Goal: Task Accomplishment & Management: Manage account settings

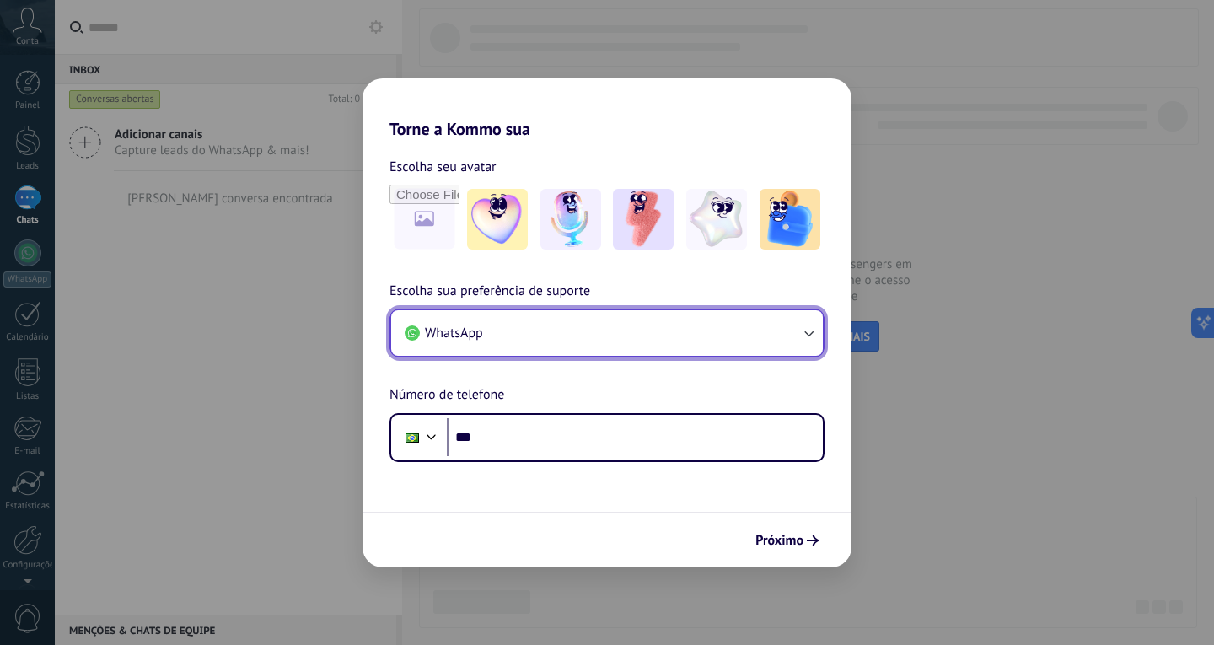
click at [538, 336] on button "WhatsApp" at bounding box center [607, 333] width 432 height 46
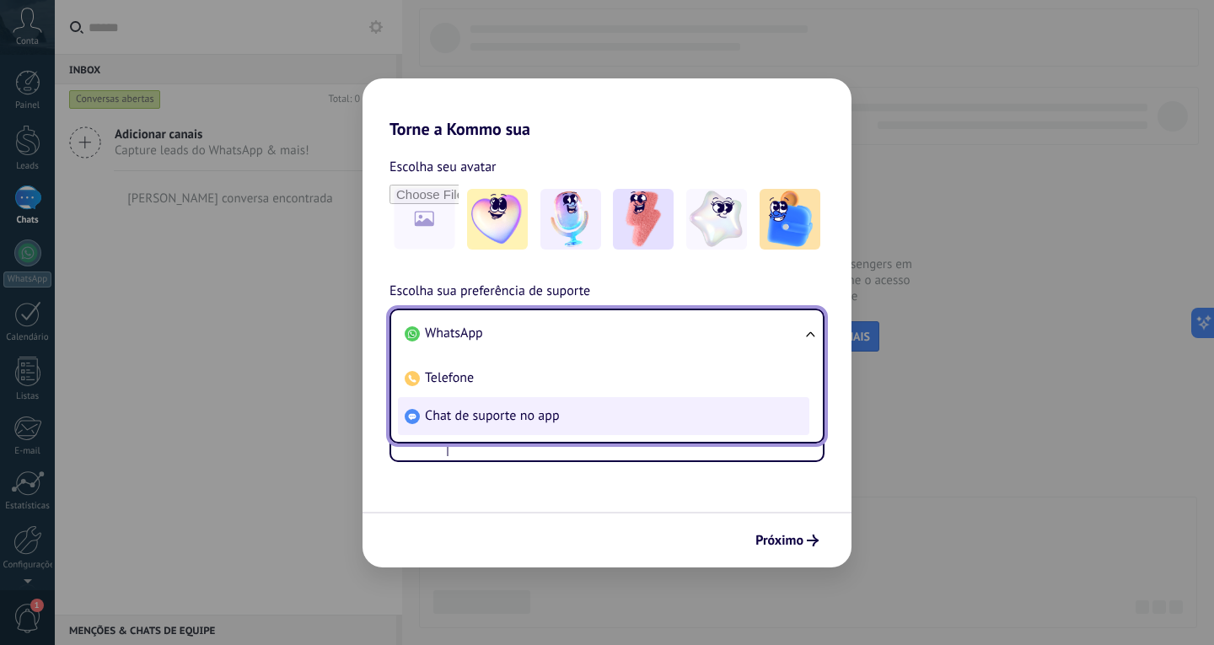
click at [496, 400] on li "Chat de suporte no app" at bounding box center [603, 416] width 411 height 38
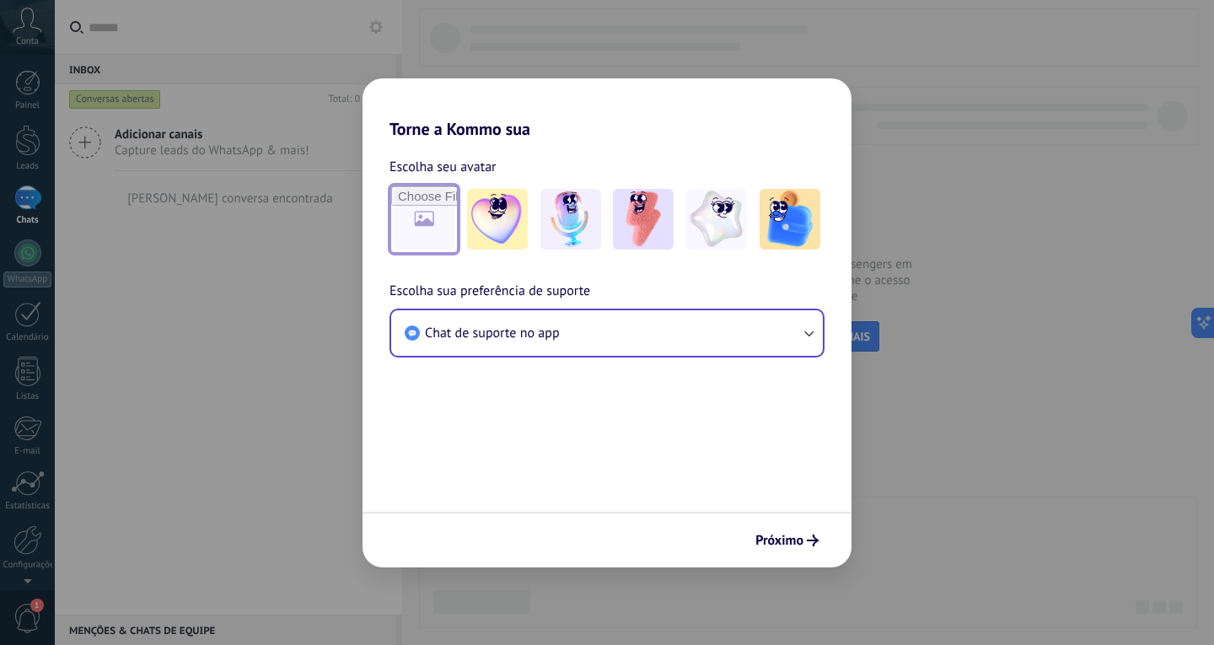
click at [422, 202] on input "file" at bounding box center [424, 219] width 66 height 66
click at [411, 229] on input "file" at bounding box center [424, 219] width 66 height 66
type input "**********"
click at [784, 535] on span "Próximo" at bounding box center [779, 541] width 48 height 12
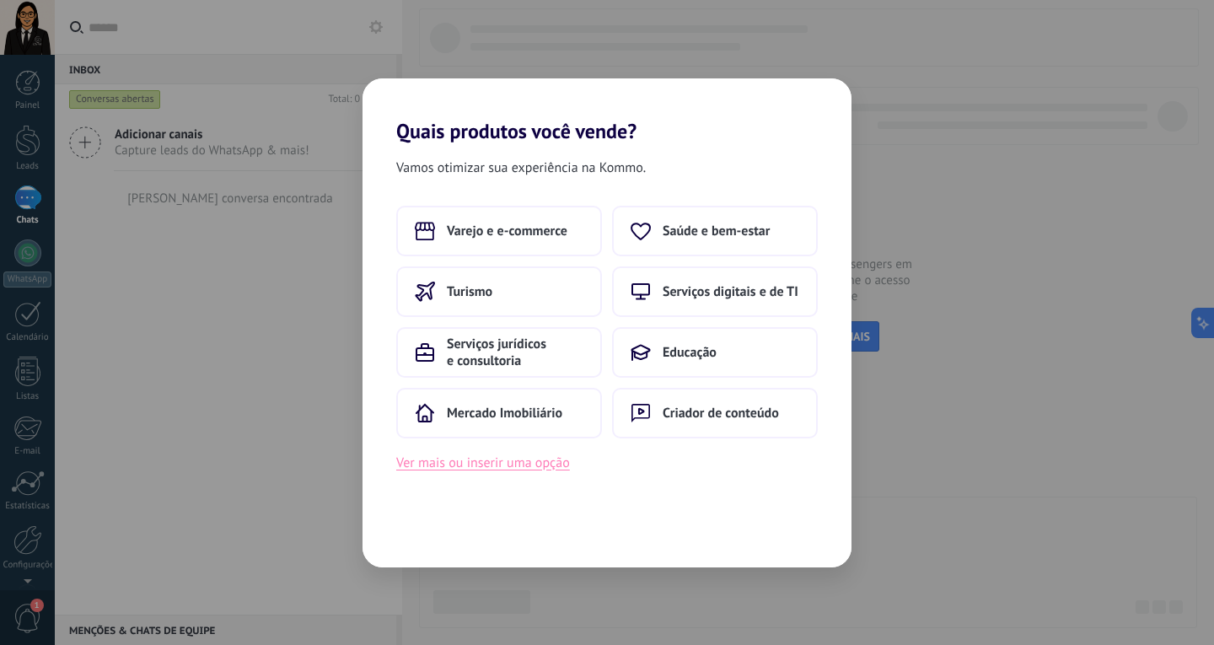
click at [472, 464] on button "Ver mais ou inserir uma opção" at bounding box center [483, 463] width 174 height 22
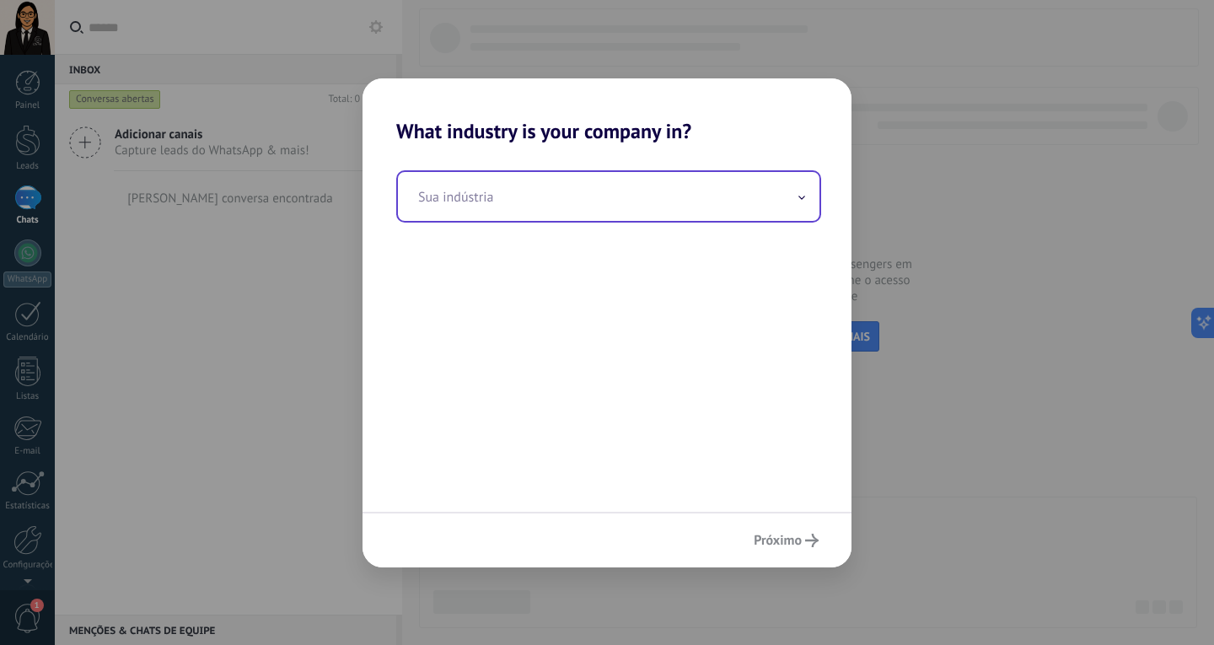
click at [487, 201] on input "text" at bounding box center [609, 196] width 422 height 49
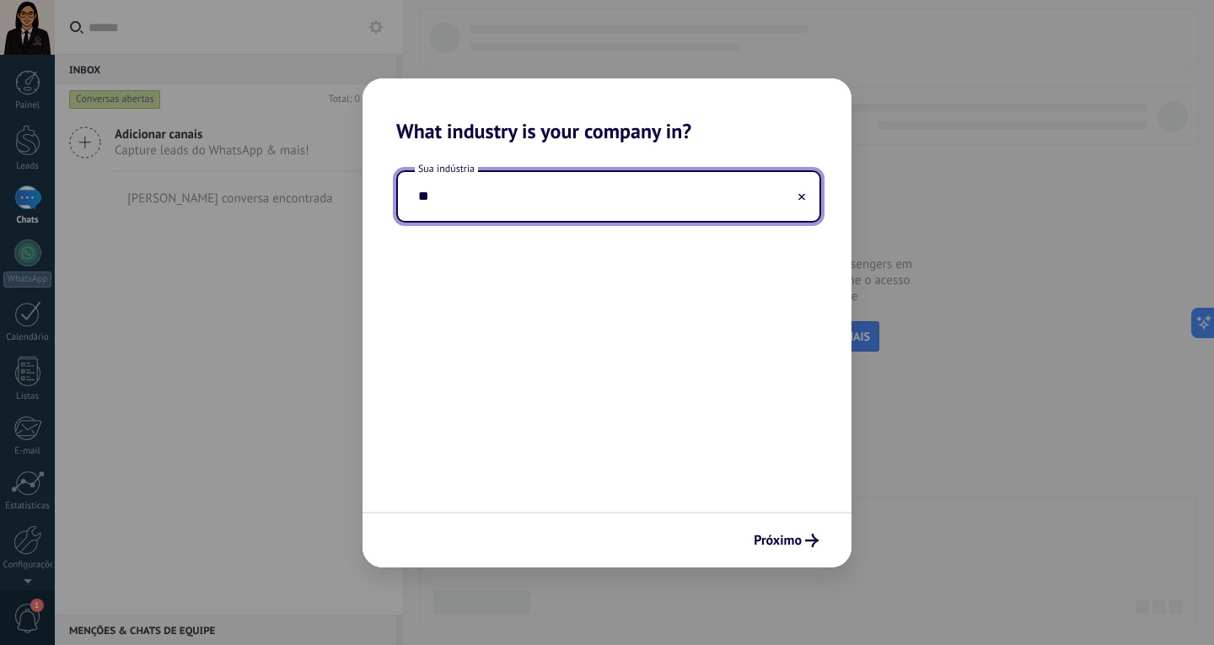
type input "*"
type input "**********"
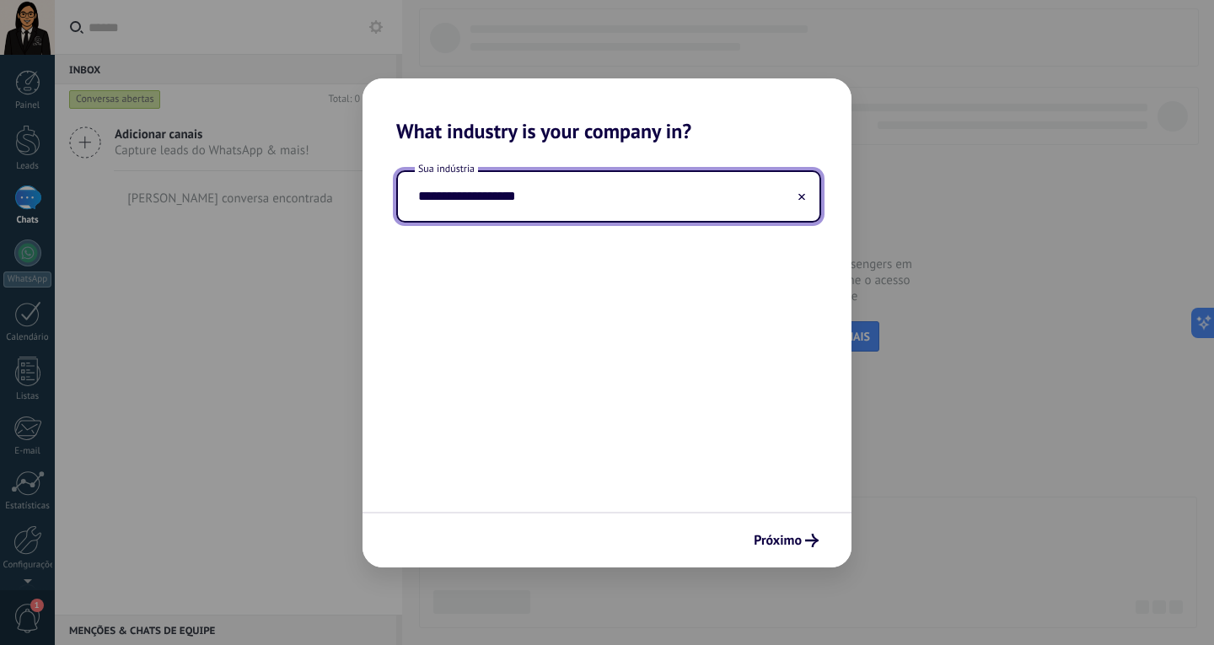
click at [585, 347] on div "**********" at bounding box center [607, 327] width 489 height 368
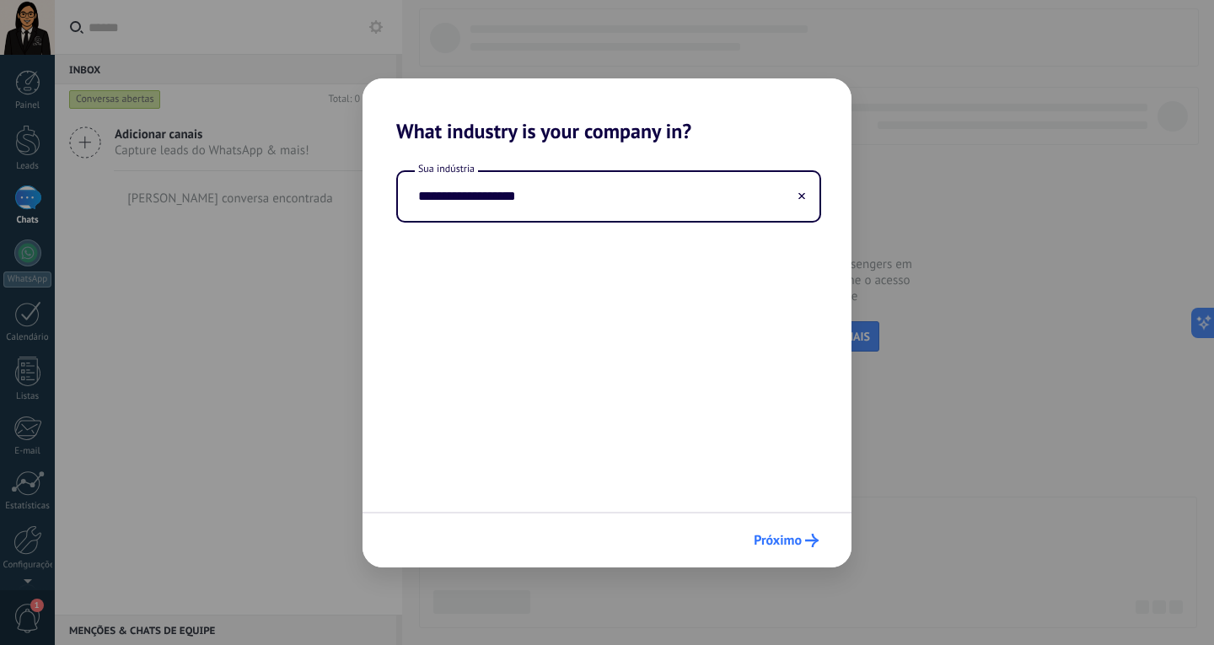
click at [778, 535] on span "Próximo" at bounding box center [778, 541] width 48 height 12
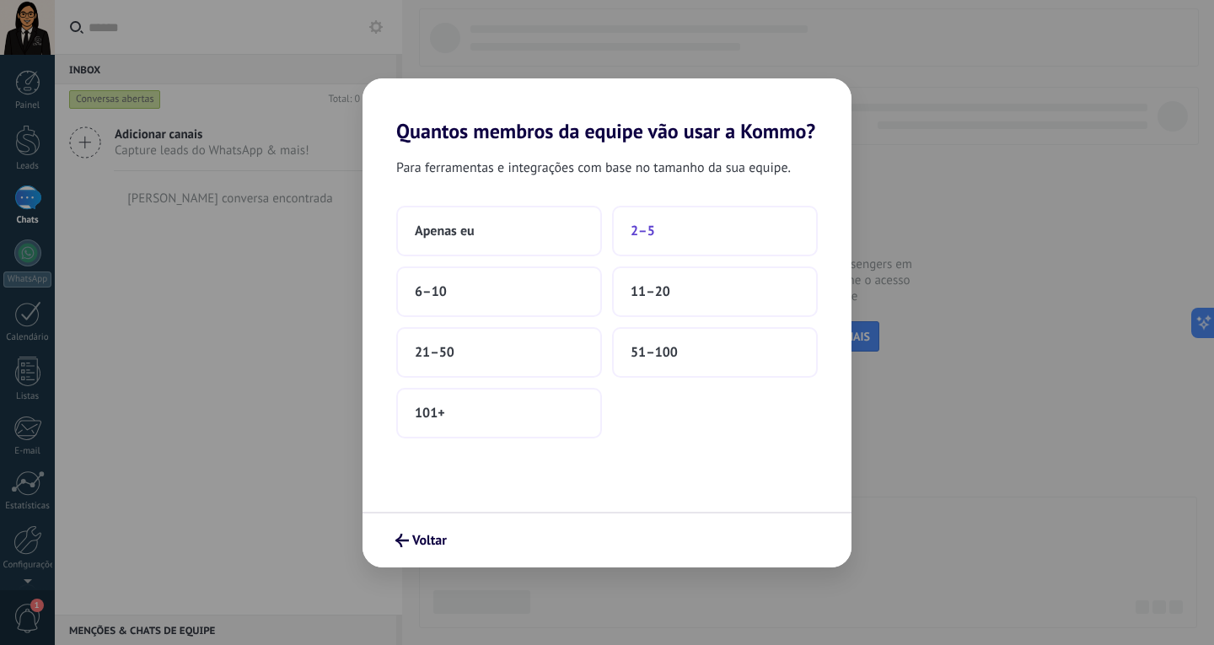
click at [654, 240] on button "2–5" at bounding box center [715, 231] width 206 height 51
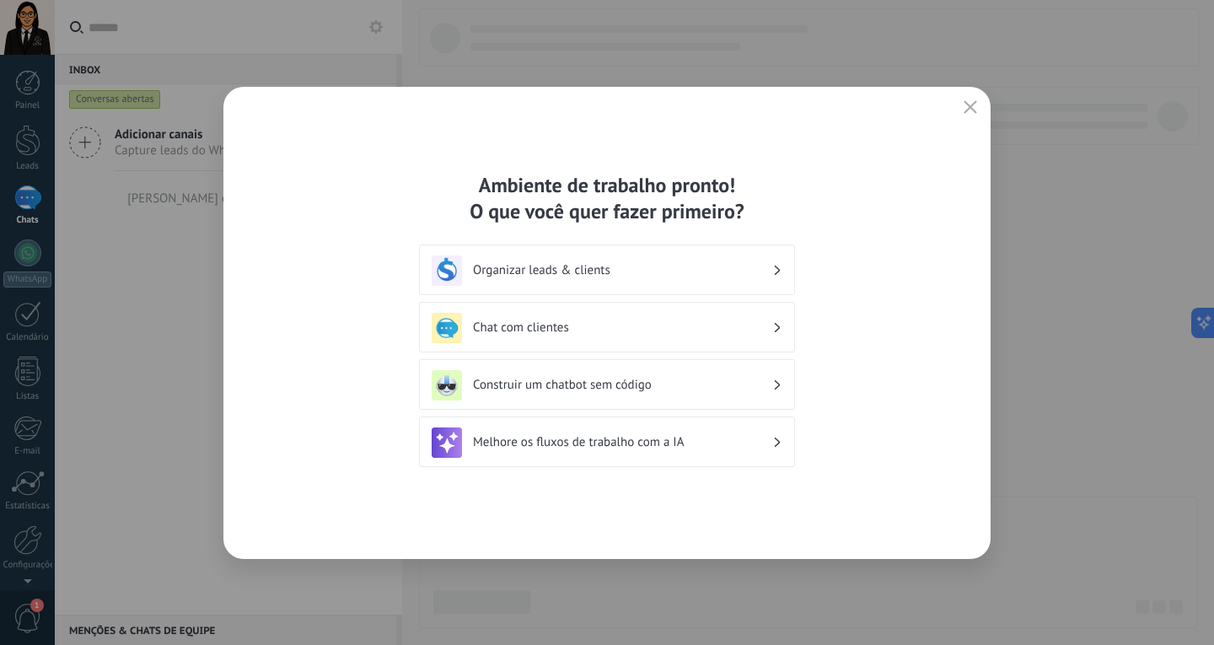
click at [973, 111] on icon "button" at bounding box center [970, 106] width 13 height 13
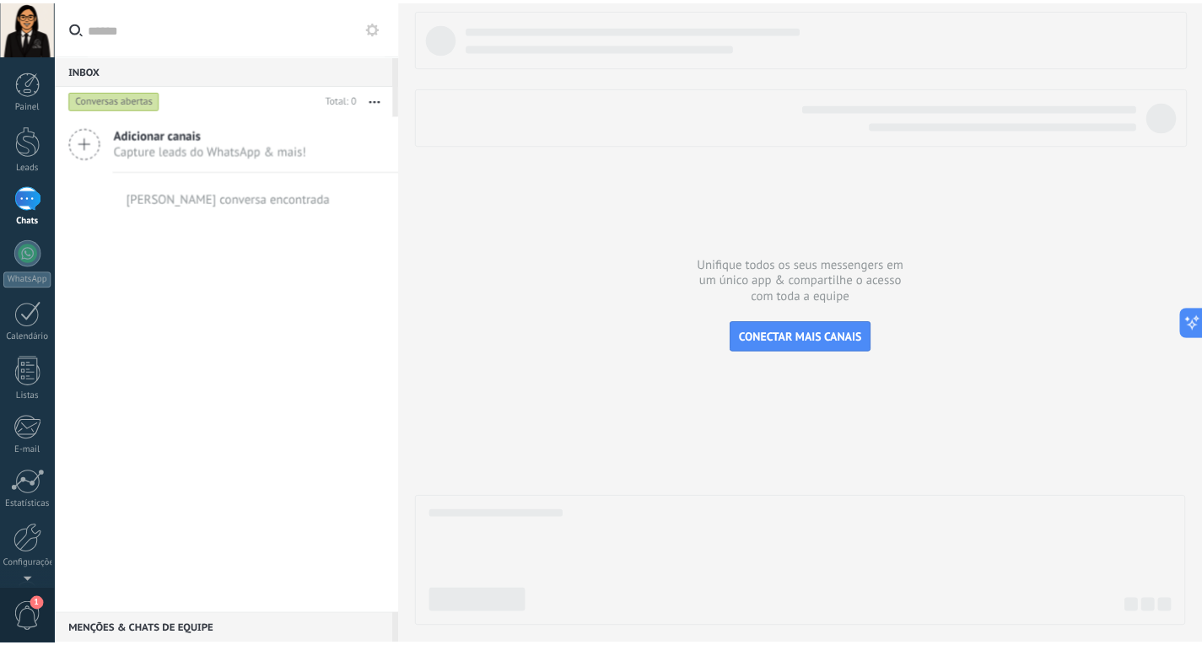
scroll to position [56, 0]
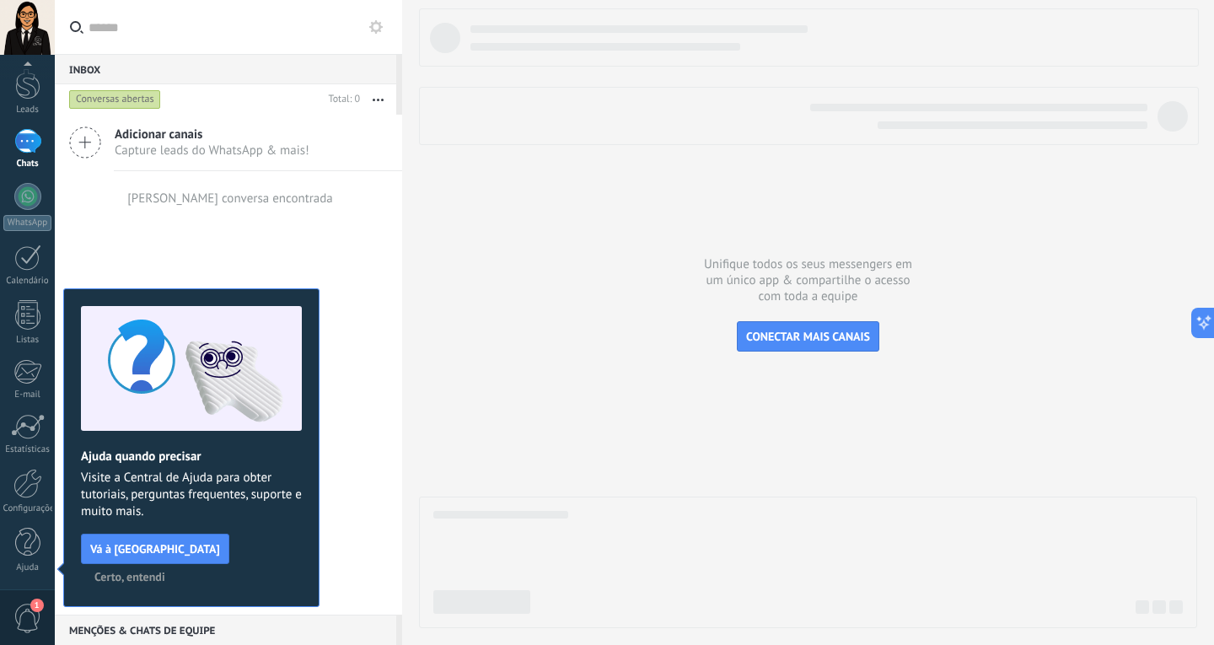
click at [165, 571] on span "Certo, entendi" at bounding box center [129, 577] width 71 height 12
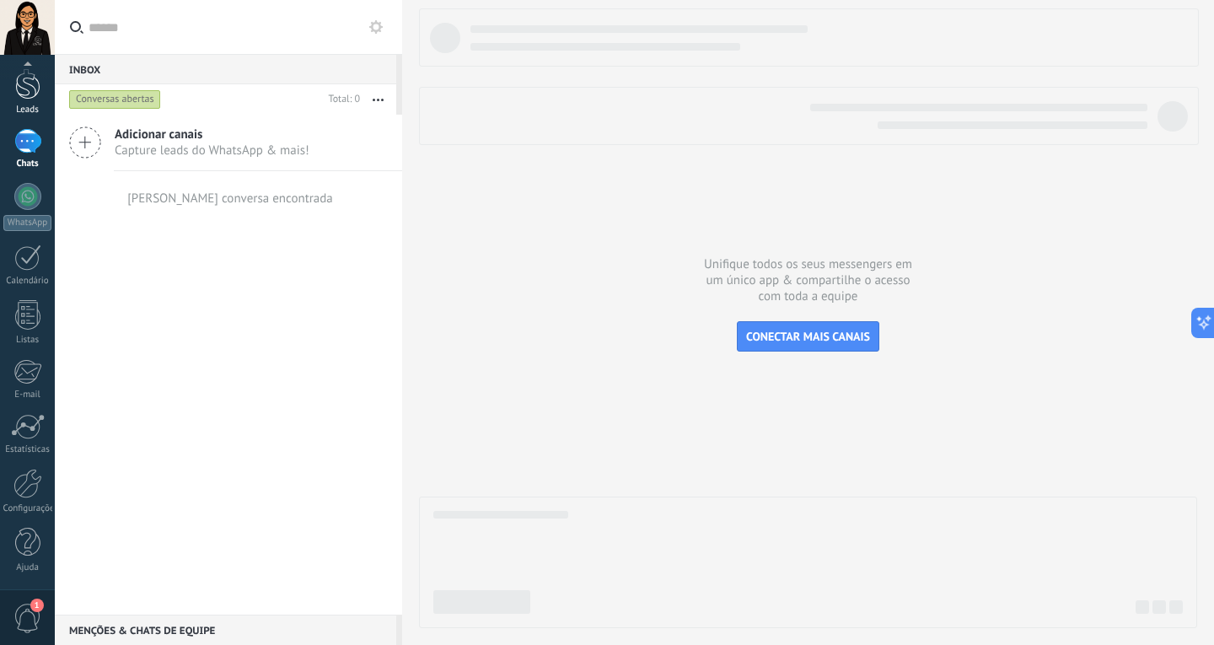
click at [30, 94] on div at bounding box center [27, 83] width 25 height 31
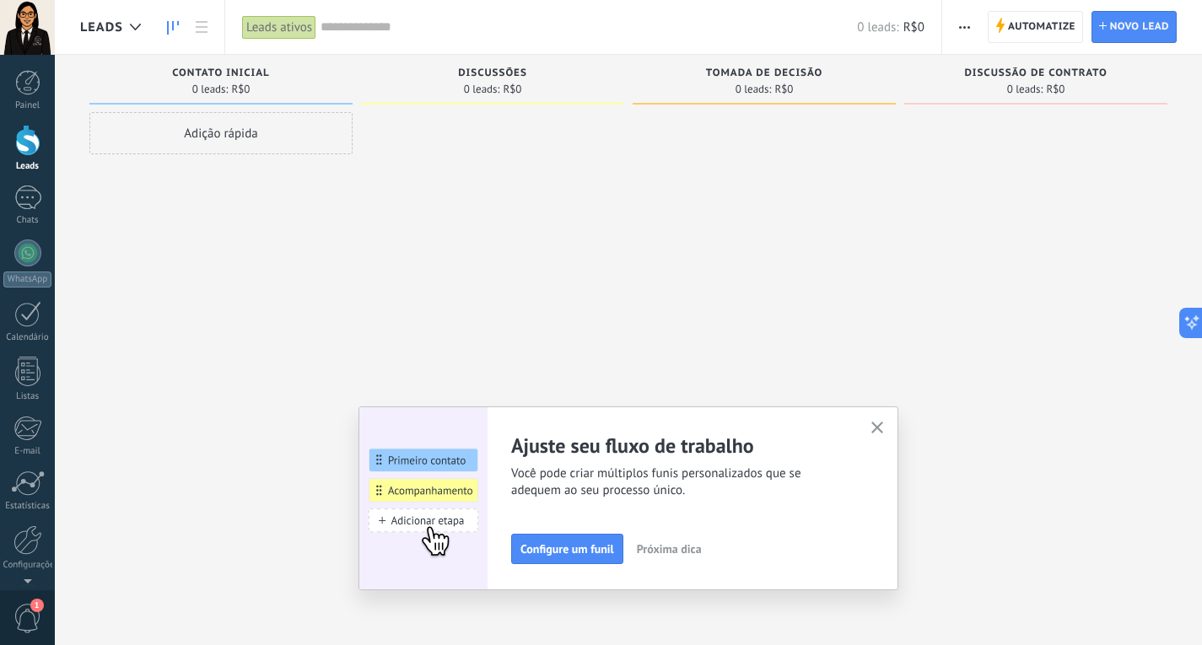
drag, startPoint x: 878, startPoint y: 423, endPoint x: 871, endPoint y: 416, distance: 10.2
click at [879, 423] on use "button" at bounding box center [877, 428] width 13 height 13
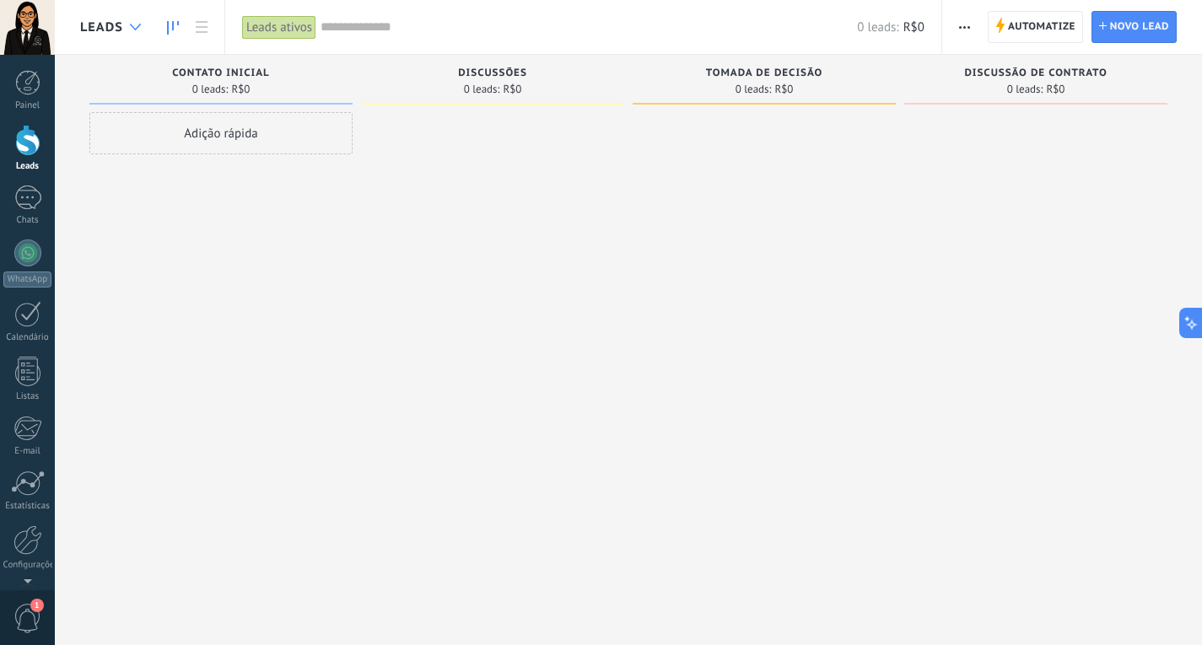
click at [147, 31] on div at bounding box center [135, 27] width 28 height 33
click at [133, 25] on icon at bounding box center [135, 27] width 11 height 7
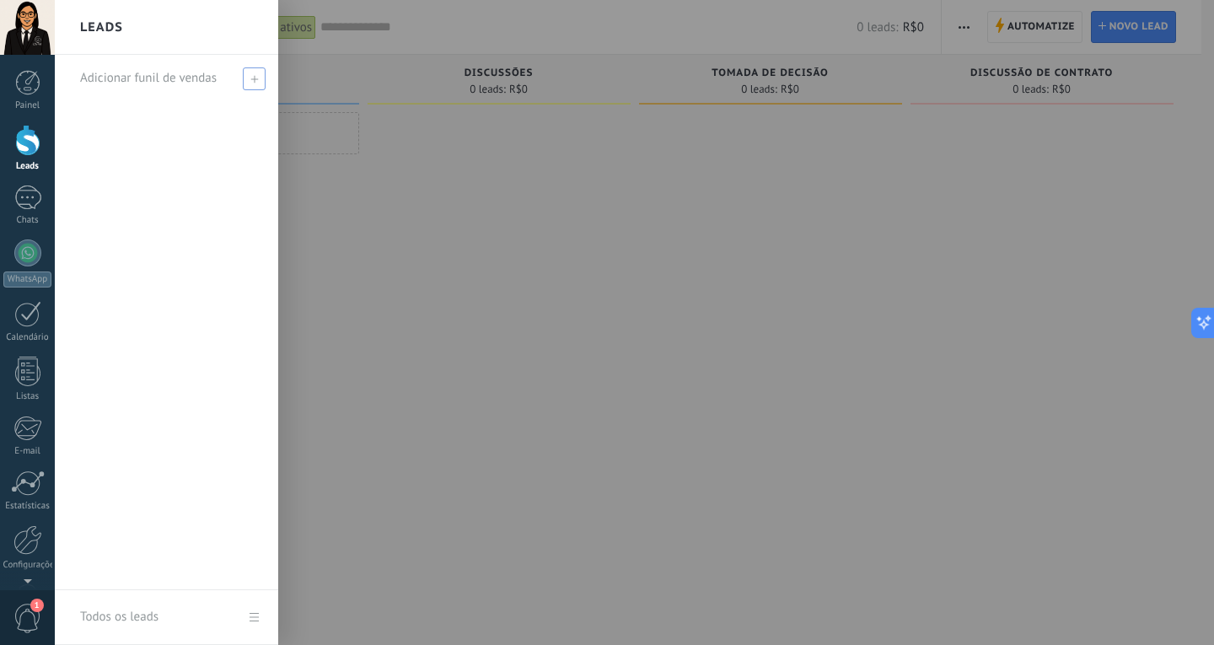
click at [252, 82] on icon at bounding box center [254, 79] width 8 height 8
click at [160, 82] on input "text" at bounding box center [159, 78] width 159 height 27
type input "*"
drag, startPoint x: 171, startPoint y: 77, endPoint x: 0, endPoint y: 77, distance: 171.2
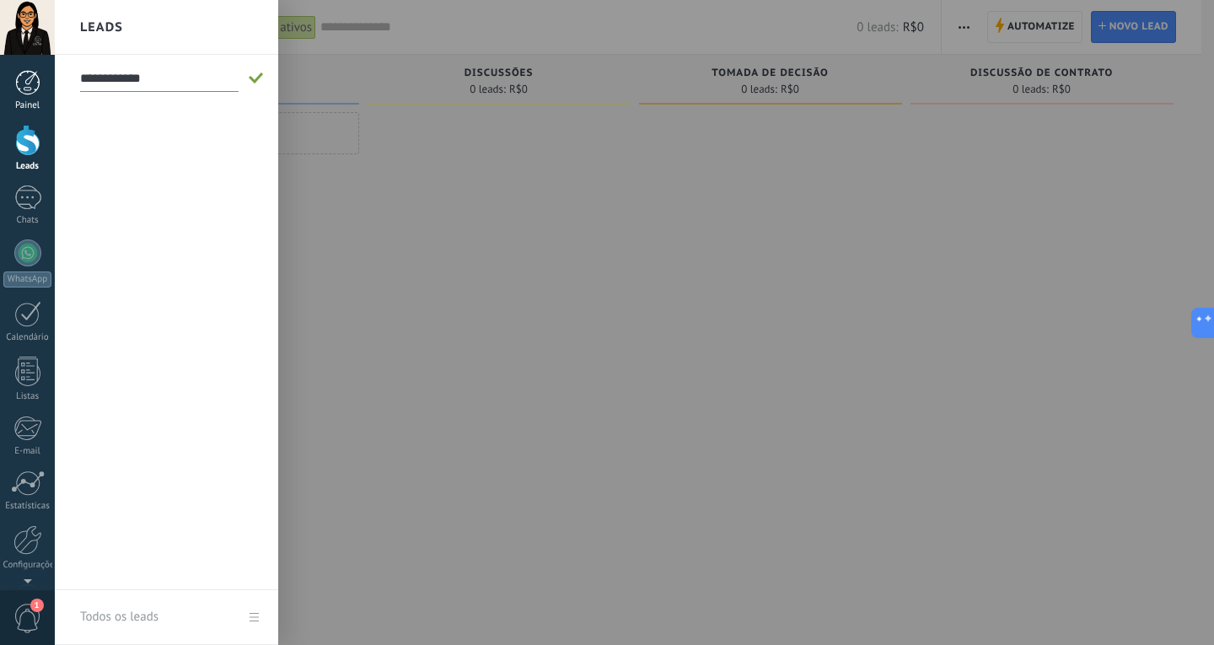
click at [0, 77] on div "© 2025 Todos direitos reservados | Termos de uso Fale Conosco Conta Clio Pet ID…" at bounding box center [27, 322] width 55 height 645
type input "*"
type input "**********"
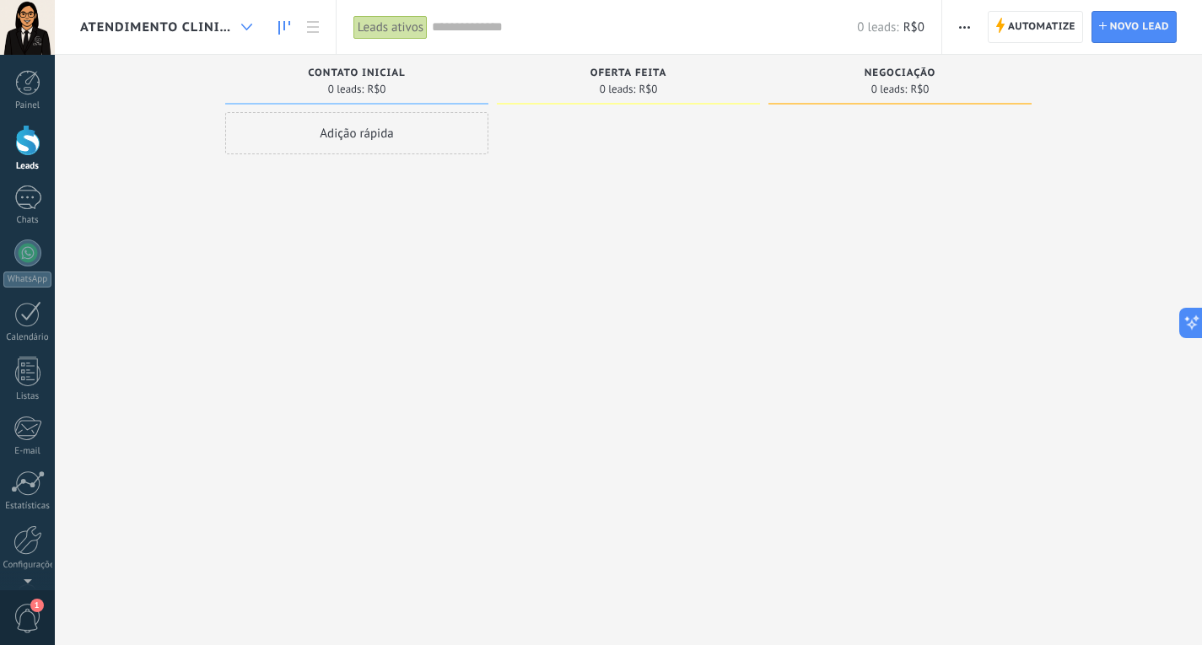
click at [245, 22] on div at bounding box center [247, 27] width 28 height 33
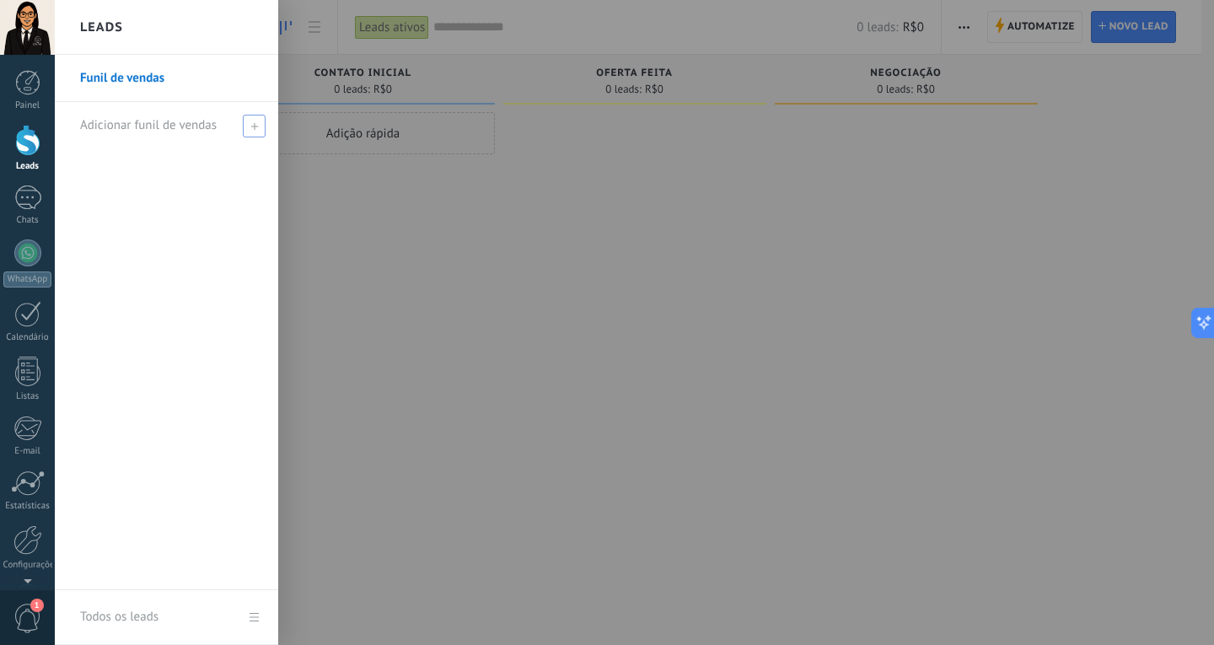
click at [151, 134] on div "Adicionar funil de vendas" at bounding box center [170, 125] width 181 height 46
click at [439, 186] on div at bounding box center [662, 322] width 1214 height 645
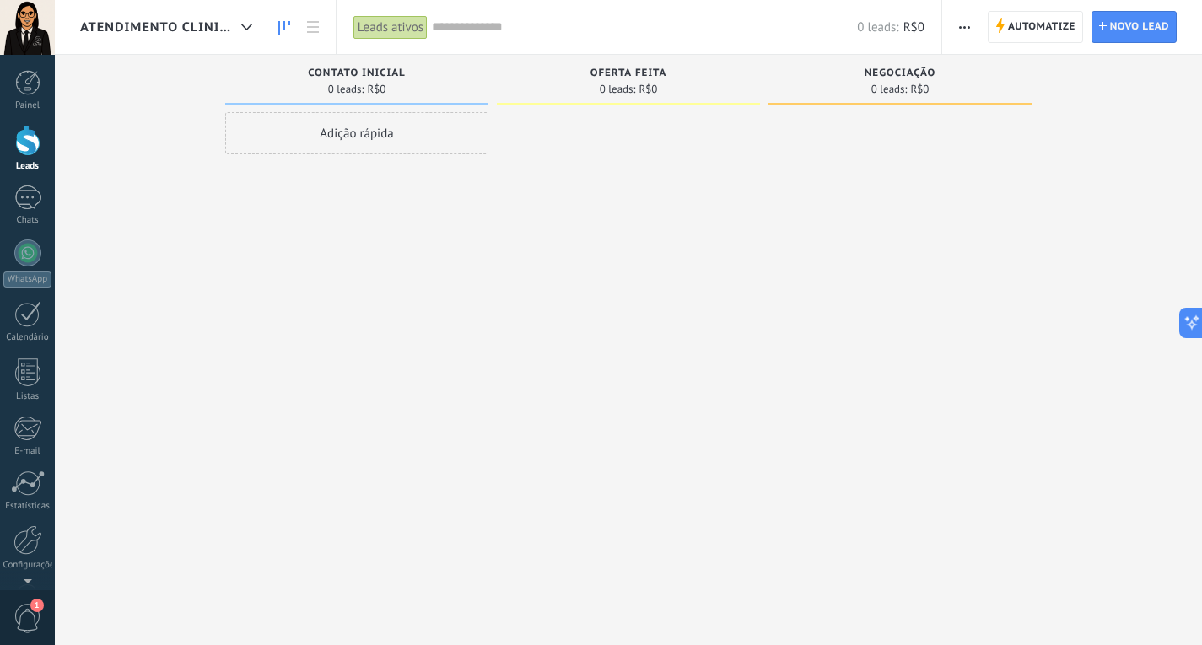
click at [183, 25] on span "Atendimento clinico" at bounding box center [157, 27] width 154 height 16
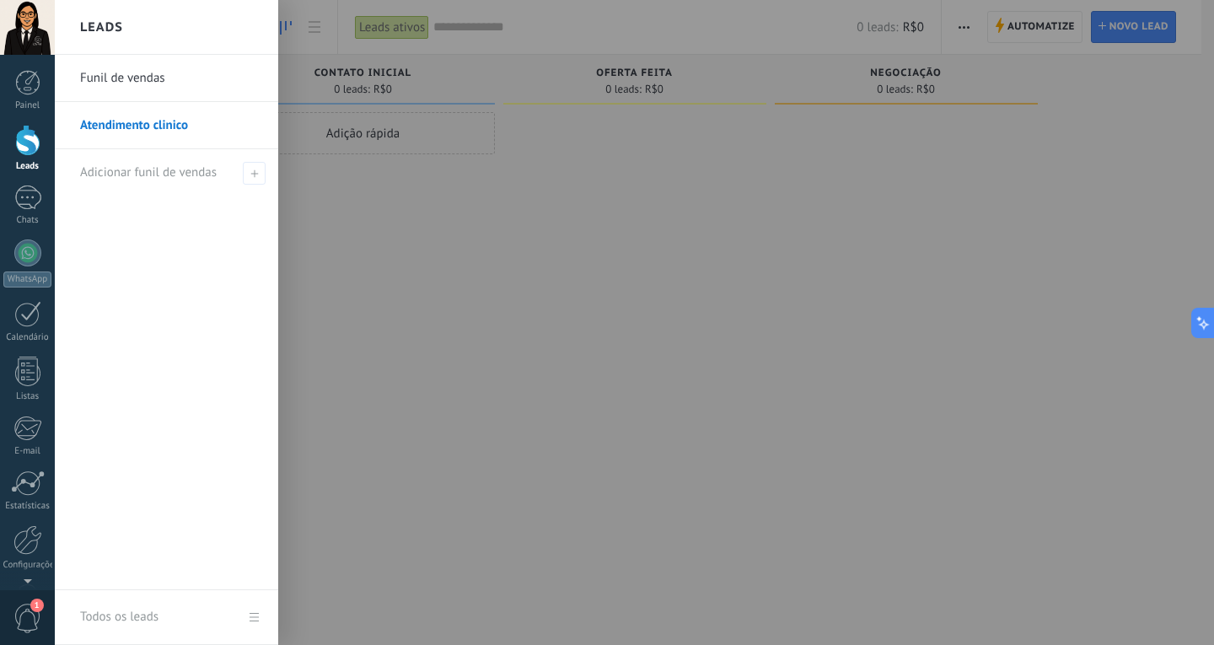
click at [119, 78] on link "Funil de vendas" at bounding box center [170, 78] width 181 height 47
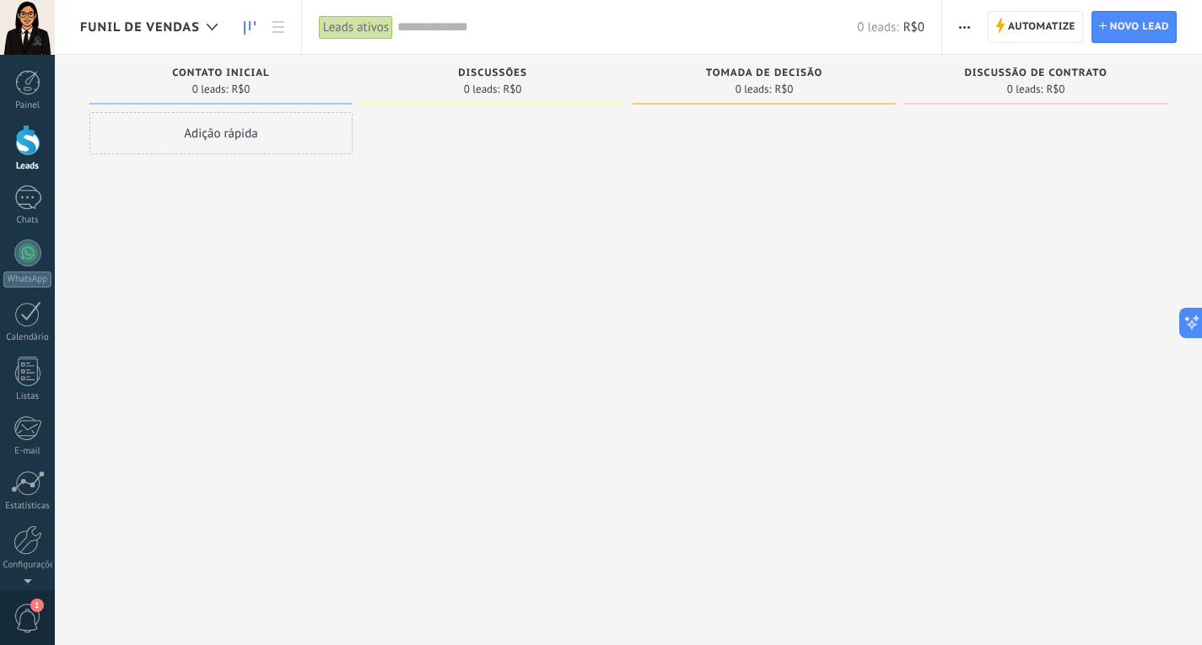
click at [171, 27] on span "Funil de vendas" at bounding box center [140, 27] width 120 height 16
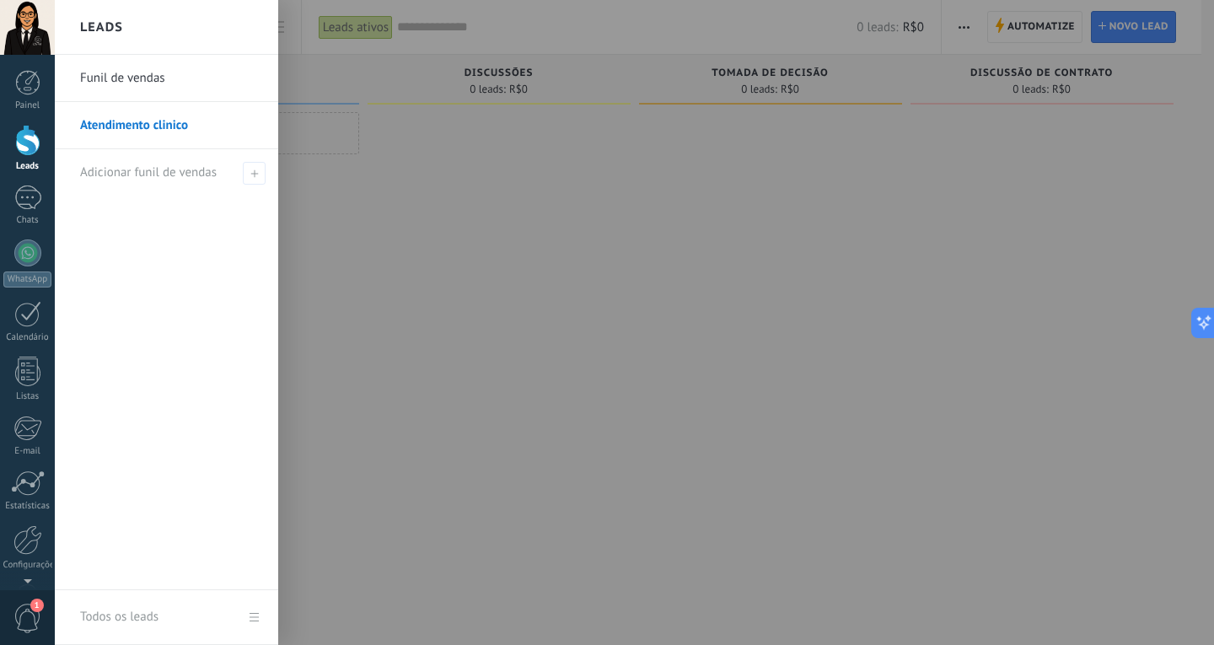
click at [133, 75] on link "Funil de vendas" at bounding box center [170, 78] width 181 height 47
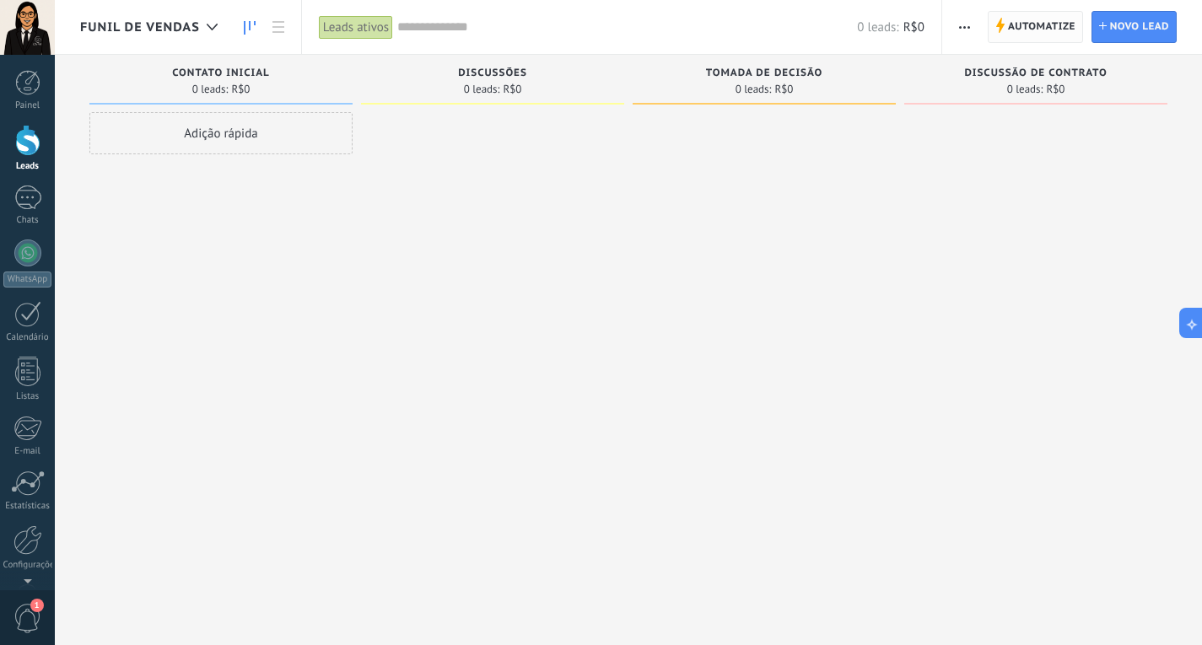
click at [1026, 22] on span "Automatize" at bounding box center [1041, 27] width 67 height 30
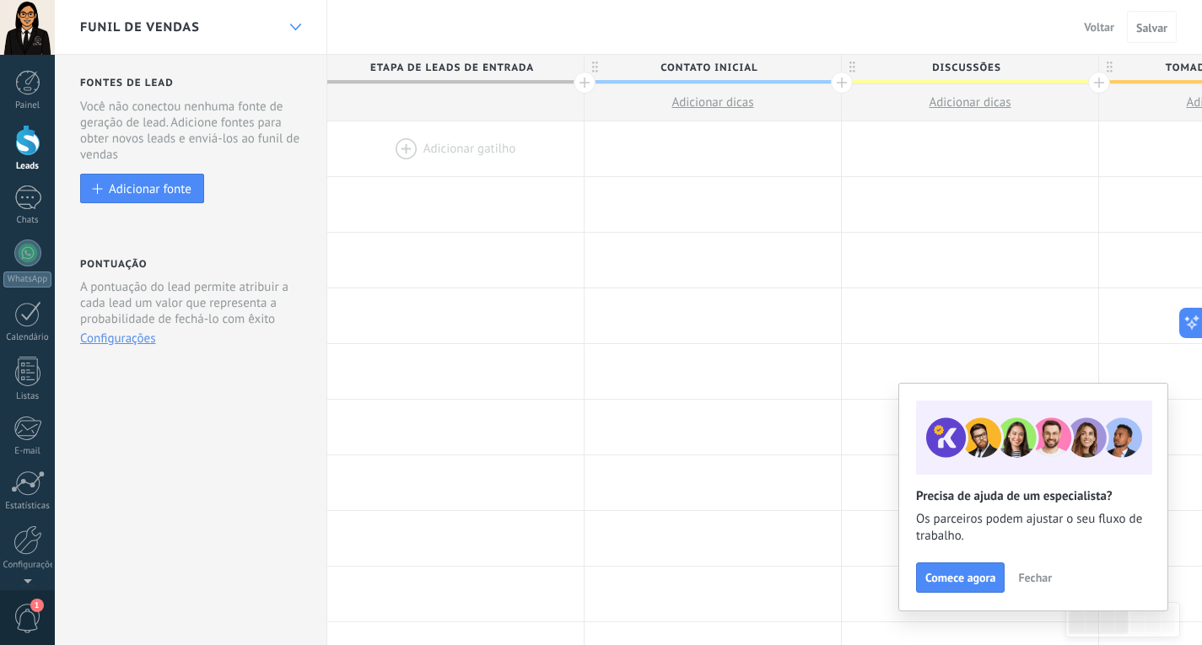
click at [293, 24] on icon at bounding box center [295, 27] width 11 height 7
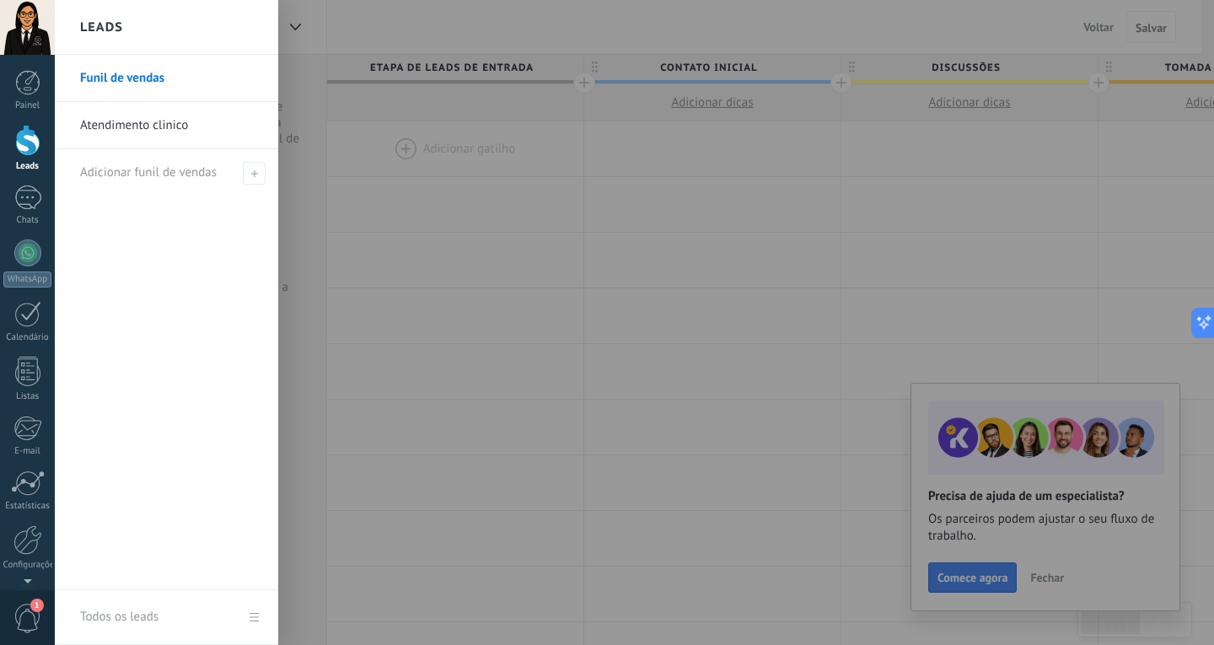
click at [205, 75] on link "Funil de vendas" at bounding box center [170, 78] width 181 height 47
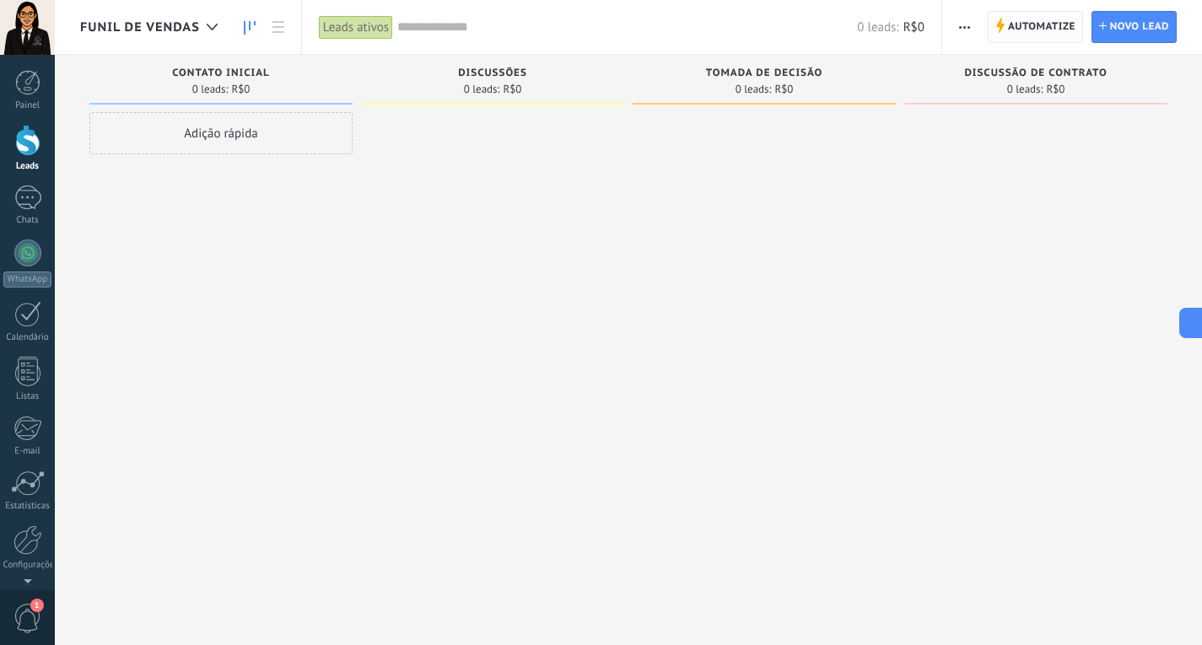
click at [1027, 21] on span "Automatize" at bounding box center [1041, 27] width 67 height 30
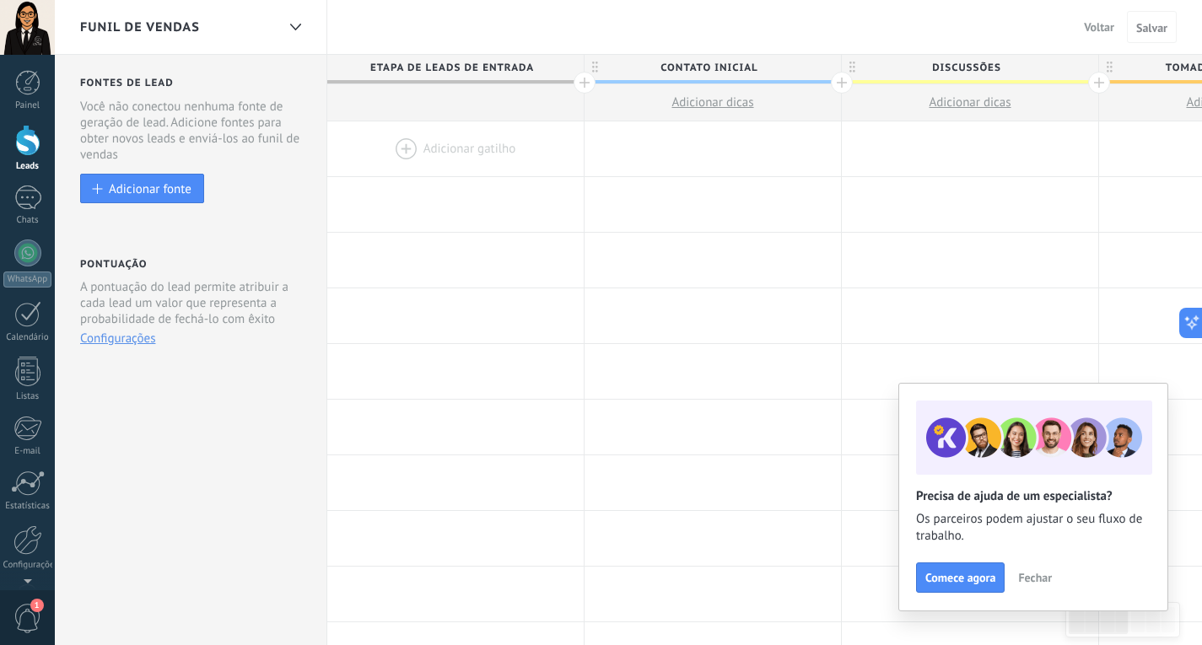
click at [218, 35] on div "Funil de vendas" at bounding box center [178, 27] width 196 height 54
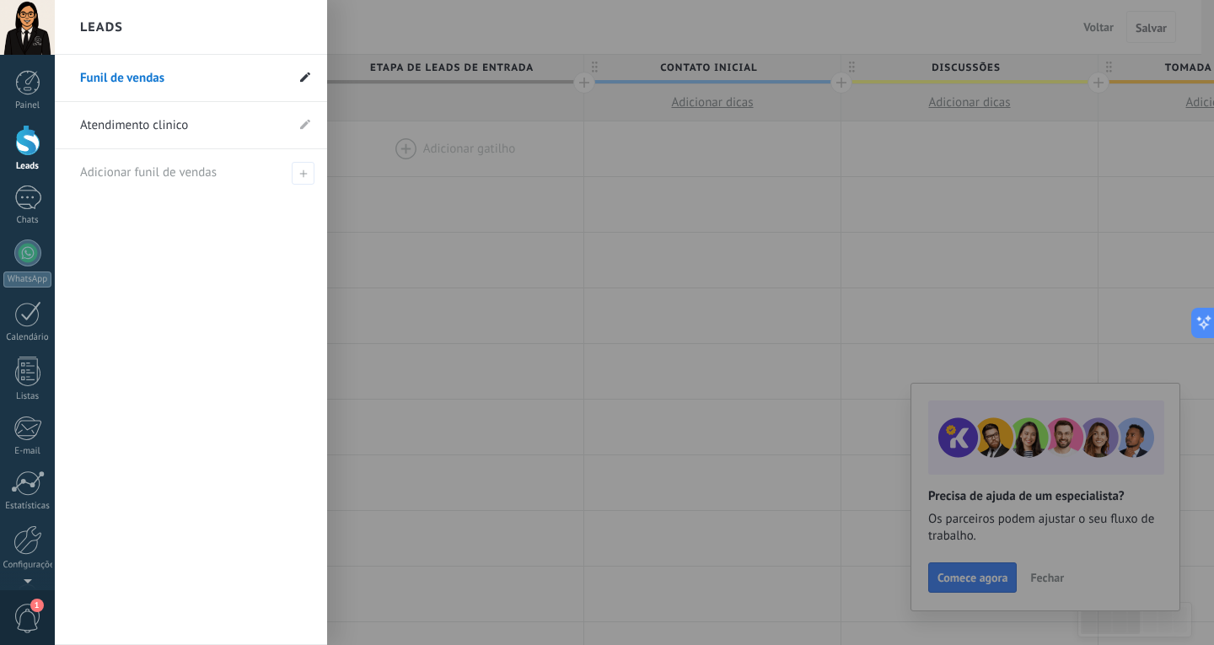
click at [305, 72] on span at bounding box center [305, 78] width 10 height 16
click at [300, 83] on span at bounding box center [305, 78] width 10 height 16
click at [164, 81] on link "Funil de vendas" at bounding box center [182, 78] width 205 height 47
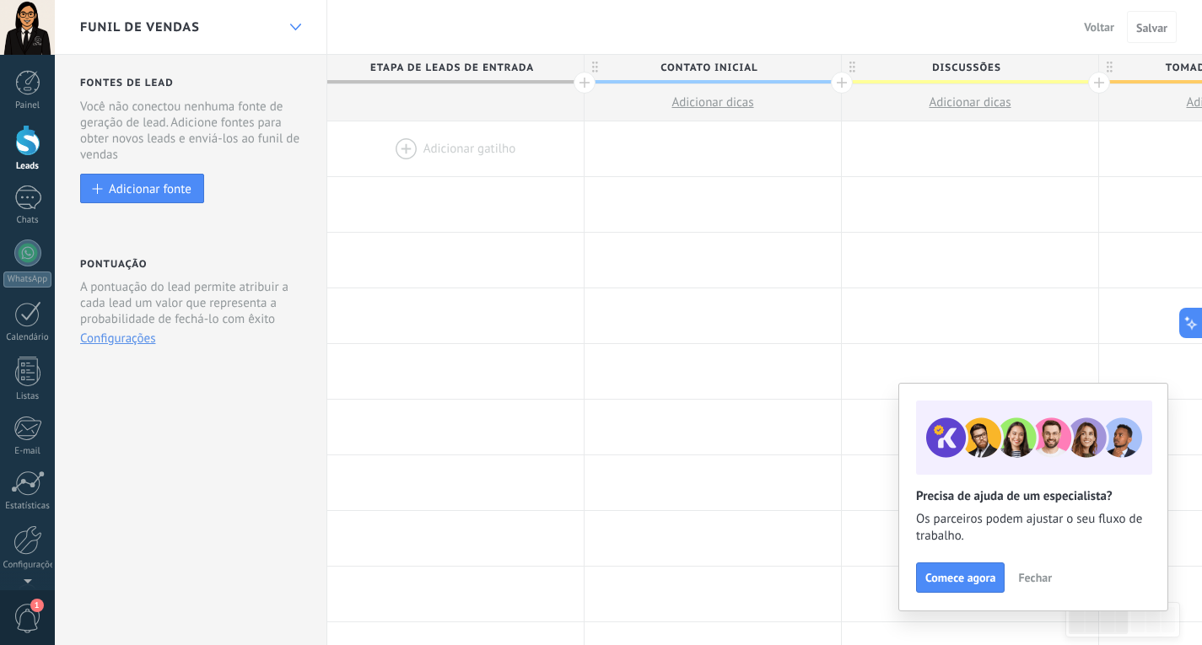
click at [287, 29] on div at bounding box center [295, 27] width 29 height 33
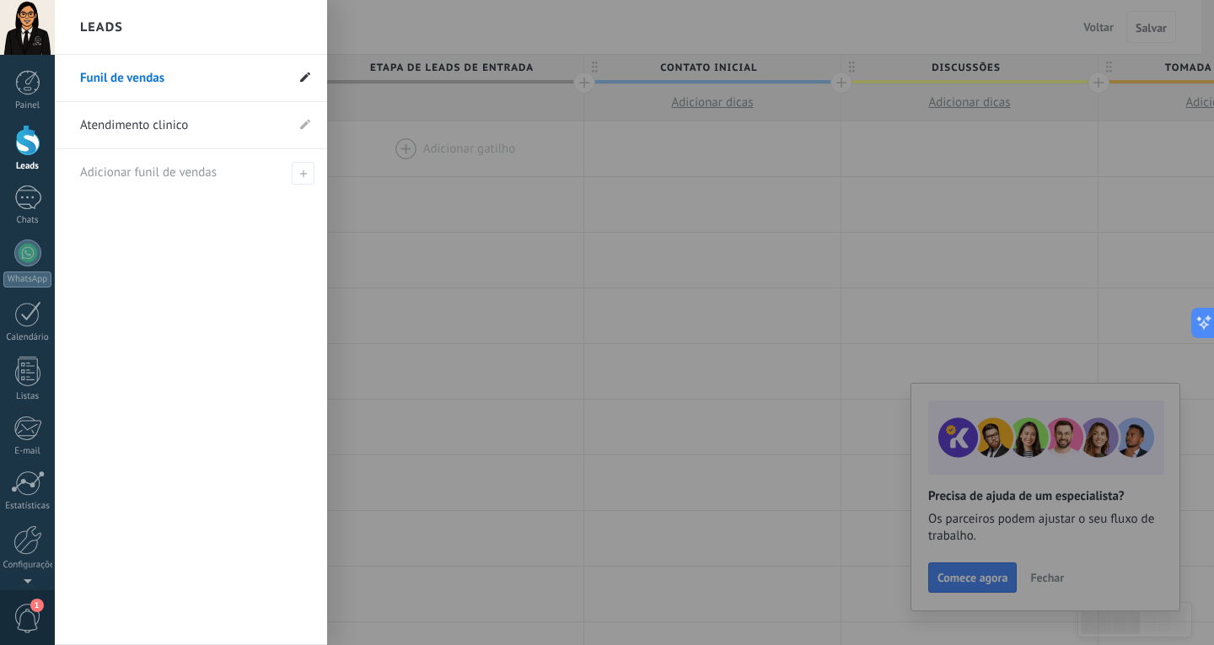
click at [304, 78] on use at bounding box center [305, 77] width 10 height 10
click at [308, 77] on use at bounding box center [305, 77] width 10 height 10
click at [304, 135] on li "Atendimento clinico" at bounding box center [191, 125] width 272 height 47
click at [304, 124] on use at bounding box center [305, 124] width 10 height 10
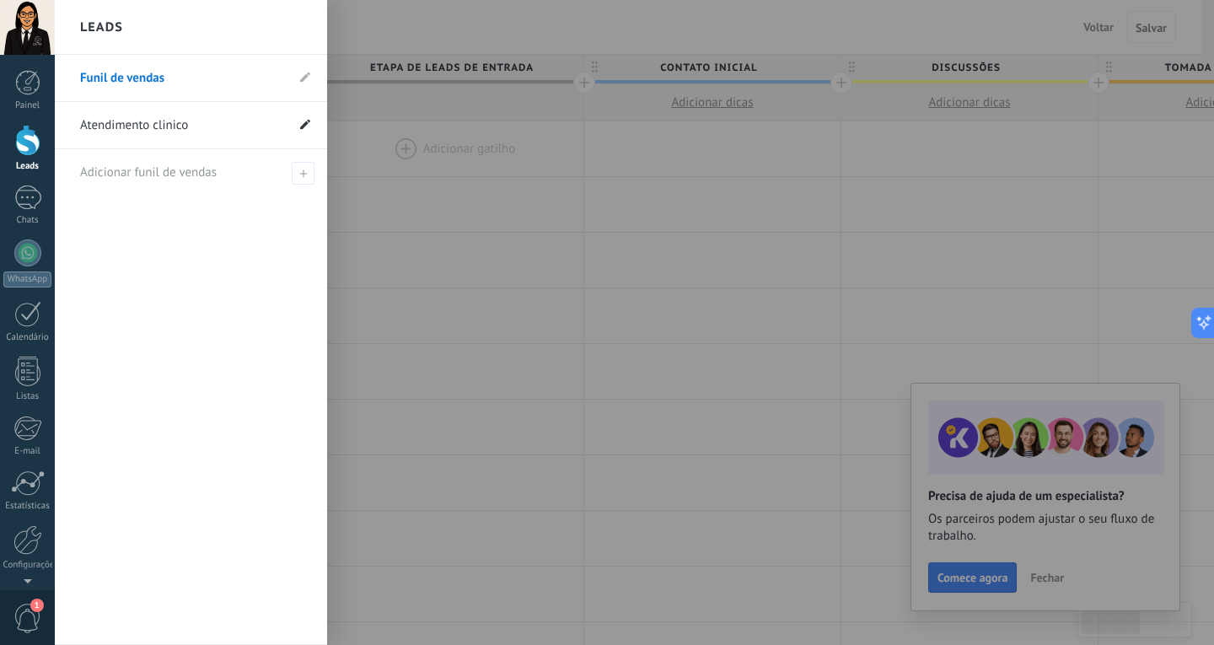
click at [305, 123] on use at bounding box center [305, 124] width 10 height 10
click at [304, 82] on icon at bounding box center [305, 77] width 10 height 10
click at [289, 78] on li "Funil de vendas" at bounding box center [191, 78] width 272 height 47
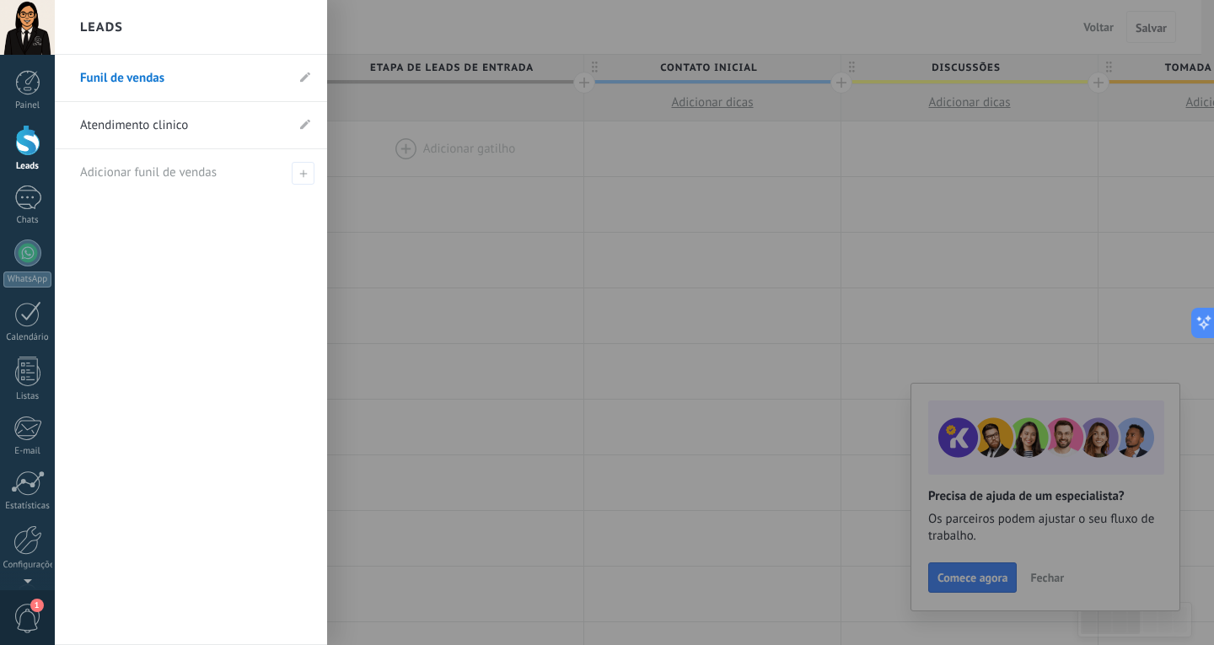
click at [289, 78] on li "Funil de vendas" at bounding box center [191, 78] width 272 height 47
click at [312, 77] on li "Funil de vendas" at bounding box center [191, 78] width 272 height 47
click at [306, 77] on use at bounding box center [305, 77] width 10 height 10
click at [294, 177] on span at bounding box center [303, 173] width 23 height 23
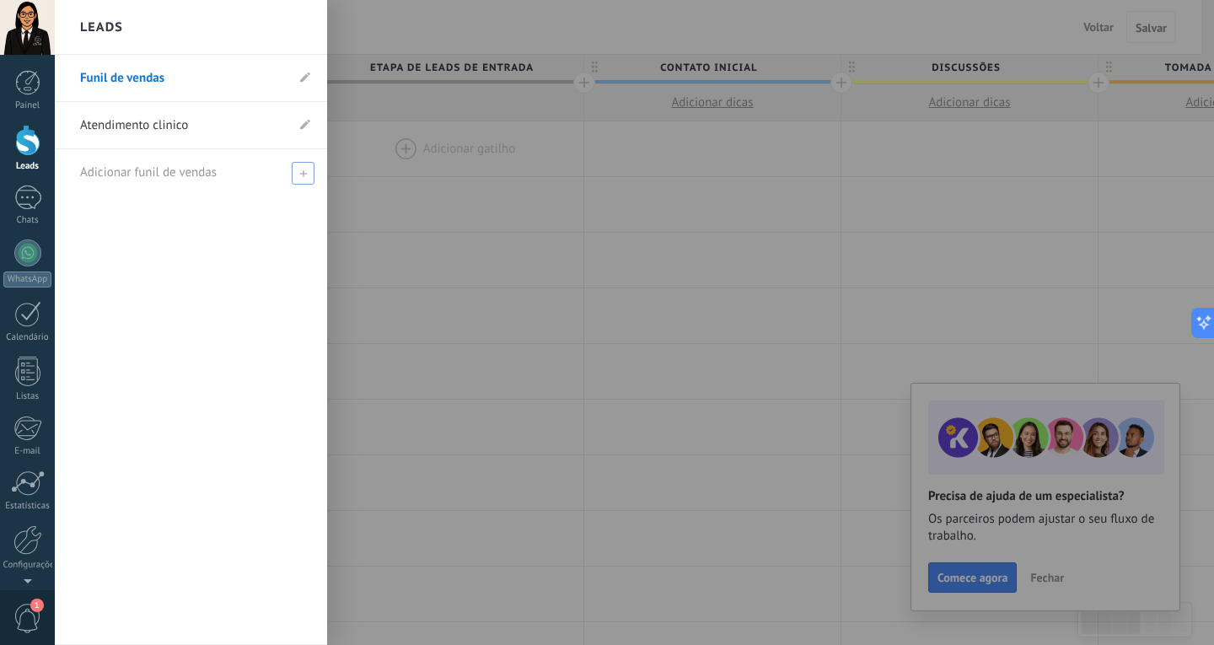
click at [160, 179] on span "Adicionar funil de vendas" at bounding box center [148, 172] width 137 height 16
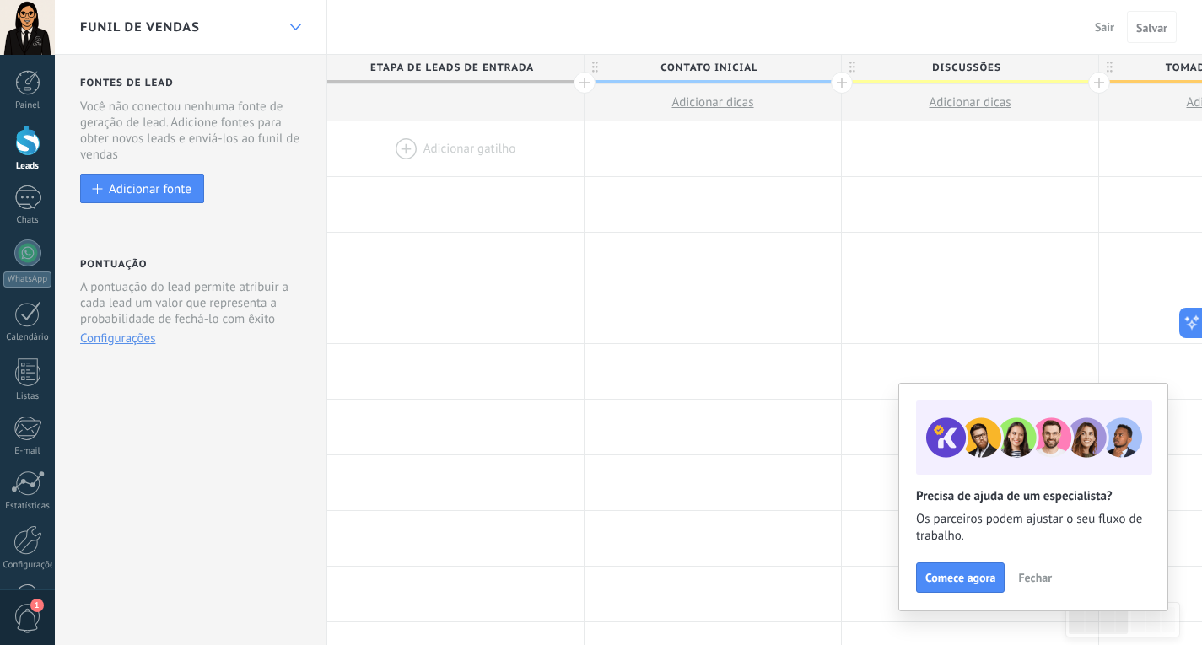
click at [288, 21] on div at bounding box center [295, 27] width 29 height 33
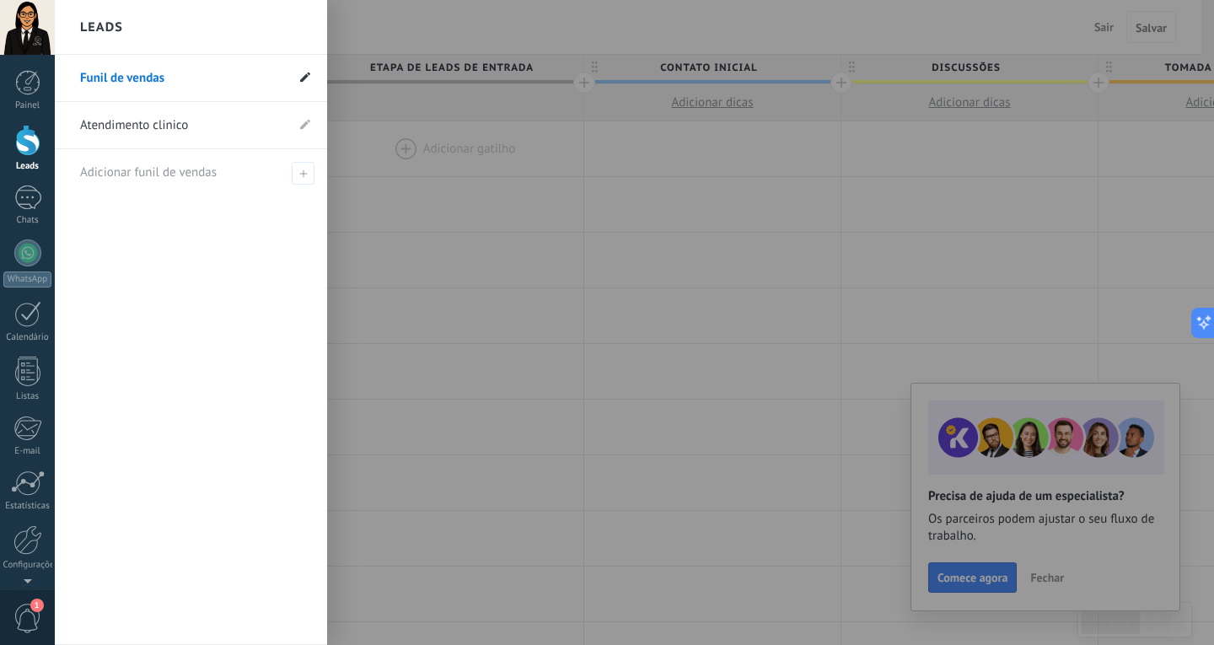
click at [303, 84] on span at bounding box center [305, 78] width 10 height 16
drag, startPoint x: 218, startPoint y: 75, endPoint x: 73, endPoint y: 78, distance: 145.0
click at [73, 78] on li "**********" at bounding box center [191, 78] width 272 height 47
type input "**********"
click at [315, 170] on li "Adicionar funil de vendas" at bounding box center [191, 172] width 272 height 46
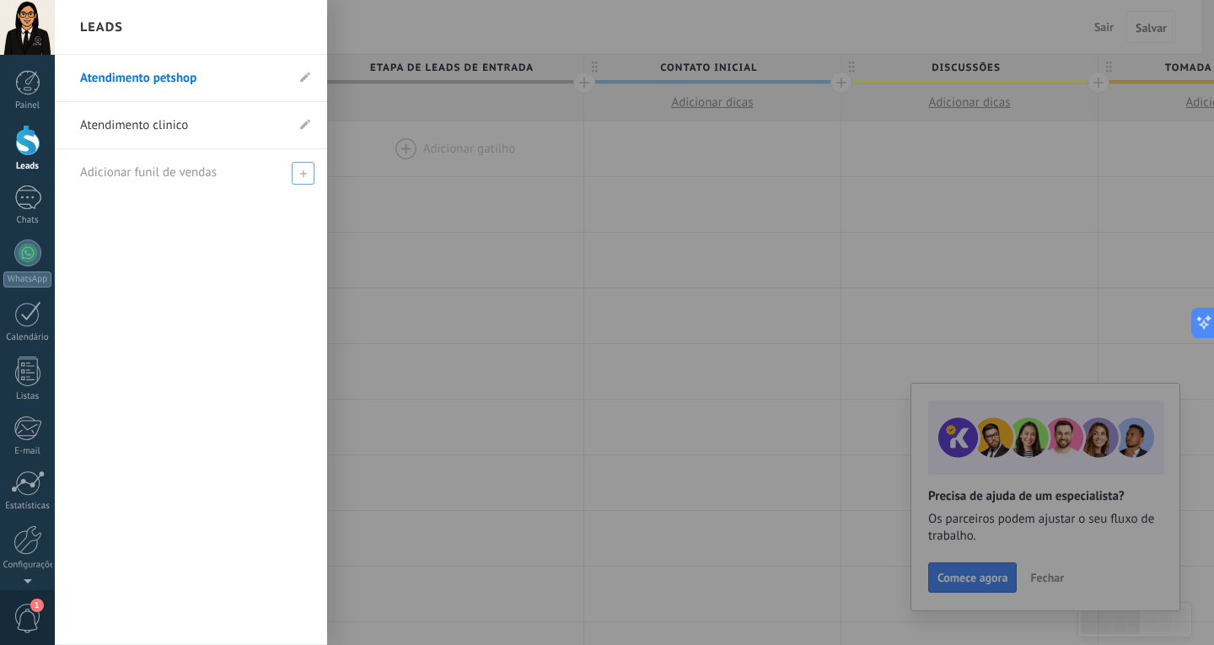
click at [191, 177] on span "Adicionar funil de vendas" at bounding box center [148, 172] width 137 height 16
type input "**********"
click at [492, 254] on div at bounding box center [662, 322] width 1214 height 645
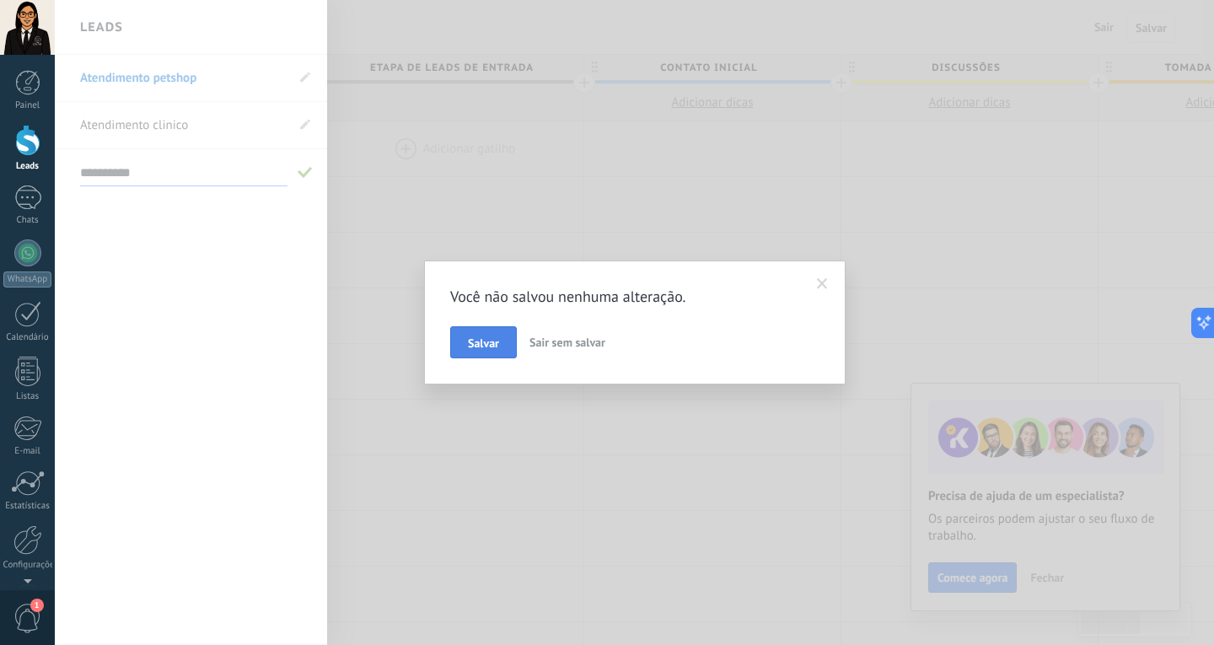
click at [483, 354] on button "Salvar" at bounding box center [483, 342] width 67 height 32
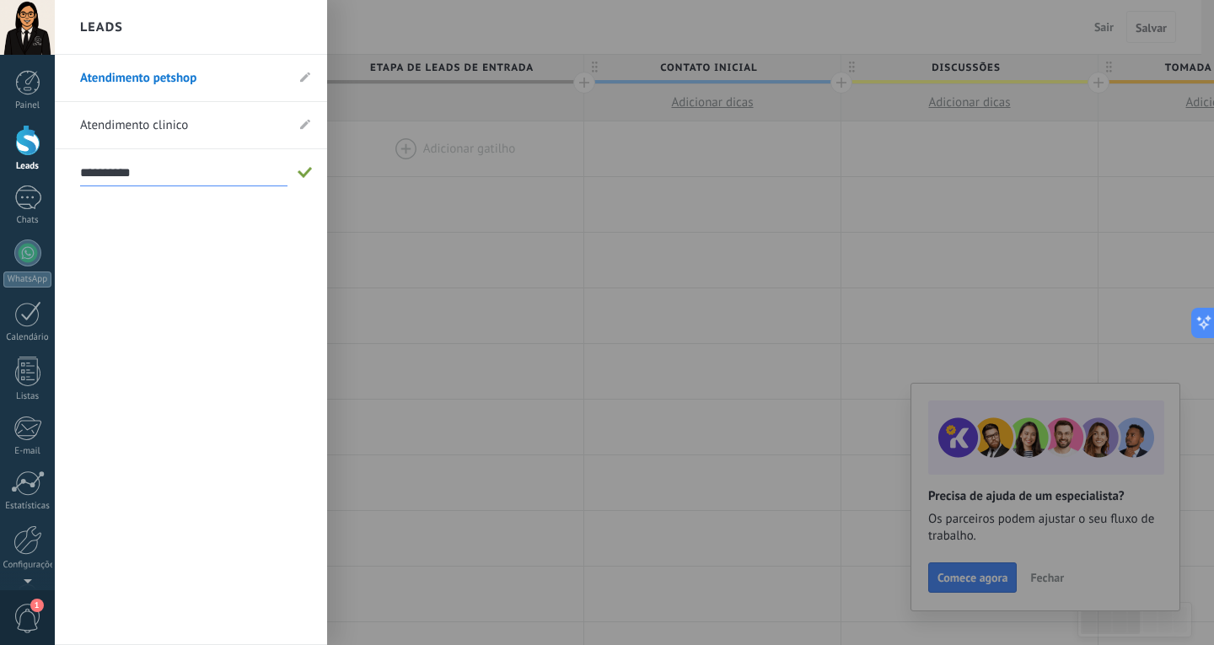
click at [380, 243] on div at bounding box center [662, 322] width 1214 height 645
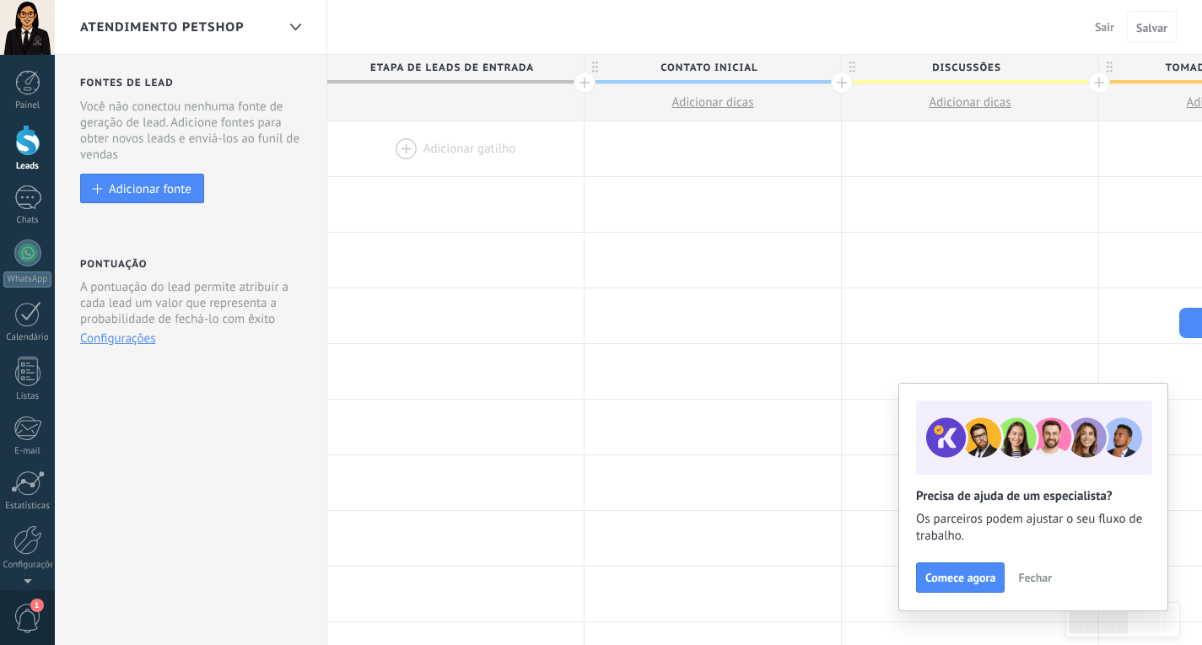
click at [1096, 27] on span "Sair" at bounding box center [1103, 26] width 19 height 15
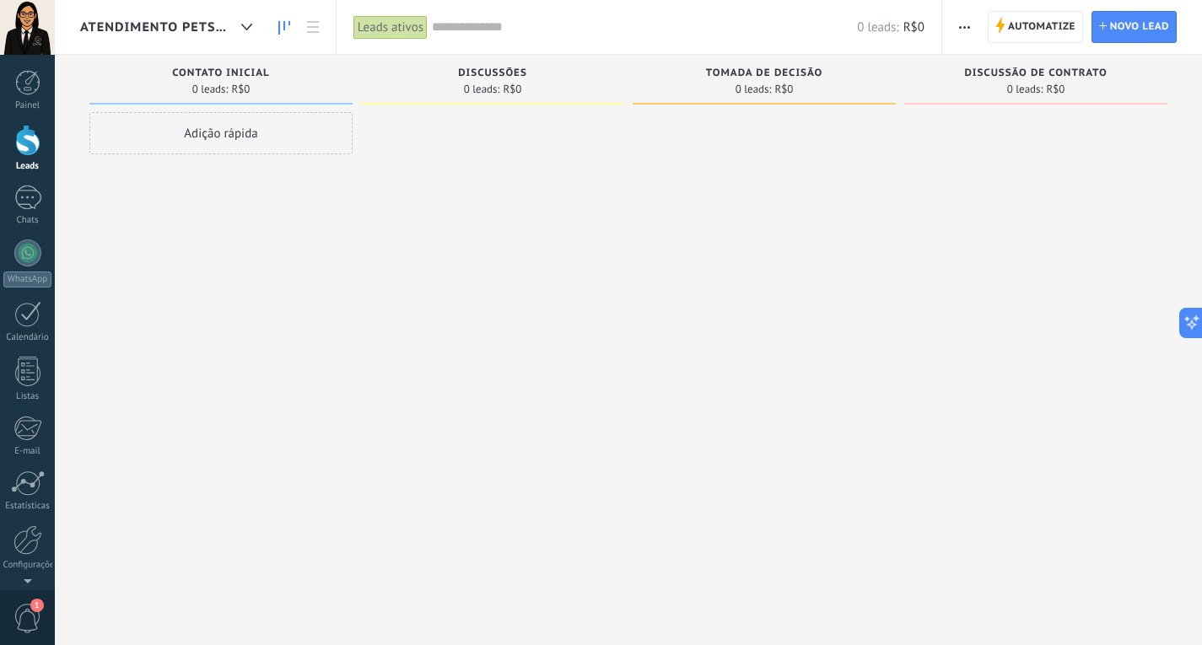
click at [125, 16] on div "Atendimento petshop" at bounding box center [170, 27] width 180 height 54
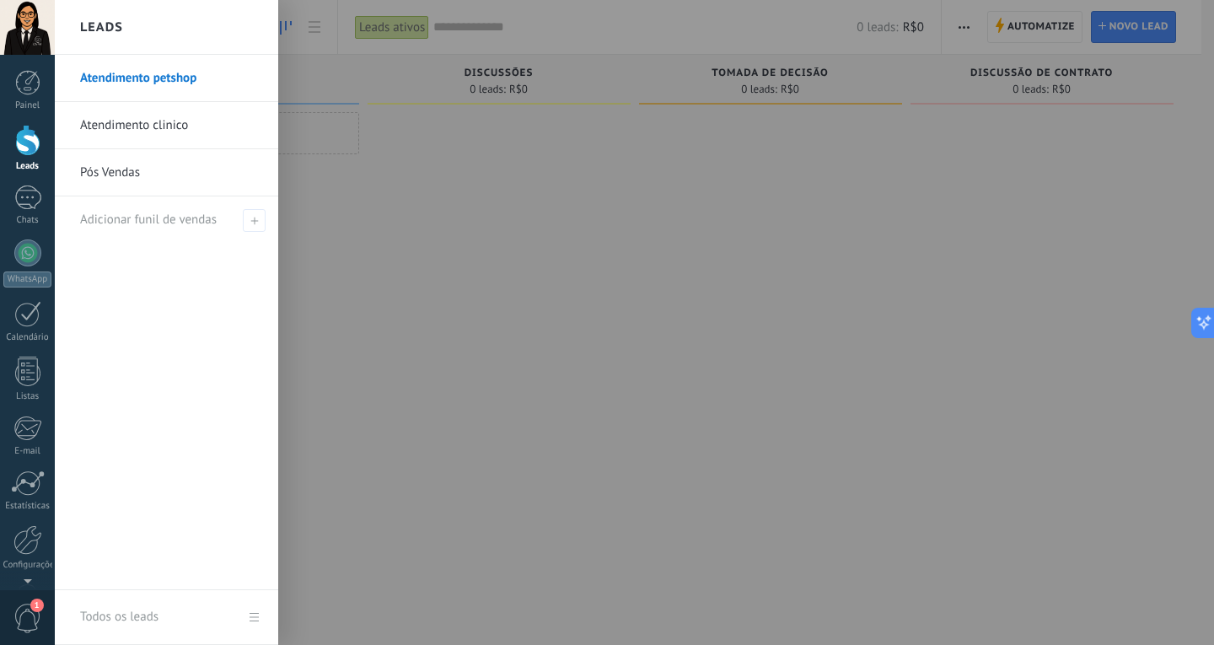
click at [434, 184] on div at bounding box center [662, 322] width 1214 height 645
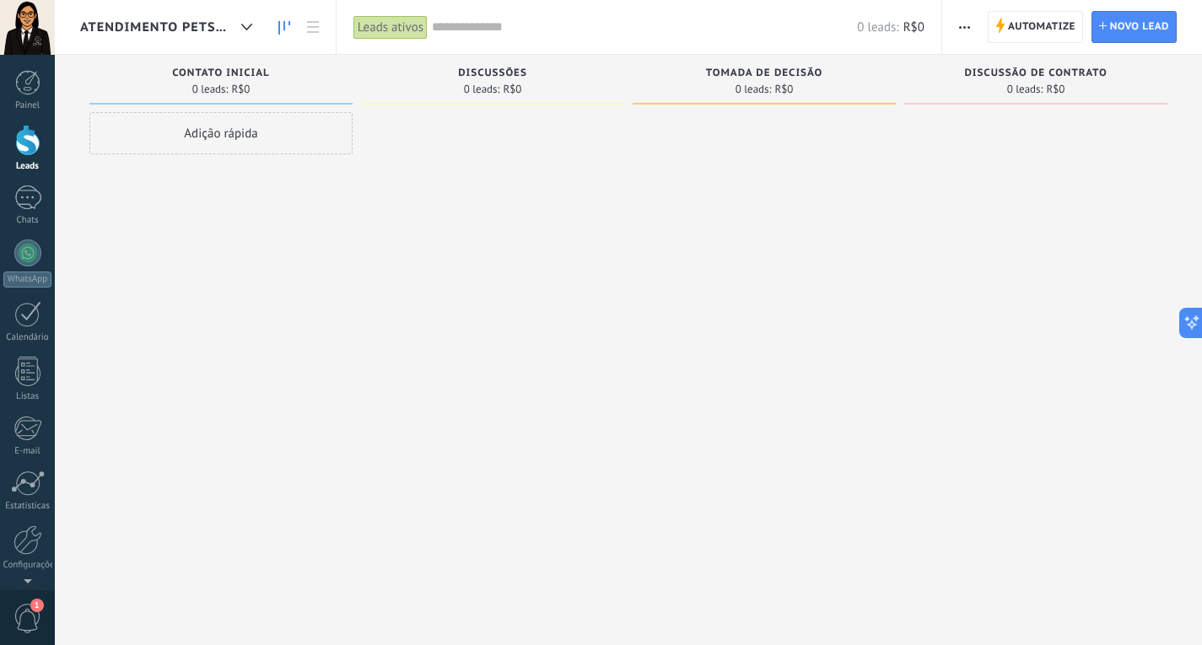
click at [198, 26] on span "Atendimento petshop" at bounding box center [157, 27] width 154 height 16
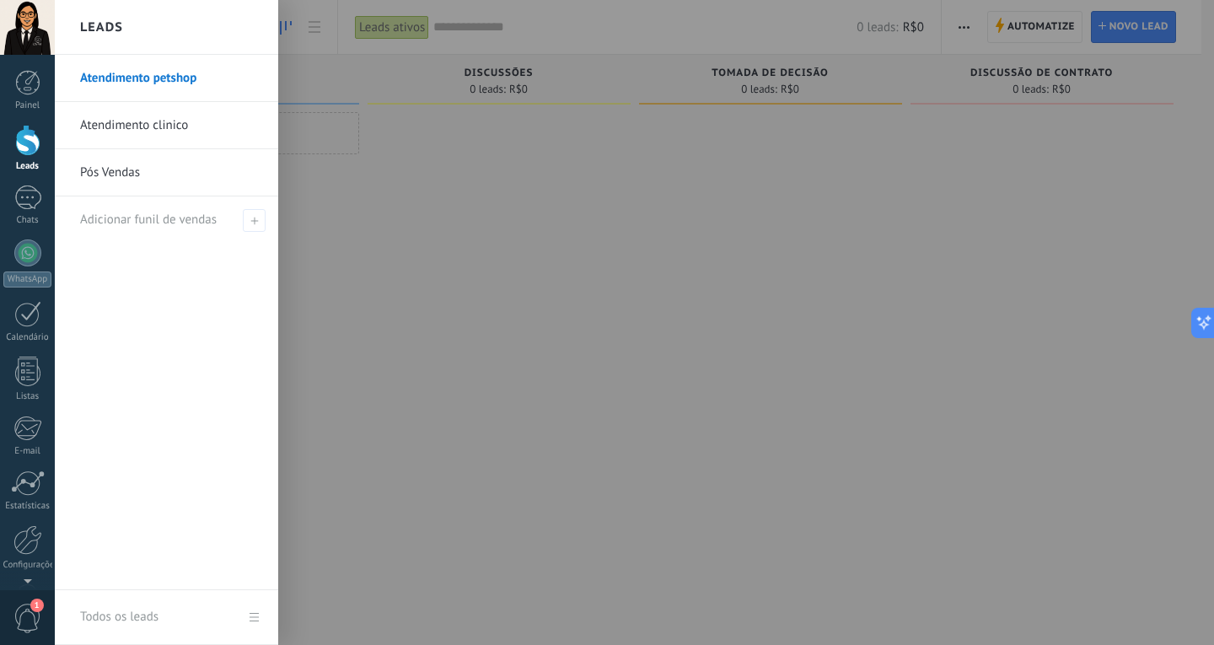
click at [341, 178] on div at bounding box center [662, 322] width 1214 height 645
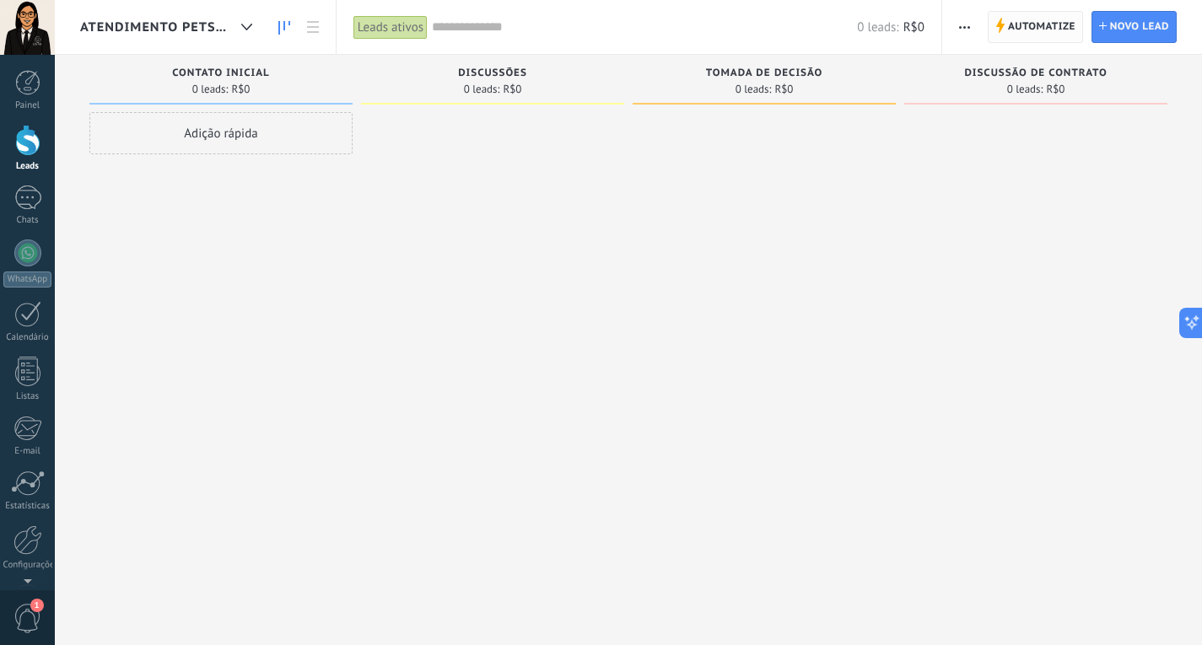
click at [1046, 18] on span "Automatize" at bounding box center [1041, 27] width 67 height 30
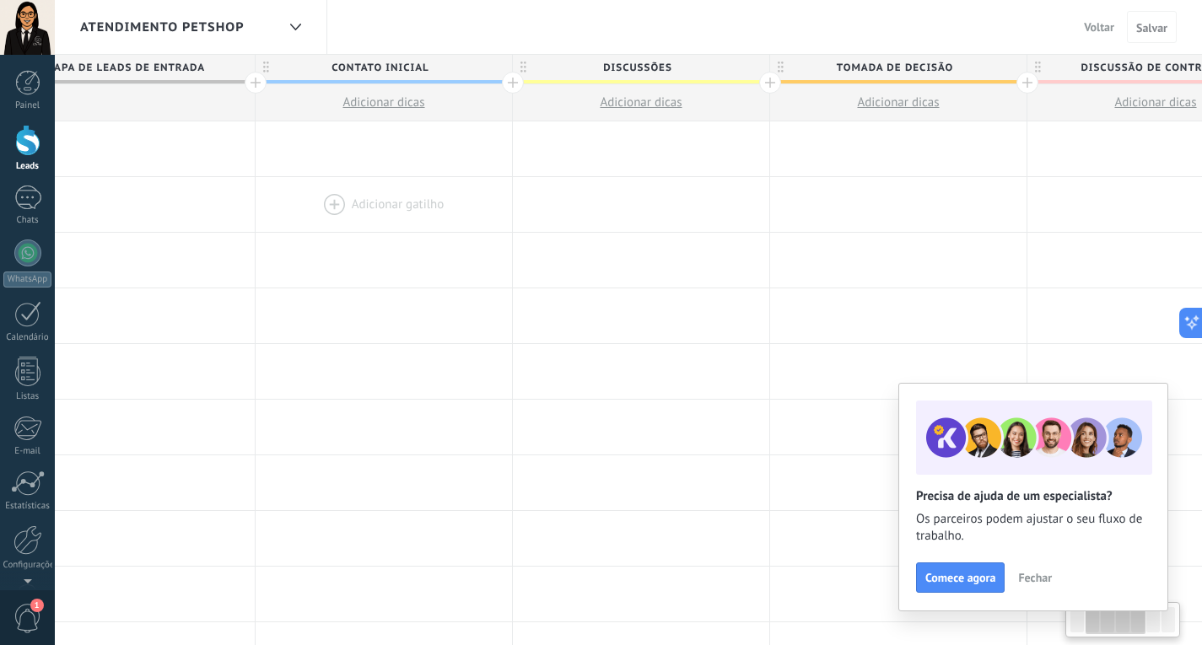
scroll to position [0, 354]
drag, startPoint x: 812, startPoint y: 171, endPoint x: 458, endPoint y: 183, distance: 354.3
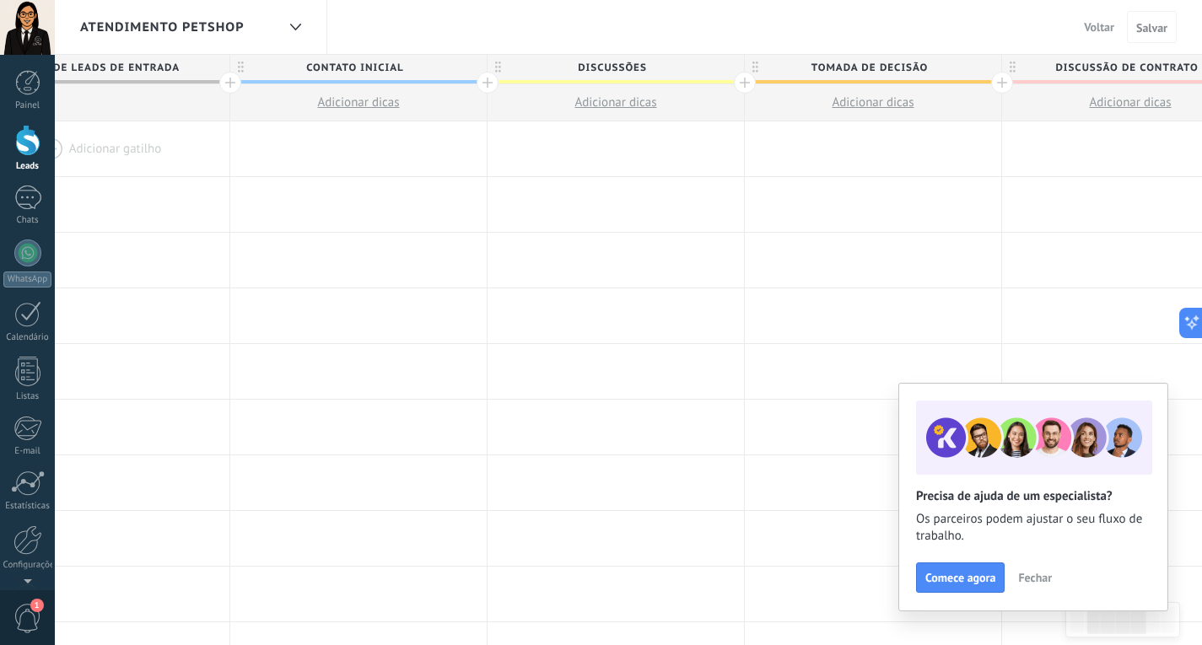
click at [616, 66] on span "Discussões" at bounding box center [611, 68] width 248 height 26
click at [616, 66] on input "**********" at bounding box center [611, 67] width 223 height 25
type input "*"
type input "**********"
click at [832, 74] on span "Tomada de decisão" at bounding box center [869, 68] width 248 height 26
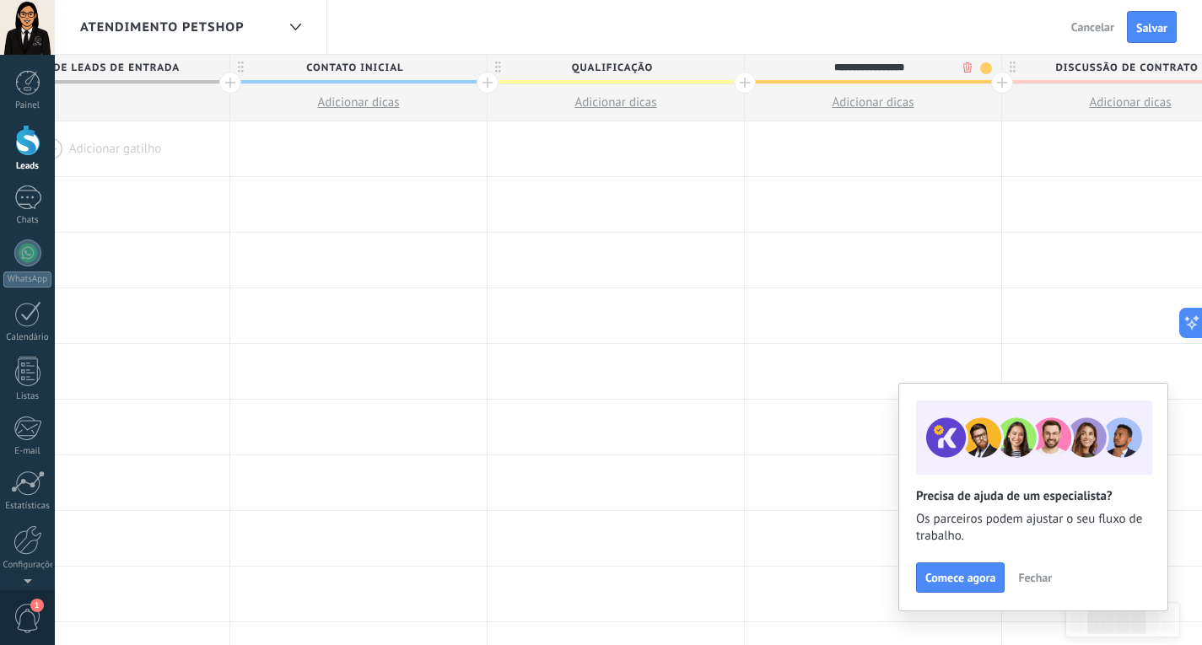
click at [832, 74] on input "**********" at bounding box center [868, 67] width 223 height 25
click at [926, 68] on input "**********" at bounding box center [868, 67] width 223 height 25
drag, startPoint x: 930, startPoint y: 68, endPoint x: 798, endPoint y: 70, distance: 131.5
click at [798, 70] on input "**********" at bounding box center [868, 67] width 223 height 25
type input "*"
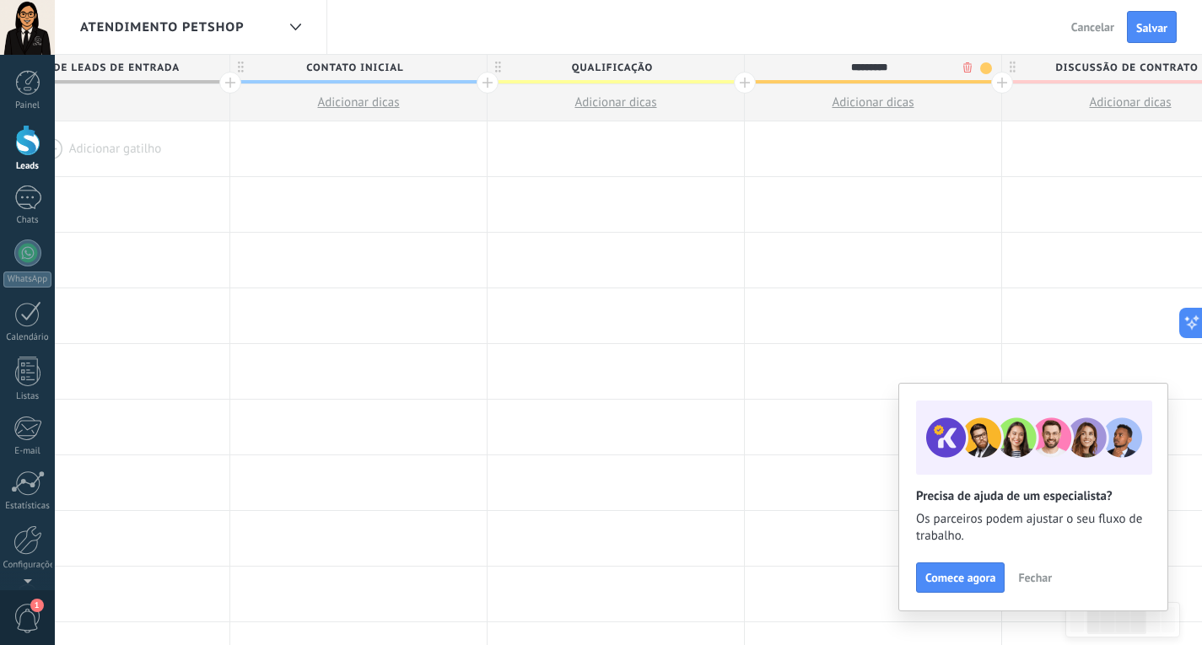
type input "*********"
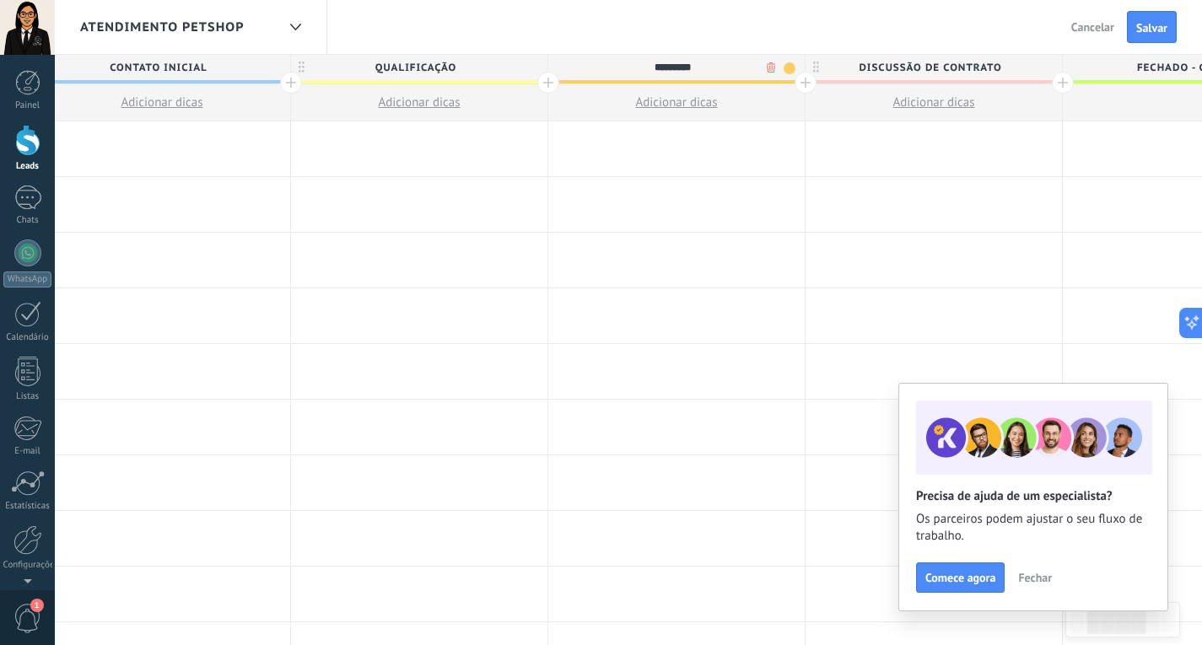
drag, startPoint x: 662, startPoint y: 67, endPoint x: 443, endPoint y: 67, distance: 219.2
click at [443, 67] on span "qualificação" at bounding box center [415, 68] width 248 height 26
click at [366, 67] on input "**********" at bounding box center [392, 67] width 223 height 25
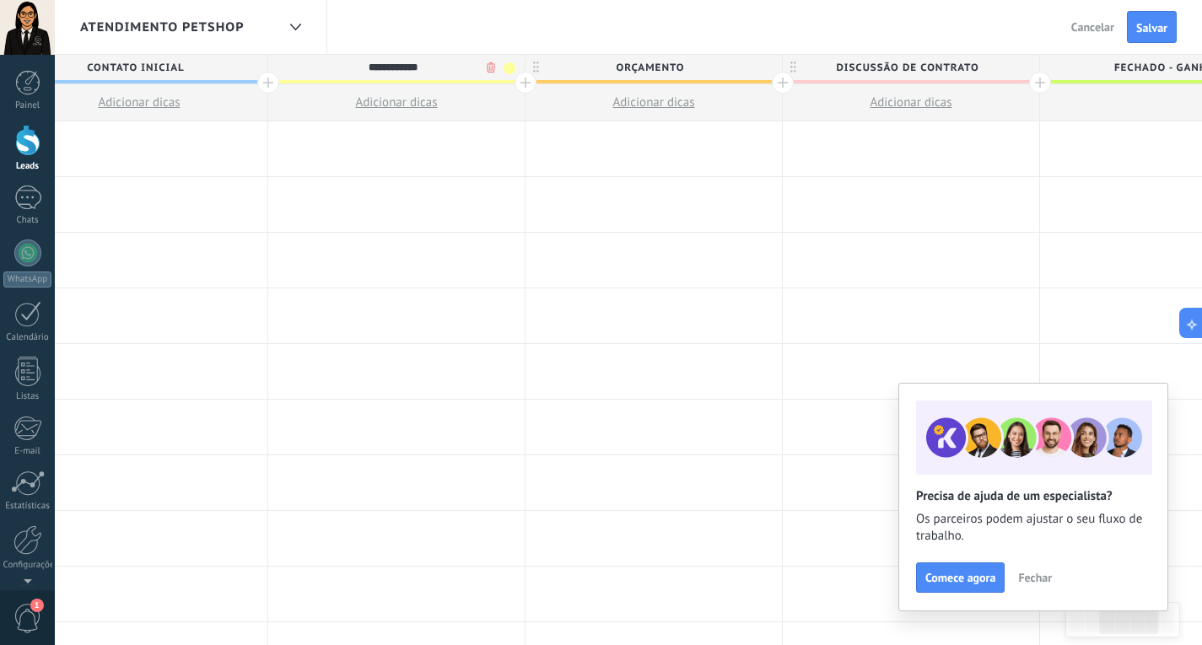
type input "**********"
click at [169, 71] on span "Contato inicial" at bounding box center [135, 68] width 248 height 26
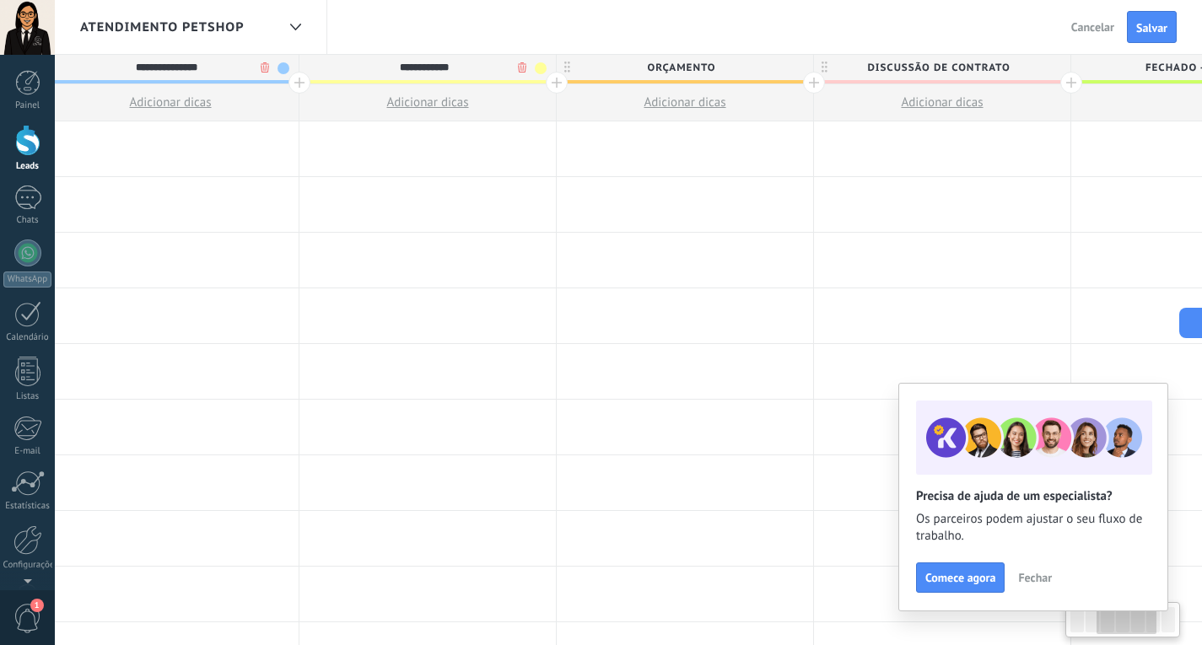
click at [169, 71] on input "**********" at bounding box center [166, 67] width 223 height 25
type input "**********"
click at [933, 67] on span "Discussão de contrato" at bounding box center [938, 68] width 248 height 26
click at [933, 67] on input "**********" at bounding box center [937, 67] width 223 height 25
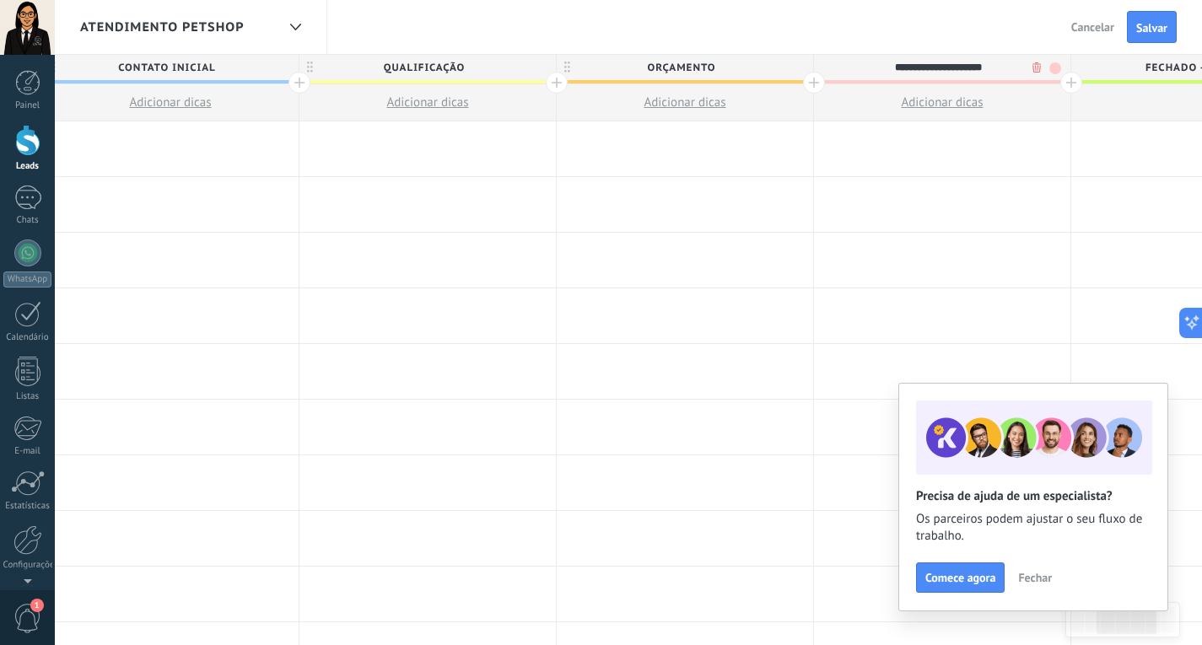
drag, startPoint x: 1012, startPoint y: 66, endPoint x: 864, endPoint y: 73, distance: 147.7
click at [864, 73] on input "**********" at bounding box center [937, 67] width 223 height 25
type input "**********"
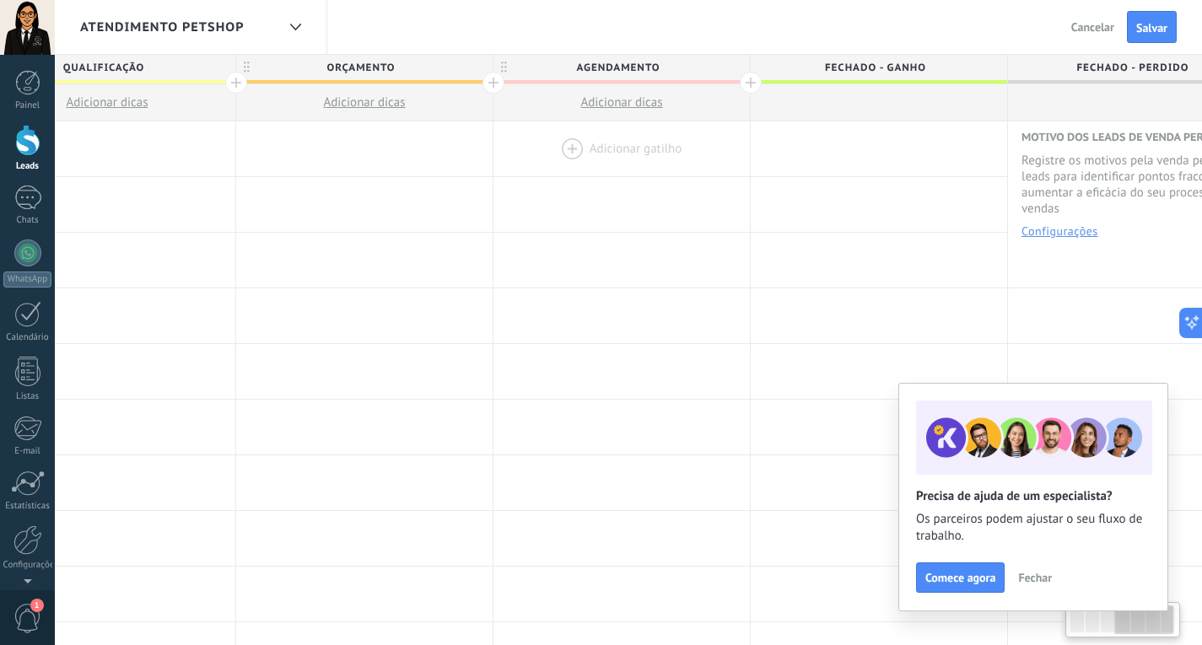
scroll to position [0, 871]
drag, startPoint x: 912, startPoint y: 175, endPoint x: 617, endPoint y: 145, distance: 296.6
click at [584, 174] on div at bounding box center [613, 148] width 256 height 55
click at [746, 82] on div at bounding box center [742, 83] width 22 height 22
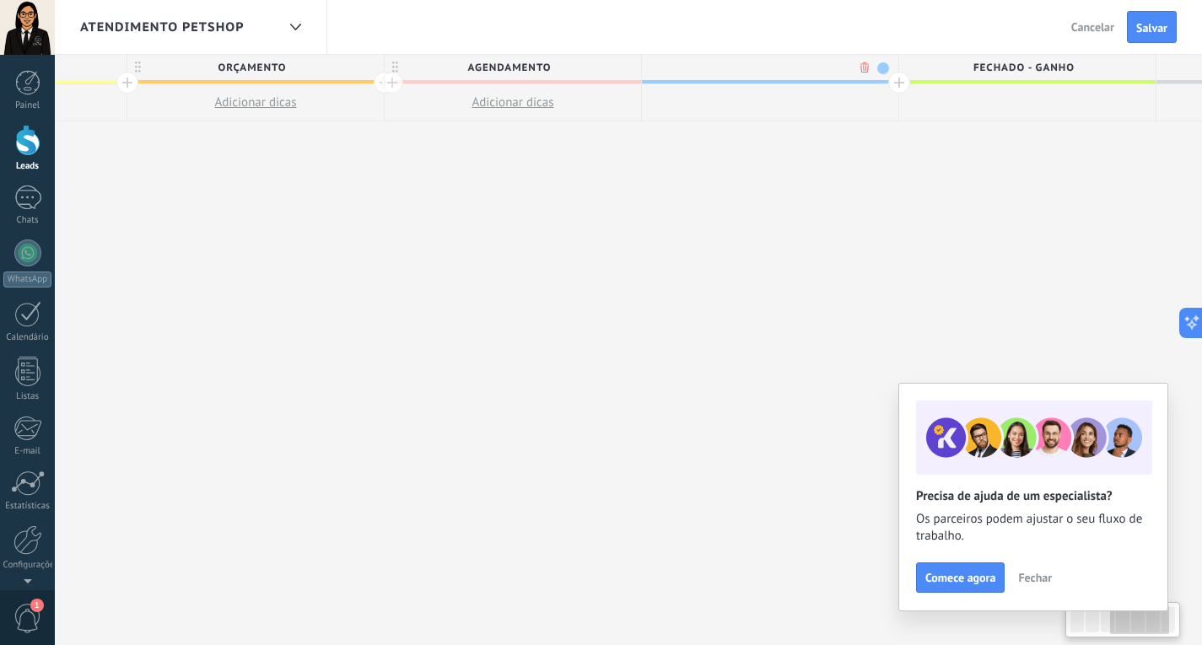
scroll to position [0, 996]
type input "*********"
click at [867, 81] on div at bounding box center [874, 83] width 22 height 22
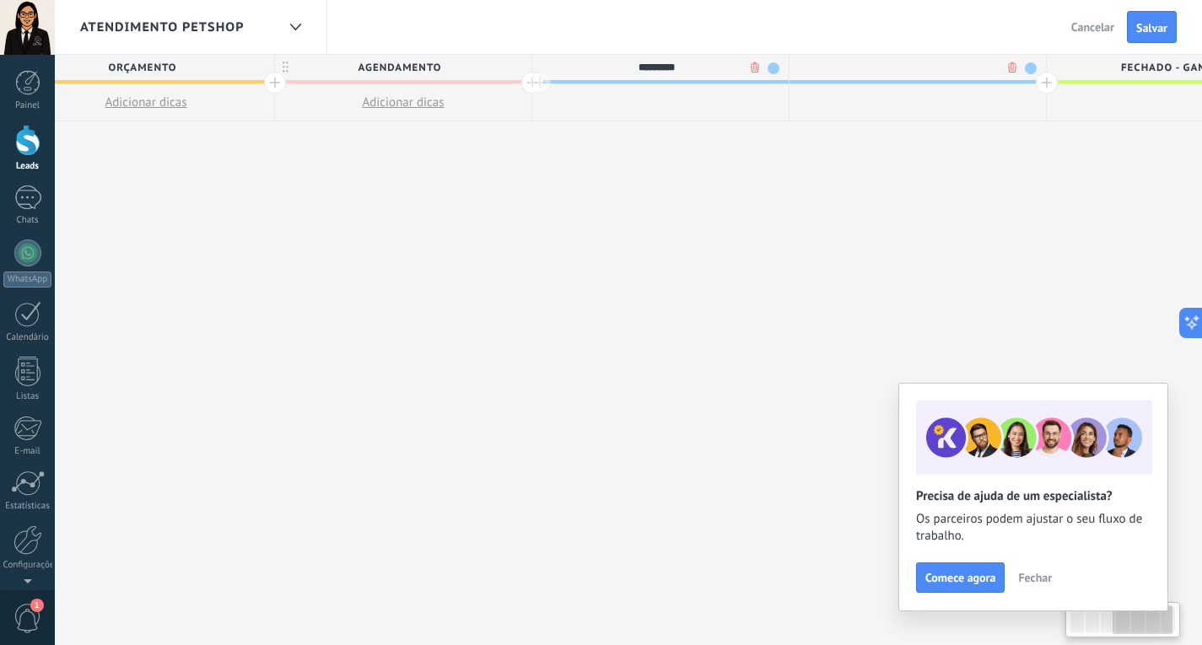
scroll to position [0, 1121]
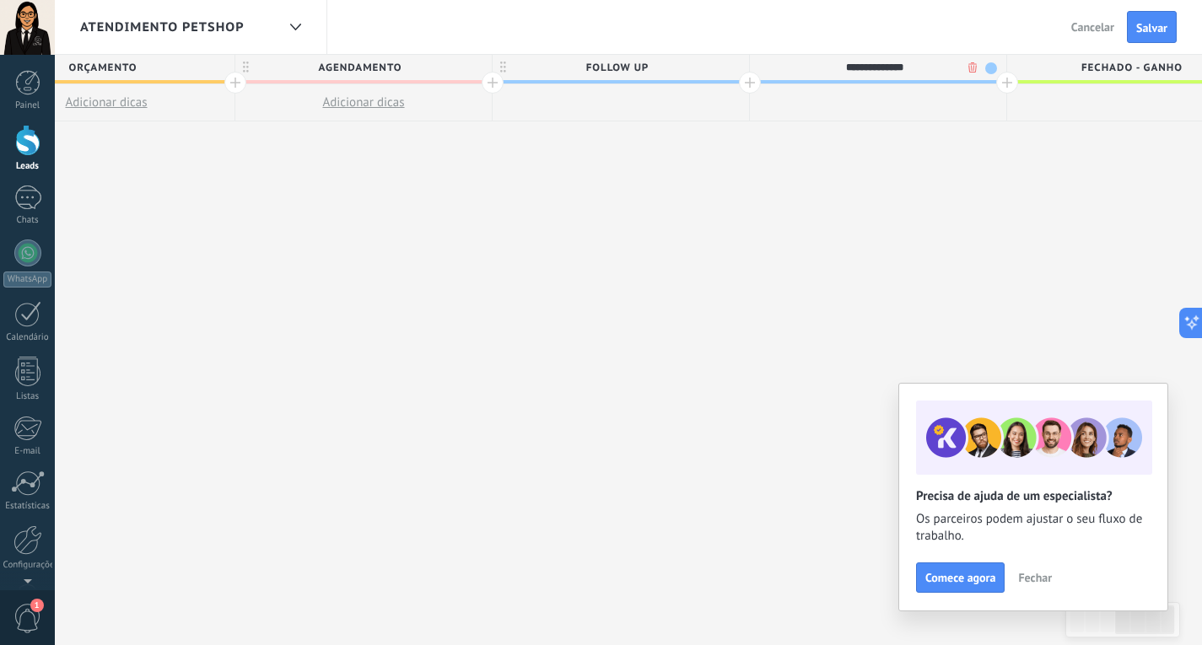
type input "**********"
click at [1003, 87] on div at bounding box center [1007, 83] width 22 height 22
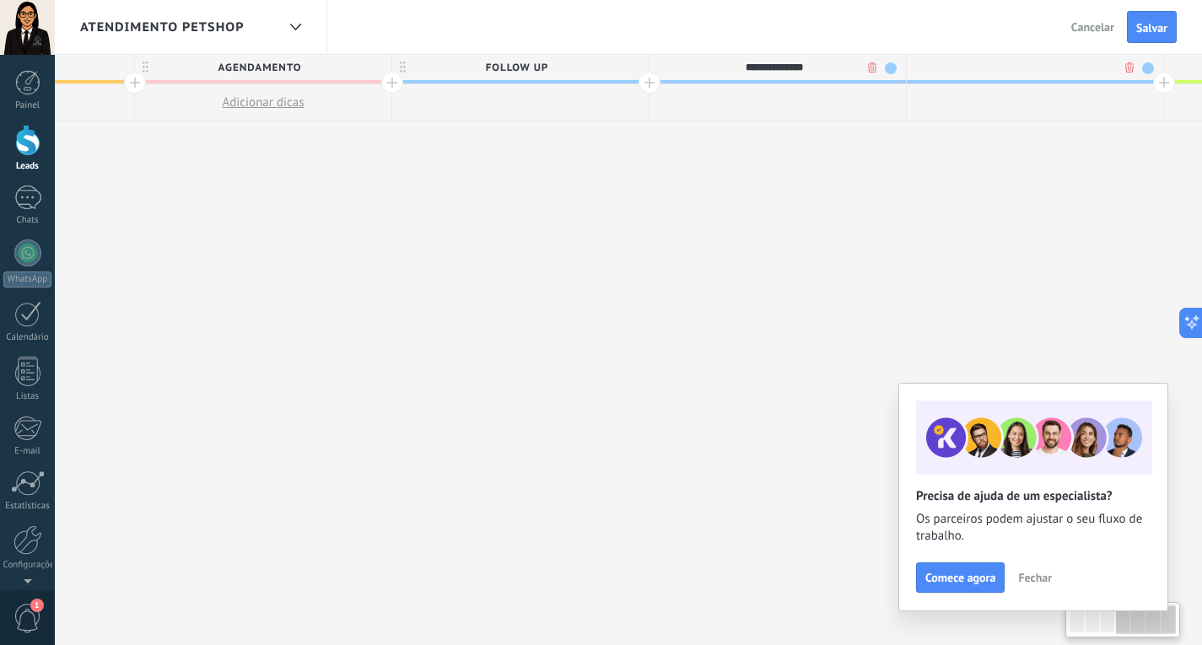
scroll to position [0, 1245]
type input "*"
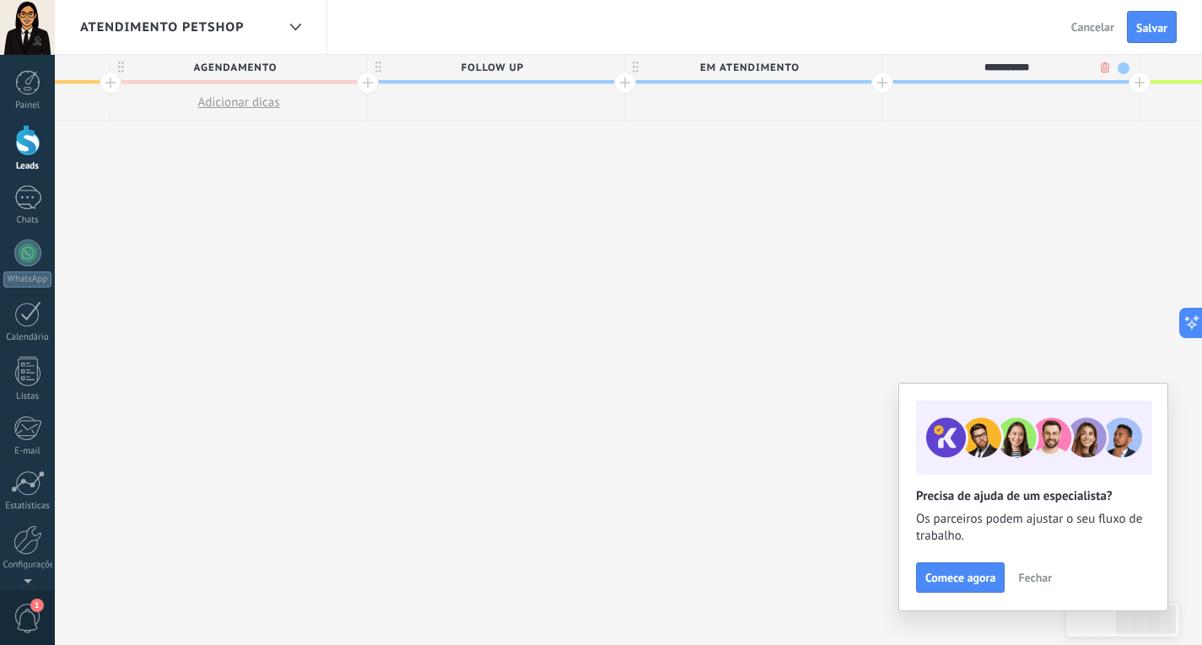
type input "**********"
click at [1137, 82] on div at bounding box center [1139, 83] width 22 height 22
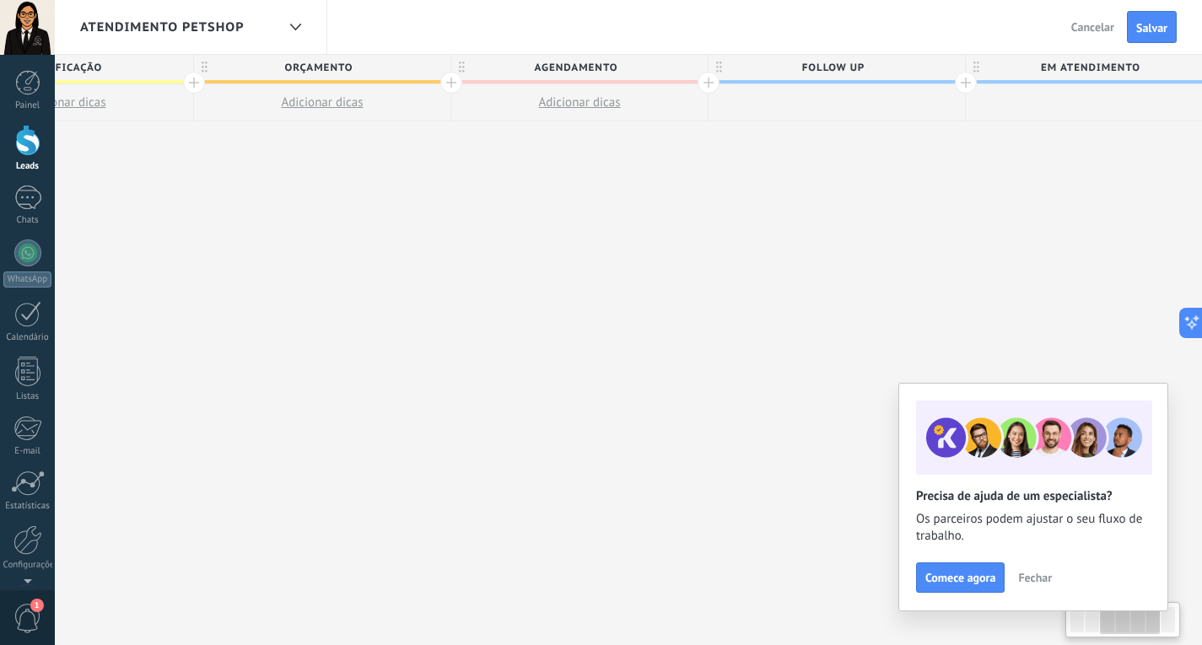
scroll to position [0, 920]
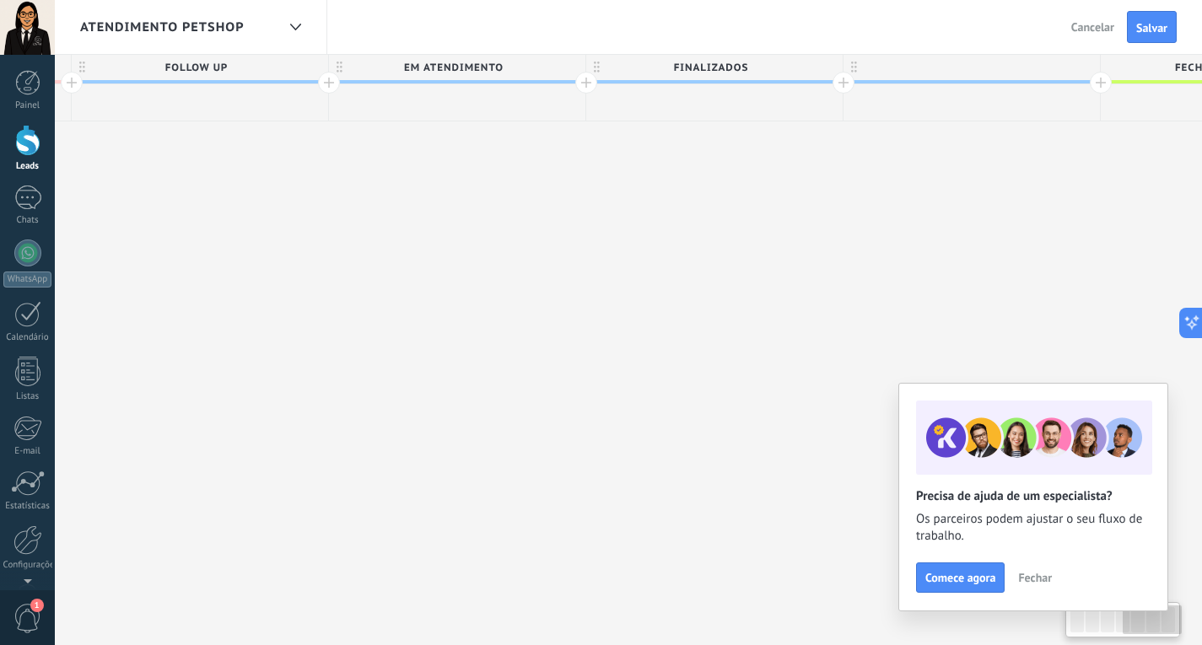
drag, startPoint x: 511, startPoint y: 228, endPoint x: 366, endPoint y: 168, distance: 157.2
click at [351, 171] on div "**********" at bounding box center [200, 350] width 2829 height 591
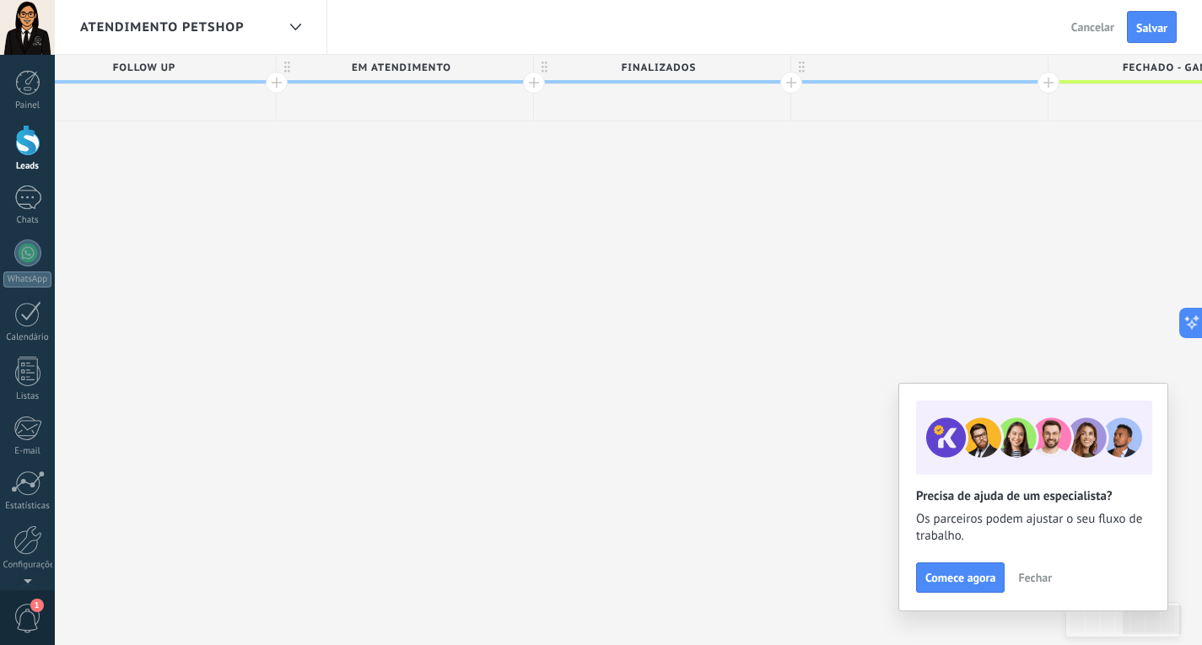
drag, startPoint x: 959, startPoint y: 194, endPoint x: 854, endPoint y: 189, distance: 104.7
click at [855, 198] on div "**********" at bounding box center [148, 350] width 2829 height 591
click at [870, 66] on div at bounding box center [872, 67] width 256 height 25
type input "*"
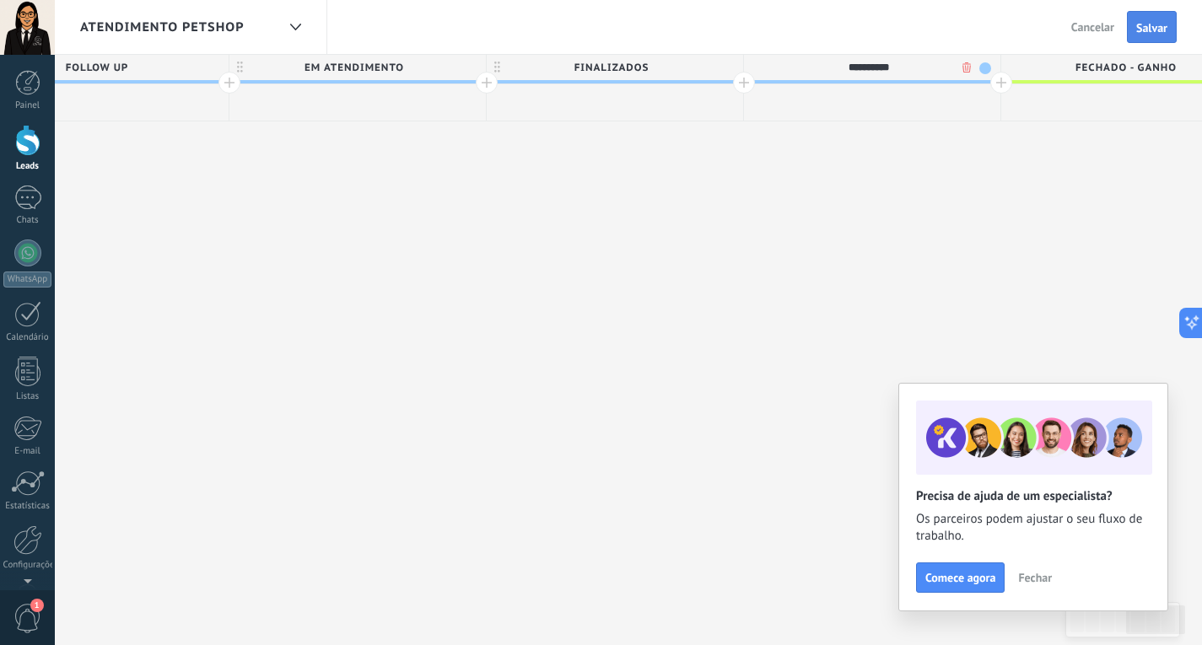
type input "**********"
click at [1148, 24] on span "Salvar" at bounding box center [1151, 28] width 31 height 12
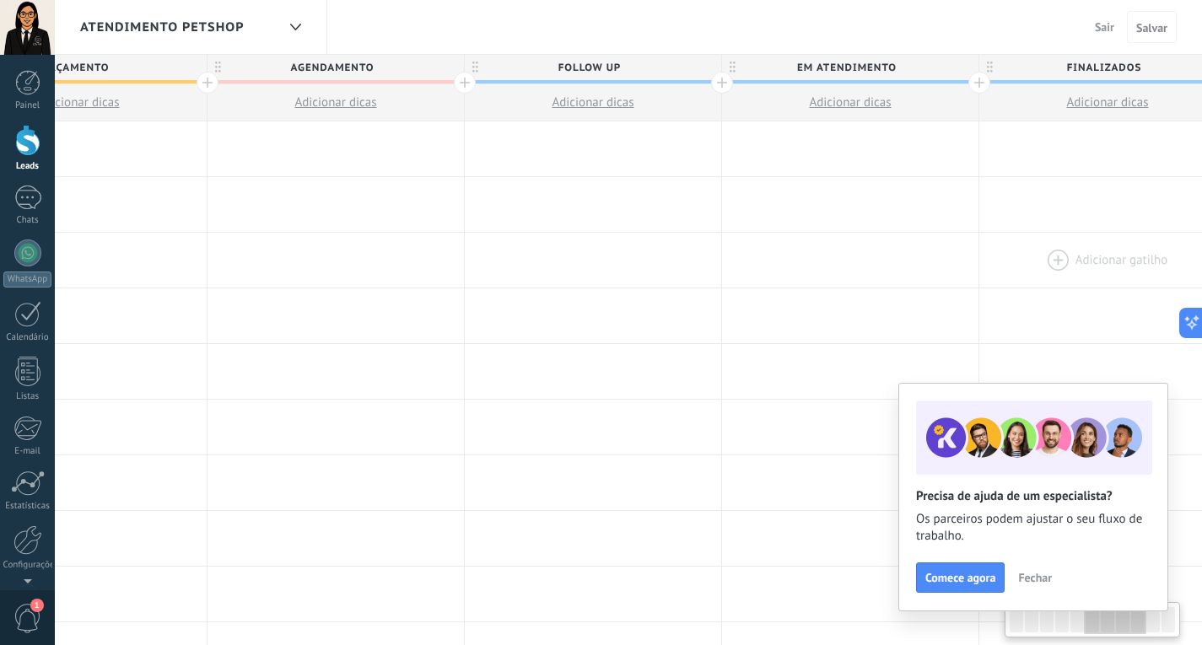
drag, startPoint x: 529, startPoint y: 246, endPoint x: 1052, endPoint y: 239, distance: 523.7
click at [1052, 239] on div at bounding box center [1107, 260] width 256 height 55
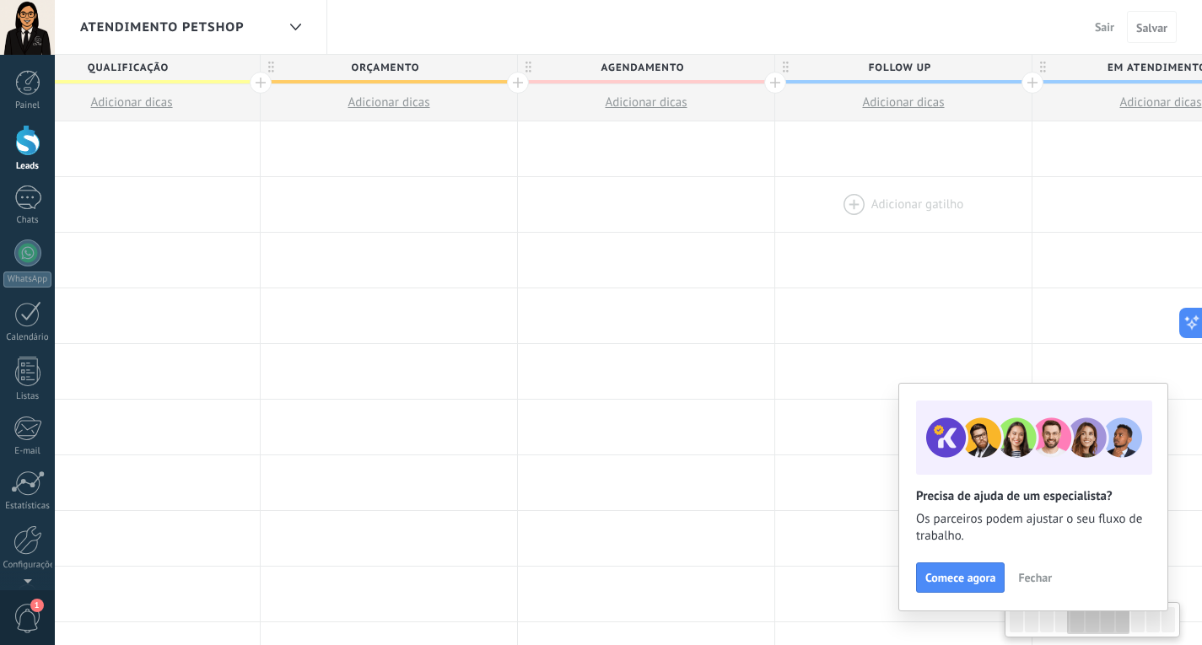
drag, startPoint x: 680, startPoint y: 234, endPoint x: 940, endPoint y: 212, distance: 261.5
click at [940, 212] on div at bounding box center [903, 204] width 256 height 55
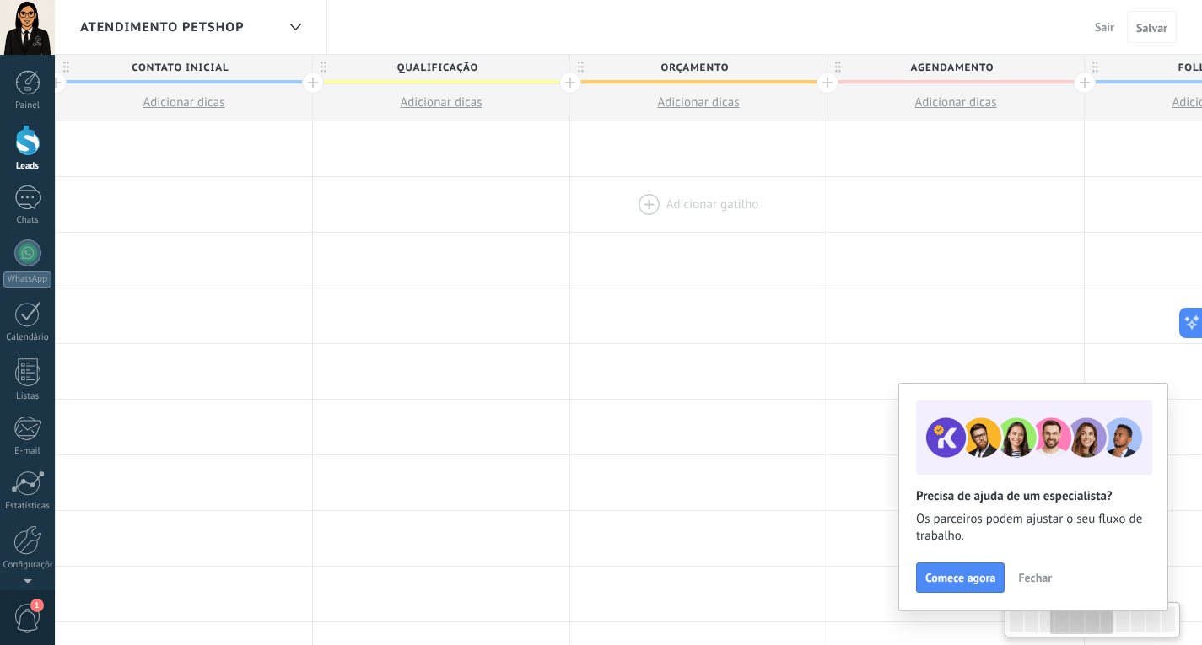
drag, startPoint x: 525, startPoint y: 216, endPoint x: 813, endPoint y: 214, distance: 287.5
click at [829, 214] on div "Adicionar gatilho Adicionar gatilho Adicionar gatilho Adicionar gatilho Adicion…" at bounding box center [1212, 205] width 2829 height 56
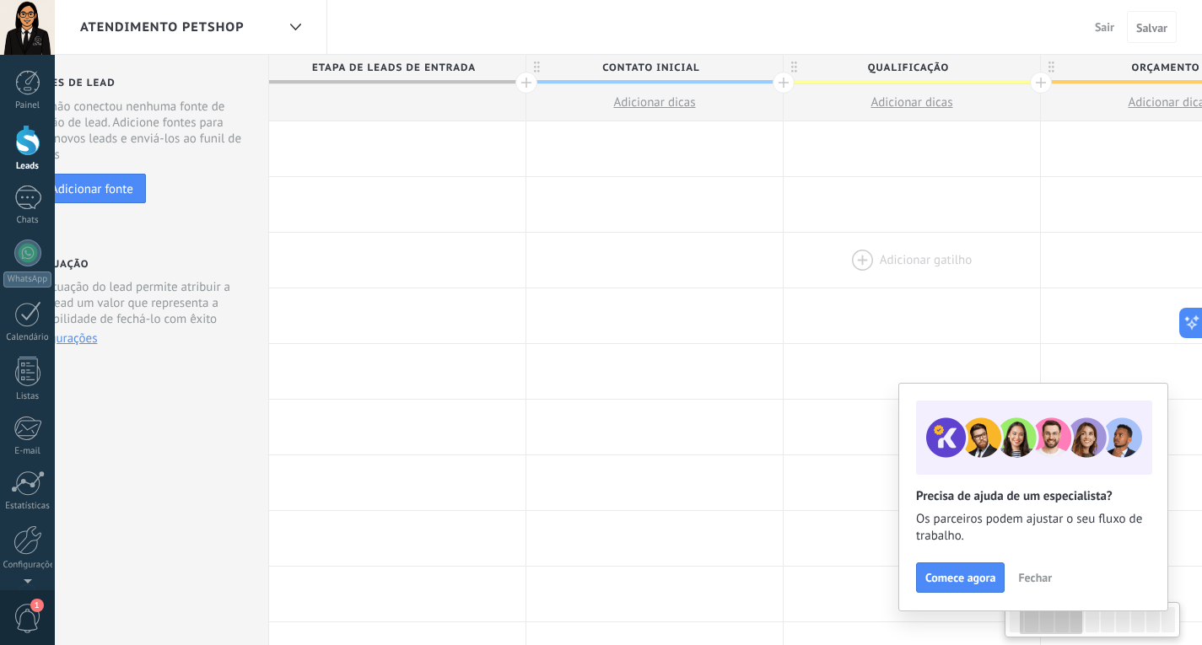
drag, startPoint x: 718, startPoint y: 233, endPoint x: 834, endPoint y: 233, distance: 116.4
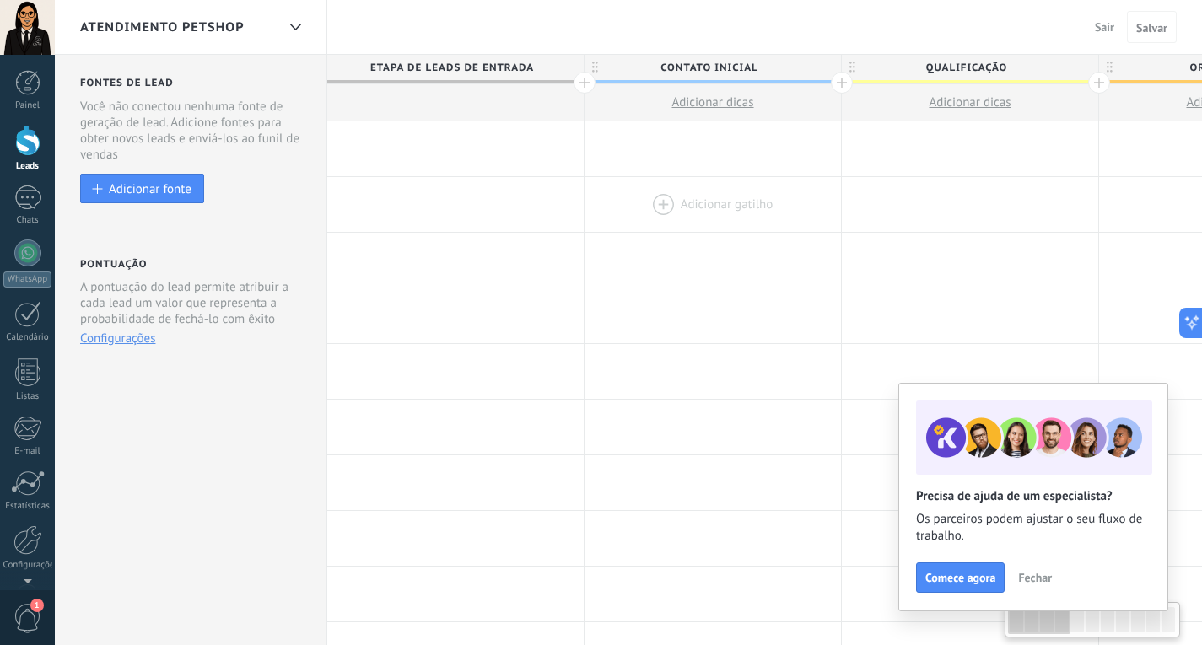
drag, startPoint x: 617, startPoint y: 217, endPoint x: 632, endPoint y: 214, distance: 14.6
click at [103, 339] on button "Configurações" at bounding box center [117, 339] width 75 height 16
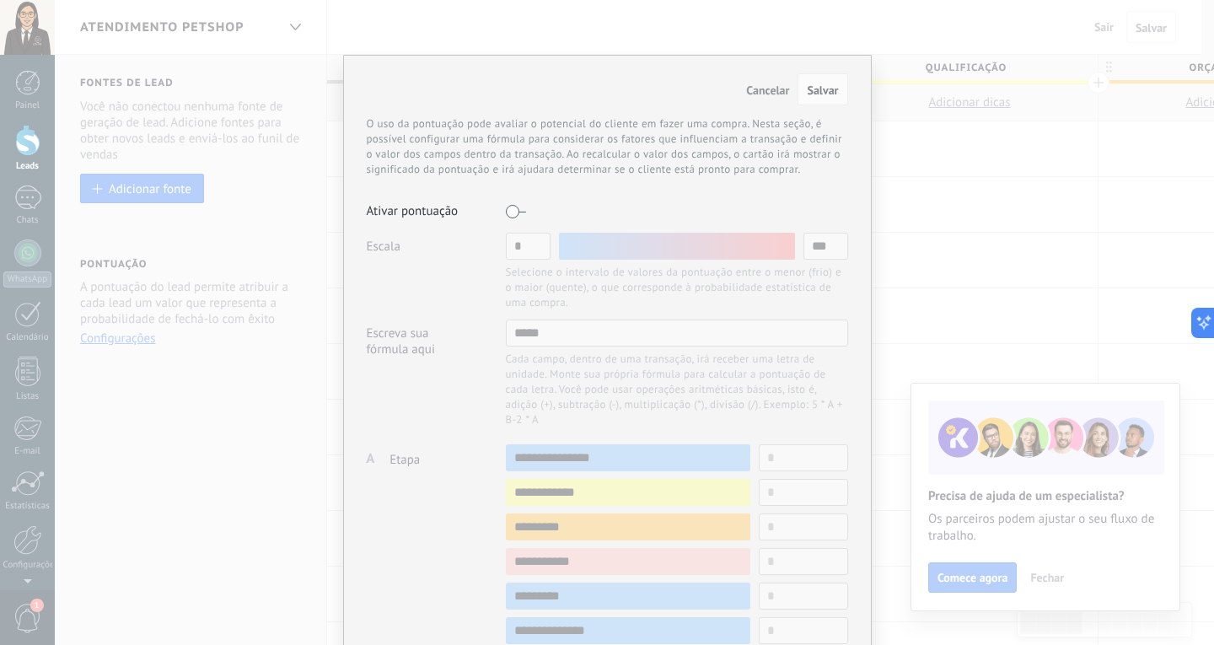
click at [752, 98] on button "Cancelar" at bounding box center [768, 89] width 60 height 30
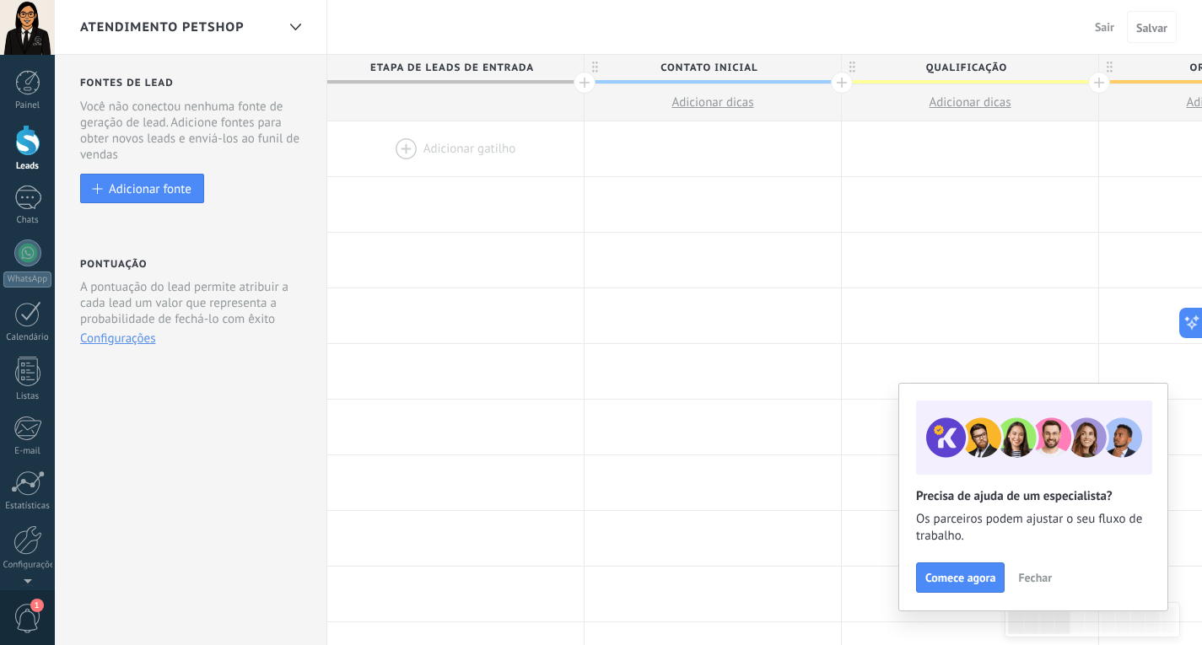
click at [1035, 578] on span "Fechar" at bounding box center [1035, 578] width 34 height 12
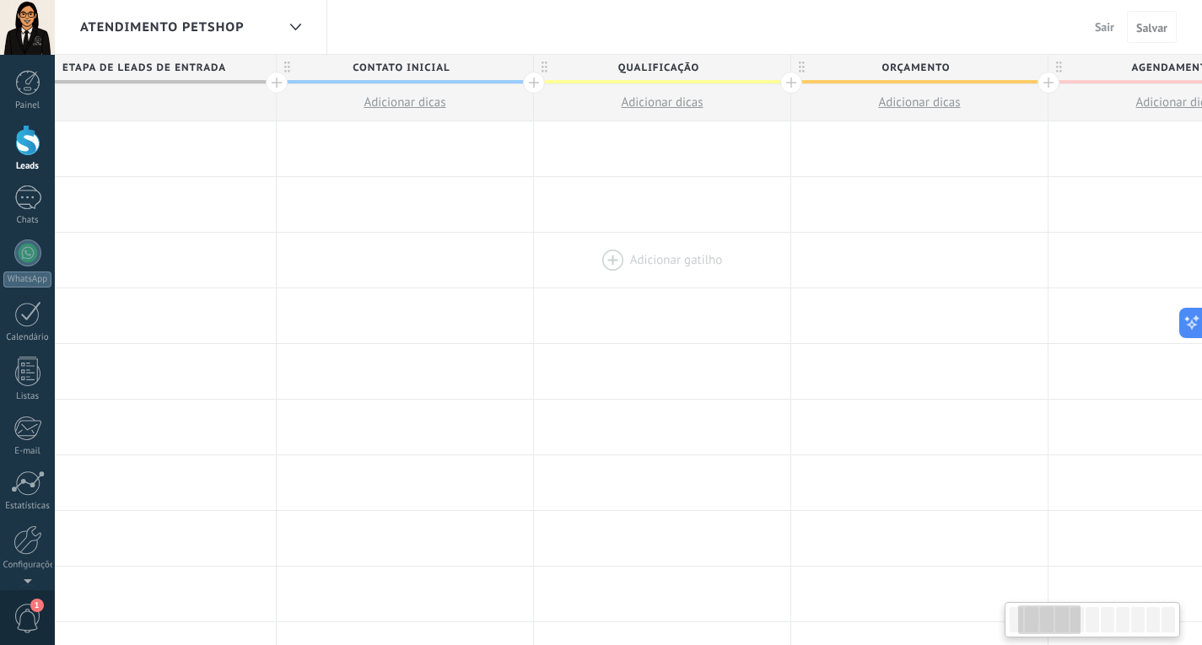
drag, startPoint x: 876, startPoint y: 235, endPoint x: 507, endPoint y: 234, distance: 369.3
click at [534, 235] on div at bounding box center [662, 260] width 256 height 55
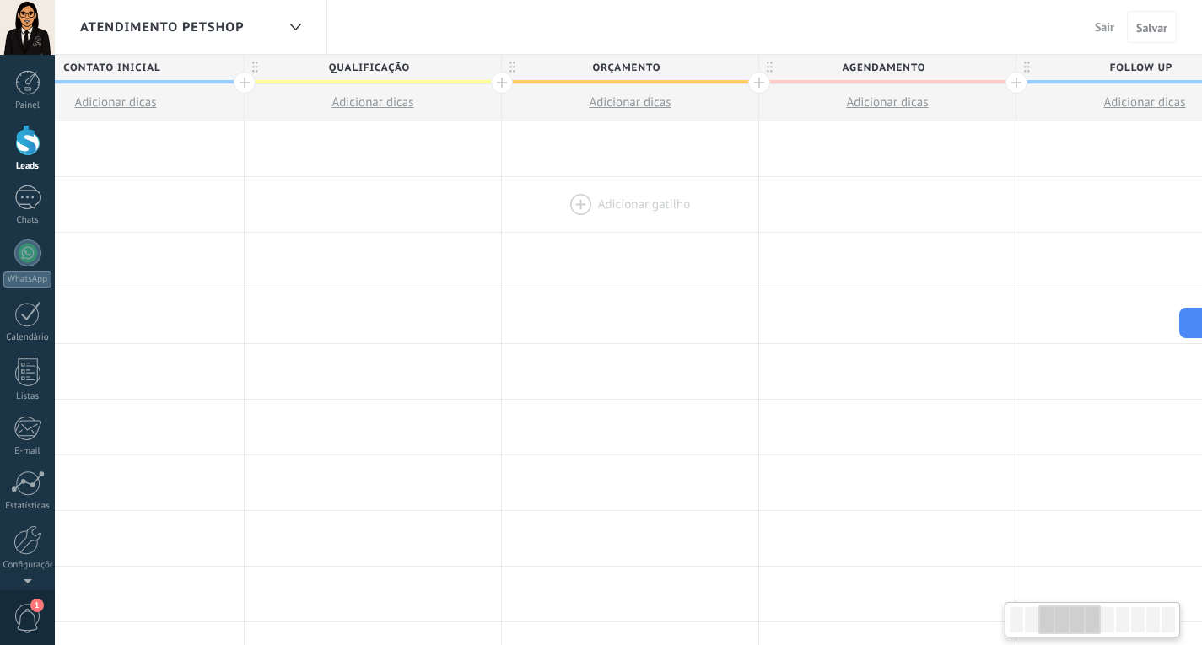
drag, startPoint x: 819, startPoint y: 211, endPoint x: 563, endPoint y: 207, distance: 255.5
click at [536, 212] on div at bounding box center [630, 204] width 256 height 55
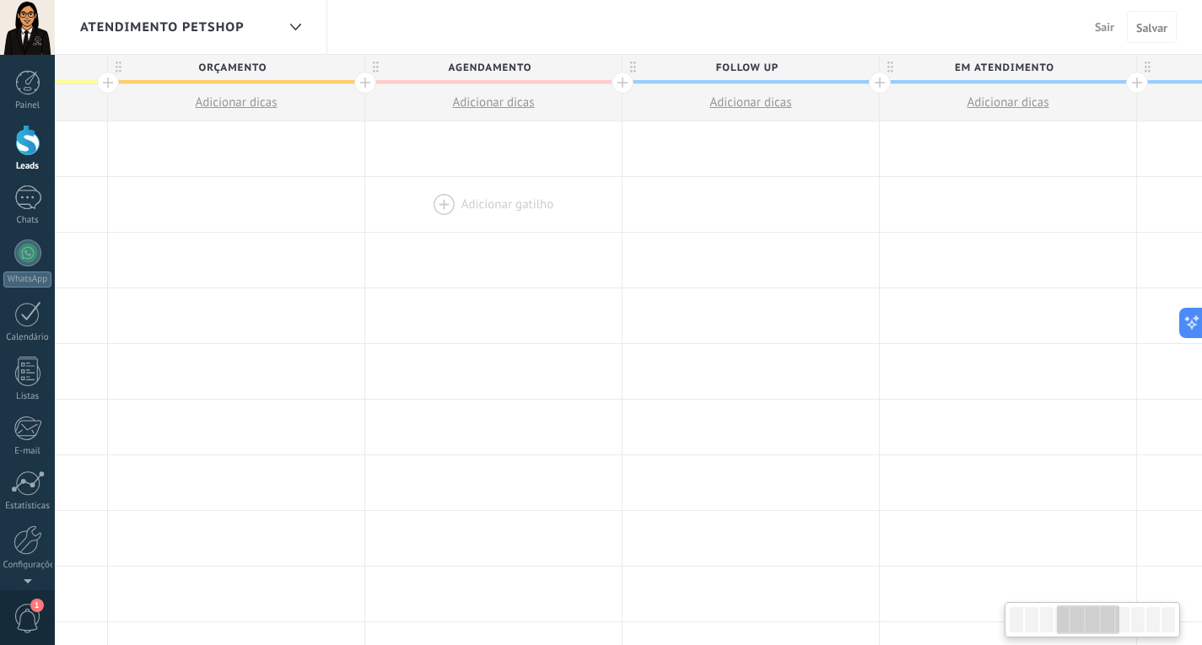
drag, startPoint x: 866, startPoint y: 207, endPoint x: 527, endPoint y: 204, distance: 339.0
click at [507, 207] on div at bounding box center [493, 204] width 256 height 55
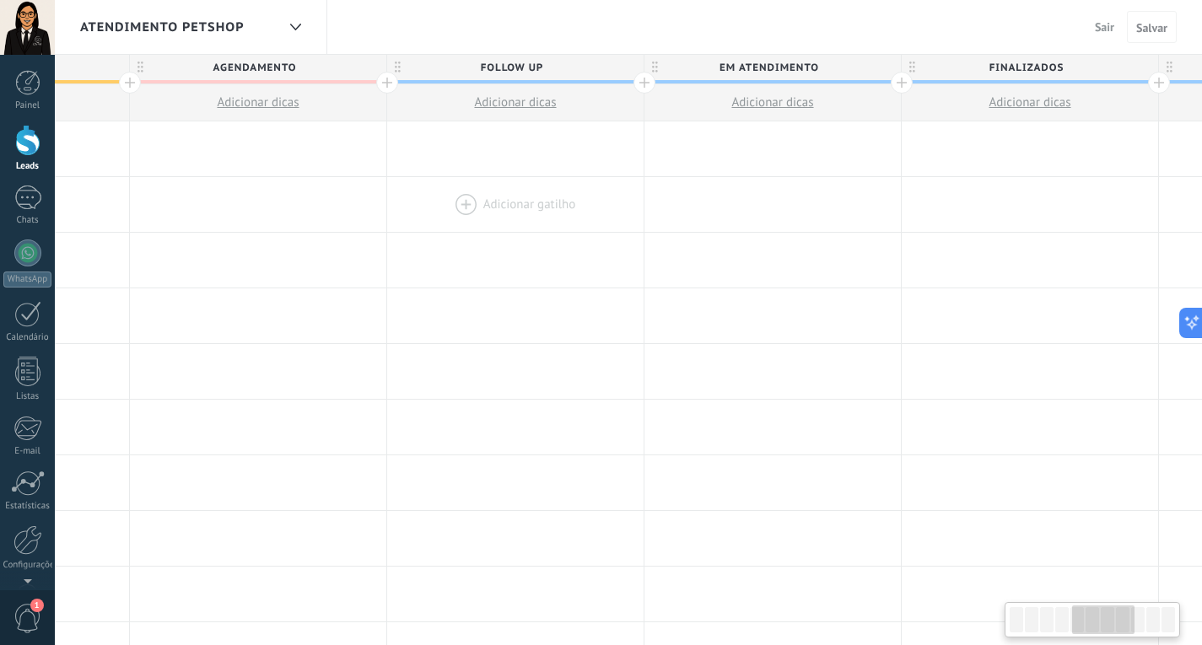
drag, startPoint x: 632, startPoint y: 197, endPoint x: 573, endPoint y: 197, distance: 59.0
click at [573, 197] on div at bounding box center [515, 204] width 256 height 55
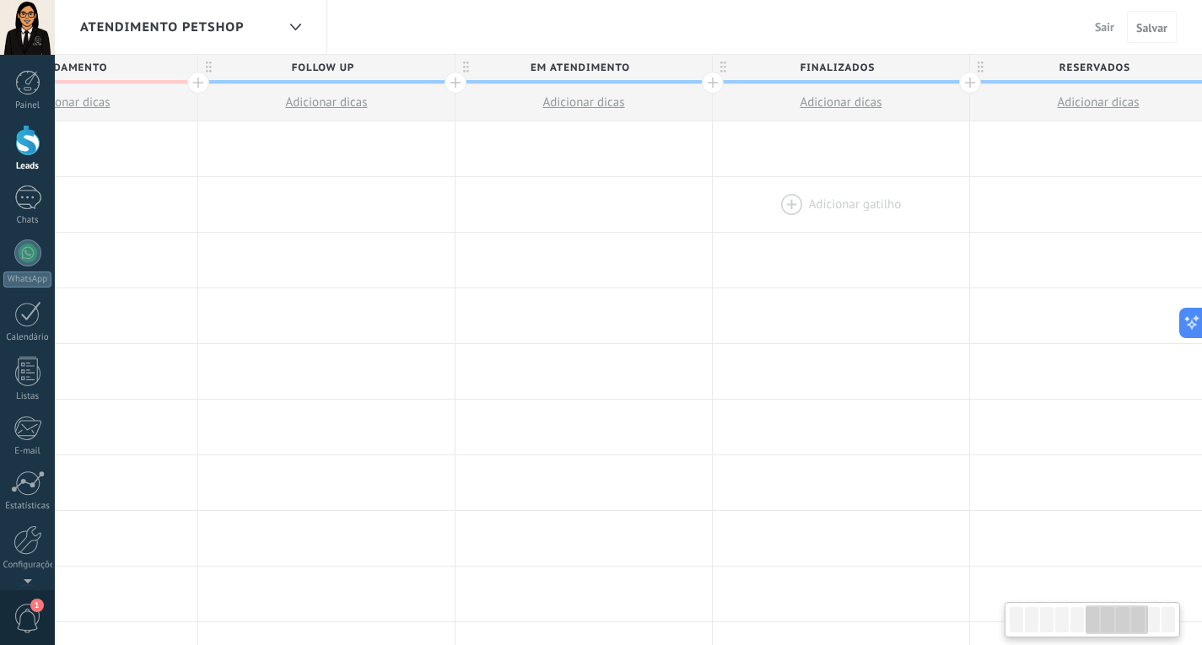
drag, startPoint x: 865, startPoint y: 191, endPoint x: 707, endPoint y: 185, distance: 158.7
click at [702, 189] on div at bounding box center [583, 204] width 256 height 55
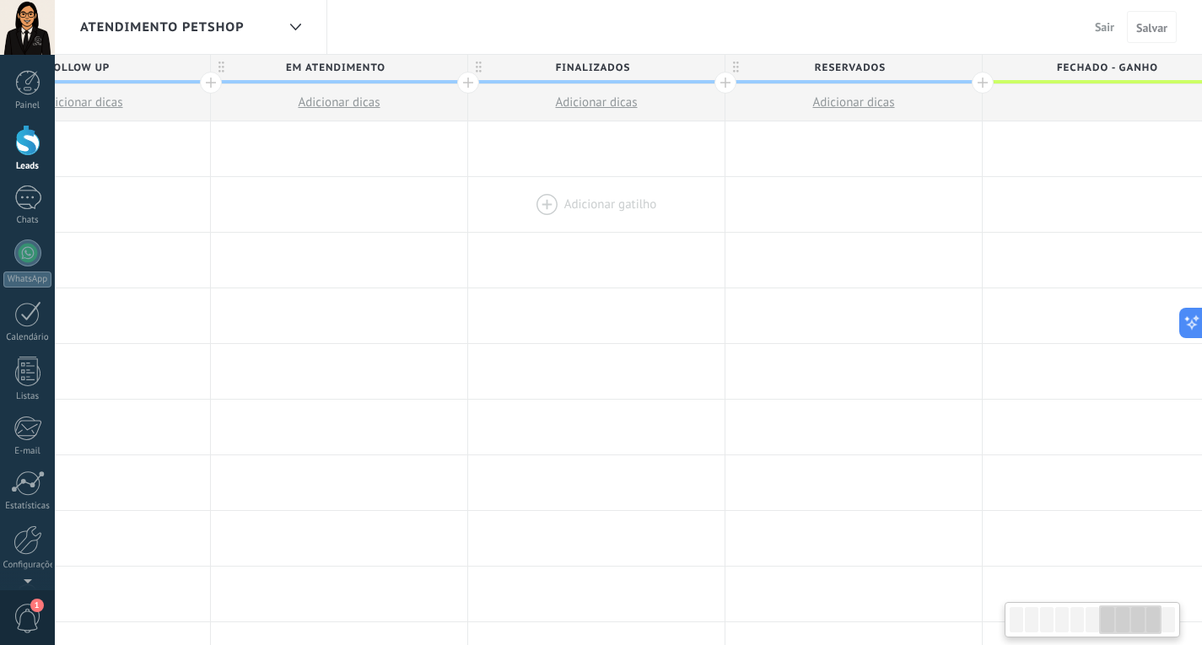
drag, startPoint x: 943, startPoint y: 192, endPoint x: 705, endPoint y: 196, distance: 237.8
click at [705, 196] on div at bounding box center [596, 204] width 256 height 55
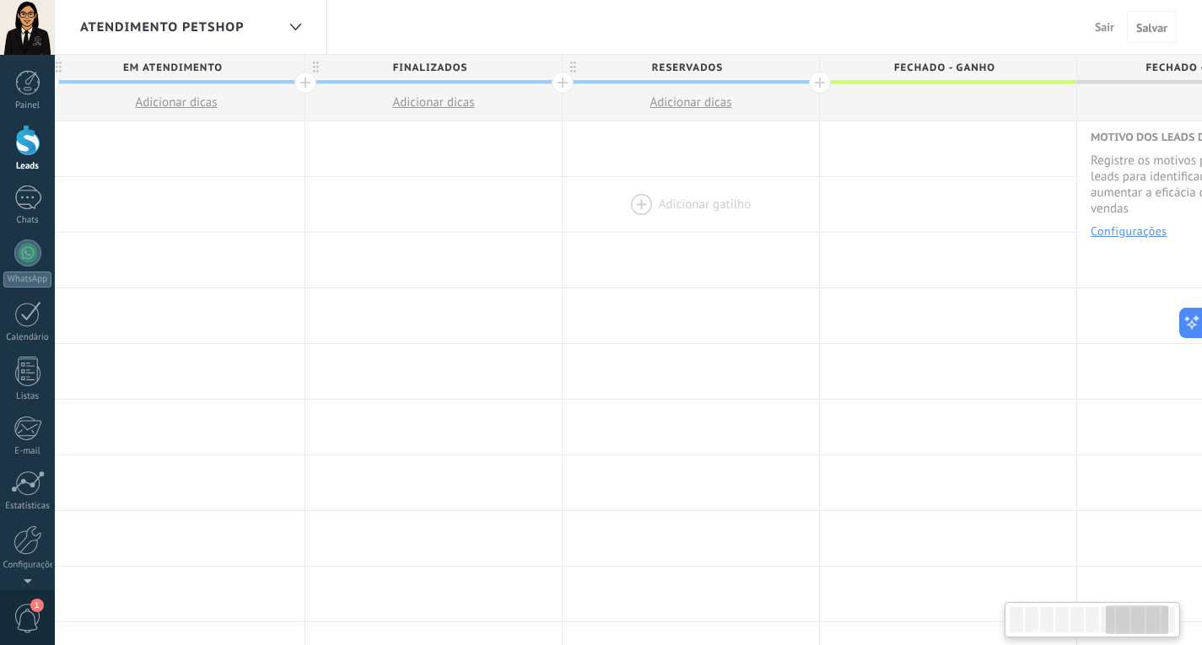
drag, startPoint x: 918, startPoint y: 201, endPoint x: 693, endPoint y: 203, distance: 225.1
click at [700, 203] on div at bounding box center [690, 204] width 256 height 55
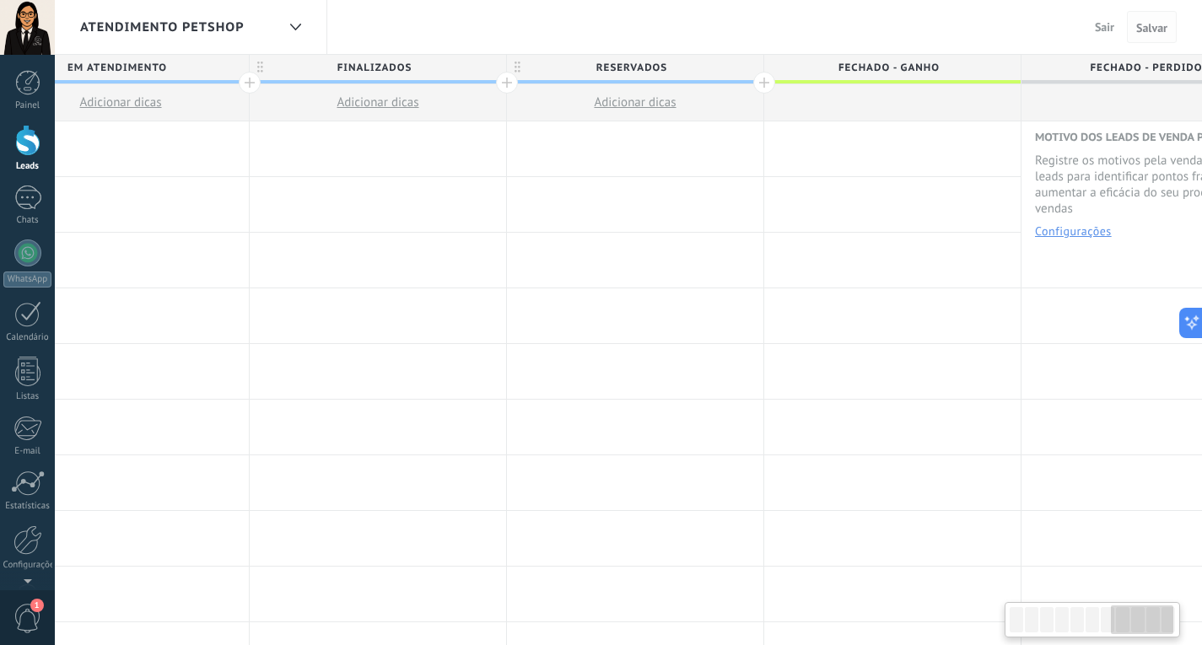
click at [1153, 25] on span "Salvar" at bounding box center [1151, 28] width 31 height 12
click at [130, 17] on div "Atendimento petshop" at bounding box center [178, 27] width 196 height 54
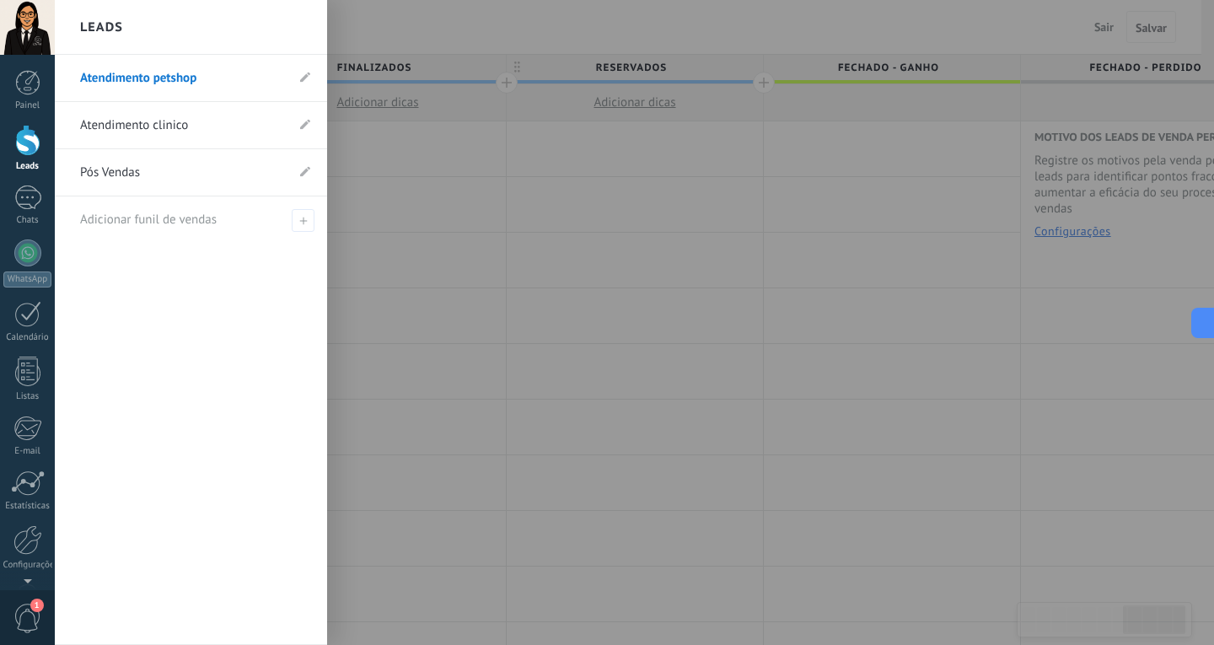
click at [146, 121] on link "Atendimento clinico" at bounding box center [182, 125] width 205 height 47
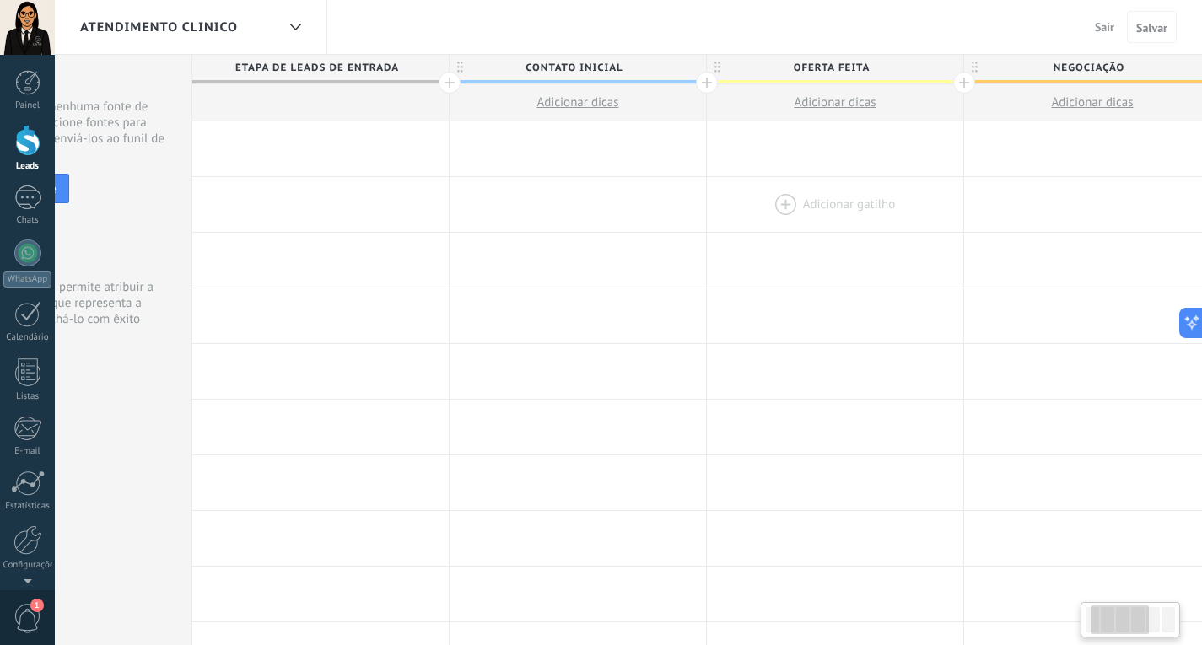
scroll to position [0, 202]
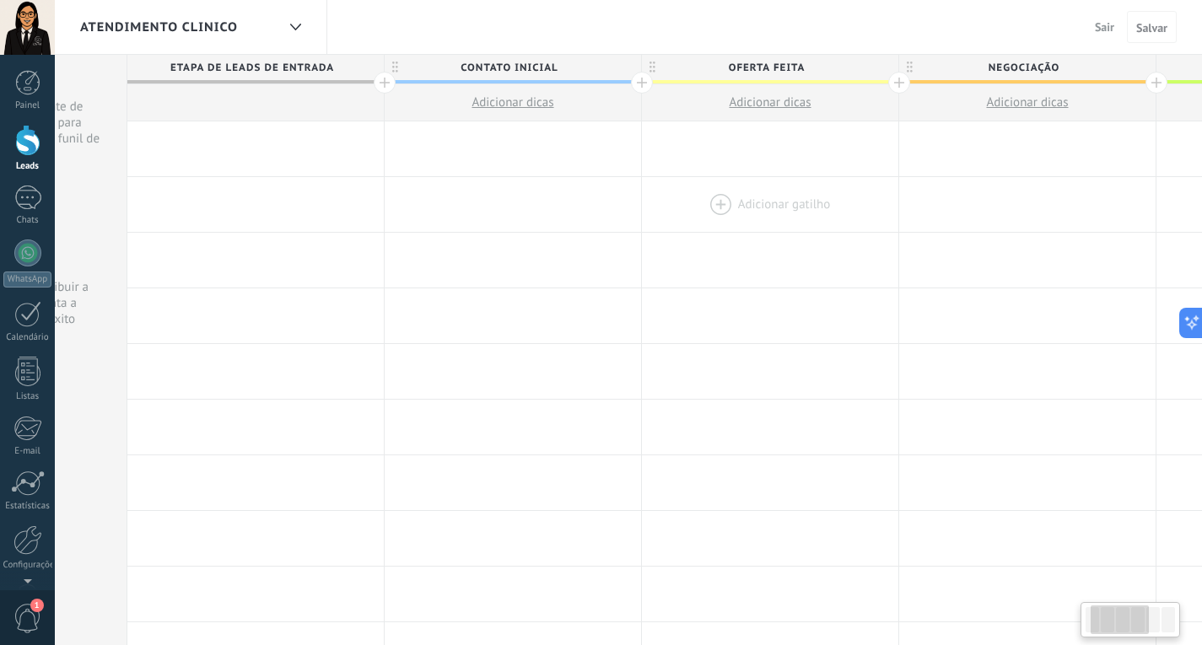
drag, startPoint x: 857, startPoint y: 227, endPoint x: 667, endPoint y: 195, distance: 193.2
click at [656, 217] on div at bounding box center [770, 204] width 256 height 55
click at [536, 69] on span "Contato inicial" at bounding box center [507, 68] width 248 height 26
click at [536, 69] on input "**********" at bounding box center [506, 67] width 223 height 25
click at [537, 69] on input "**********" at bounding box center [506, 67] width 223 height 25
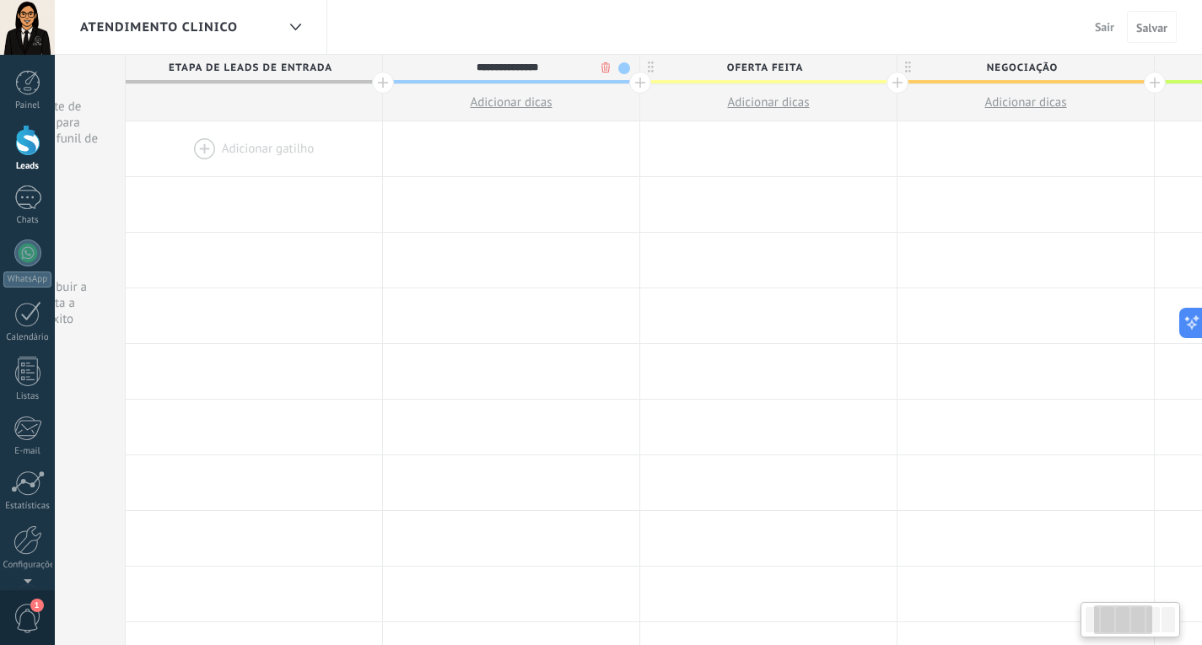
click at [537, 69] on input "**********" at bounding box center [506, 67] width 223 height 25
type input "**********"
click at [771, 67] on span "Oferta feita" at bounding box center [764, 68] width 248 height 26
click at [771, 67] on input "**********" at bounding box center [764, 67] width 223 height 25
click at [781, 61] on input "**********" at bounding box center [764, 67] width 223 height 25
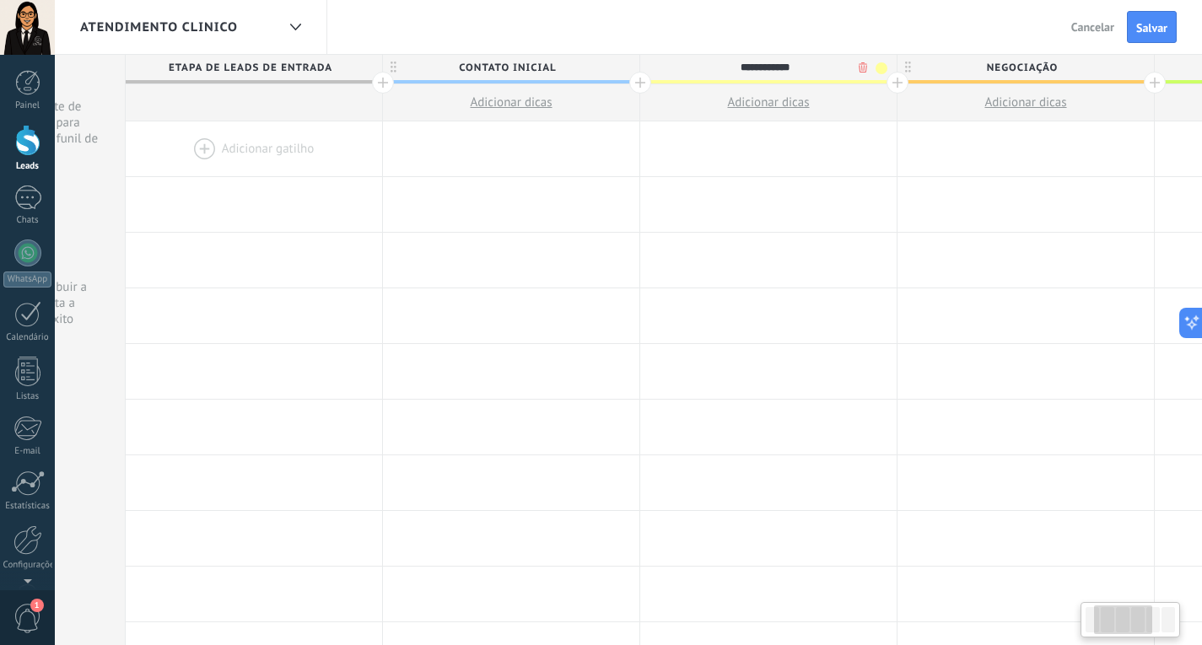
click at [781, 61] on input "**********" at bounding box center [764, 67] width 223 height 25
click at [782, 61] on input "**********" at bounding box center [764, 67] width 223 height 25
type input "**********"
click at [1024, 70] on span "Negociação" at bounding box center [1021, 68] width 248 height 26
click at [1024, 70] on input "**********" at bounding box center [1021, 67] width 223 height 25
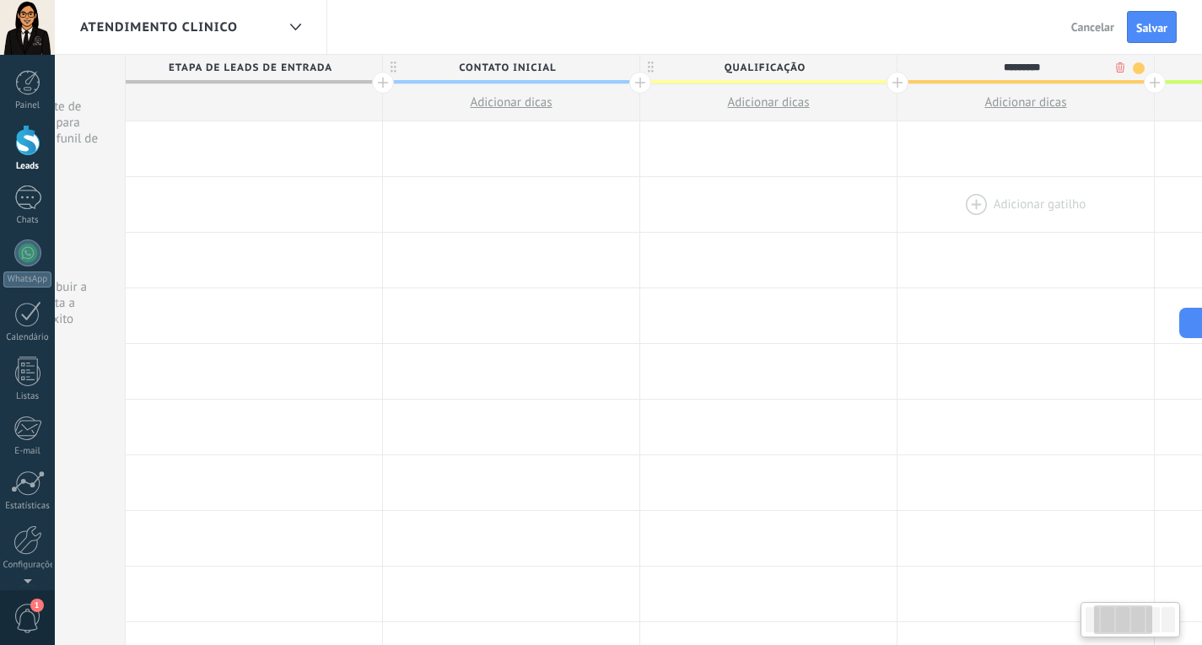
type input "*********"
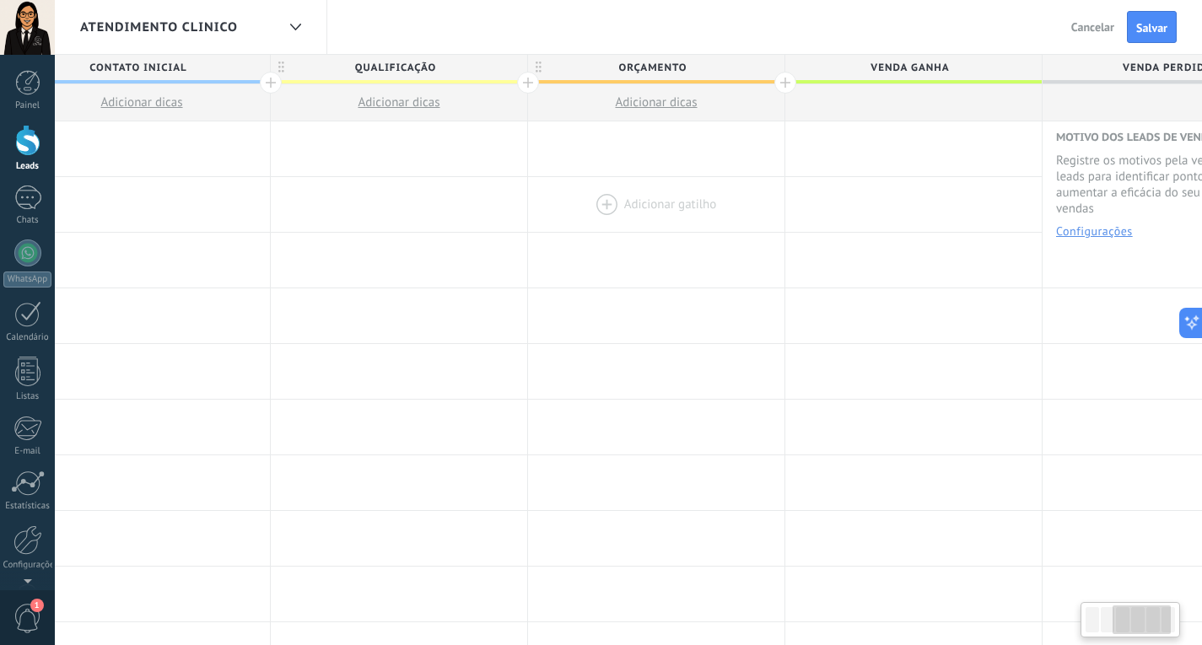
drag, startPoint x: 1057, startPoint y: 197, endPoint x: 761, endPoint y: 183, distance: 297.1
click at [707, 219] on div at bounding box center [656, 204] width 256 height 55
click at [910, 71] on span "Venda ganha" at bounding box center [917, 68] width 248 height 26
click at [910, 71] on input "**********" at bounding box center [917, 67] width 223 height 25
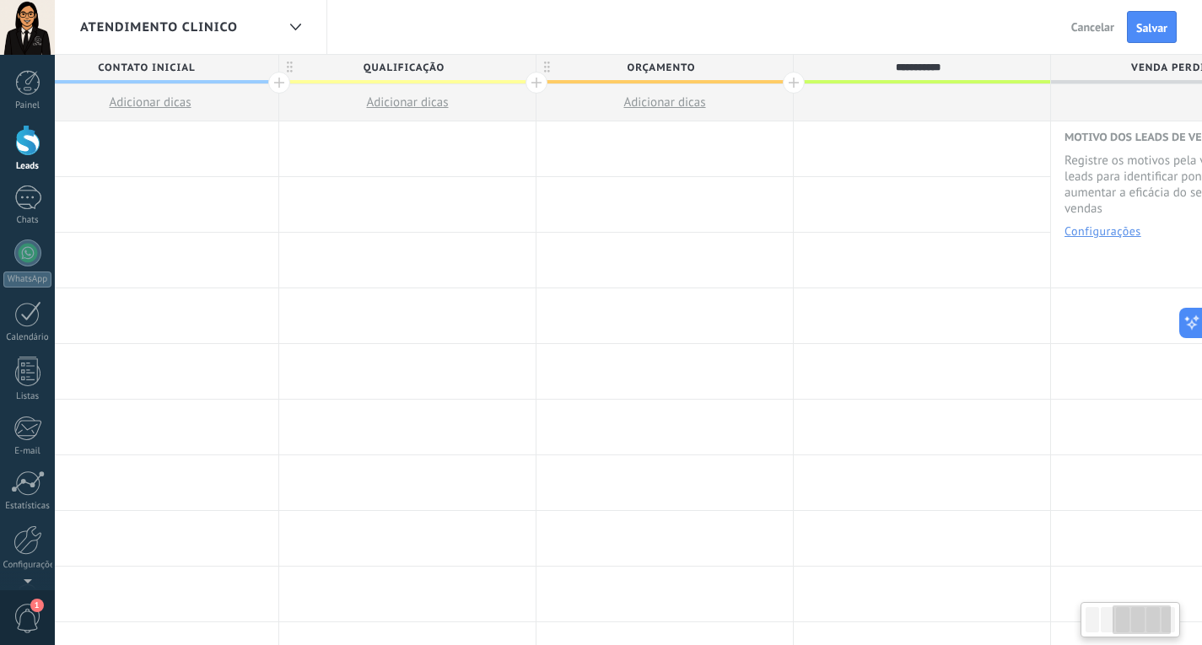
click at [919, 67] on input "**********" at bounding box center [917, 67] width 223 height 25
click at [920, 67] on input "**********" at bounding box center [917, 67] width 223 height 25
type input "**********"
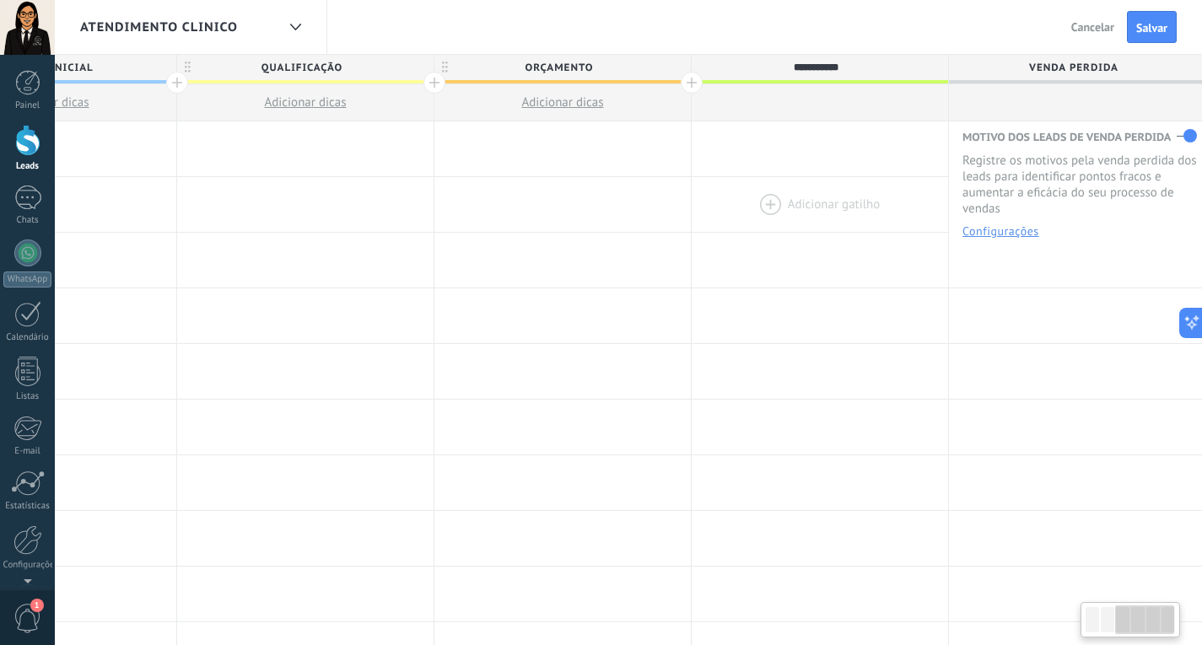
scroll to position [0, 669]
drag, startPoint x: 962, startPoint y: 208, endPoint x: 692, endPoint y: 196, distance: 270.1
click at [692, 198] on div at bounding box center [815, 204] width 256 height 55
click at [874, 65] on span "AGENDAMENTO" at bounding box center [811, 68] width 248 height 26
click at [810, 66] on input "**********" at bounding box center [811, 67] width 223 height 25
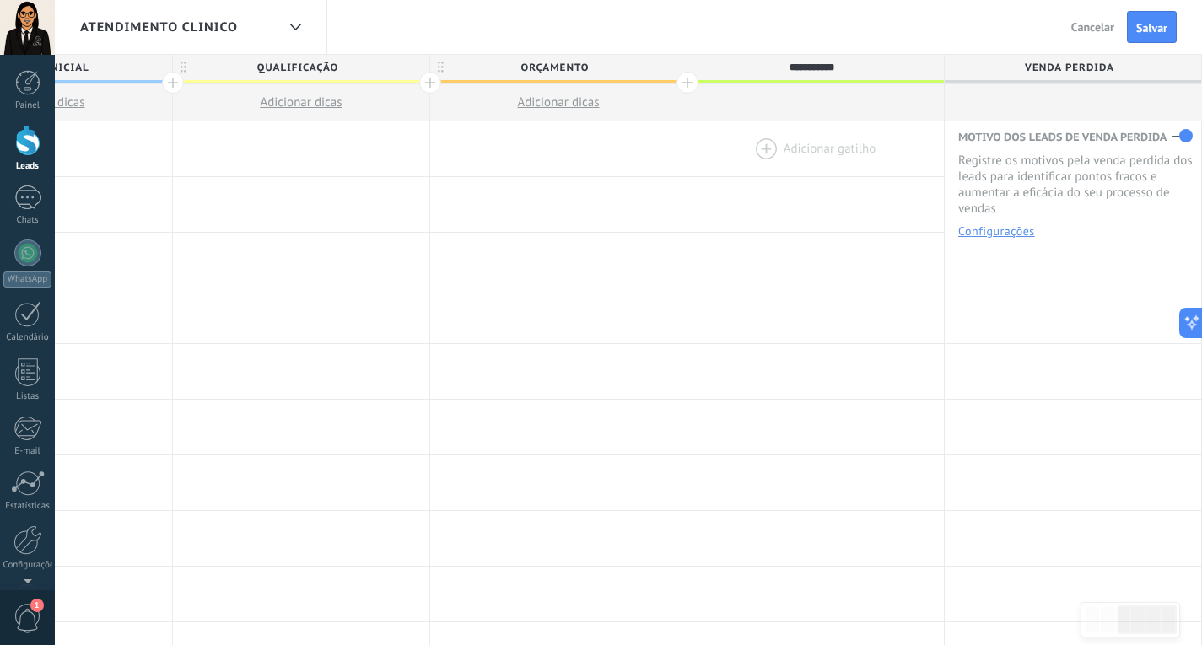
click at [845, 155] on div at bounding box center [815, 148] width 256 height 55
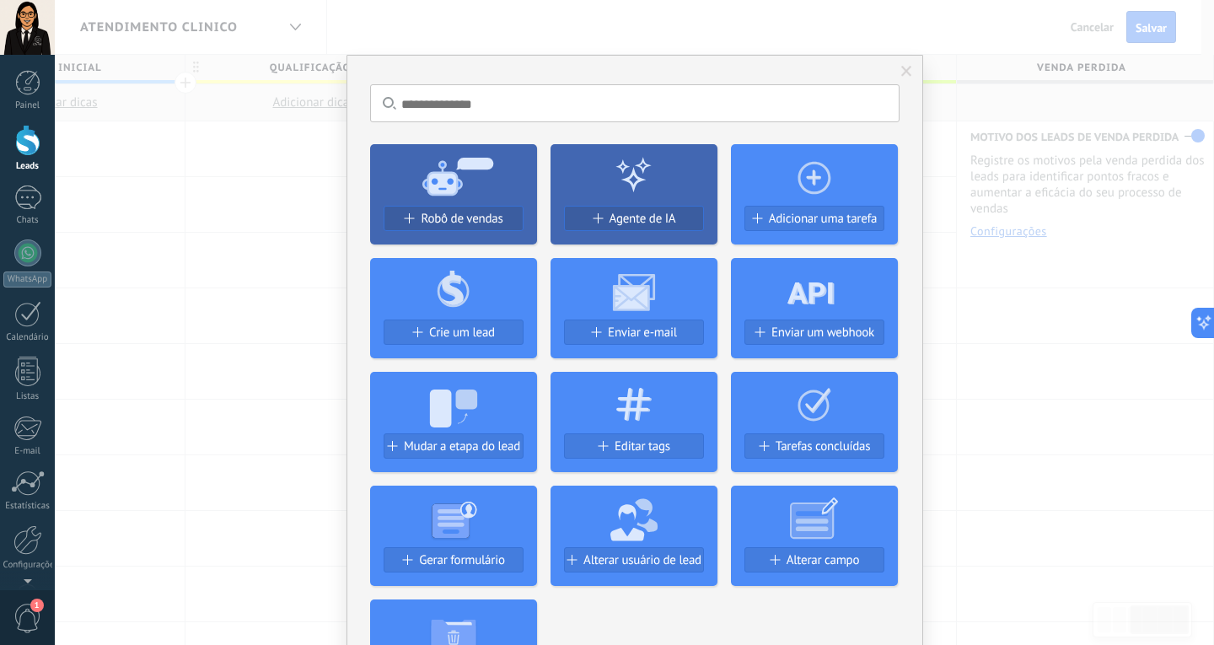
click at [911, 76] on span at bounding box center [907, 71] width 28 height 29
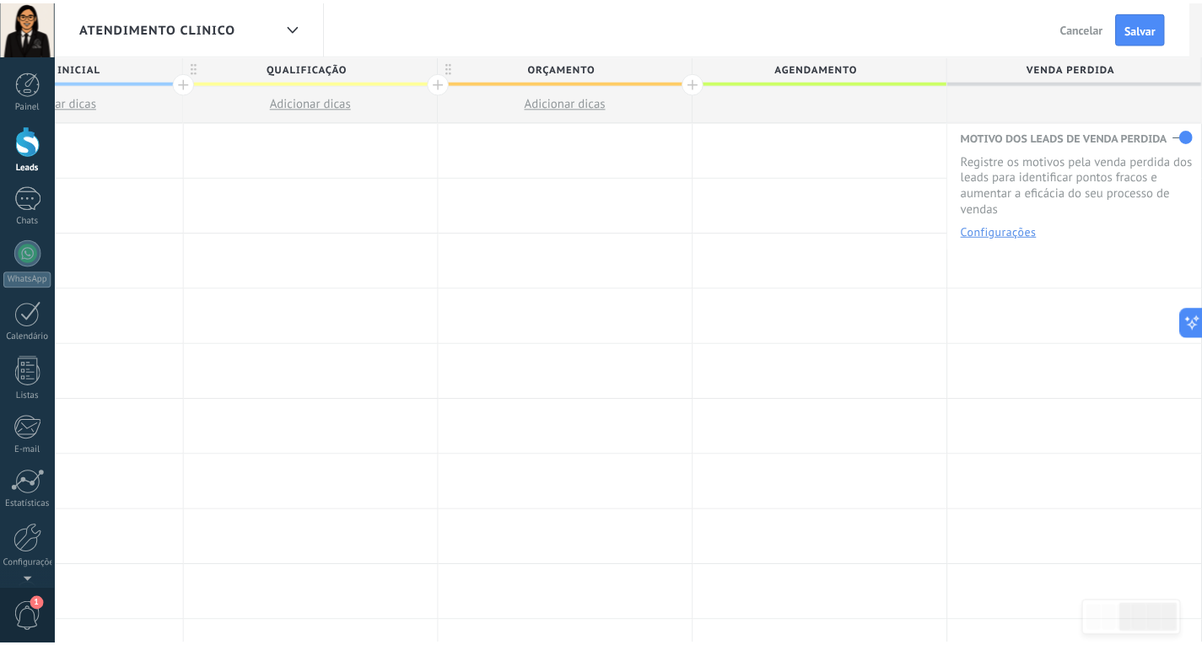
scroll to position [0, 656]
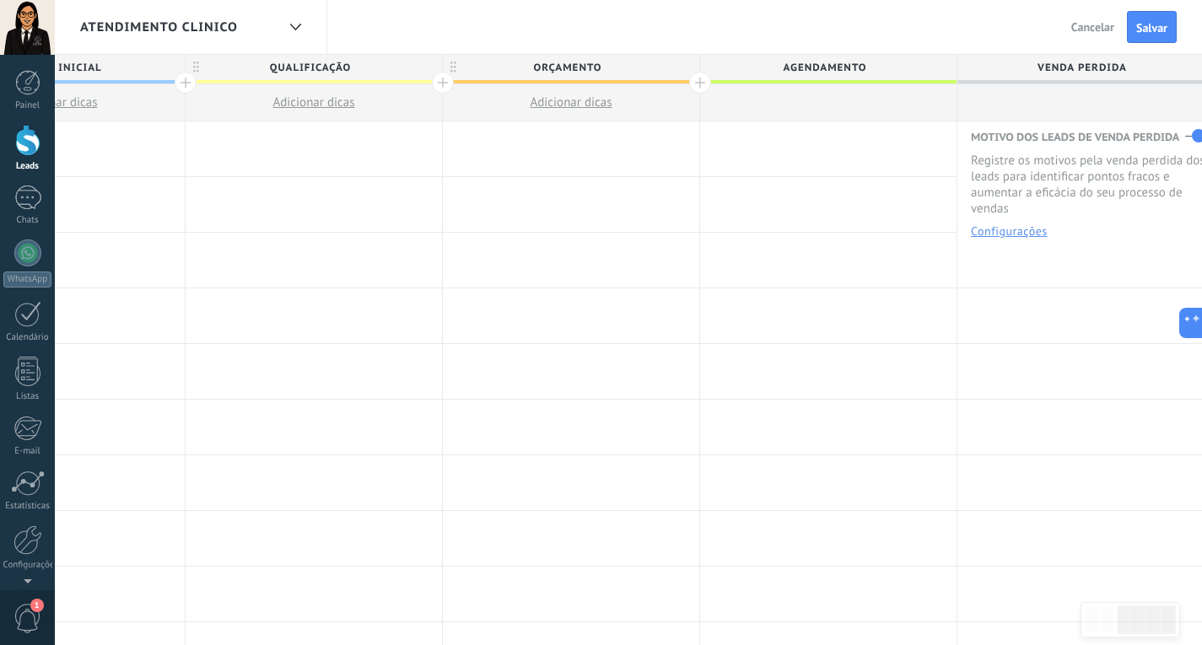
click at [877, 71] on span "AGENDAMENTO" at bounding box center [824, 68] width 248 height 26
type input "*****"
click at [693, 81] on div at bounding box center [700, 83] width 22 height 22
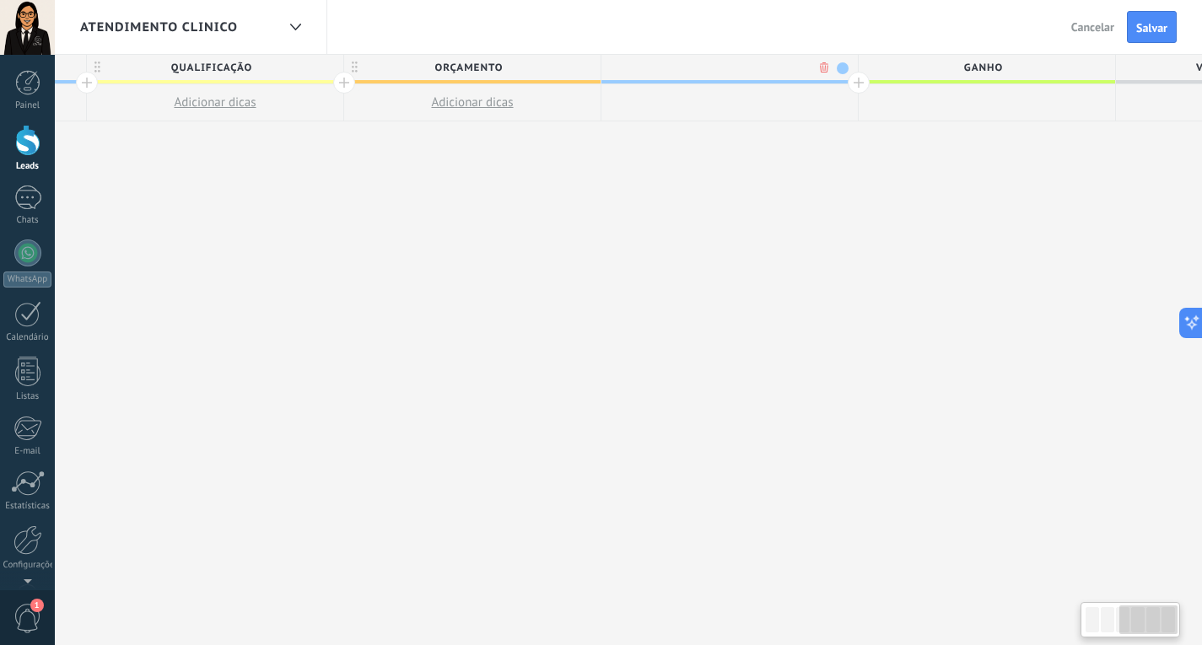
scroll to position [0, 781]
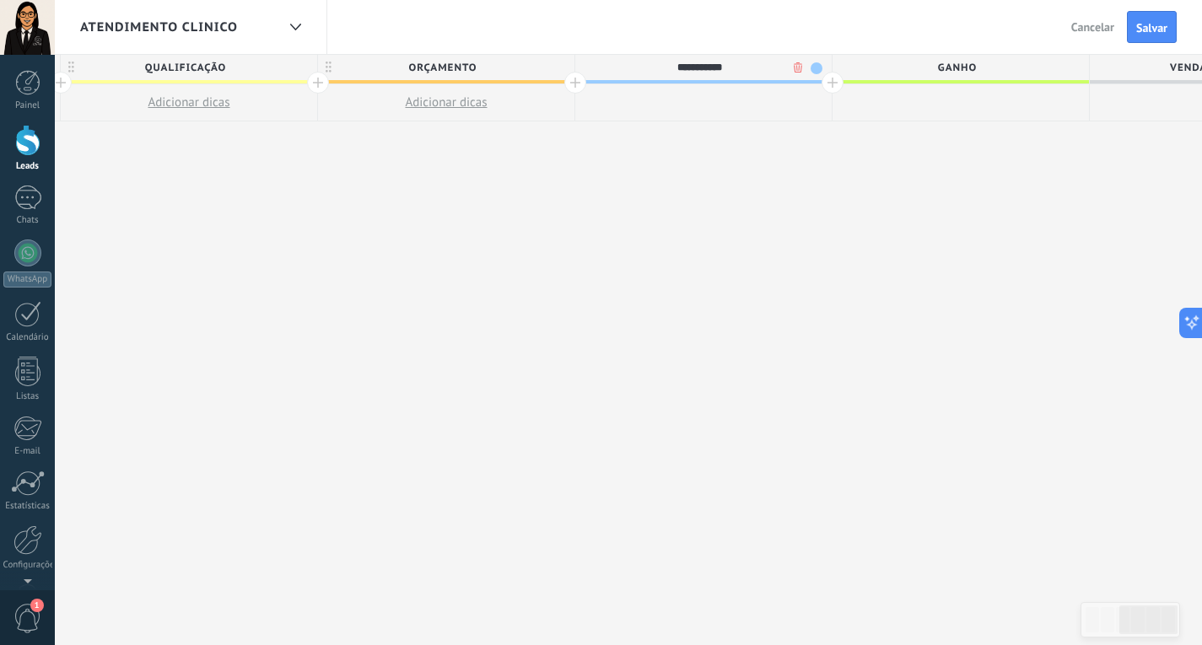
type input "**********"
click at [835, 79] on span "GANHO" at bounding box center [956, 68] width 248 height 26
click at [827, 82] on div at bounding box center [832, 83] width 22 height 22
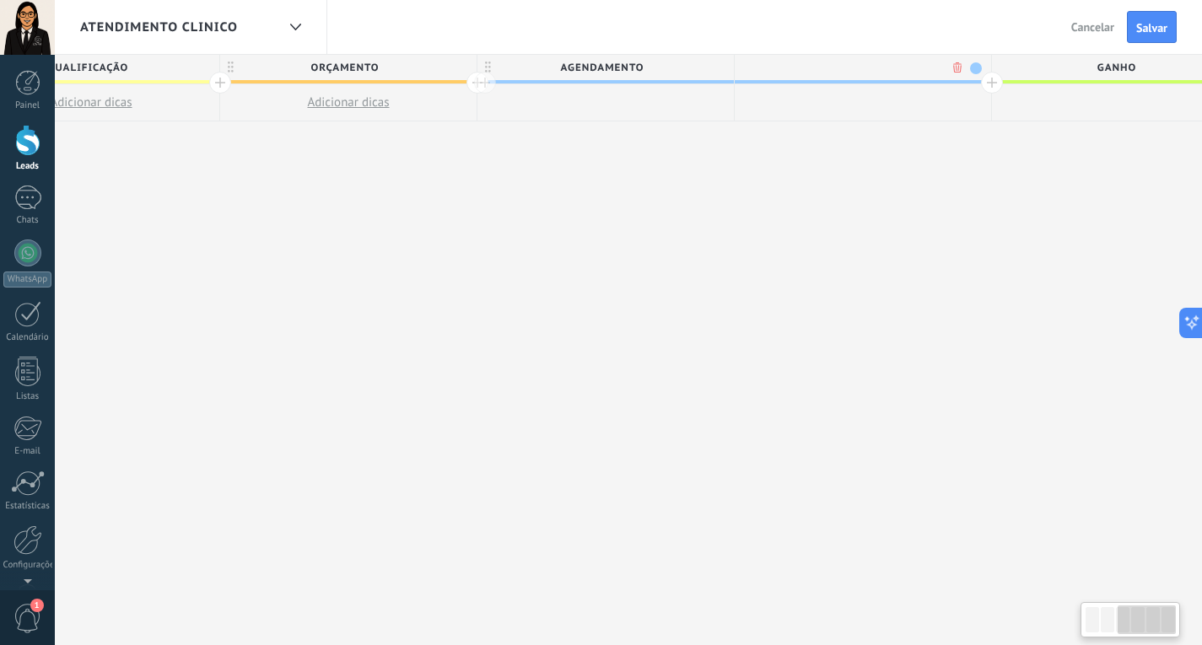
scroll to position [0, 906]
type input "*********"
click at [962, 83] on div at bounding box center [965, 83] width 22 height 22
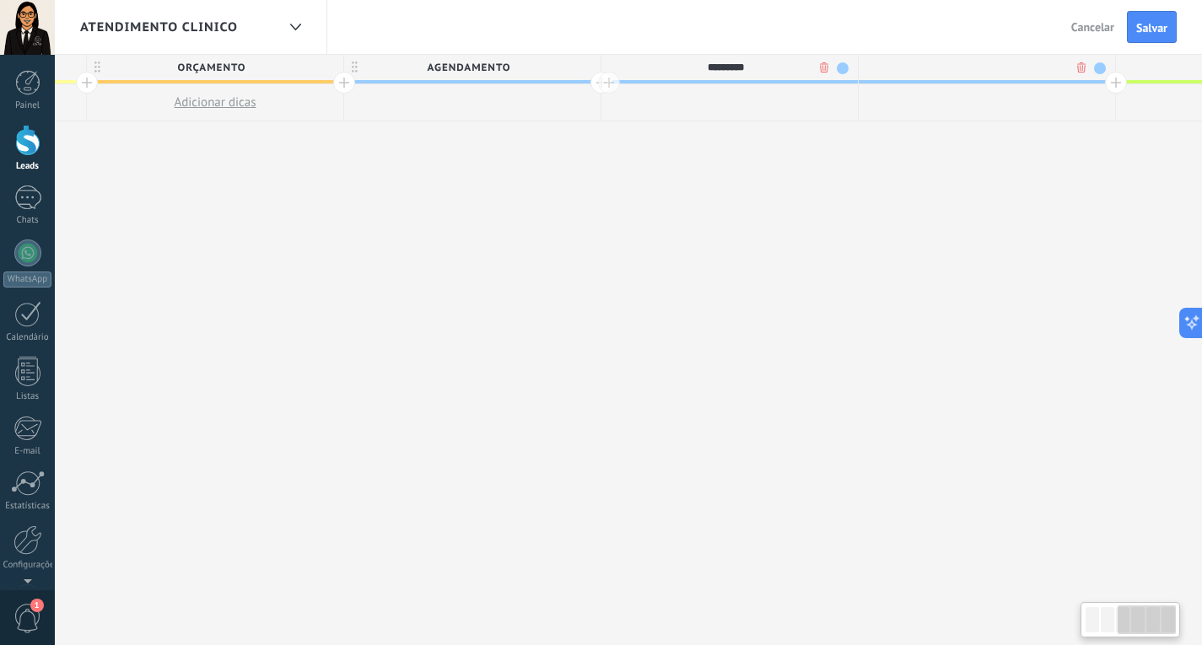
scroll to position [0, 1030]
type input "*"
type input "*********"
click at [1092, 88] on div at bounding box center [1097, 83] width 22 height 22
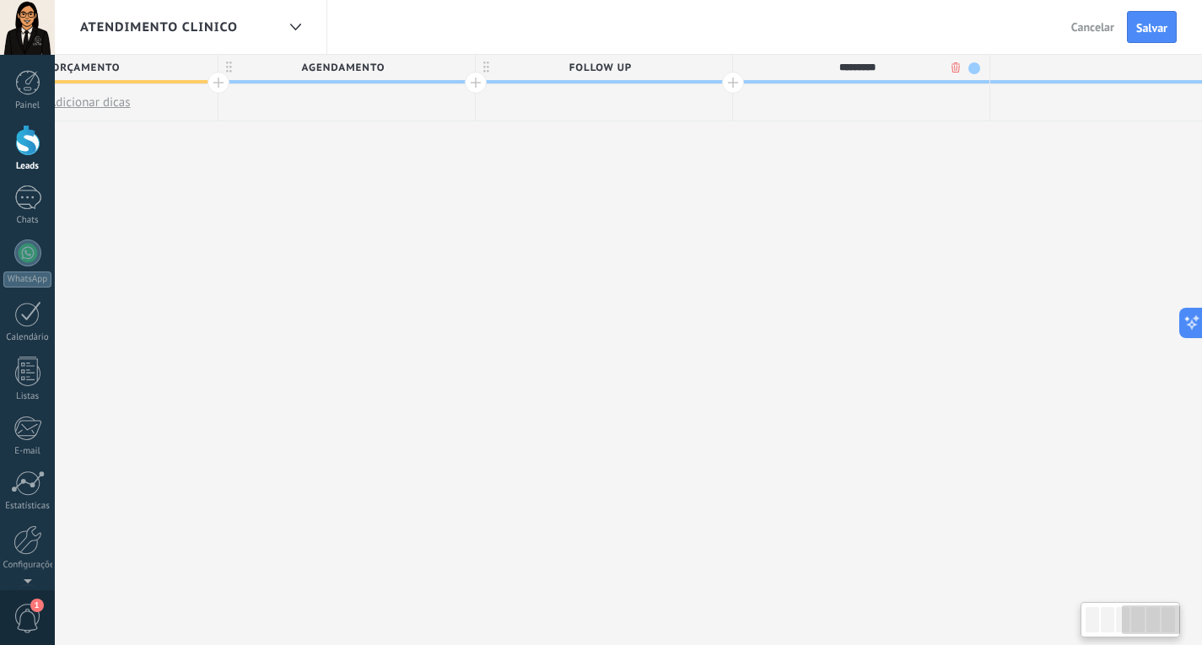
scroll to position [0, 1155]
type input "**********"
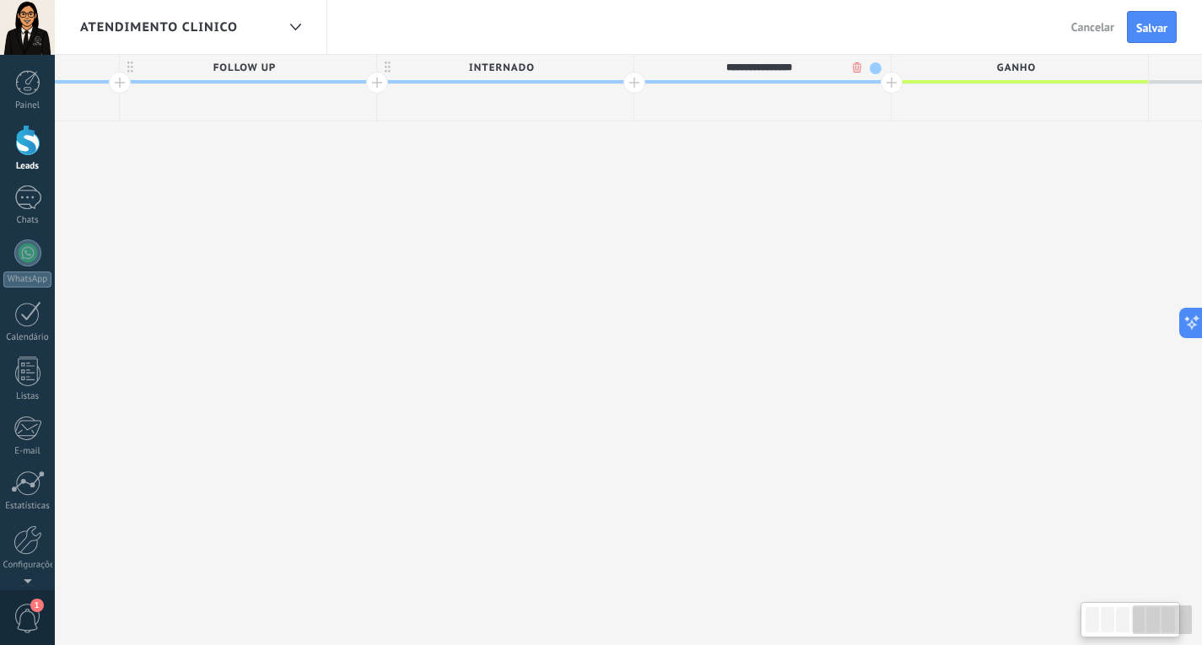
drag, startPoint x: 1006, startPoint y: 207, endPoint x: 605, endPoint y: 206, distance: 400.5
click at [606, 207] on div "**********" at bounding box center [120, 350] width 2572 height 591
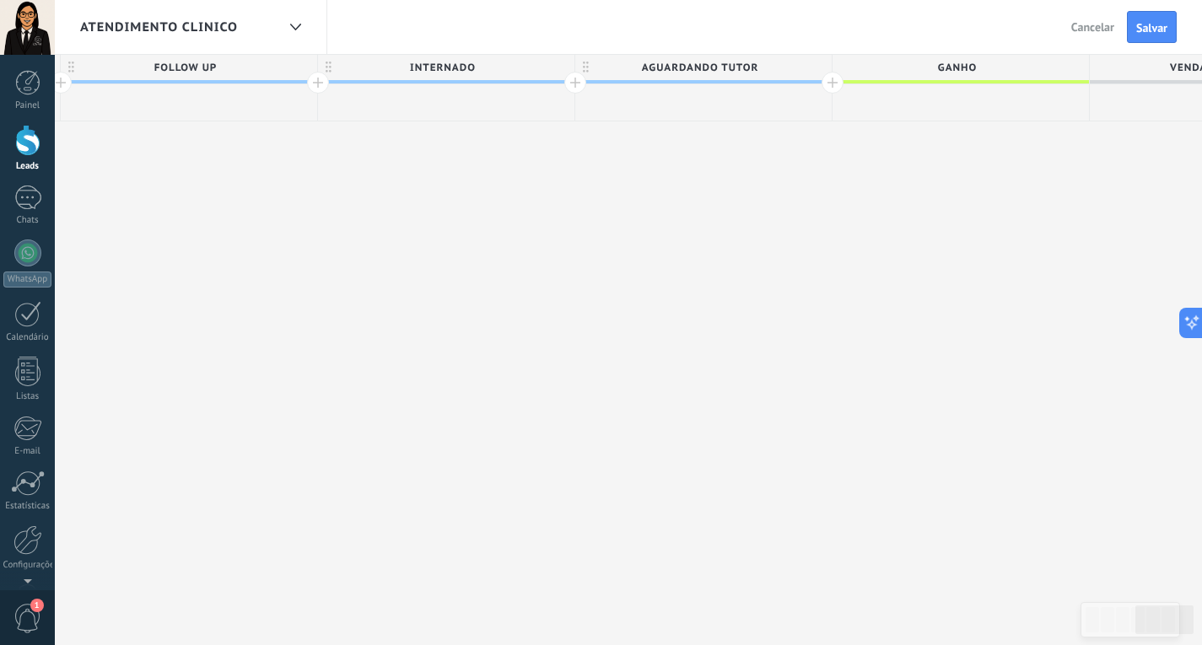
click at [837, 87] on div at bounding box center [832, 83] width 22 height 22
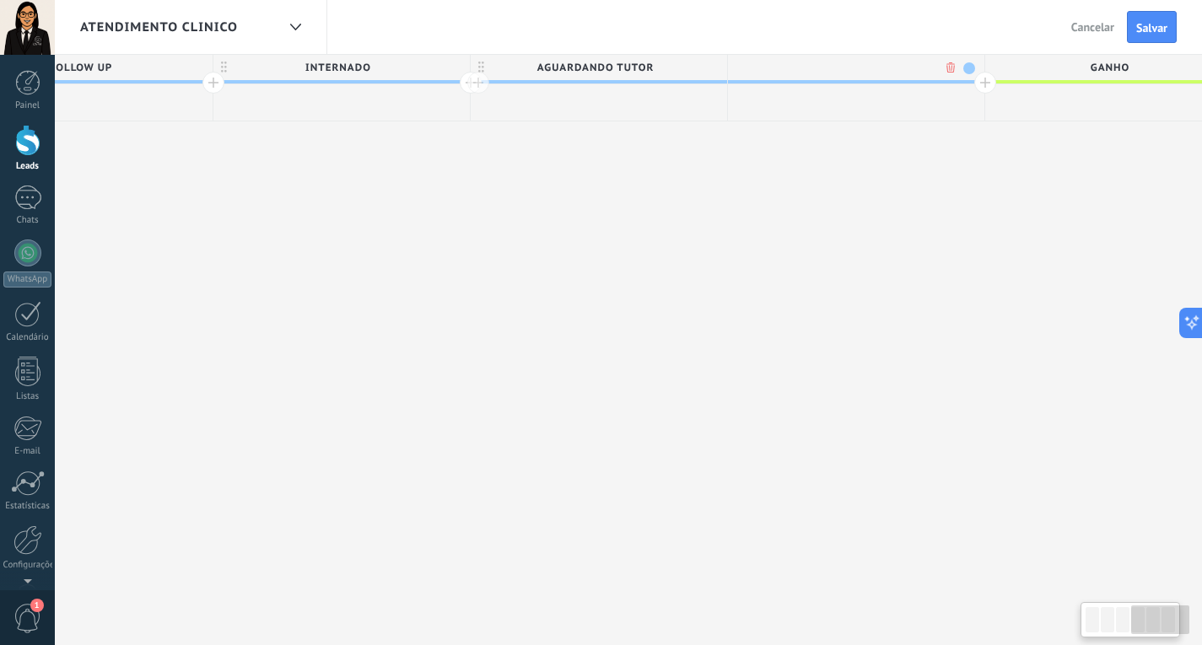
scroll to position [0, 1677]
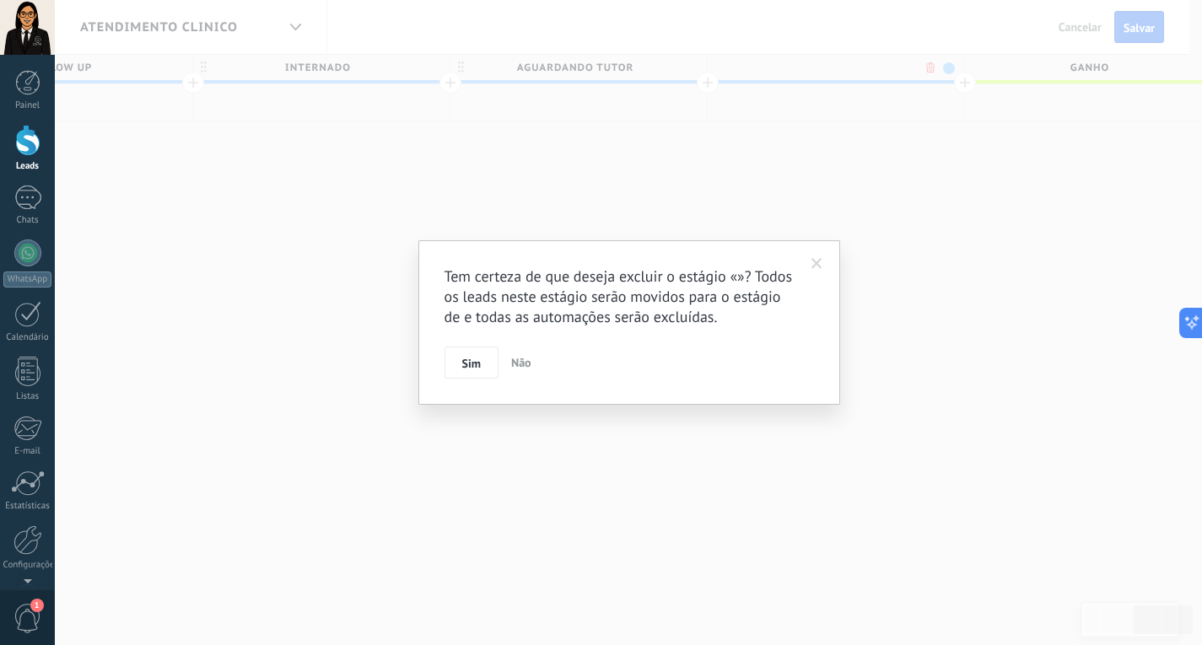
click at [928, 67] on body ".abccls-1,.abccls-2{fill-rule:evenodd}.abccls-2{fill:#fff} .abfcls-1{fill:none}…" at bounding box center [601, 322] width 1202 height 645
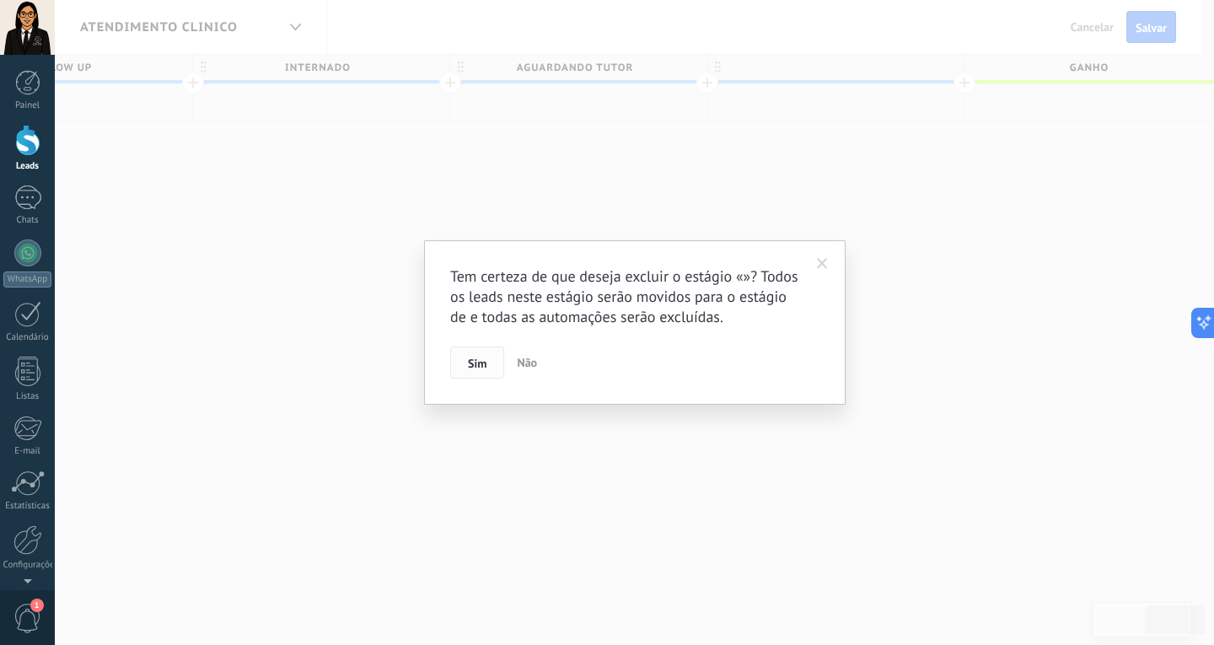
click at [481, 363] on span "Sim" at bounding box center [477, 364] width 19 height 12
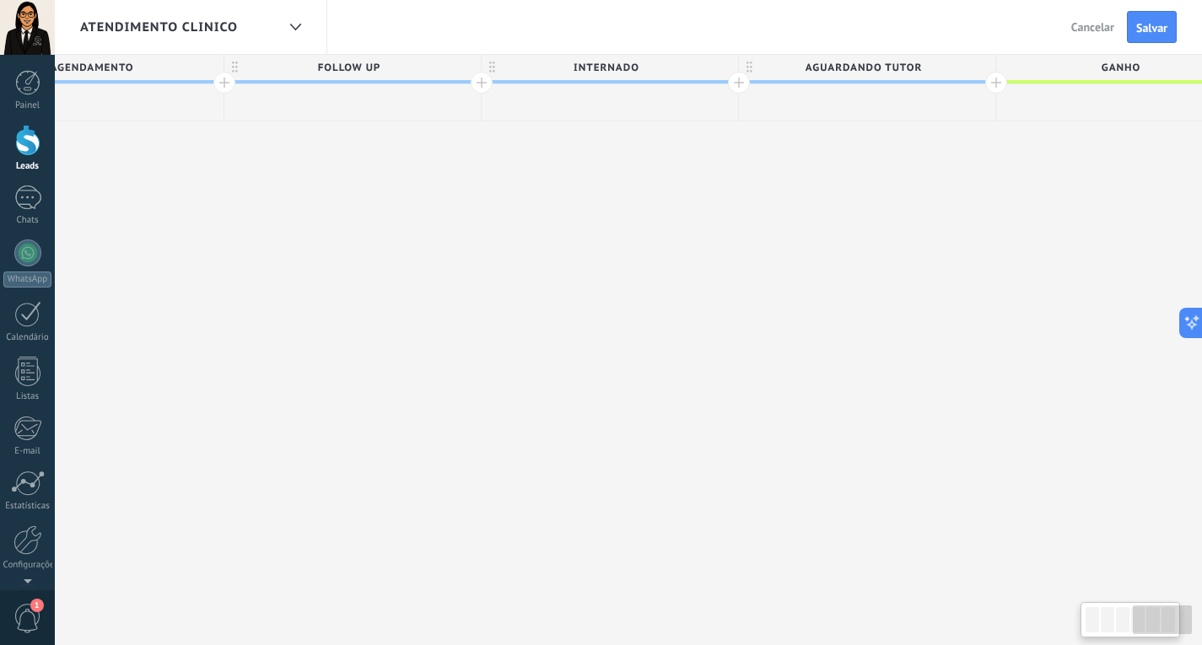
drag, startPoint x: 519, startPoint y: 182, endPoint x: 820, endPoint y: 164, distance: 302.4
click at [815, 165] on div "**********" at bounding box center [224, 350] width 2572 height 591
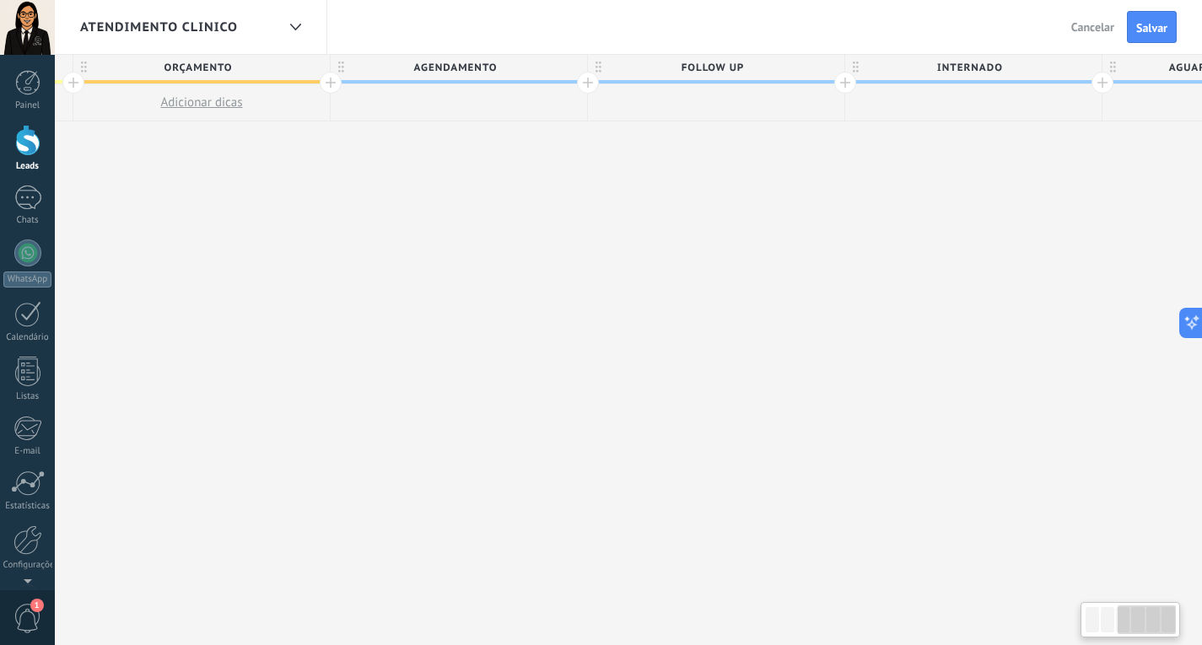
drag, startPoint x: 325, startPoint y: 233, endPoint x: 644, endPoint y: 273, distance: 322.1
click at [678, 273] on div "**********" at bounding box center [588, 350] width 2572 height 591
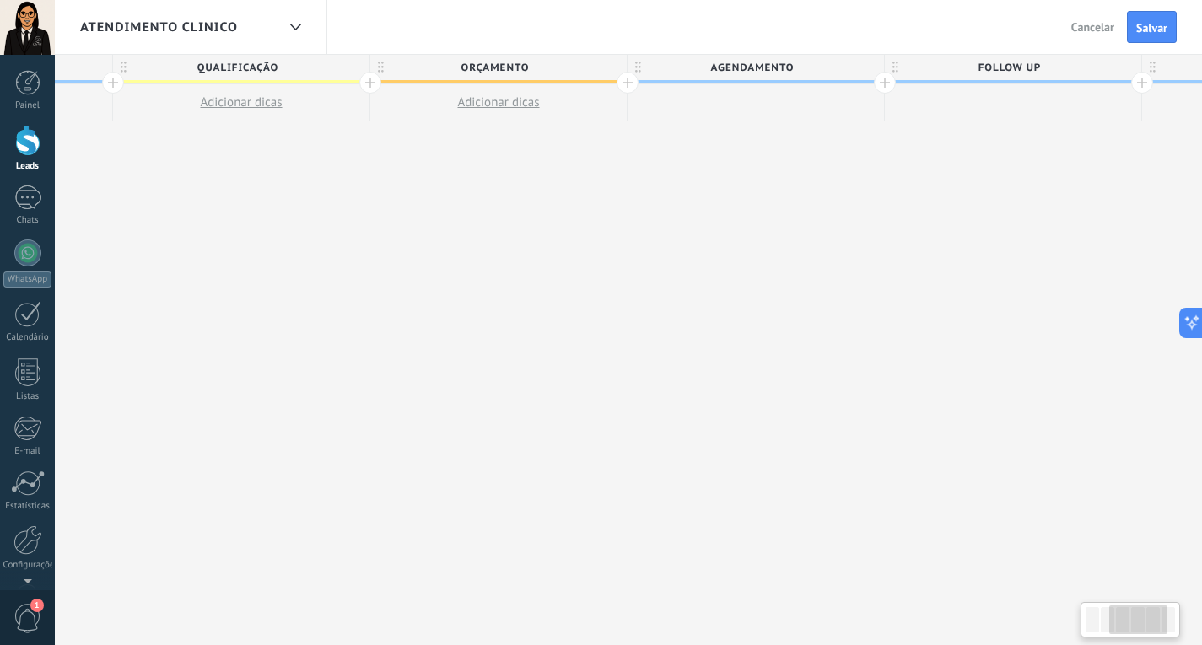
drag, startPoint x: 395, startPoint y: 247, endPoint x: 690, endPoint y: 275, distance: 296.4
click at [701, 280] on div "**********" at bounding box center [885, 350] width 2572 height 591
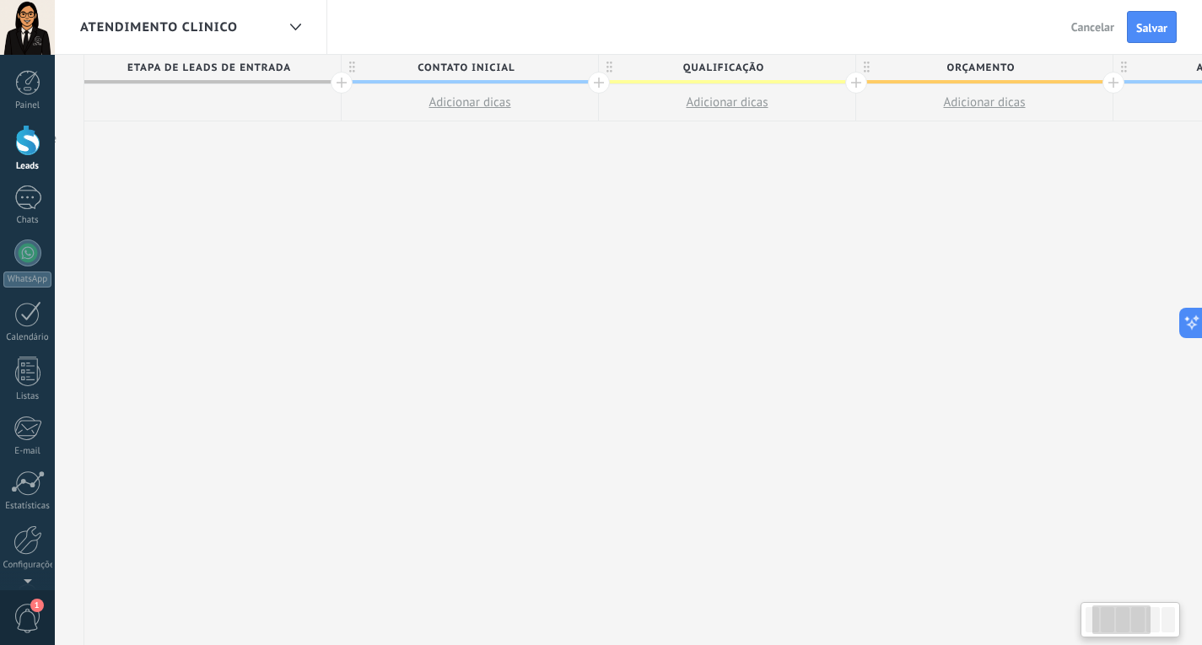
drag, startPoint x: 389, startPoint y: 232, endPoint x: 862, endPoint y: 232, distance: 473.0
click at [1141, 20] on button "Salvar" at bounding box center [1151, 27] width 50 height 32
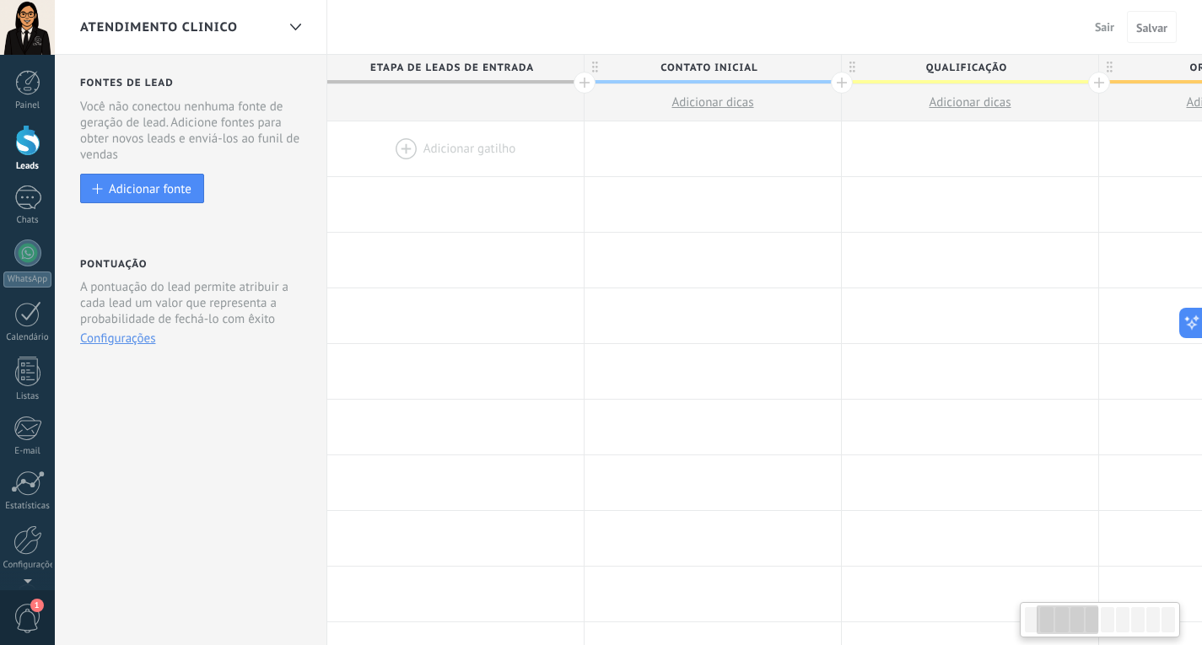
scroll to position [0, 242]
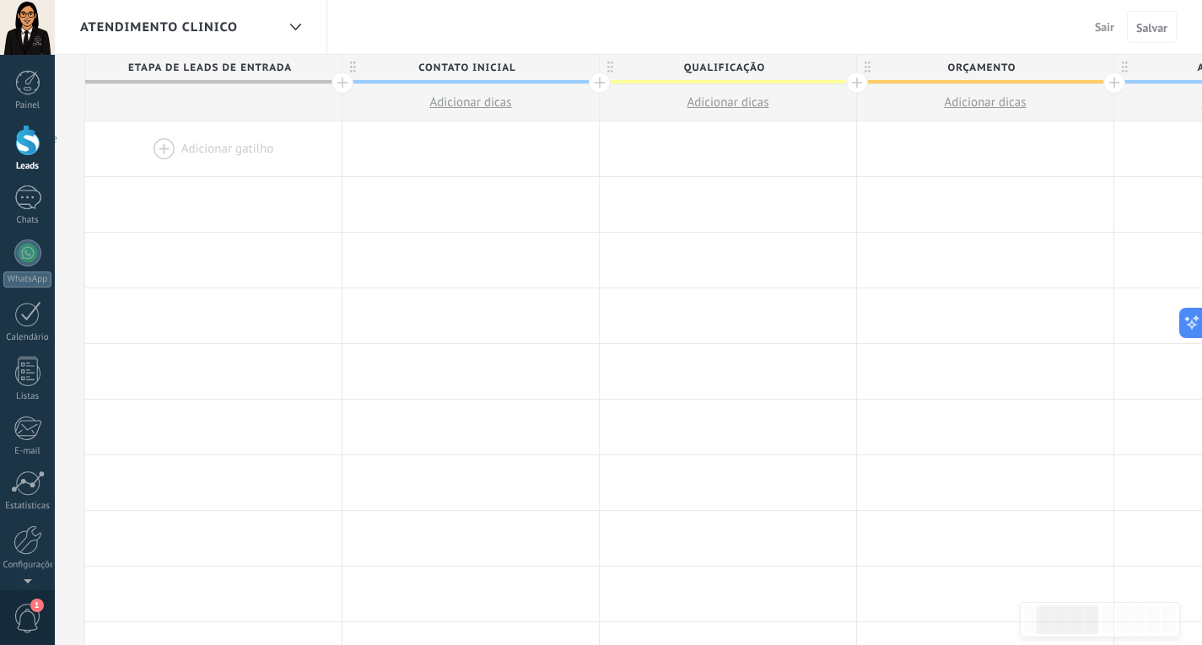
click at [218, 29] on span "Atendimento clinico" at bounding box center [159, 27] width 158 height 16
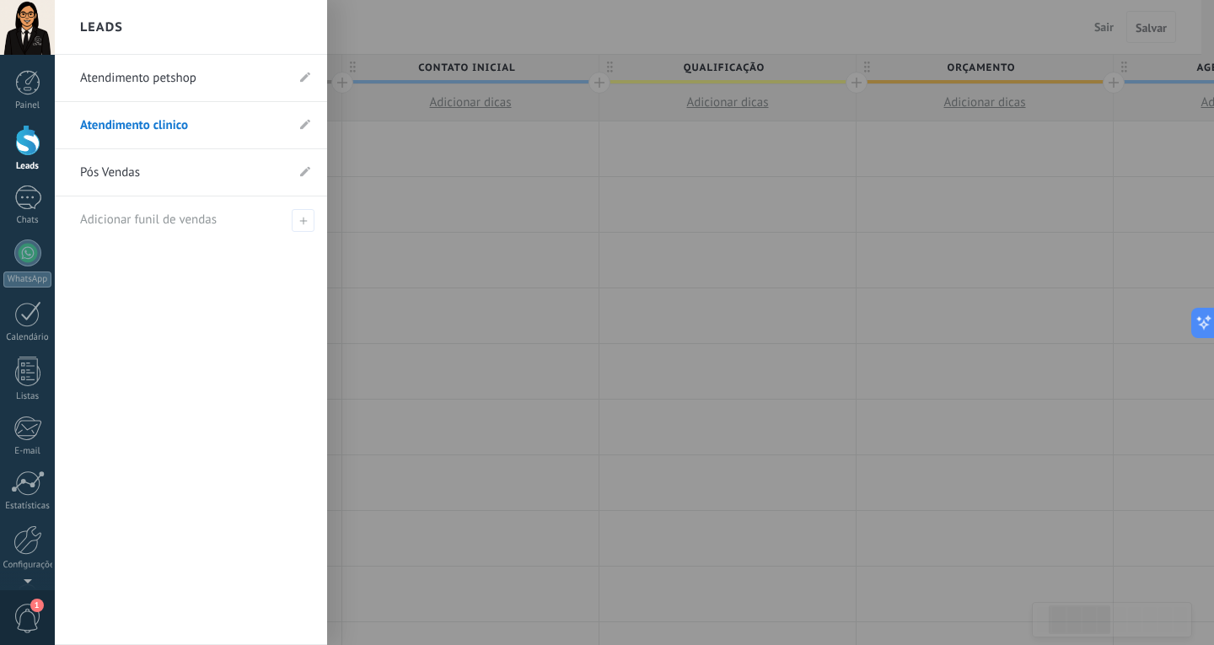
click at [515, 247] on div at bounding box center [662, 322] width 1214 height 645
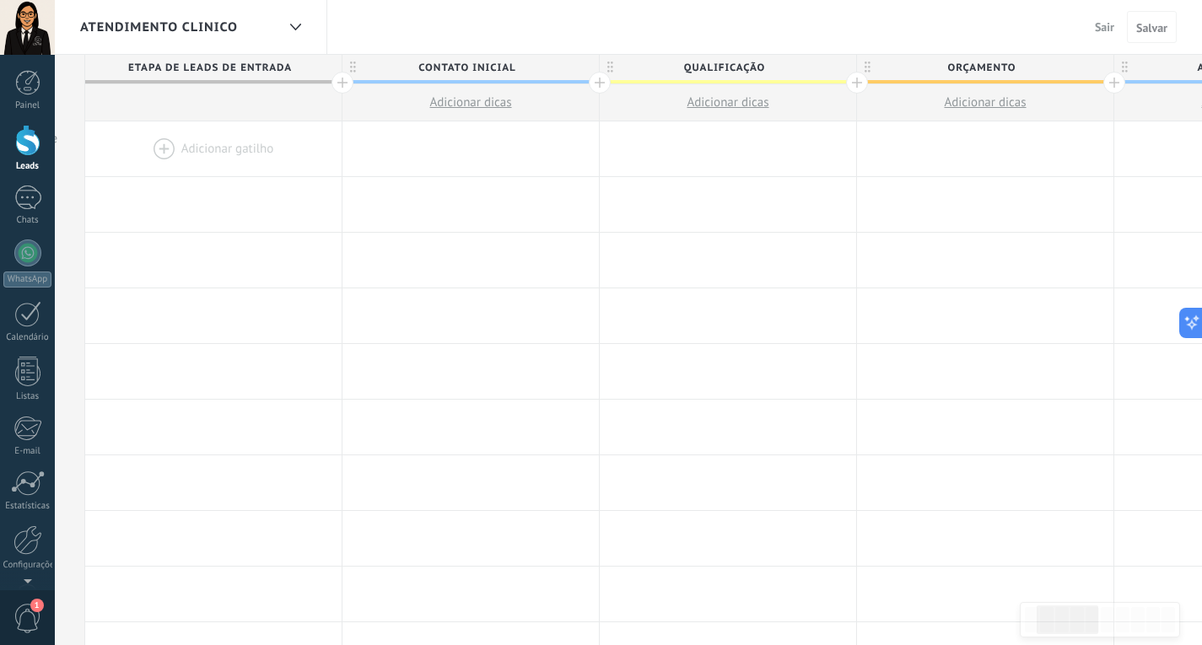
click at [210, 29] on span "Atendimento clinico" at bounding box center [159, 27] width 158 height 16
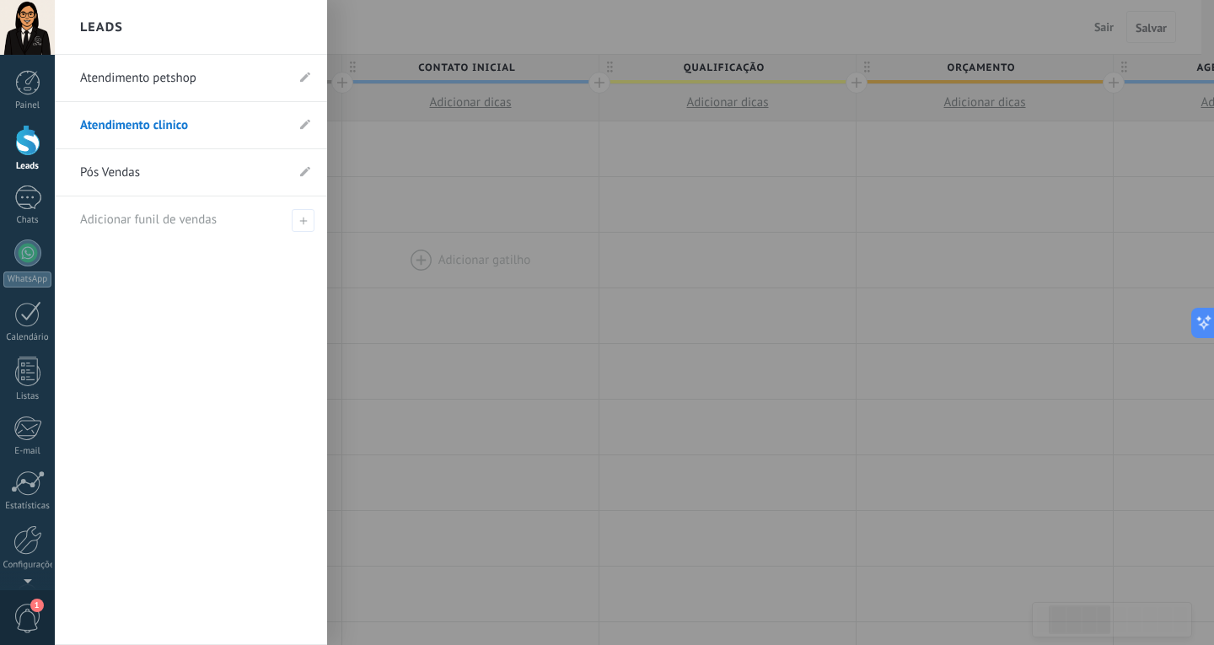
click at [509, 264] on div at bounding box center [662, 322] width 1214 height 645
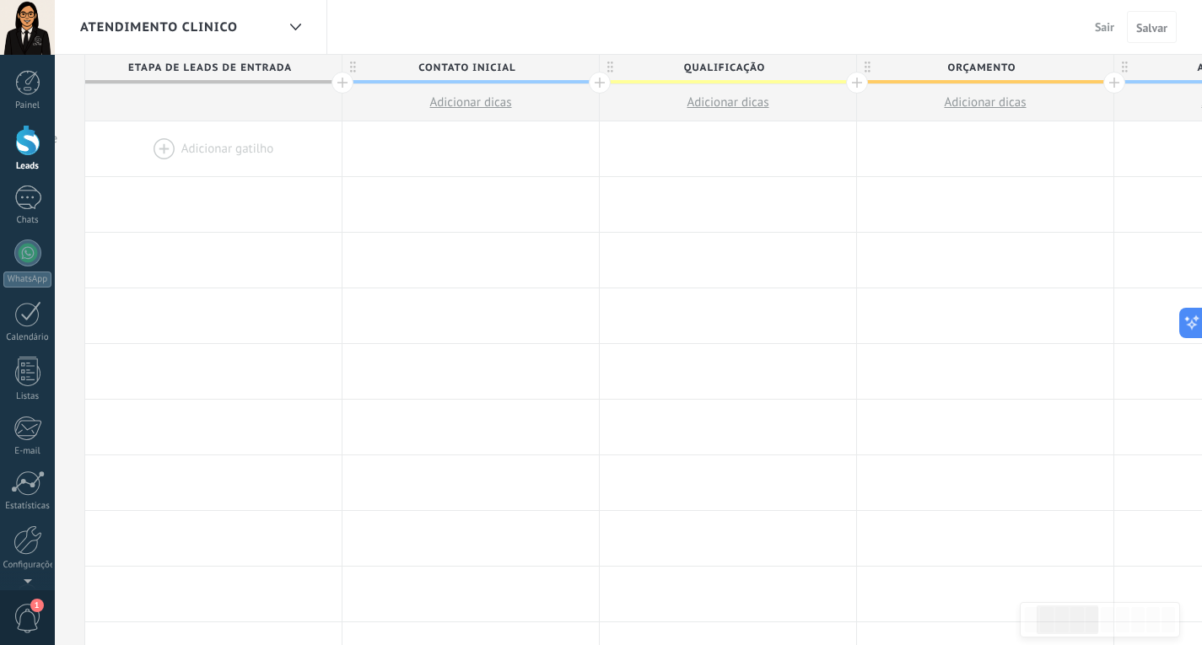
click at [231, 13] on div "Atendimento clinico" at bounding box center [178, 27] width 196 height 54
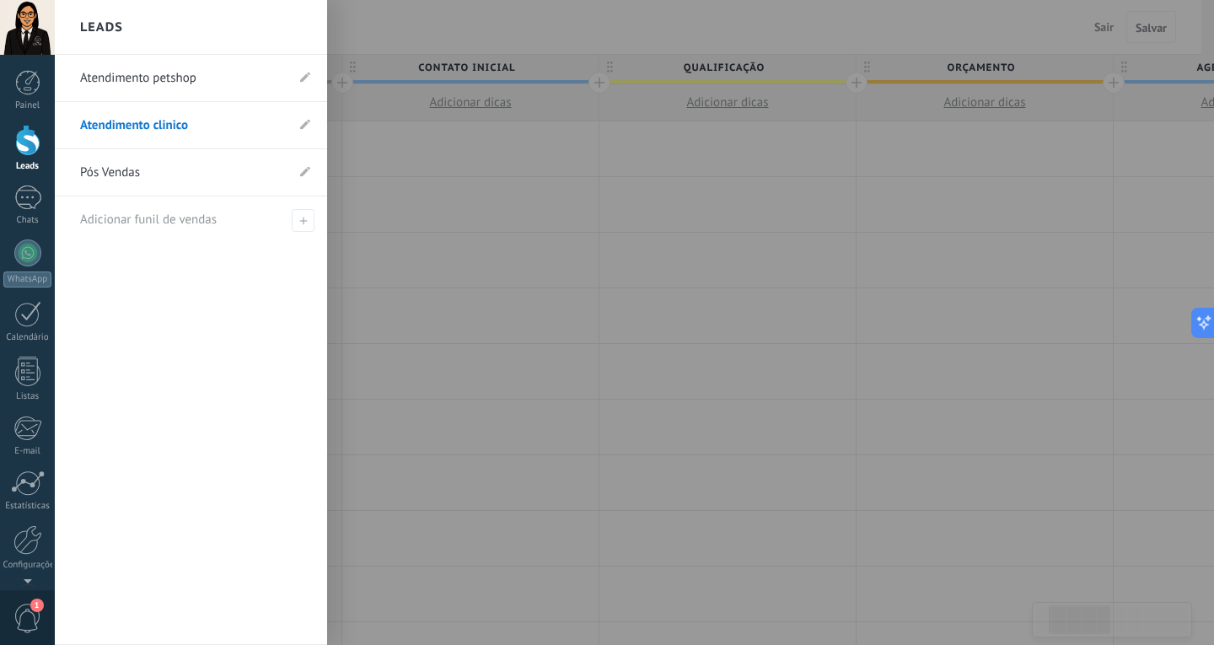
click at [161, 166] on link "Pós Vendas" at bounding box center [182, 172] width 205 height 47
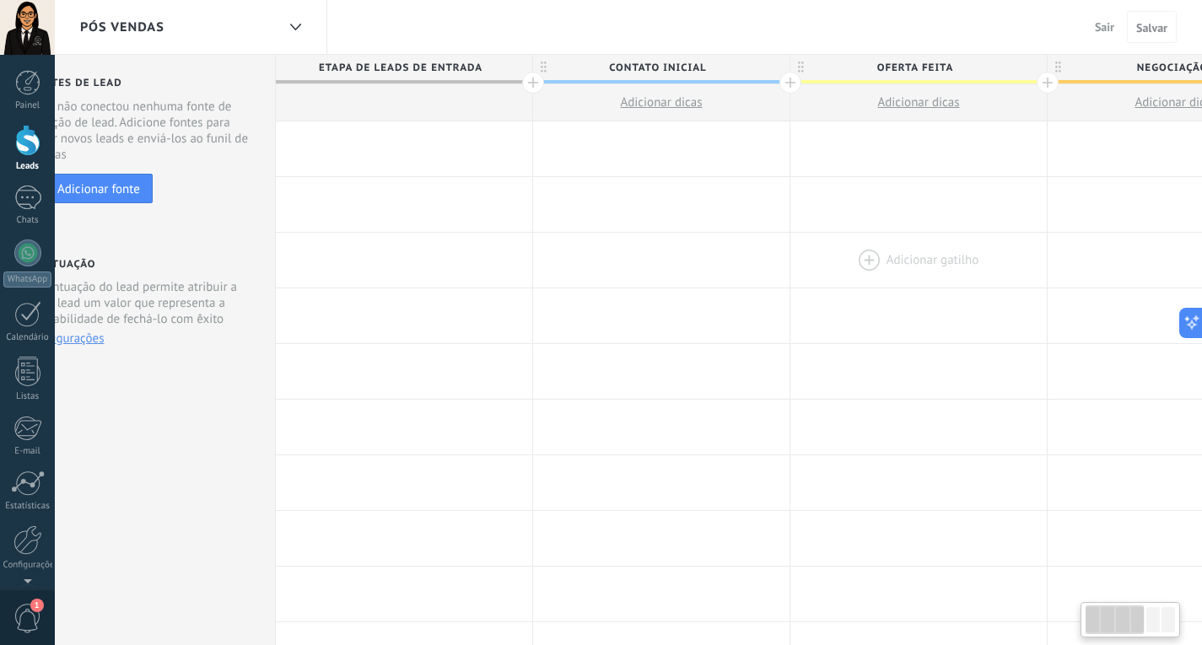
scroll to position [0, 388]
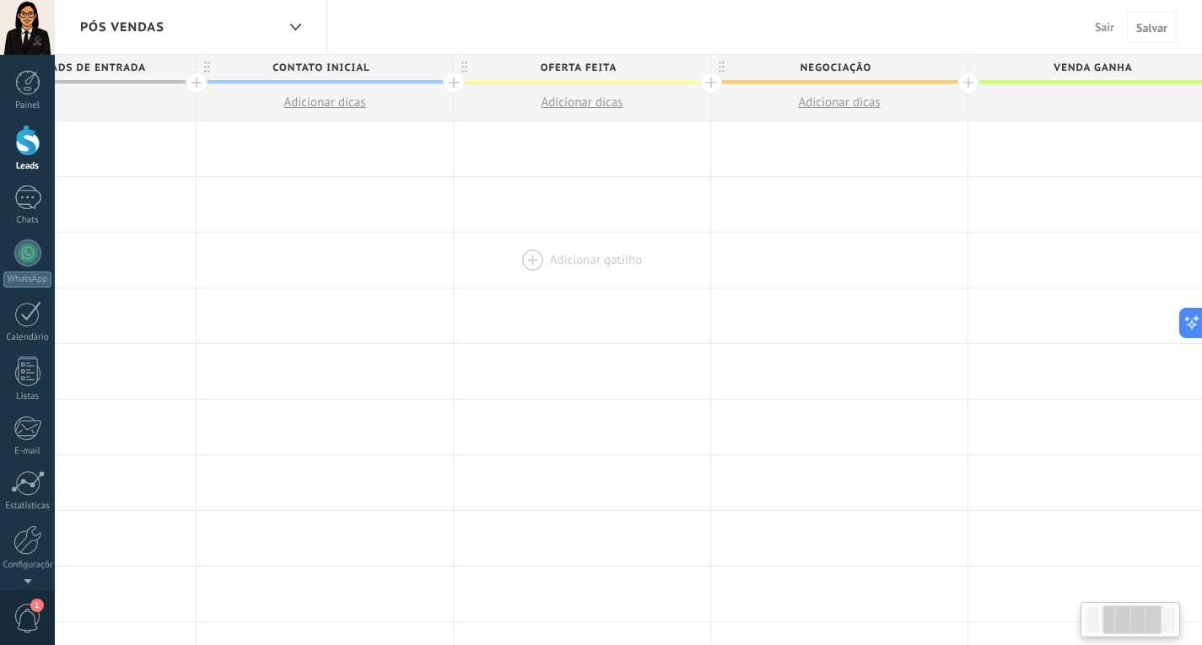
drag, startPoint x: 923, startPoint y: 224, endPoint x: 540, endPoint y: 238, distance: 383.0
click at [584, 66] on span "Oferta feita" at bounding box center [578, 68] width 248 height 26
click at [586, 68] on input "**********" at bounding box center [577, 67] width 223 height 25
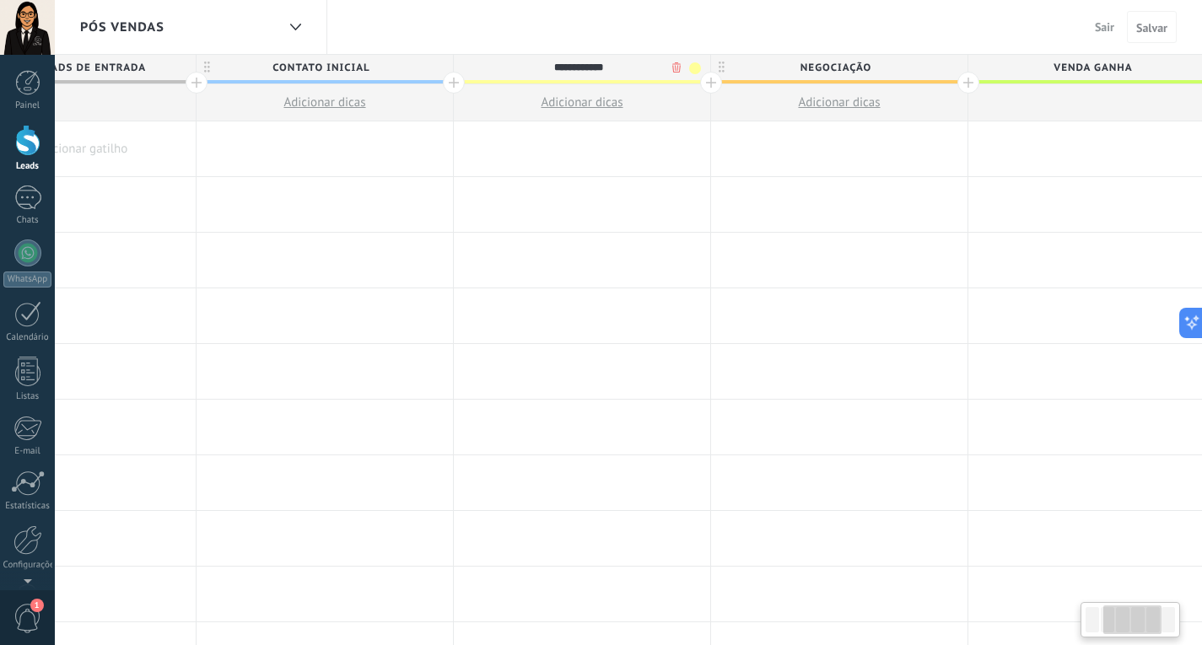
click at [570, 69] on input "**********" at bounding box center [577, 67] width 223 height 25
click at [578, 65] on input "**********" at bounding box center [577, 67] width 223 height 25
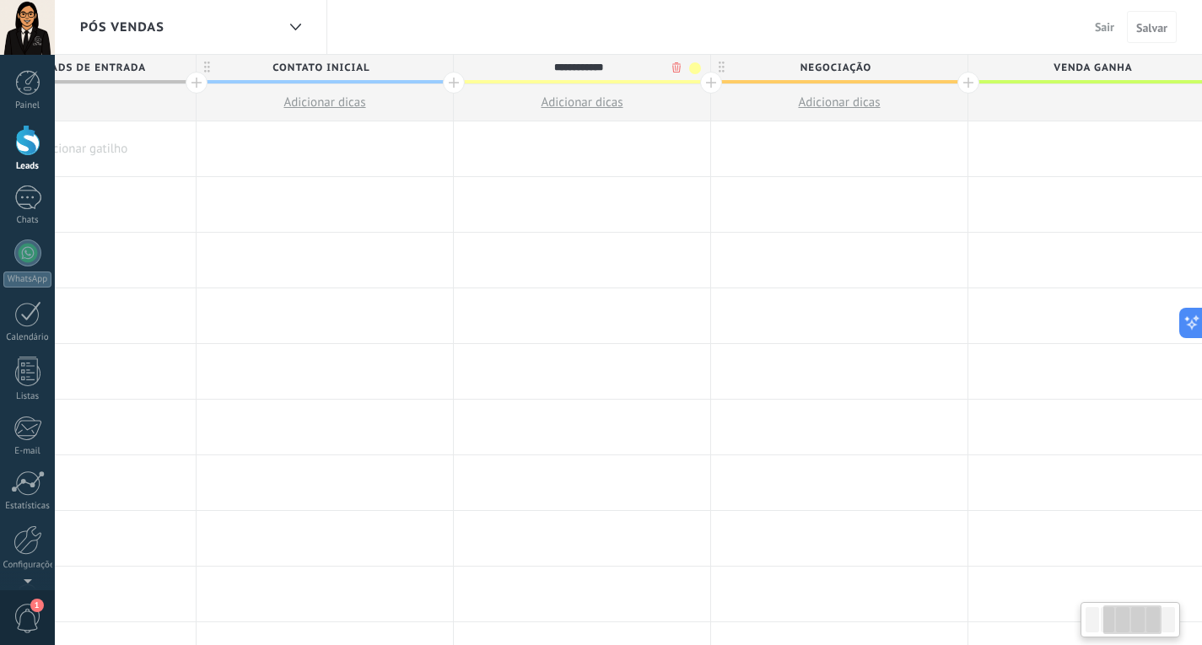
click at [578, 65] on input "**********" at bounding box center [577, 67] width 223 height 25
click at [825, 68] on span "Negociação" at bounding box center [835, 68] width 248 height 26
click at [1080, 64] on span "Venda ganha" at bounding box center [1092, 68] width 248 height 26
click at [1080, 64] on input "**********" at bounding box center [1089, 67] width 223 height 25
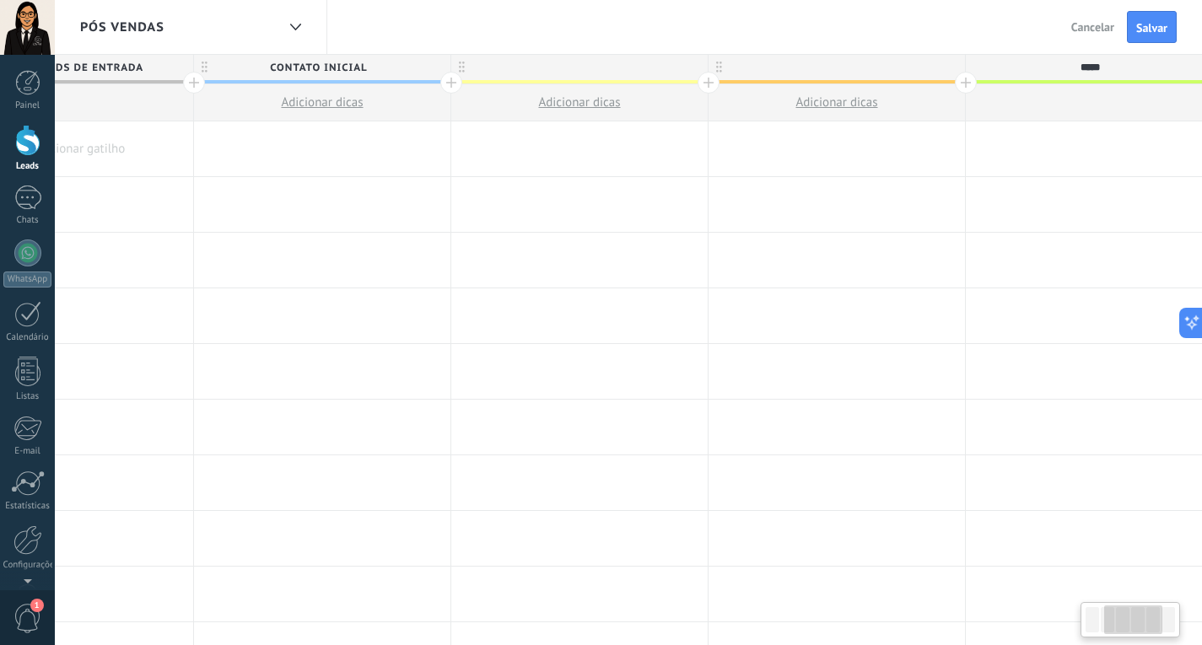
click at [1078, 67] on input "*****" at bounding box center [1089, 67] width 223 height 25
type input "*****"
click at [1084, 20] on span "Cancelar" at bounding box center [1092, 26] width 43 height 15
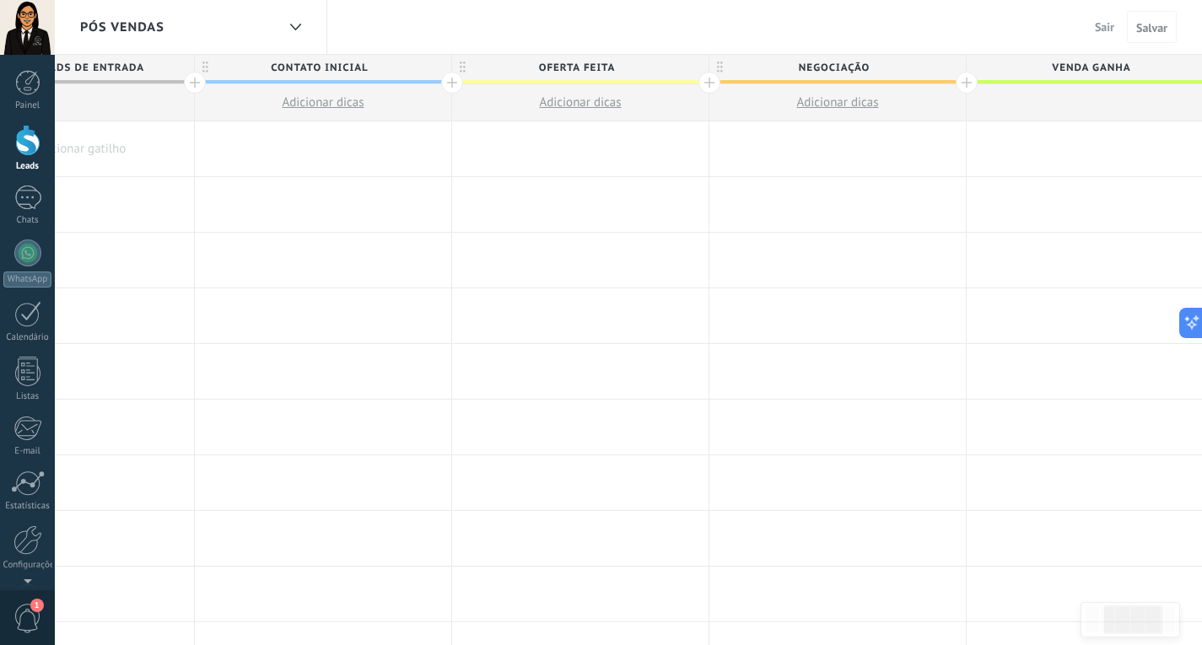
click at [580, 71] on span "Oferta feita" at bounding box center [576, 68] width 248 height 26
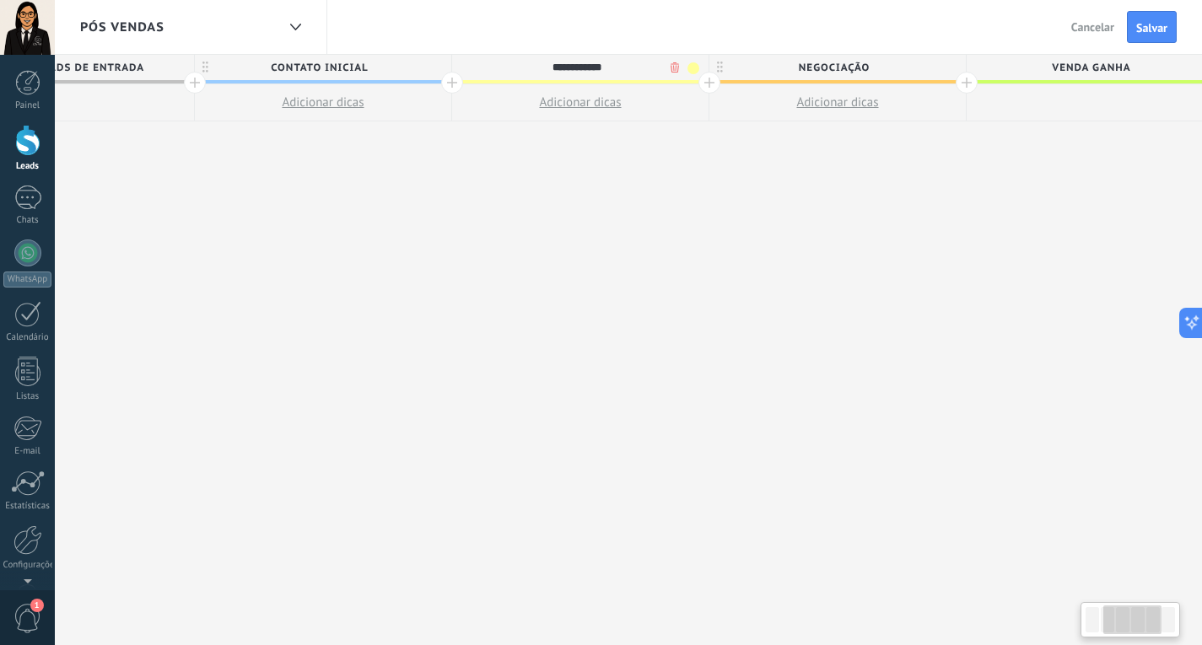
click at [557, 61] on input "**********" at bounding box center [576, 67] width 223 height 25
click at [550, 58] on input "**********" at bounding box center [576, 67] width 223 height 25
click at [304, 71] on span "Contato inicial" at bounding box center [319, 68] width 248 height 26
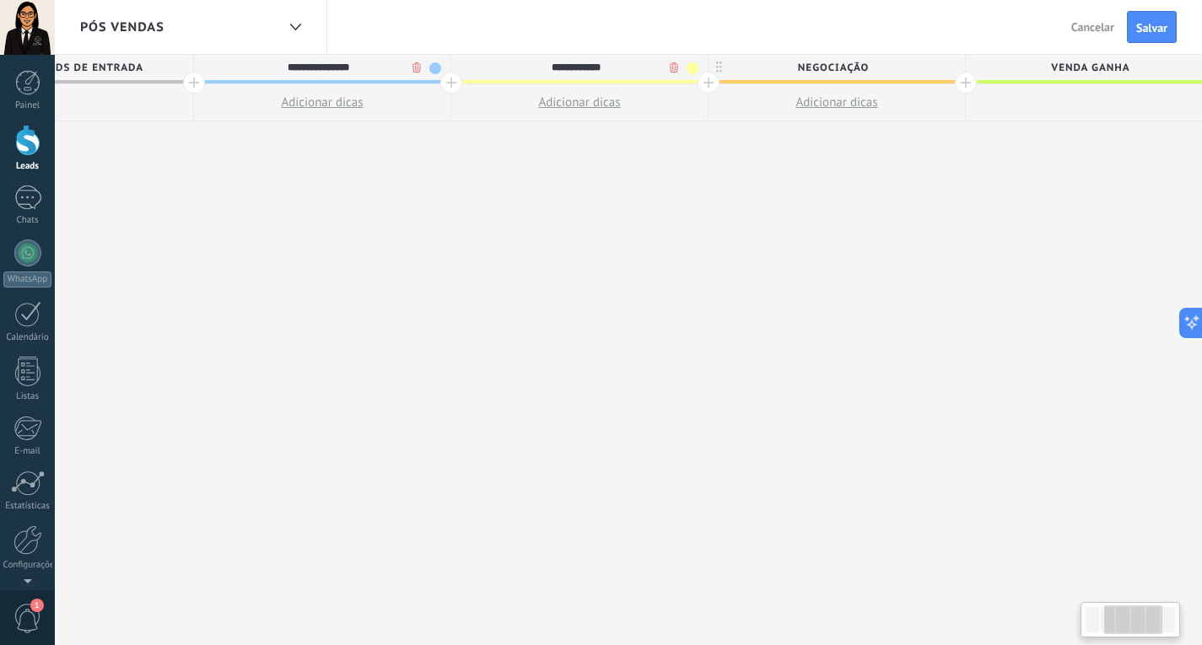
click at [304, 71] on input "**********" at bounding box center [318, 67] width 223 height 25
click at [570, 64] on span "Oferta feita" at bounding box center [575, 68] width 248 height 26
click at [570, 64] on input "**********" at bounding box center [575, 67] width 223 height 25
click at [599, 65] on input "**********" at bounding box center [575, 67] width 223 height 25
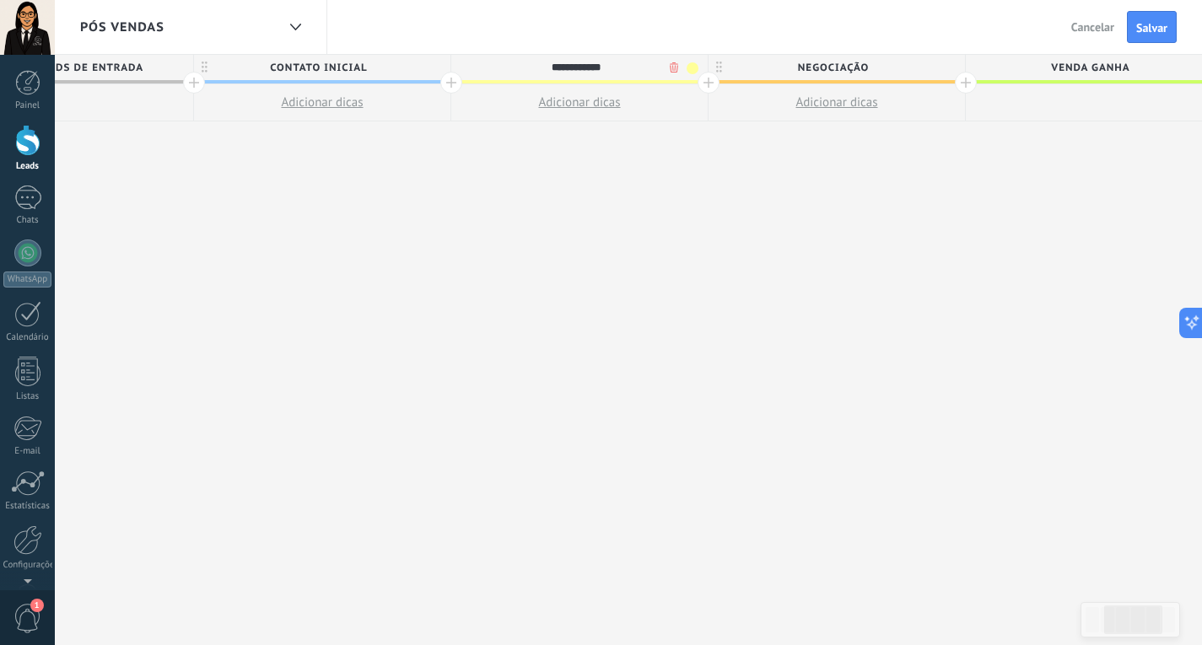
click at [599, 65] on input "**********" at bounding box center [575, 67] width 223 height 25
type input "**********"
click at [836, 65] on span "Negociação" at bounding box center [832, 68] width 248 height 26
click at [836, 65] on input "**********" at bounding box center [832, 67] width 223 height 25
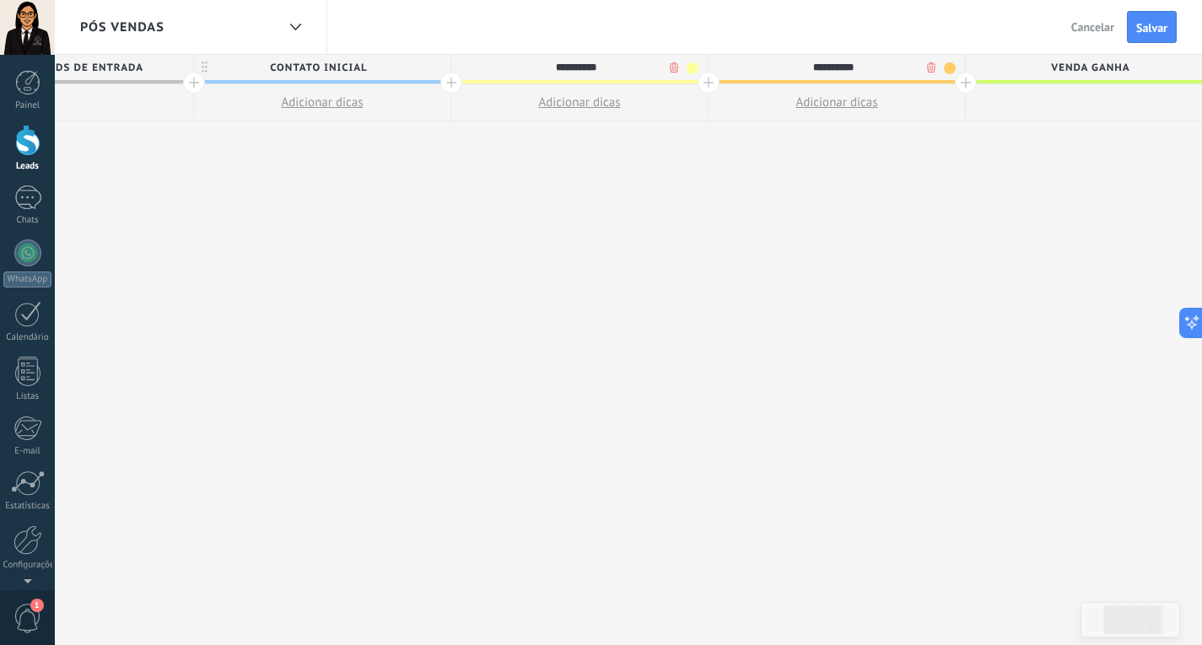
click at [836, 65] on input "**********" at bounding box center [832, 67] width 223 height 25
type input "*"
type input "**********"
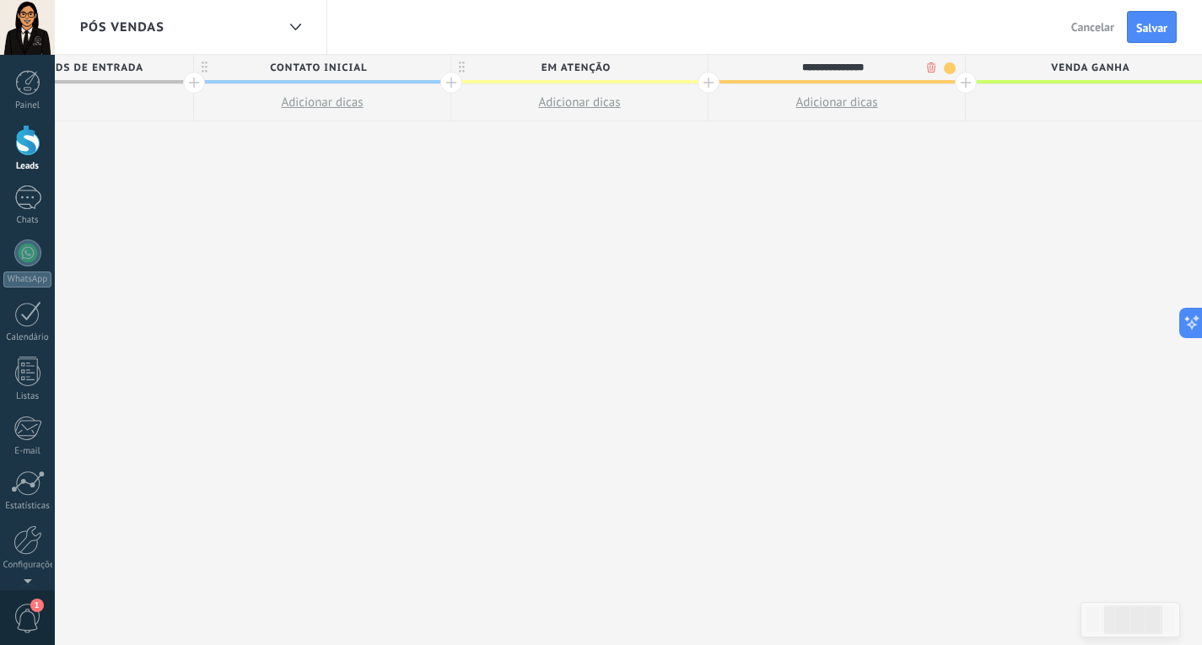
click at [965, 83] on div at bounding box center [965, 83] width 22 height 22
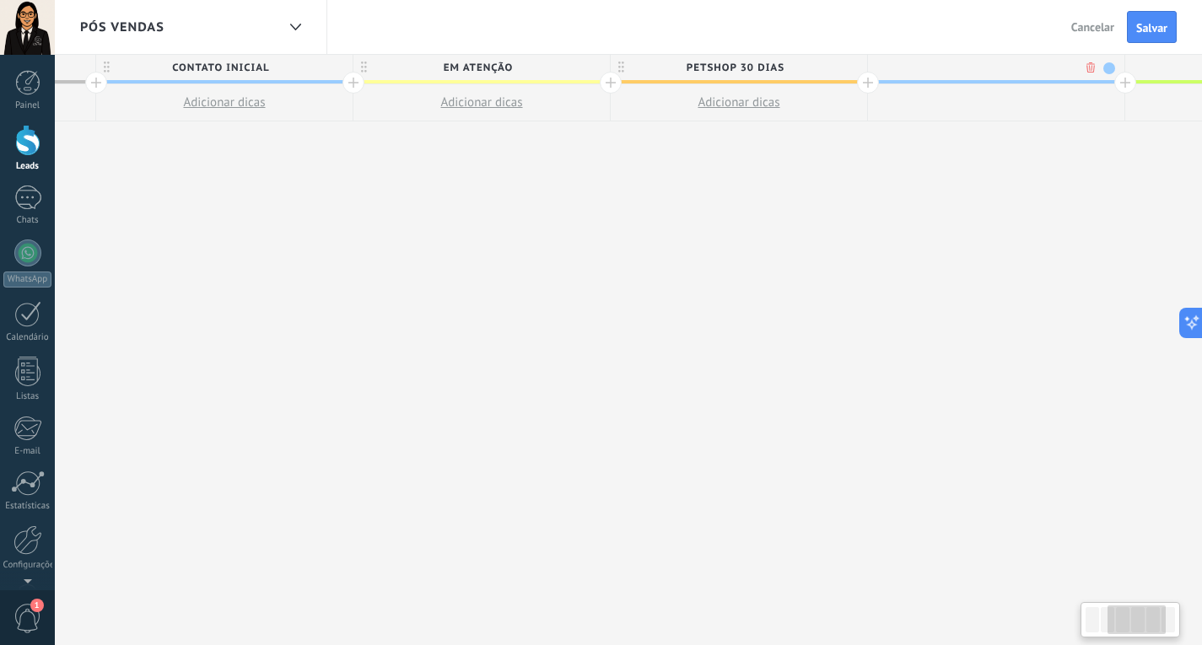
scroll to position [0, 515]
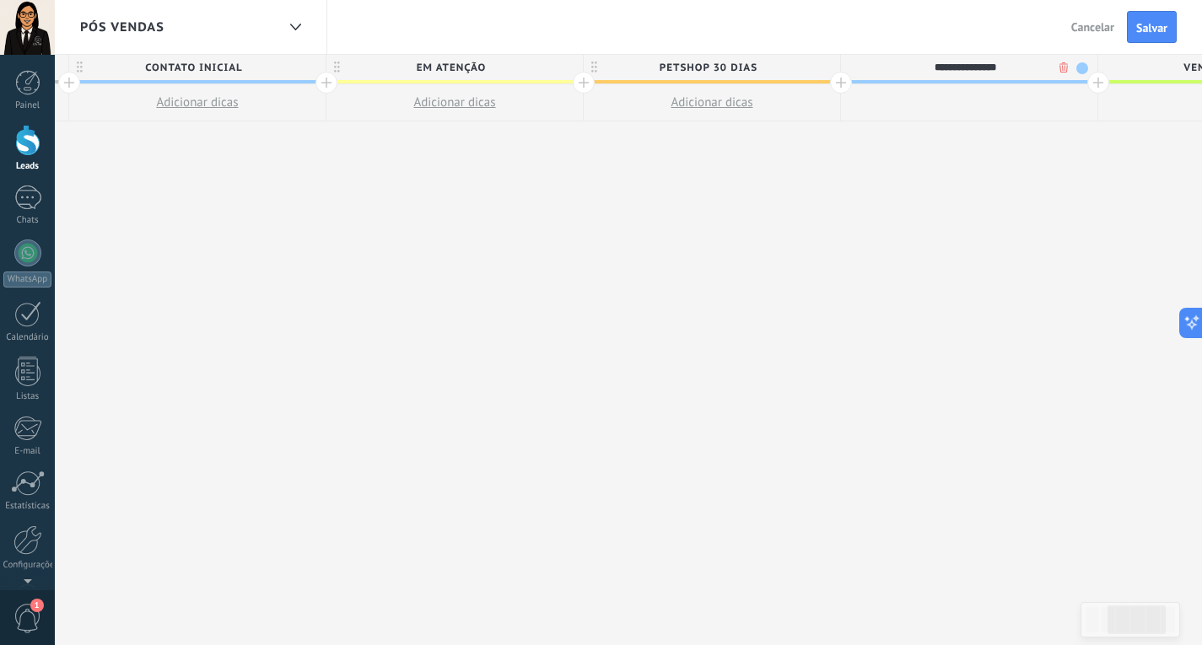
type input "**********"
click at [1099, 80] on span "Venda ganha" at bounding box center [1222, 68] width 248 height 26
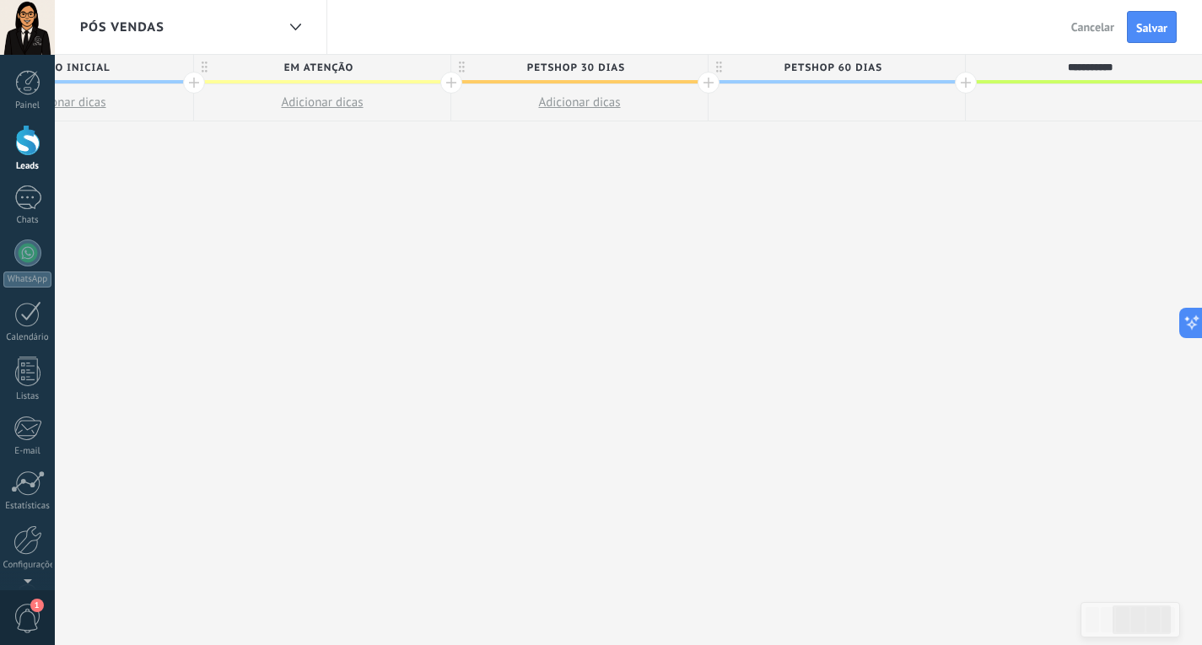
click at [960, 83] on div at bounding box center [965, 83] width 22 height 22
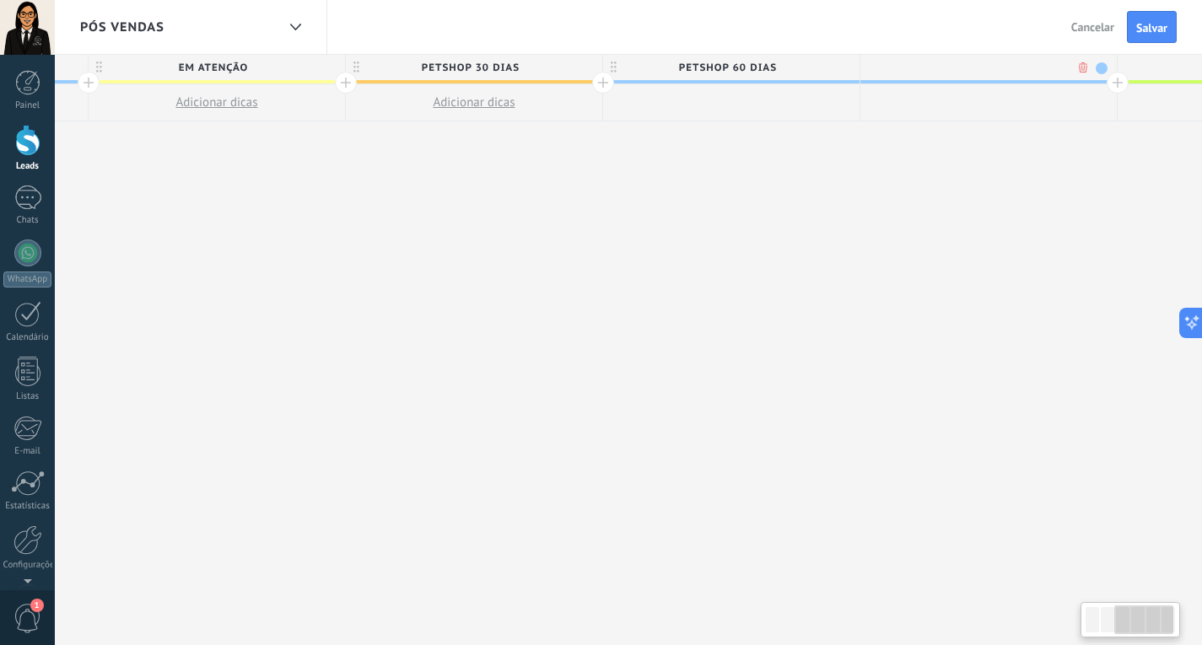
scroll to position [0, 772]
type input "**********"
click at [1103, 82] on div at bounding box center [1098, 83] width 22 height 22
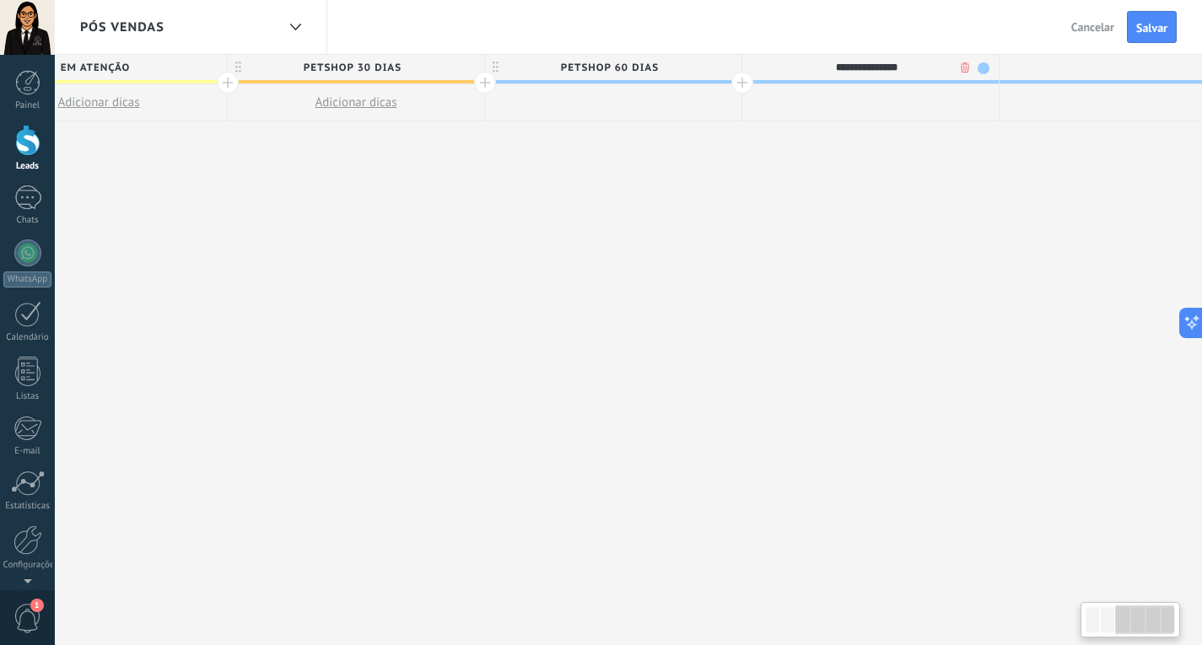
scroll to position [0, 897]
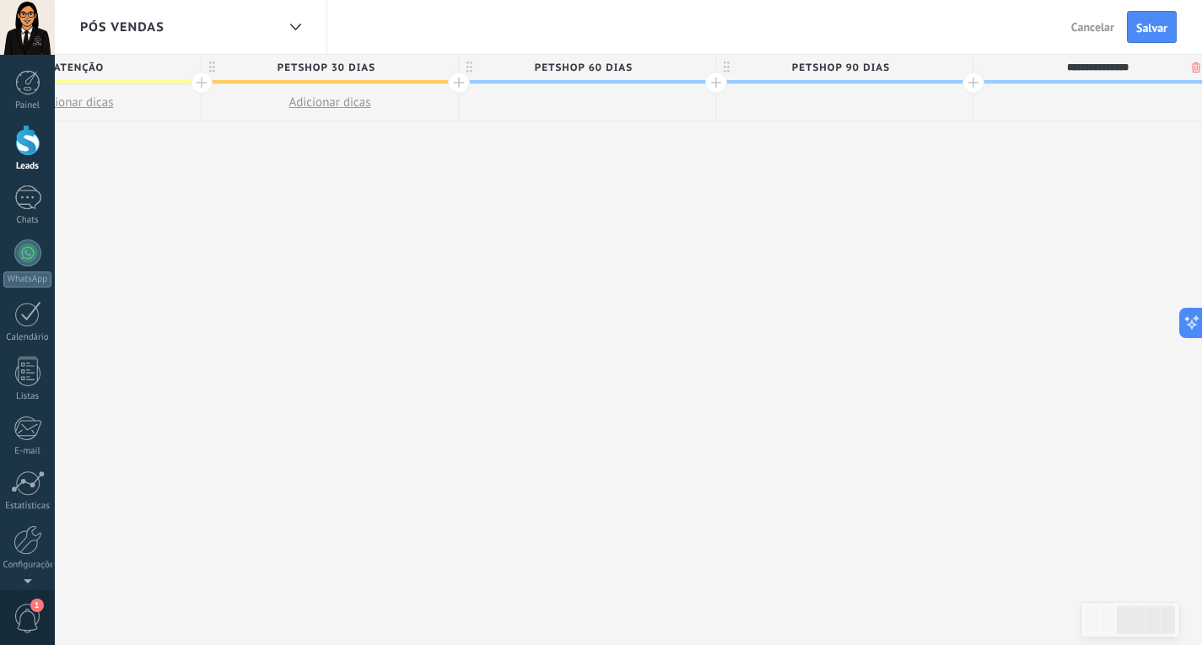
type input "**********"
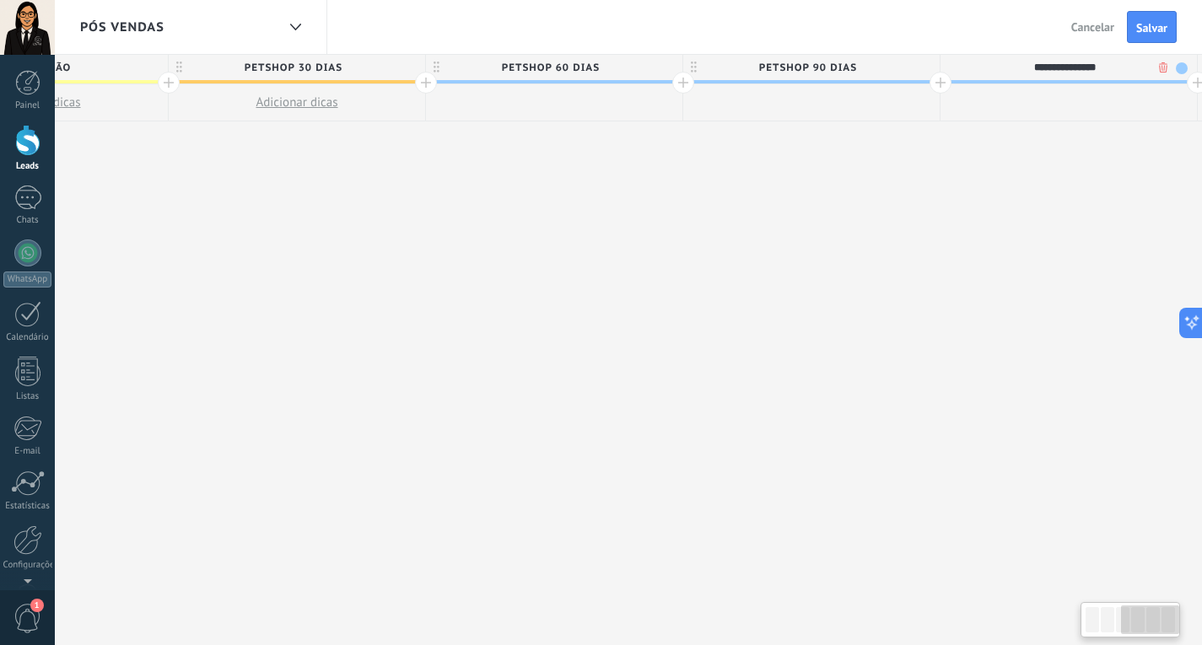
scroll to position [0, 1237]
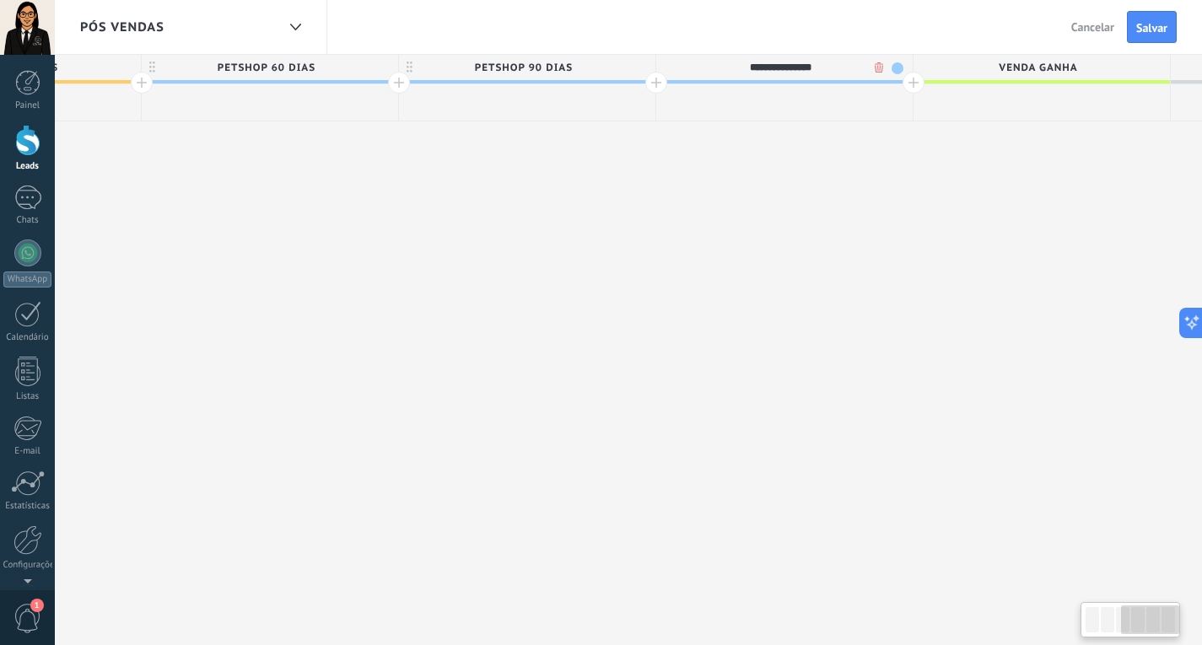
drag, startPoint x: 992, startPoint y: 250, endPoint x: 792, endPoint y: 174, distance: 214.1
click at [669, 265] on div "**********" at bounding box center [270, 350] width 2314 height 591
click at [889, 85] on div at bounding box center [890, 83] width 22 height 22
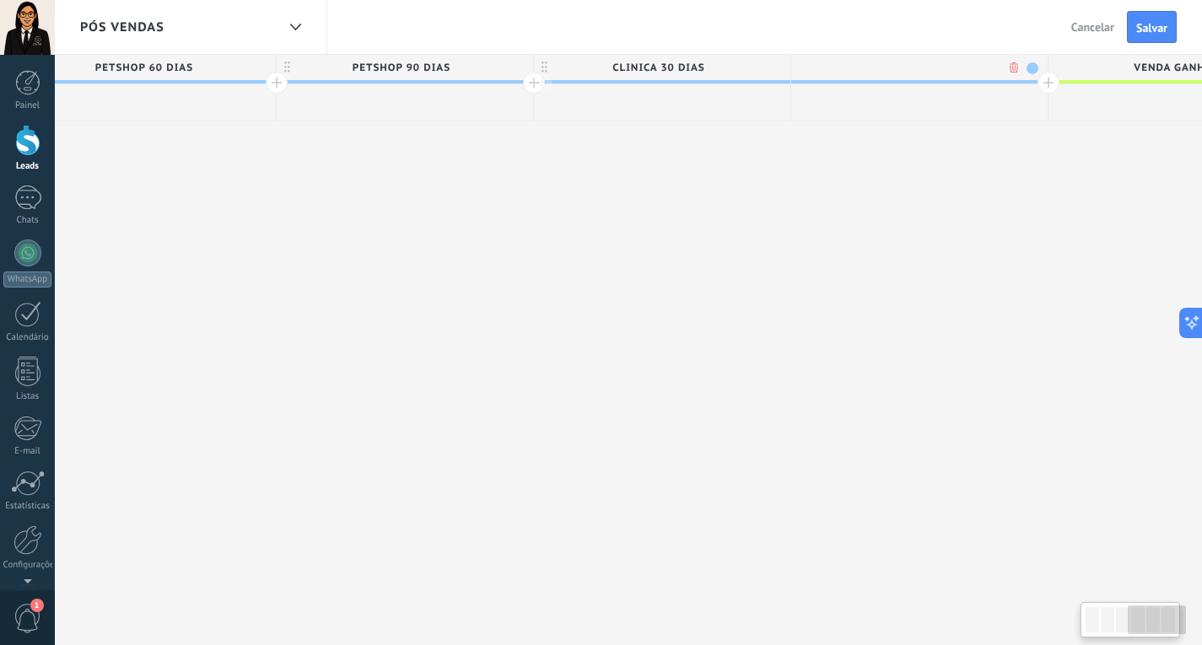
scroll to position [0, 1363]
type input "**********"
click at [1025, 87] on div at bounding box center [1022, 83] width 22 height 22
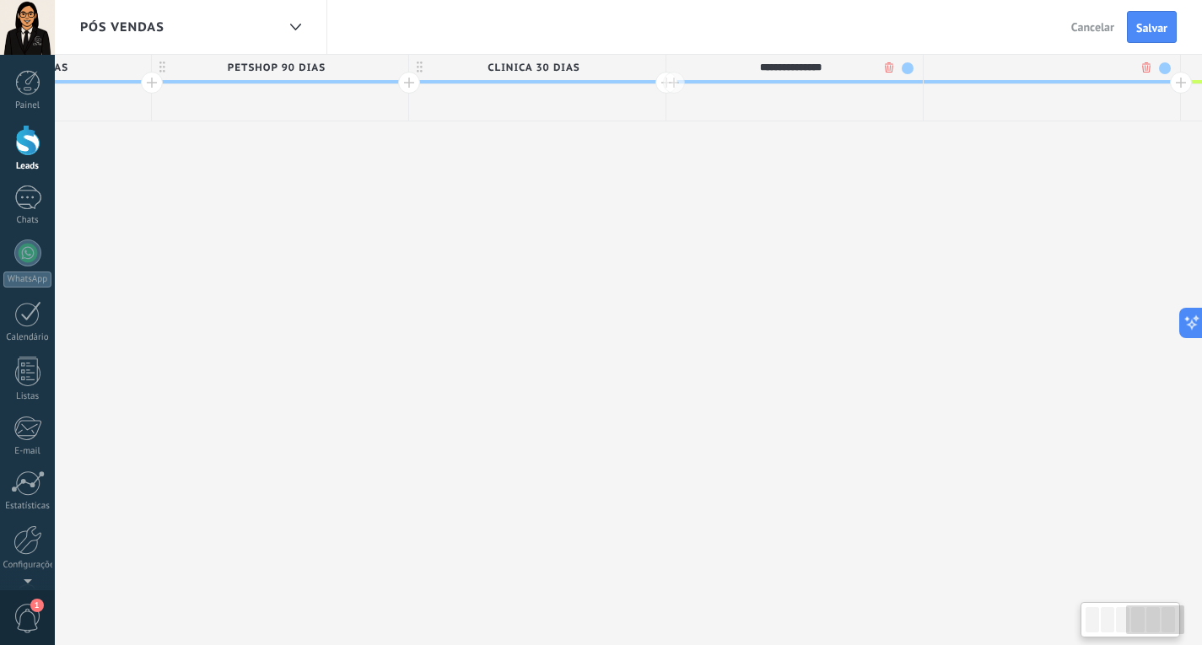
scroll to position [0, 1487]
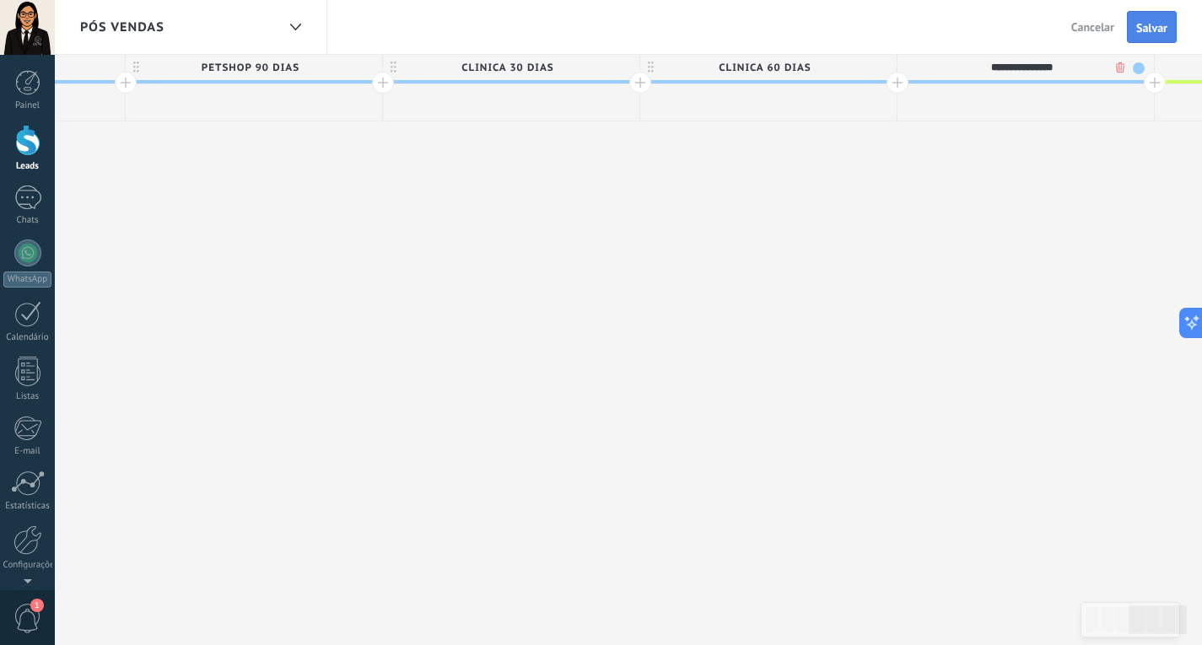
type input "**********"
click at [1163, 19] on button "Salvar" at bounding box center [1151, 27] width 50 height 32
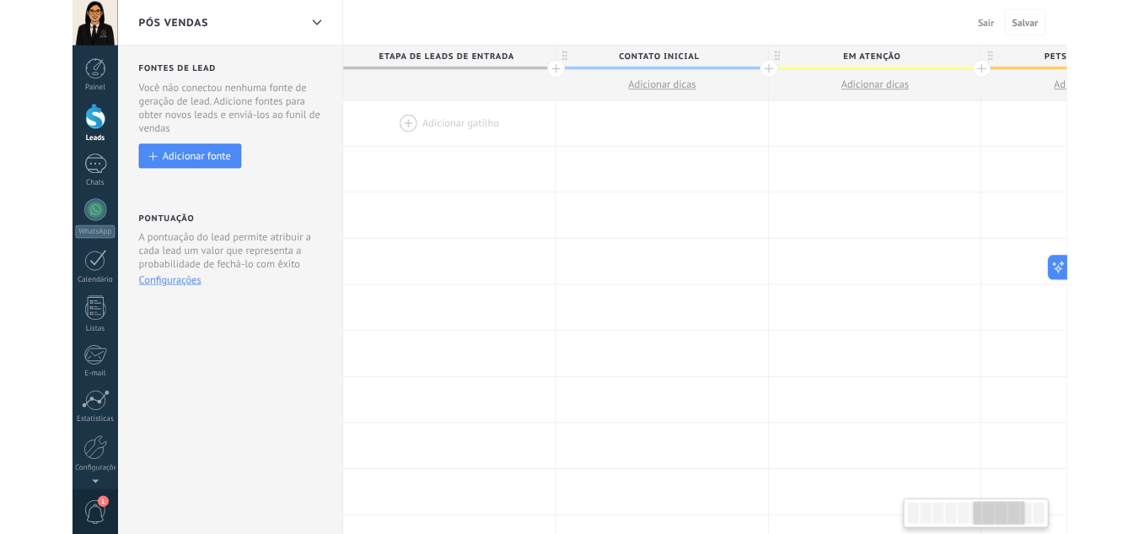
scroll to position [0, 1487]
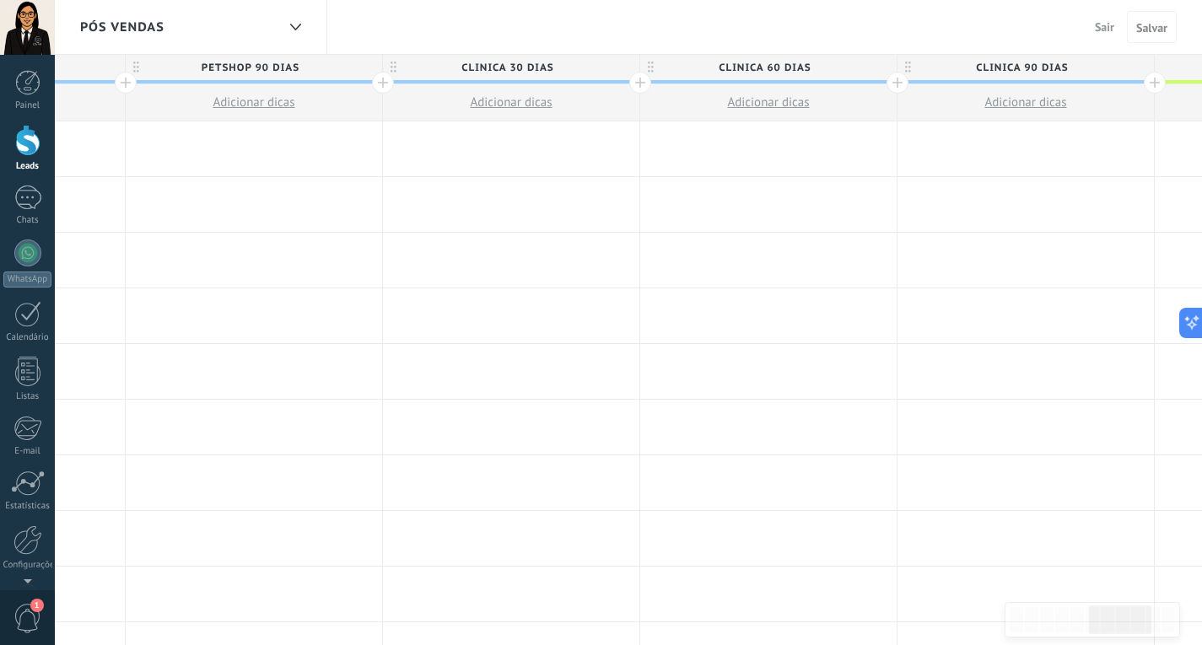
click at [110, 19] on span "Pós Vendas" at bounding box center [122, 27] width 84 height 16
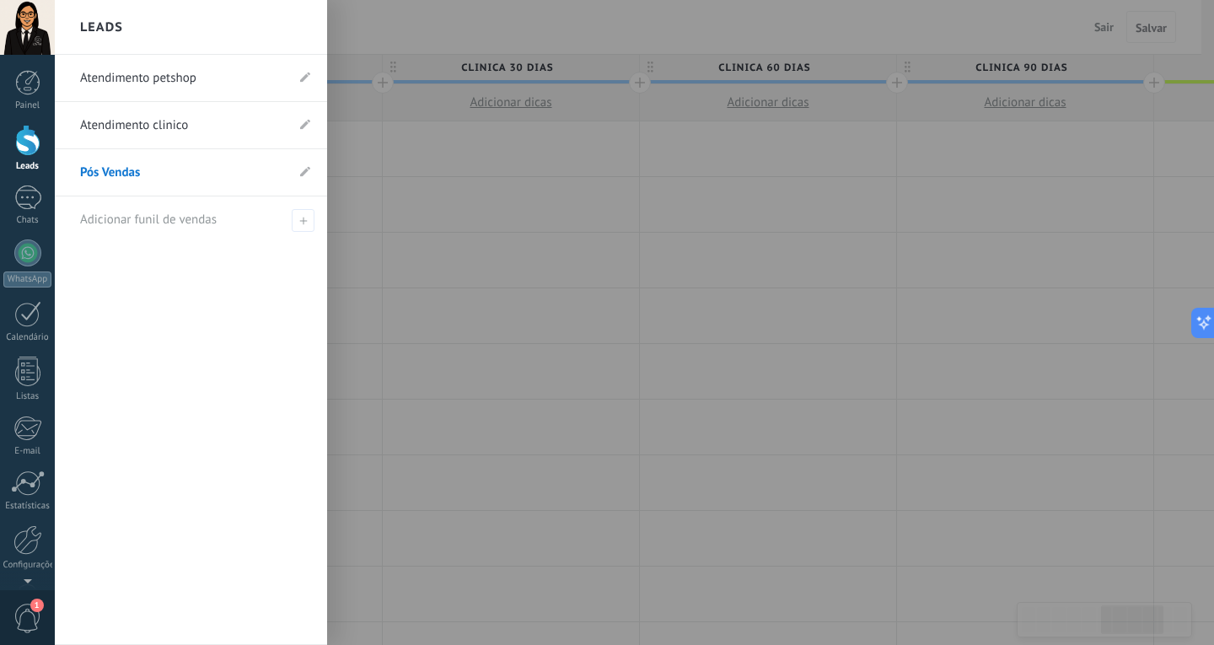
click at [188, 83] on link "Atendimento petshop" at bounding box center [182, 78] width 205 height 47
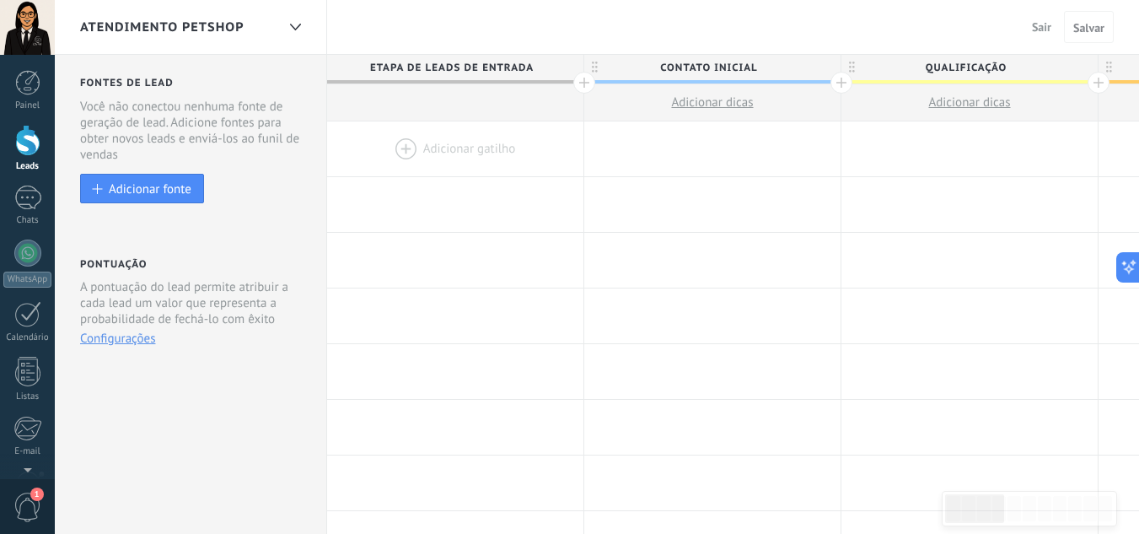
click at [1023, 21] on div "Sair Cancelar Salvar" at bounding box center [1078, 27] width 122 height 54
click at [1033, 24] on span "Sair" at bounding box center [1041, 26] width 19 height 15
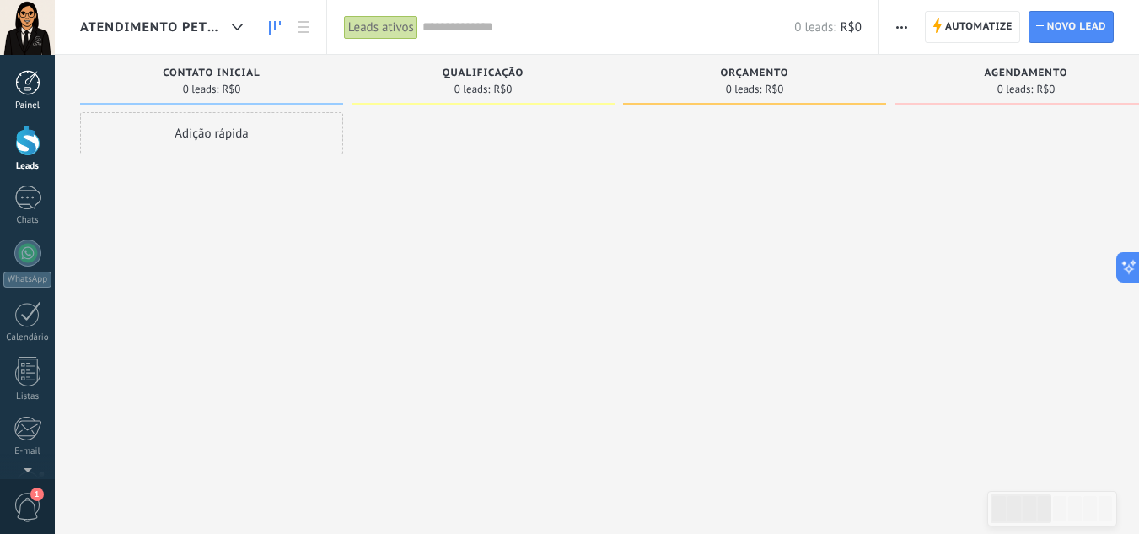
click at [27, 92] on div at bounding box center [27, 82] width 25 height 25
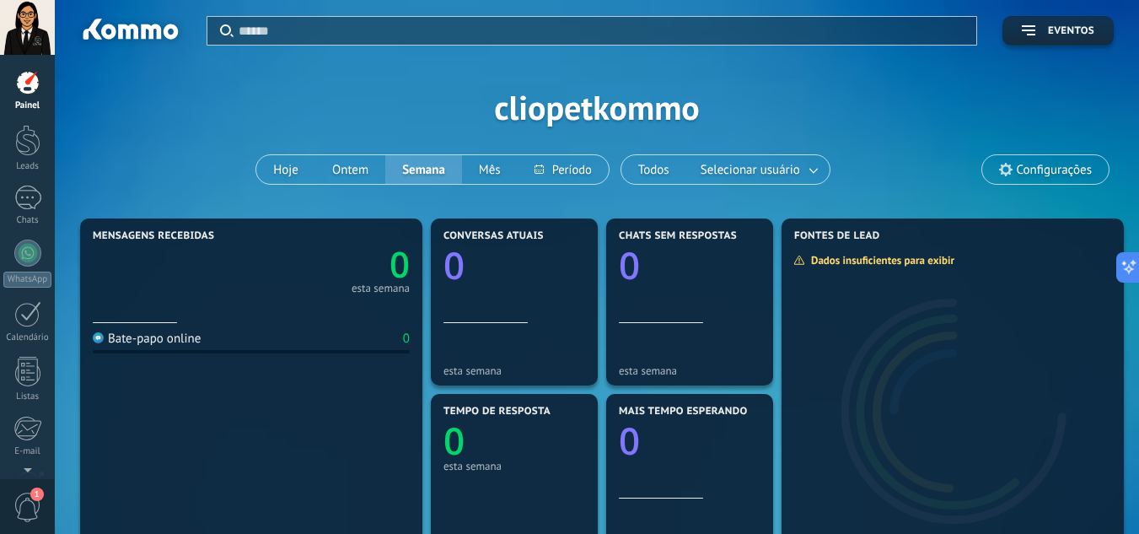
click at [279, 185] on div "Aplicar Eventos cliopetkommo Hoje Ontem Semana Mês Todos Selecionar usuário Con…" at bounding box center [597, 107] width 1034 height 214
click at [286, 180] on button "Hoje" at bounding box center [285, 169] width 59 height 29
click at [354, 168] on button "Ontem" at bounding box center [350, 169] width 70 height 29
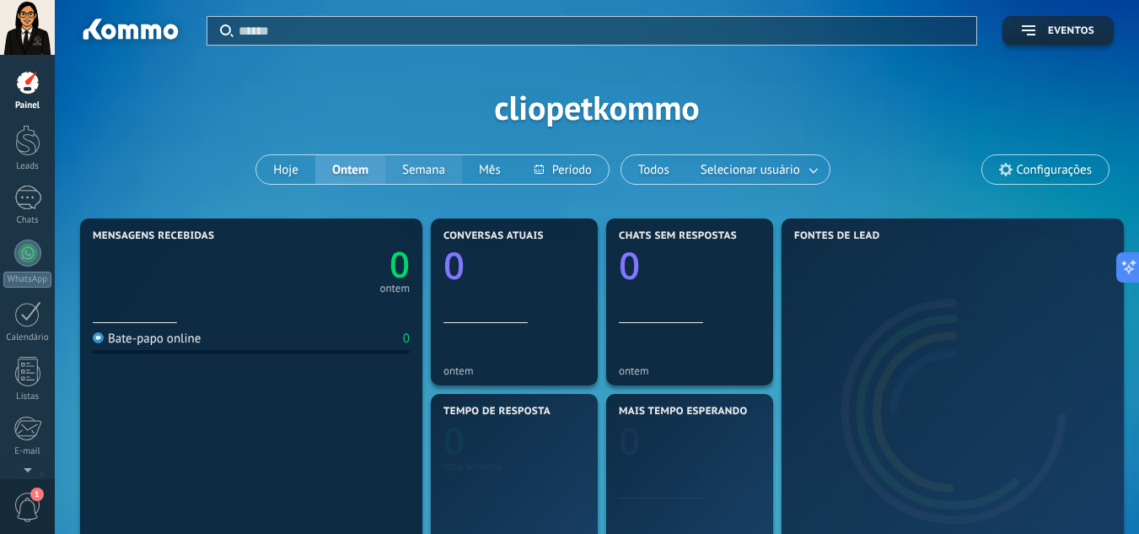
click at [416, 168] on button "Semana" at bounding box center [423, 169] width 77 height 29
click at [474, 161] on button "Mês" at bounding box center [490, 169] width 56 height 29
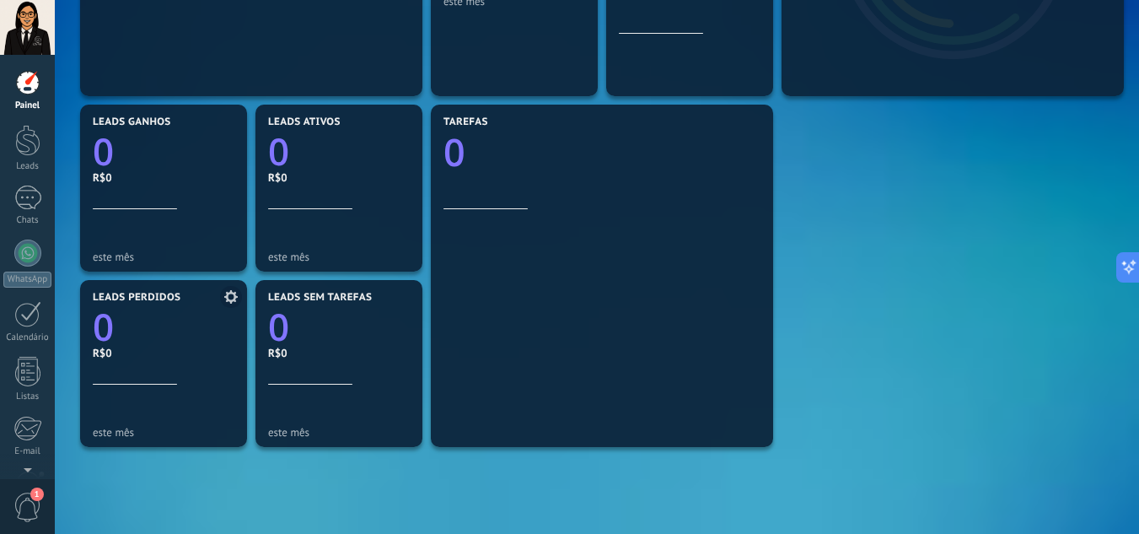
scroll to position [506, 0]
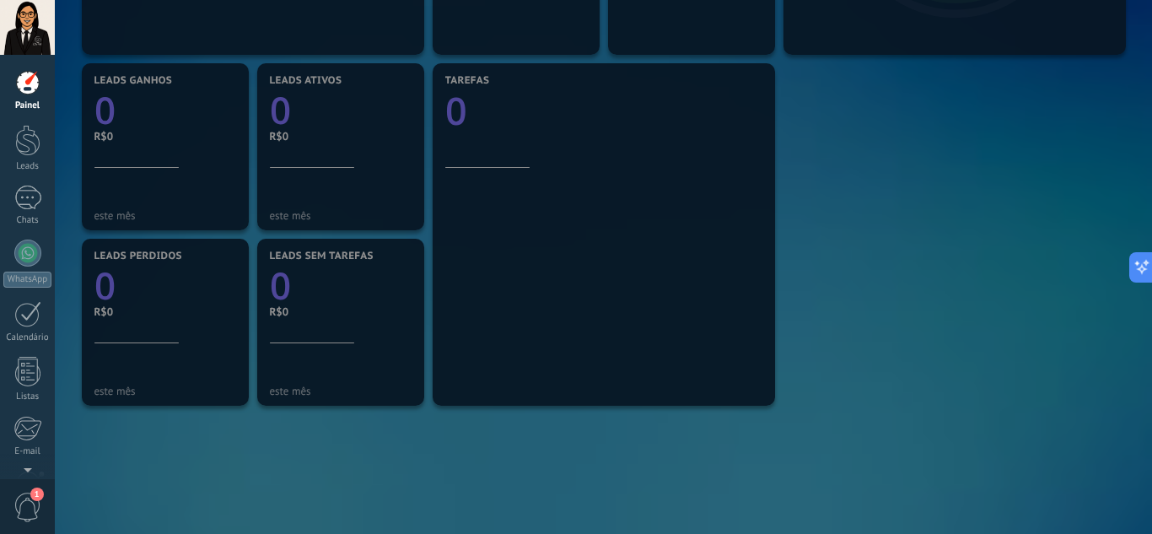
click at [832, 261] on div at bounding box center [631, 267] width 1152 height 534
click at [783, 110] on div at bounding box center [631, 267] width 1152 height 534
click at [32, 143] on div at bounding box center [27, 140] width 25 height 31
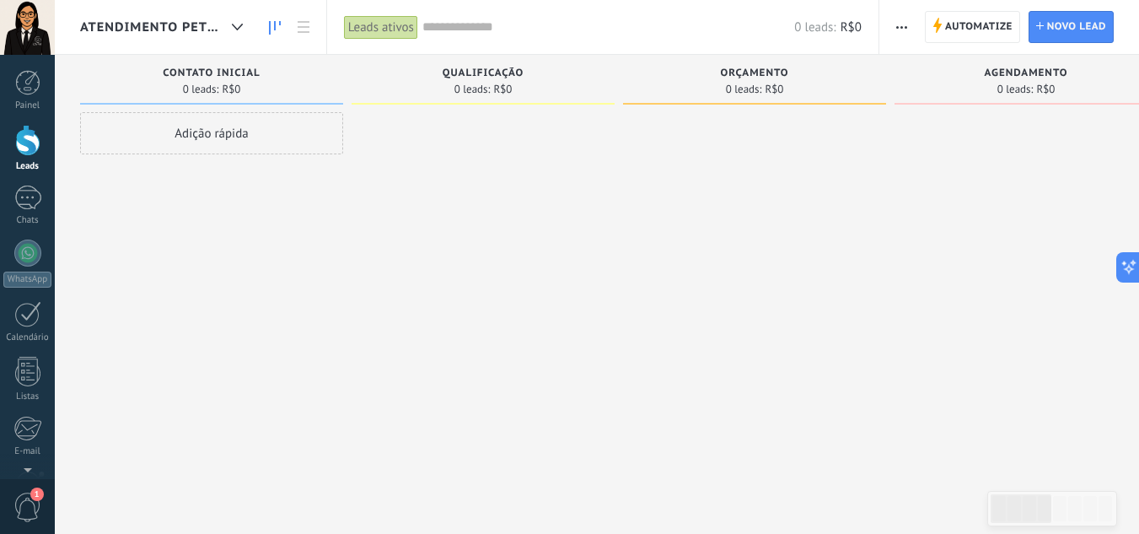
click at [219, 134] on div "Adição rápida" at bounding box center [211, 133] width 263 height 42
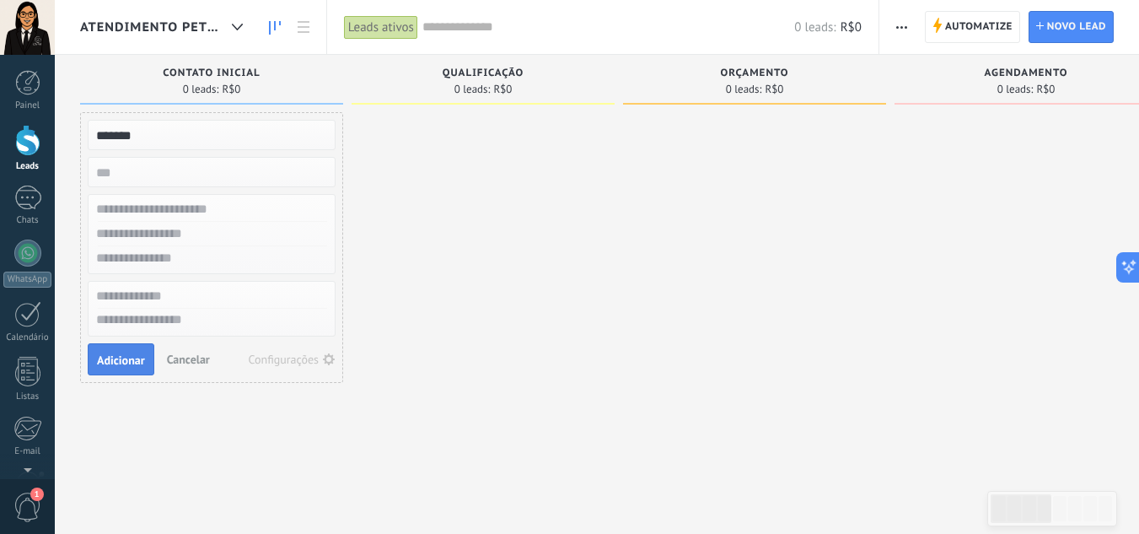
type input "*******"
click at [107, 354] on span "Adicionar" at bounding box center [121, 360] width 48 height 12
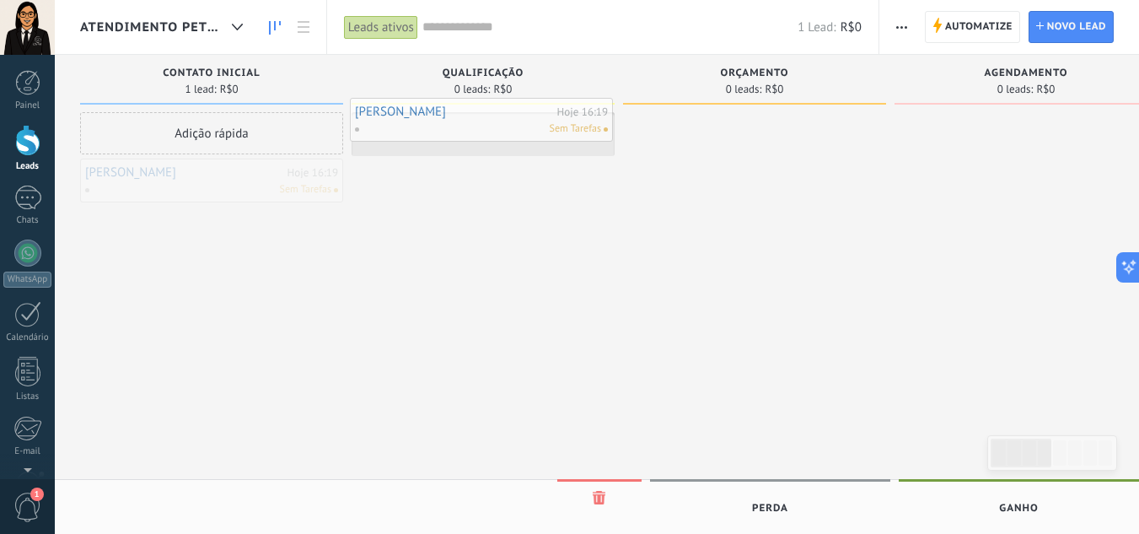
drag, startPoint x: 255, startPoint y: 195, endPoint x: 524, endPoint y: 134, distance: 275.7
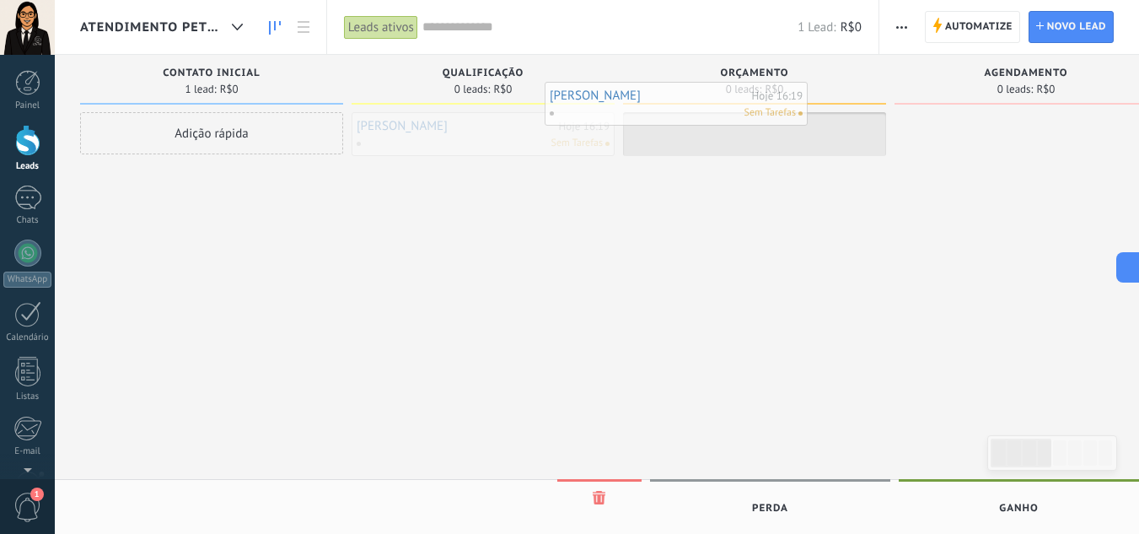
drag, startPoint x: 525, startPoint y: 147, endPoint x: 749, endPoint y: 116, distance: 225.6
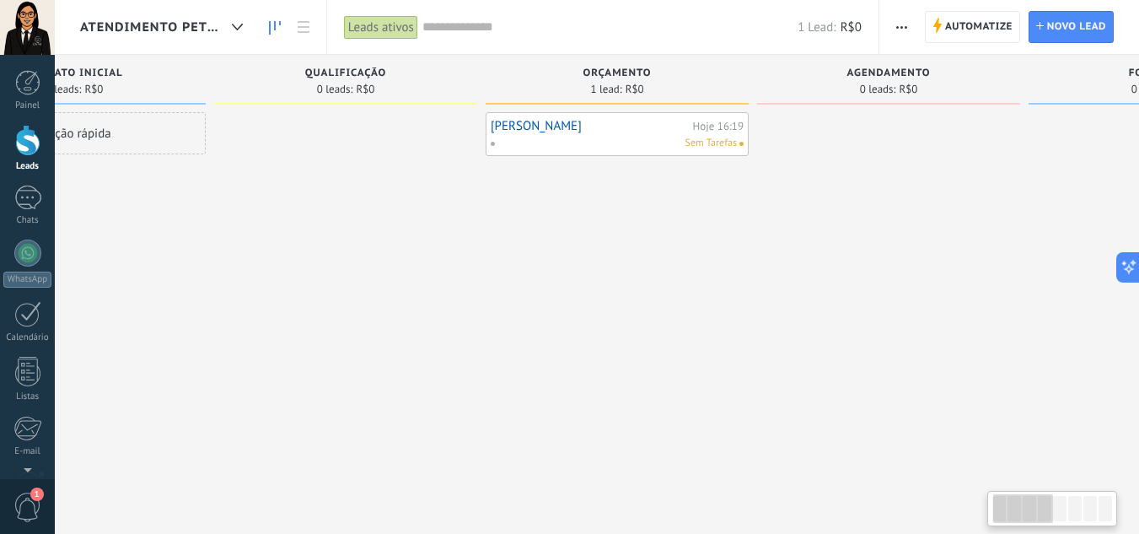
drag, startPoint x: 697, startPoint y: 219, endPoint x: 594, endPoint y: 208, distance: 103.4
click at [596, 224] on div "[PERSON_NAME] 16:19 Sem Tarefas" at bounding box center [617, 269] width 263 height 314
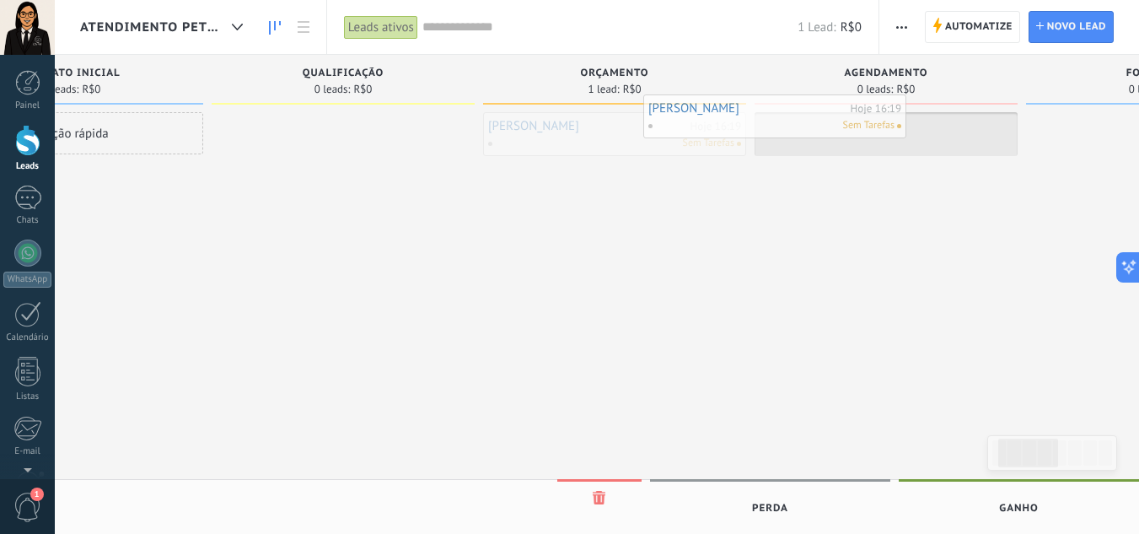
drag, startPoint x: 651, startPoint y: 138, endPoint x: 822, endPoint y: 116, distance: 172.6
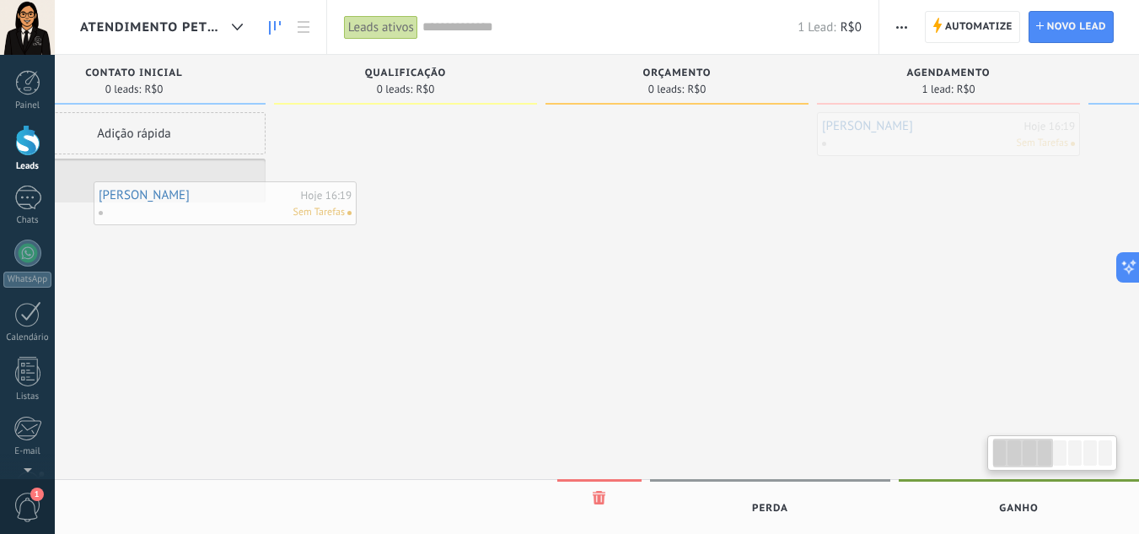
drag, startPoint x: 842, startPoint y: 123, endPoint x: 181, endPoint y: 191, distance: 664.5
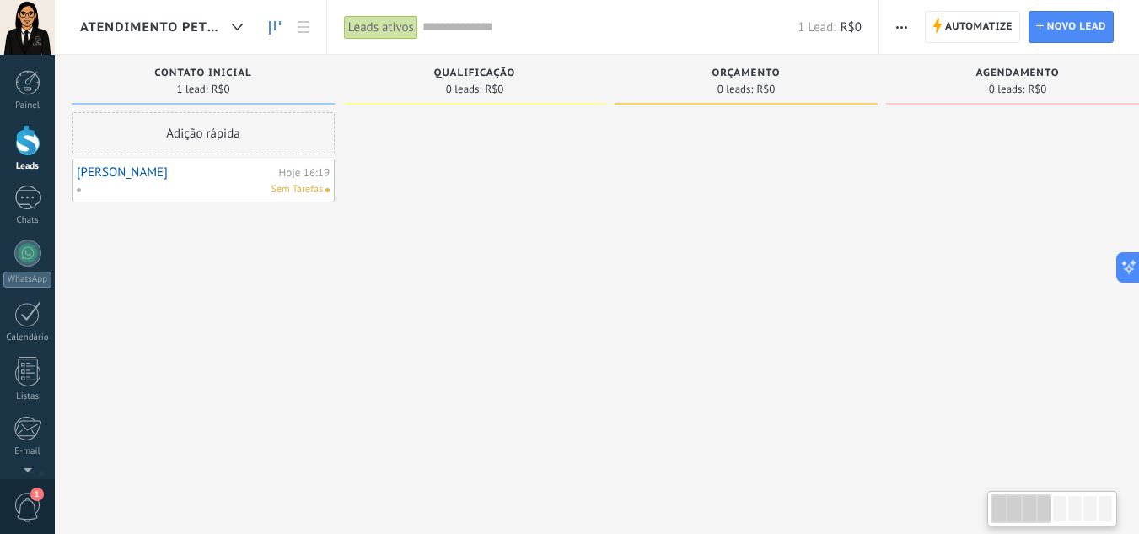
drag, startPoint x: 207, startPoint y: 241, endPoint x: 251, endPoint y: 224, distance: 47.8
click at [251, 224] on div "Adição rápida [PERSON_NAME] 16:19 Sem Tarefas" at bounding box center [203, 269] width 263 height 314
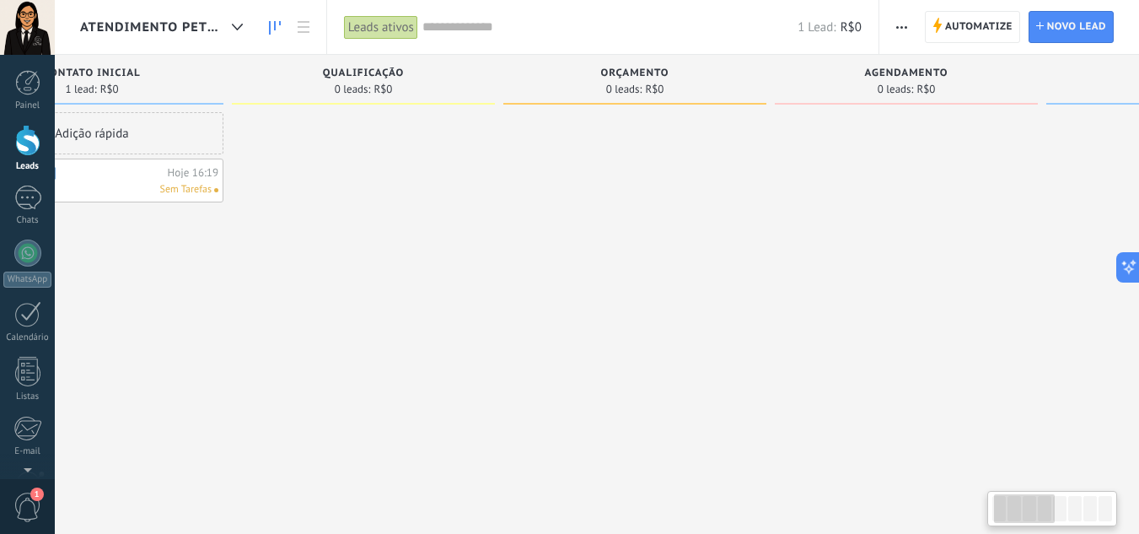
drag, startPoint x: 443, startPoint y: 186, endPoint x: 378, endPoint y: 202, distance: 66.7
click at [363, 217] on div at bounding box center [363, 269] width 263 height 314
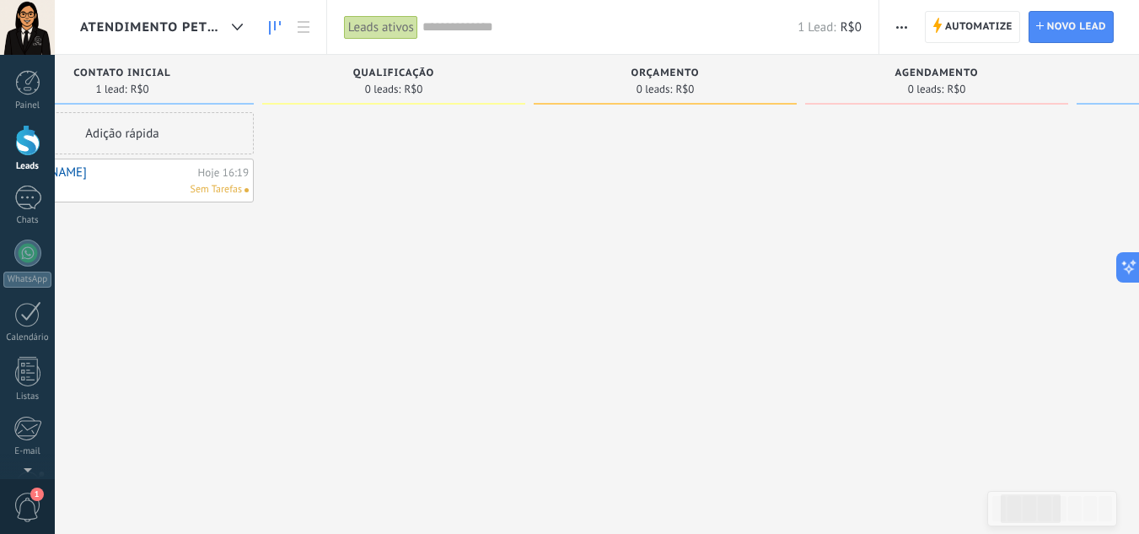
scroll to position [0, 27]
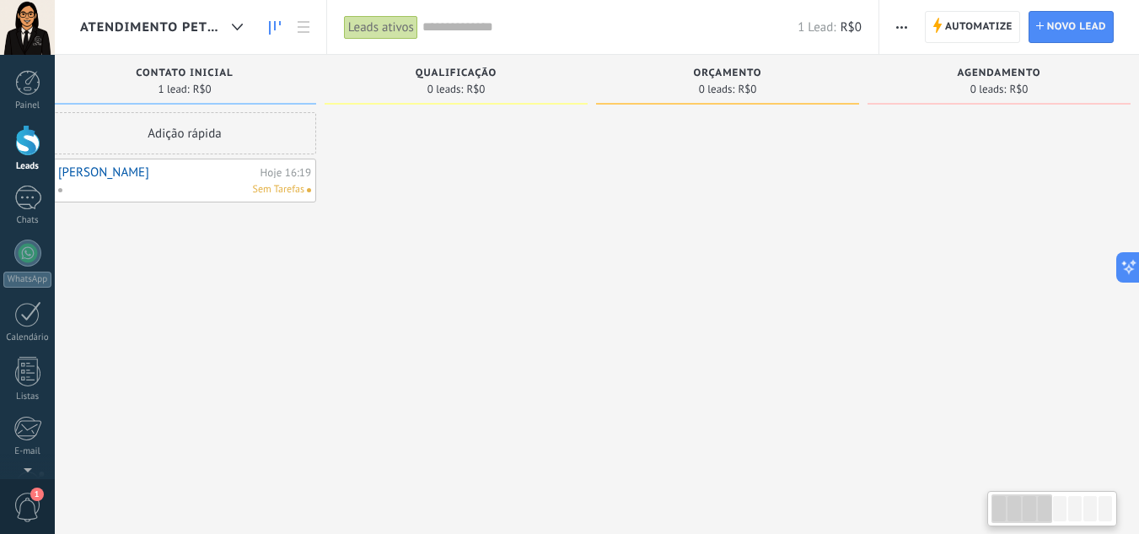
drag, startPoint x: 413, startPoint y: 229, endPoint x: 554, endPoint y: 190, distance: 146.3
click at [554, 190] on div at bounding box center [456, 269] width 263 height 314
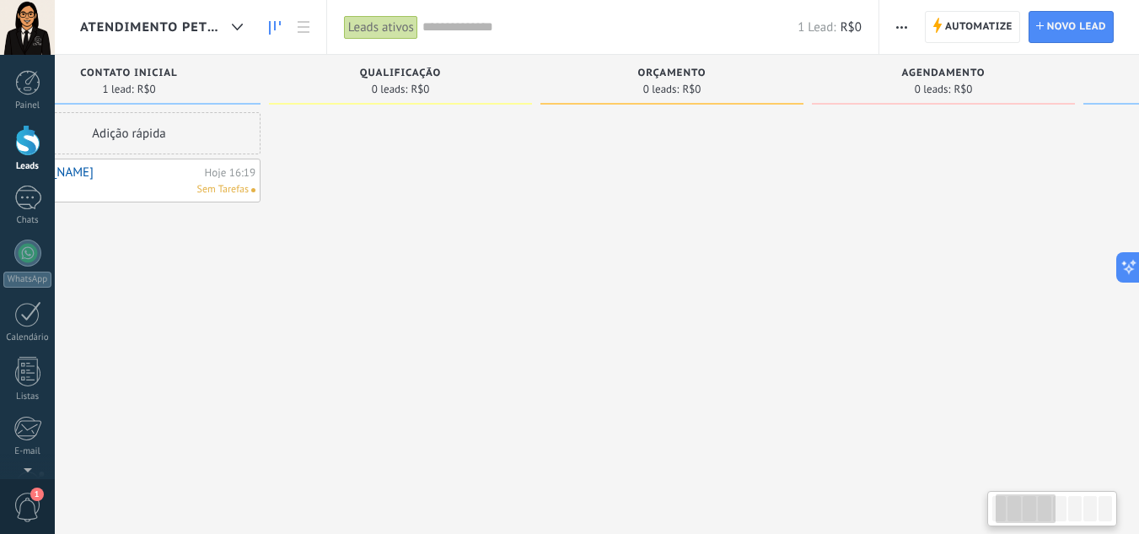
drag, startPoint x: 462, startPoint y: 189, endPoint x: 391, endPoint y: 199, distance: 71.5
click at [405, 206] on div at bounding box center [400, 269] width 263 height 314
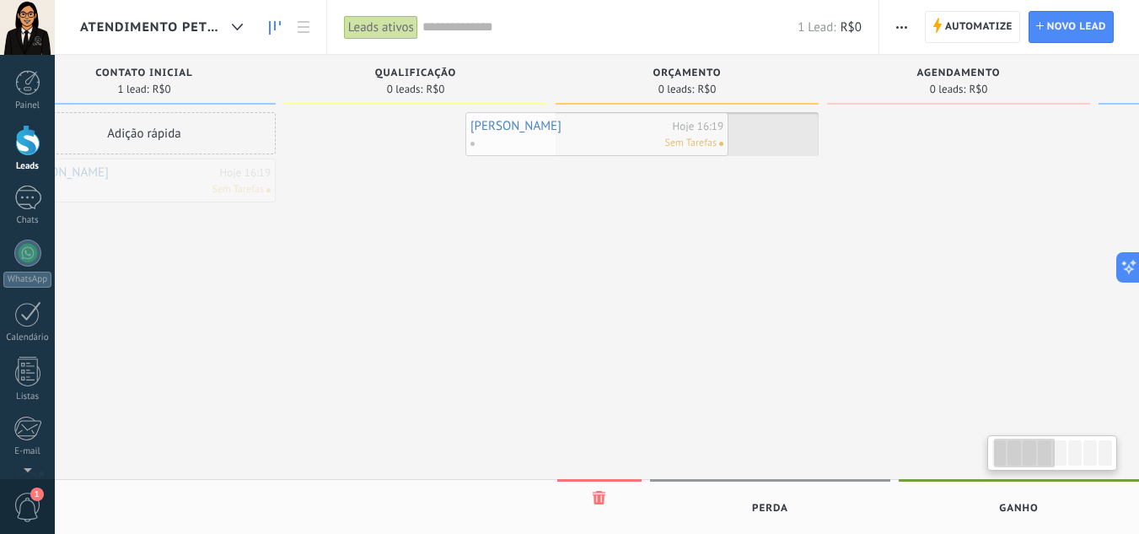
drag, startPoint x: 197, startPoint y: 193, endPoint x: 667, endPoint y: 147, distance: 471.9
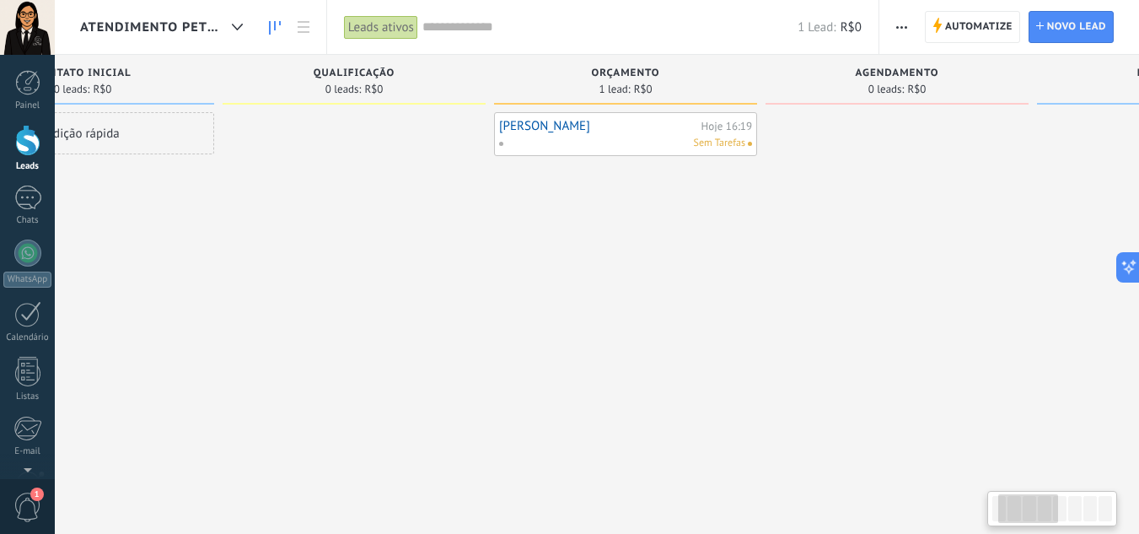
scroll to position [0, 132]
drag, startPoint x: 726, startPoint y: 202, endPoint x: 665, endPoint y: 231, distance: 67.5
click at [665, 231] on div "[PERSON_NAME] 16:19 Sem Tarefas" at bounding box center [623, 269] width 263 height 314
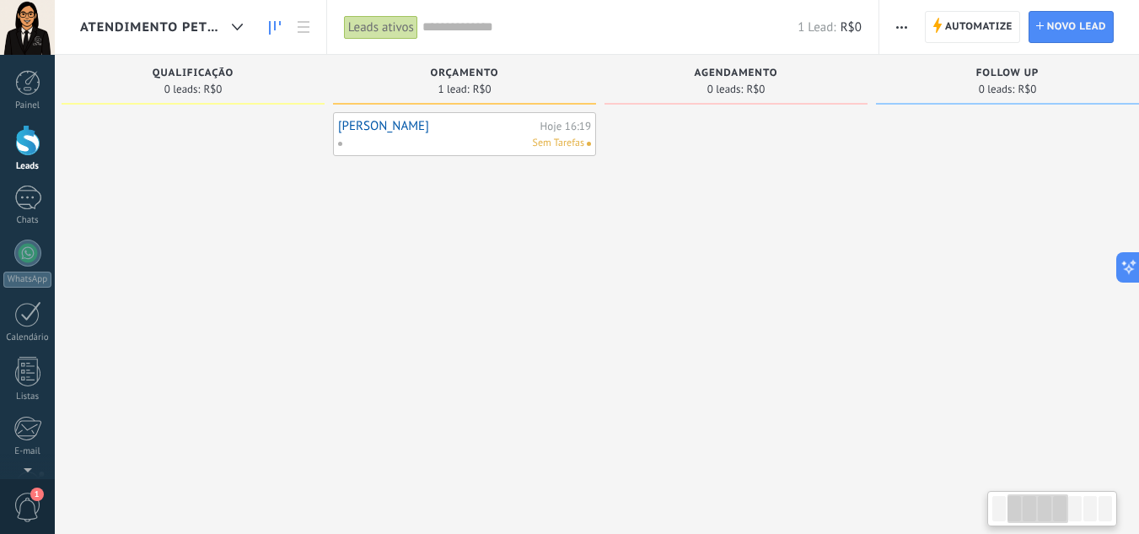
scroll to position [0, 309]
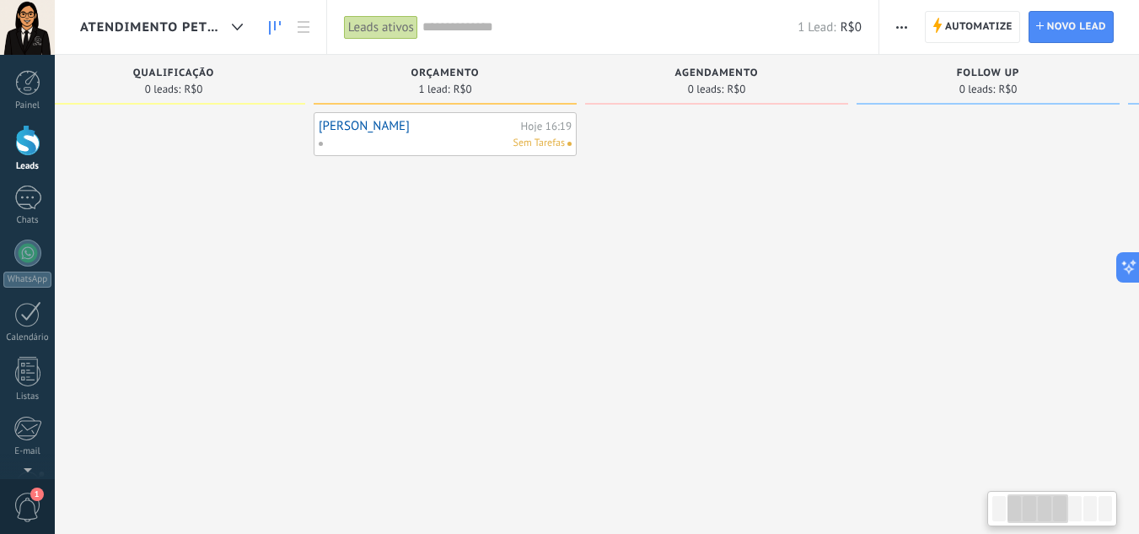
drag, startPoint x: 680, startPoint y: 248, endPoint x: 502, endPoint y: 296, distance: 184.3
click at [502, 296] on div "[PERSON_NAME] 16:19 Sem Tarefas" at bounding box center [445, 269] width 263 height 314
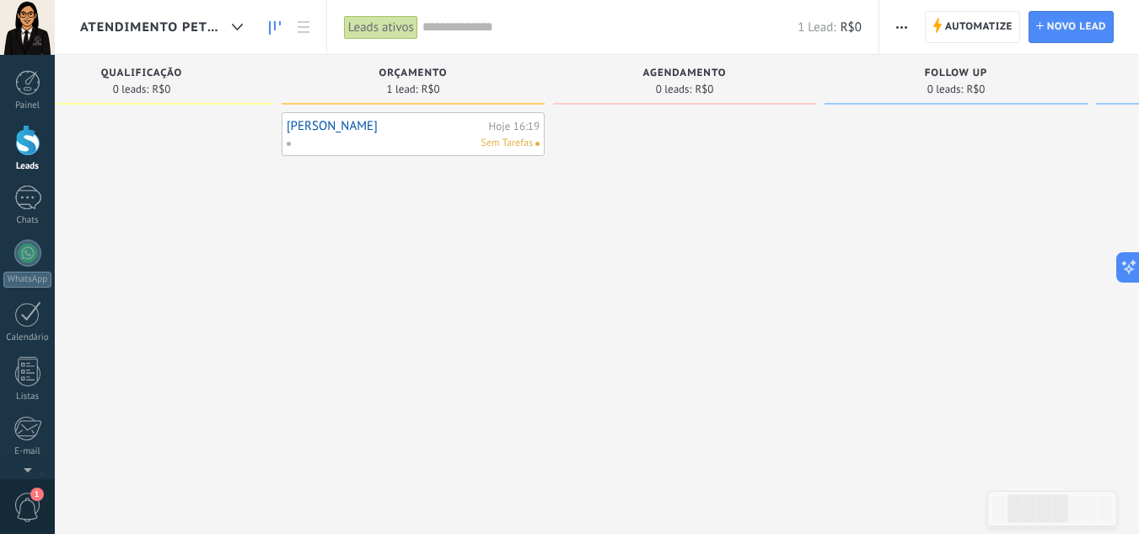
scroll to position [0, 367]
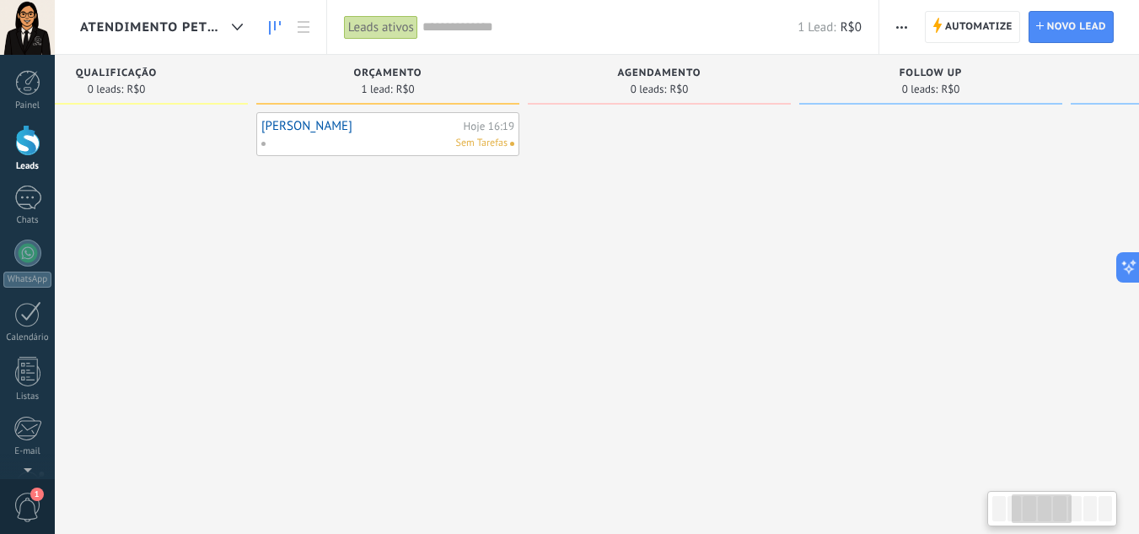
drag, startPoint x: 691, startPoint y: 165, endPoint x: 633, endPoint y: 193, distance: 63.7
click at [633, 193] on div at bounding box center [659, 269] width 263 height 314
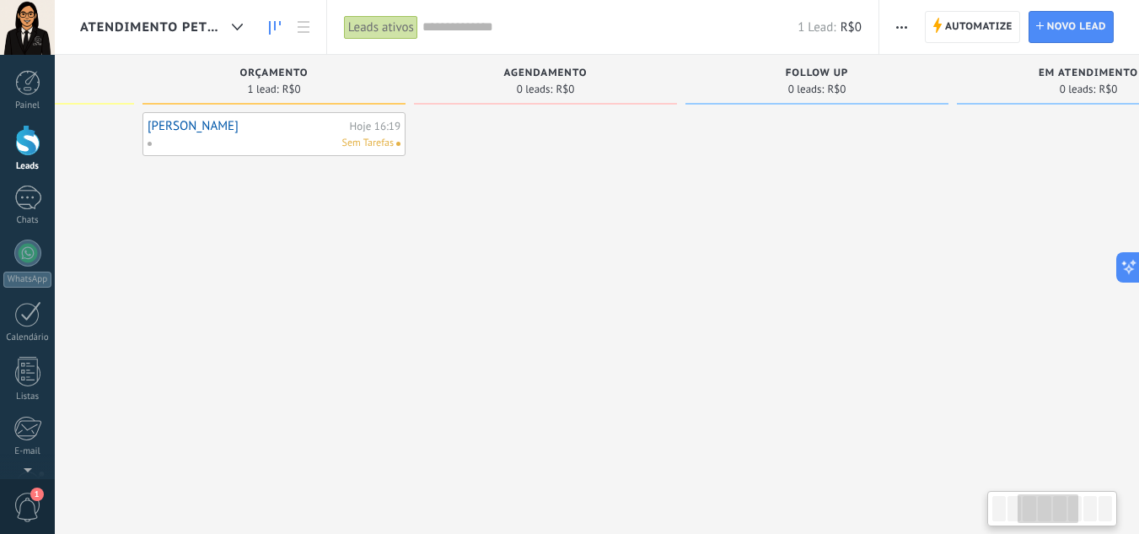
drag, startPoint x: 637, startPoint y: 199, endPoint x: 605, endPoint y: 200, distance: 32.9
click at [615, 200] on div at bounding box center [545, 269] width 263 height 314
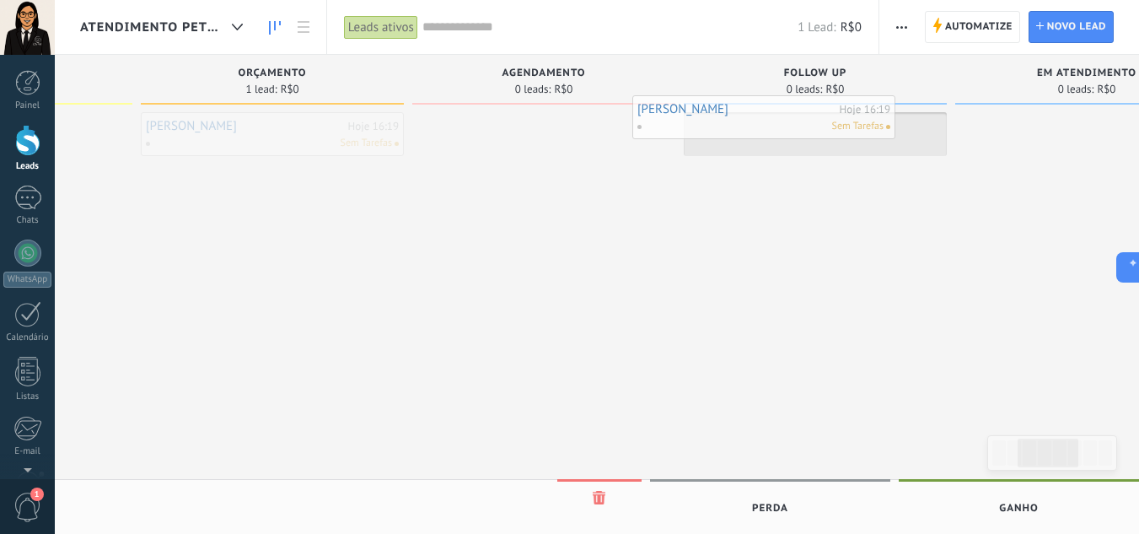
drag, startPoint x: 282, startPoint y: 126, endPoint x: 842, endPoint y: 182, distance: 562.6
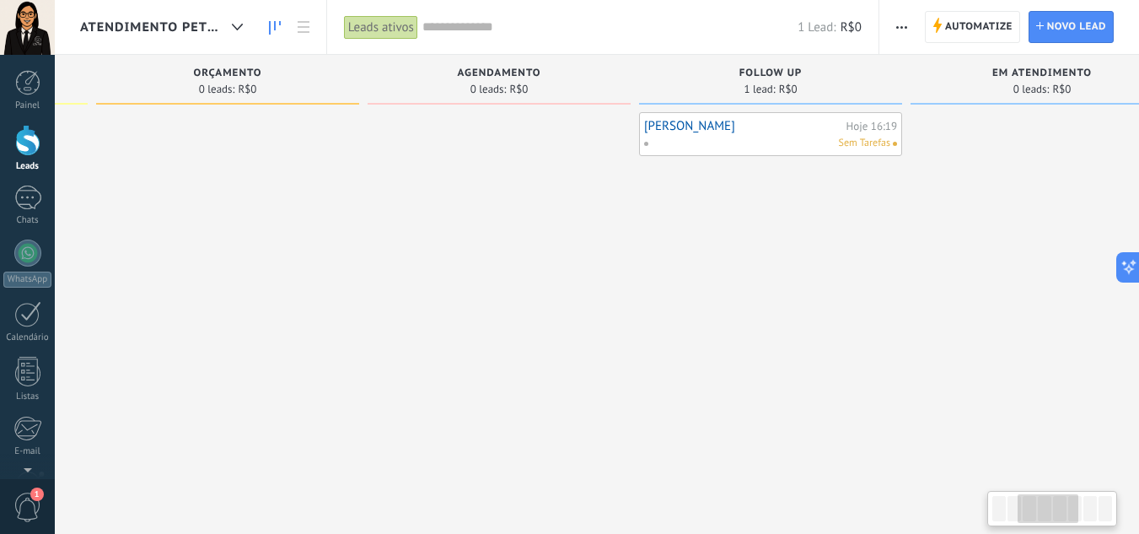
scroll to position [0, 548]
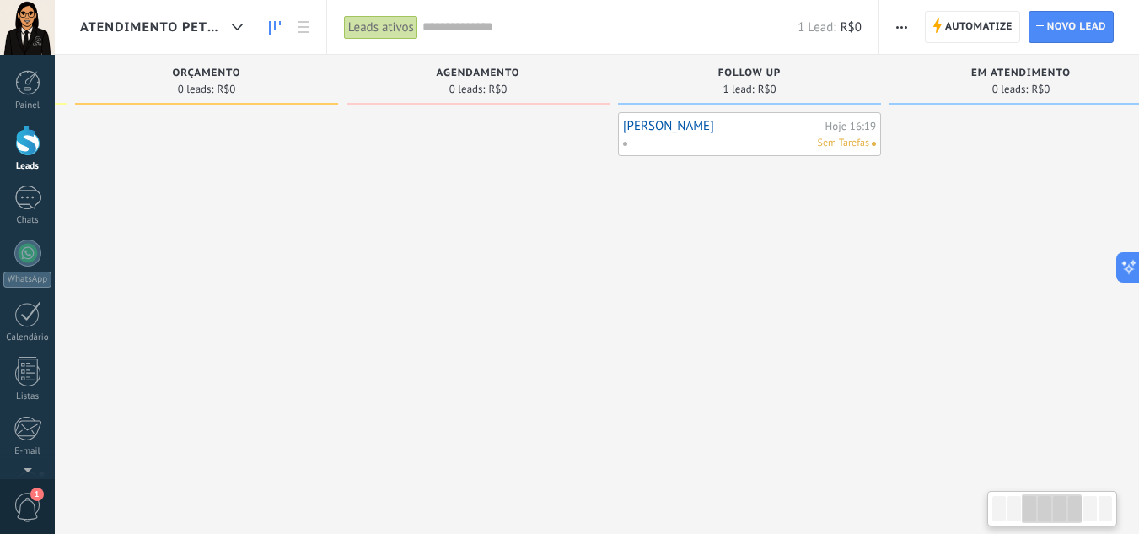
drag, startPoint x: 825, startPoint y: 207, endPoint x: 760, endPoint y: 239, distance: 72.4
click at [760, 239] on div "[PERSON_NAME] 16:19 Sem Tarefas" at bounding box center [749, 269] width 263 height 314
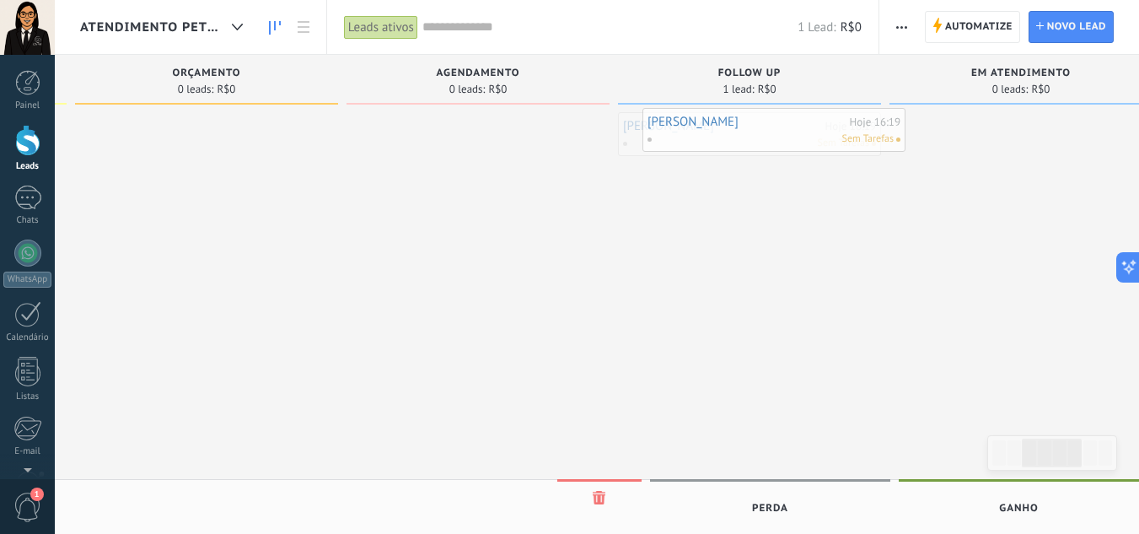
drag, startPoint x: 748, startPoint y: 139, endPoint x: 782, endPoint y: 137, distance: 34.7
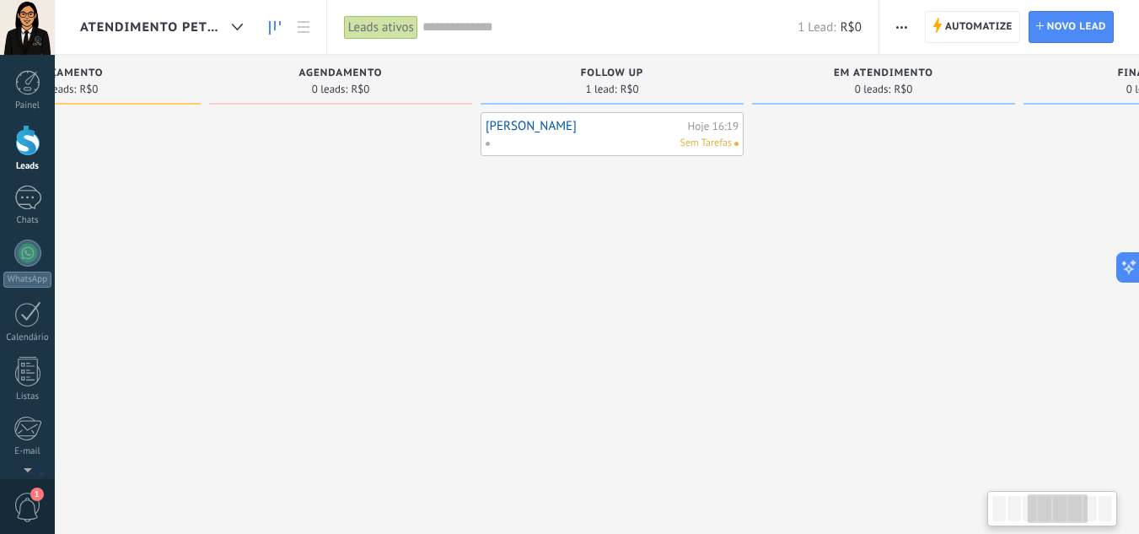
drag, startPoint x: 734, startPoint y: 185, endPoint x: 571, endPoint y: 216, distance: 166.5
click at [577, 218] on div "[PERSON_NAME] 16:19 Sem Tarefas" at bounding box center [612, 269] width 263 height 314
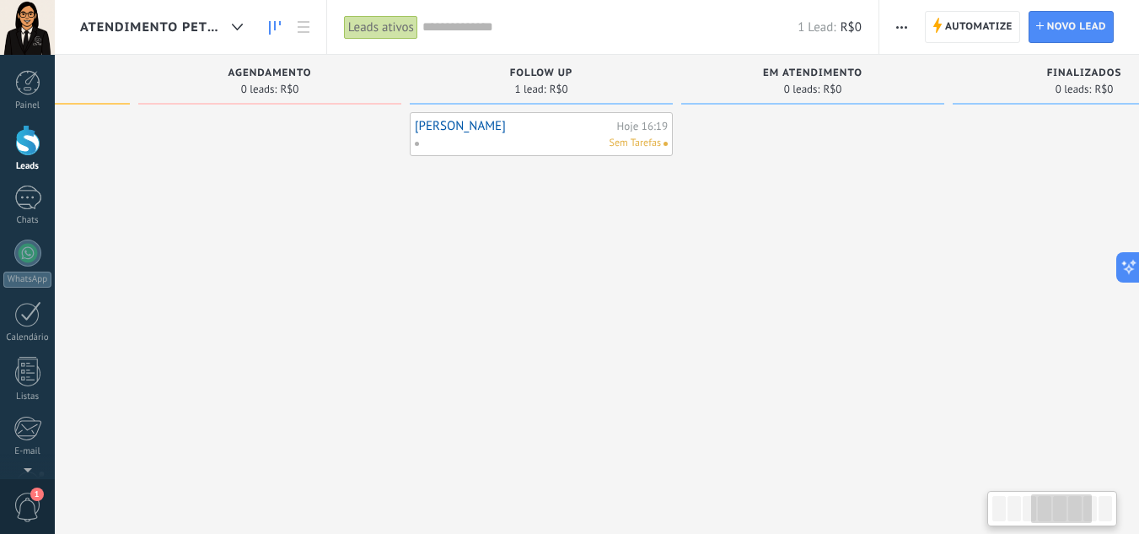
drag, startPoint x: 573, startPoint y: 224, endPoint x: 510, endPoint y: 167, distance: 85.4
click at [510, 237] on div "[PERSON_NAME] 16:19 Sem Tarefas" at bounding box center [541, 269] width 263 height 314
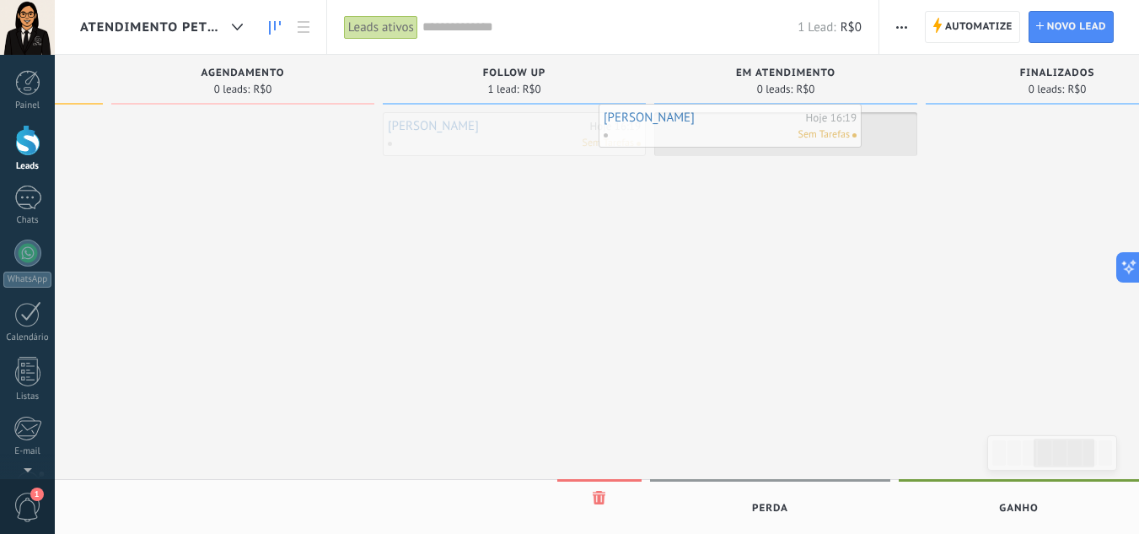
drag, startPoint x: 496, startPoint y: 143, endPoint x: 738, endPoint y: 125, distance: 242.7
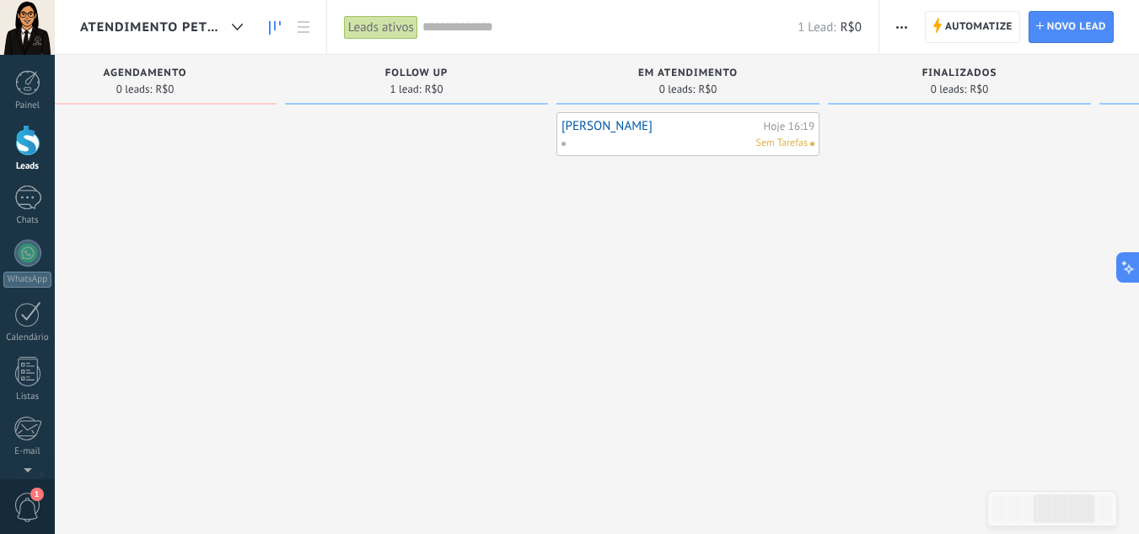
drag, startPoint x: 771, startPoint y: 208, endPoint x: 593, endPoint y: 202, distance: 178.0
click at [594, 224] on div "[PERSON_NAME] 16:19 Sem Tarefas" at bounding box center [687, 269] width 263 height 314
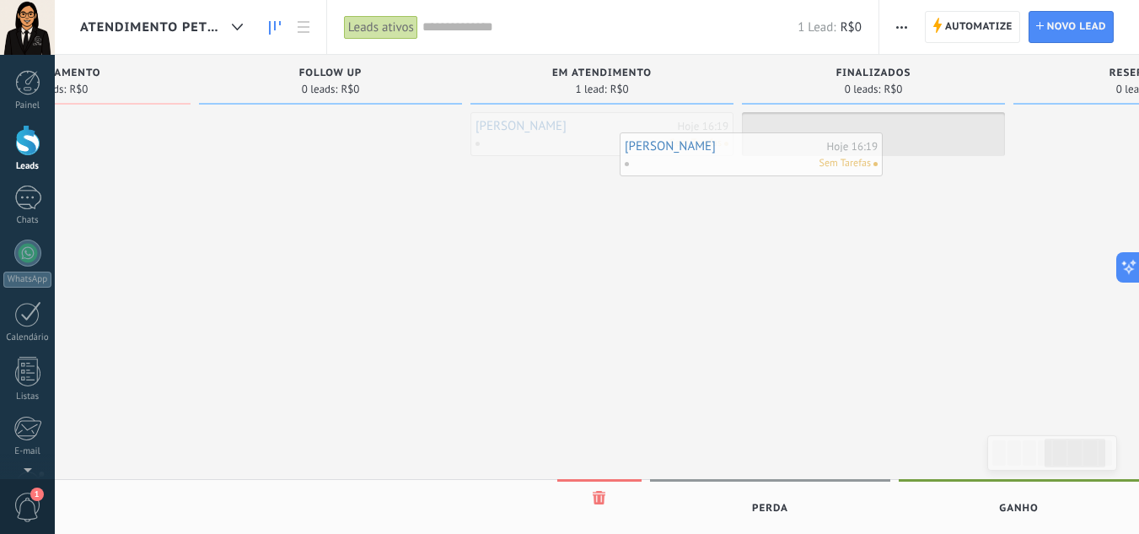
drag, startPoint x: 590, startPoint y: 131, endPoint x: 855, endPoint y: 132, distance: 264.8
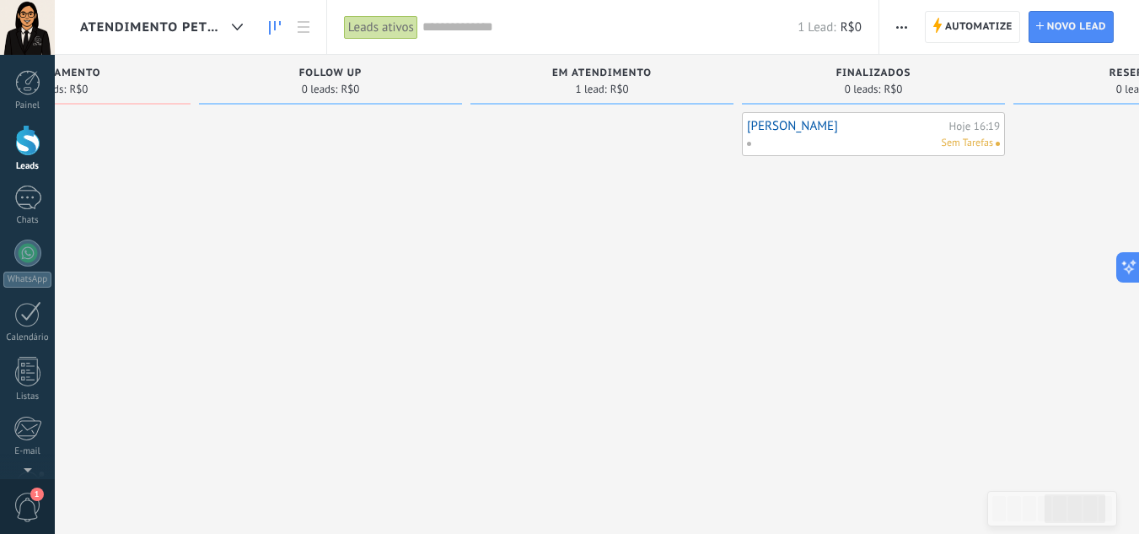
scroll to position [0, 1130]
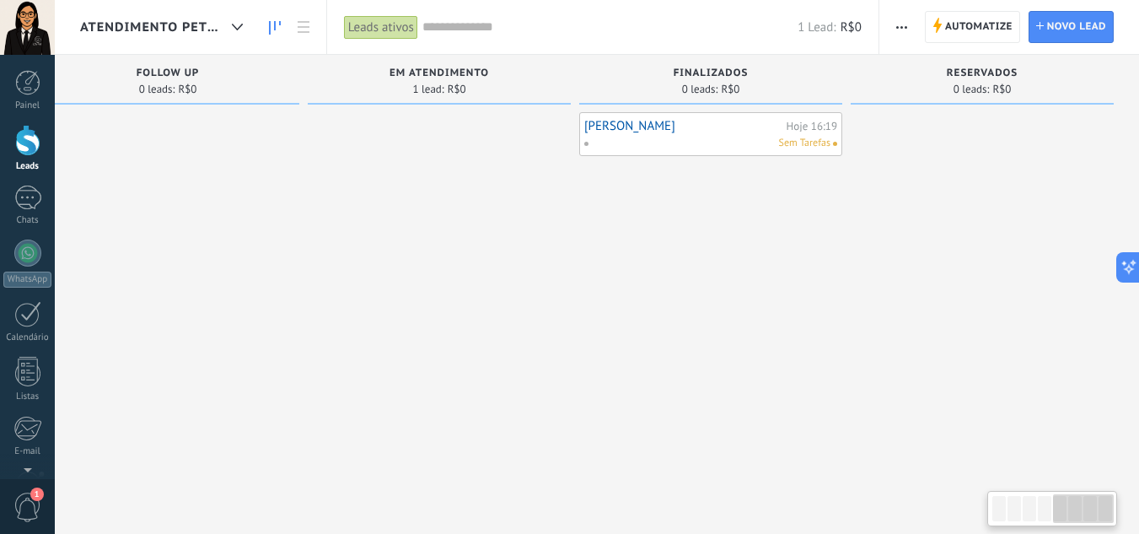
drag, startPoint x: 809, startPoint y: 213, endPoint x: 523, endPoint y: 183, distance: 288.3
click at [518, 220] on div "Etapa de leads de entrada solicitações: 0 0 0 0 0 CONTATO INICIAL 0 leads: R$0 …" at bounding box center [44, 240] width 2189 height 371
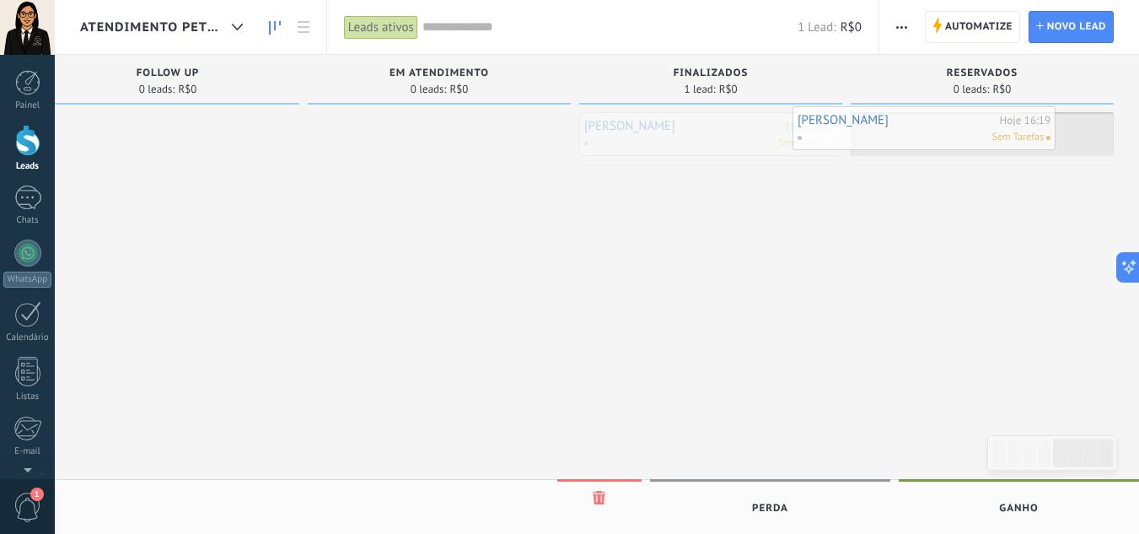
drag, startPoint x: 643, startPoint y: 126, endPoint x: 909, endPoint y: 120, distance: 265.7
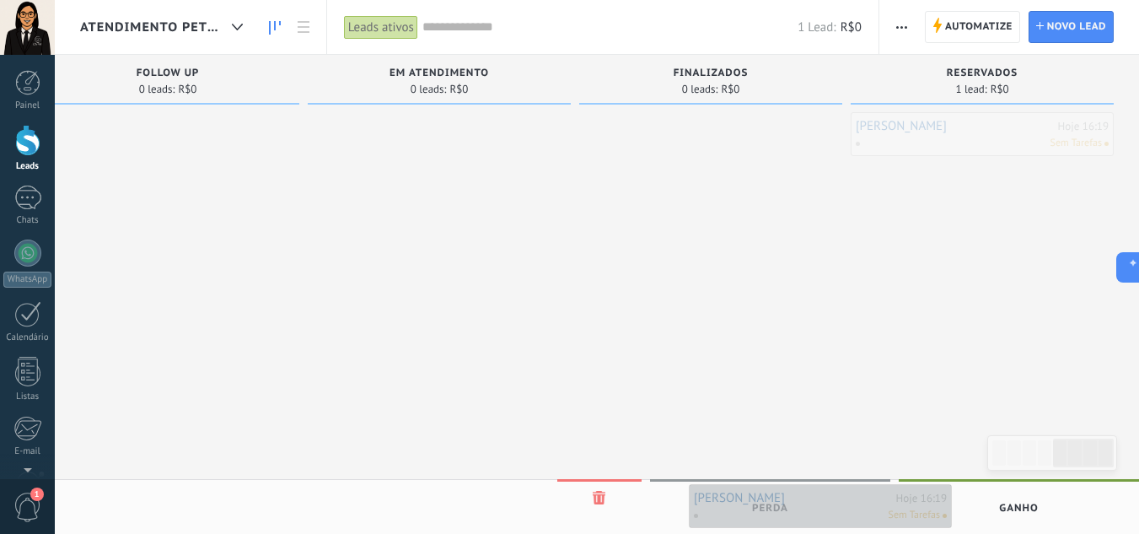
drag, startPoint x: 937, startPoint y: 134, endPoint x: 775, endPoint y: 506, distance: 405.5
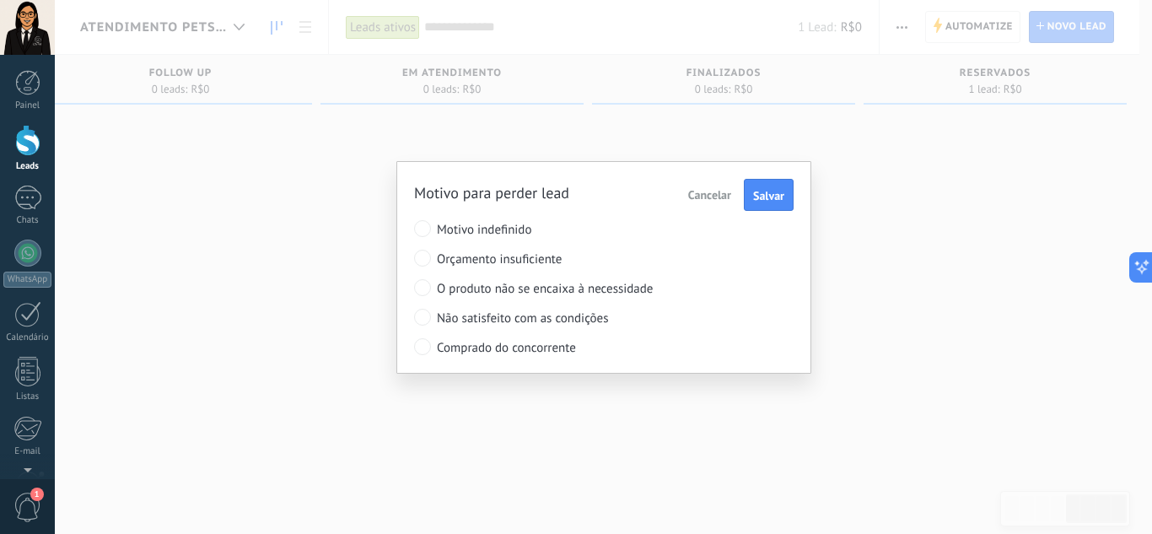
click at [691, 188] on span "Cancelar" at bounding box center [709, 194] width 43 height 15
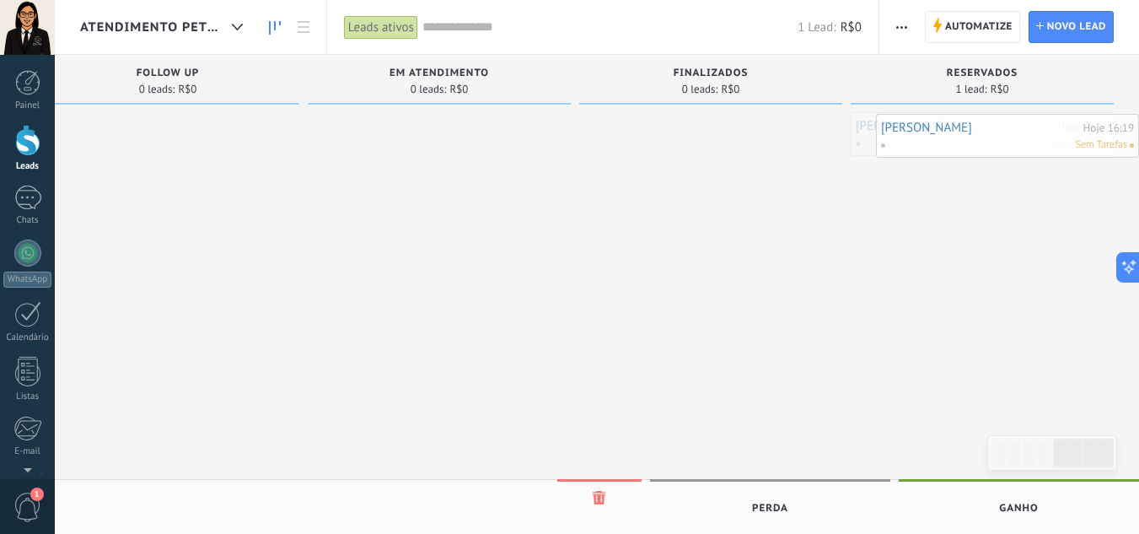
drag, startPoint x: 925, startPoint y: 137, endPoint x: 981, endPoint y: 133, distance: 56.6
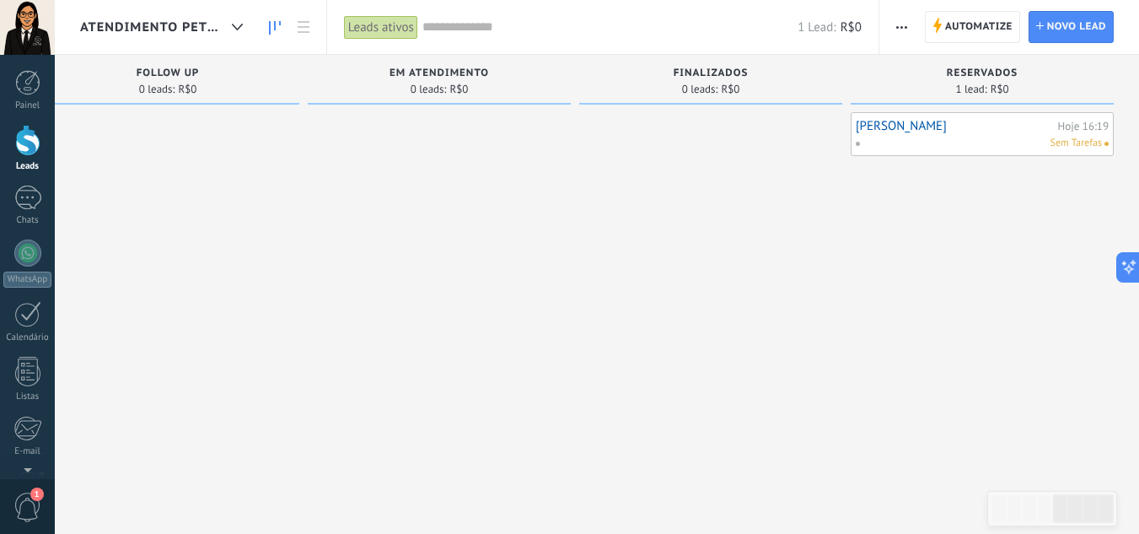
drag, startPoint x: 804, startPoint y: 263, endPoint x: 716, endPoint y: 280, distance: 90.1
click at [717, 281] on div at bounding box center [710, 269] width 263 height 314
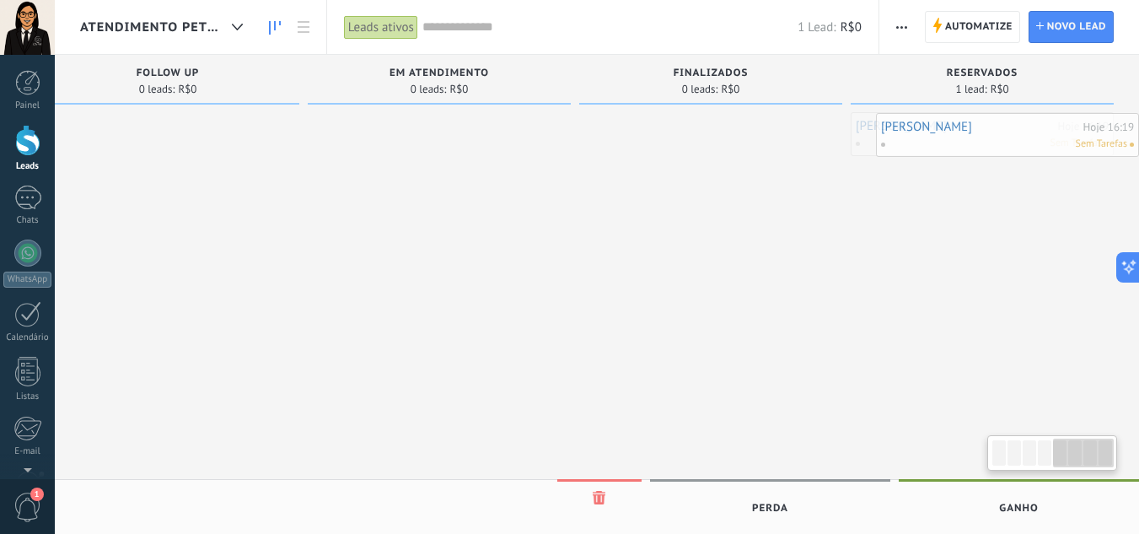
drag, startPoint x: 949, startPoint y: 126, endPoint x: 1011, endPoint y: 126, distance: 62.4
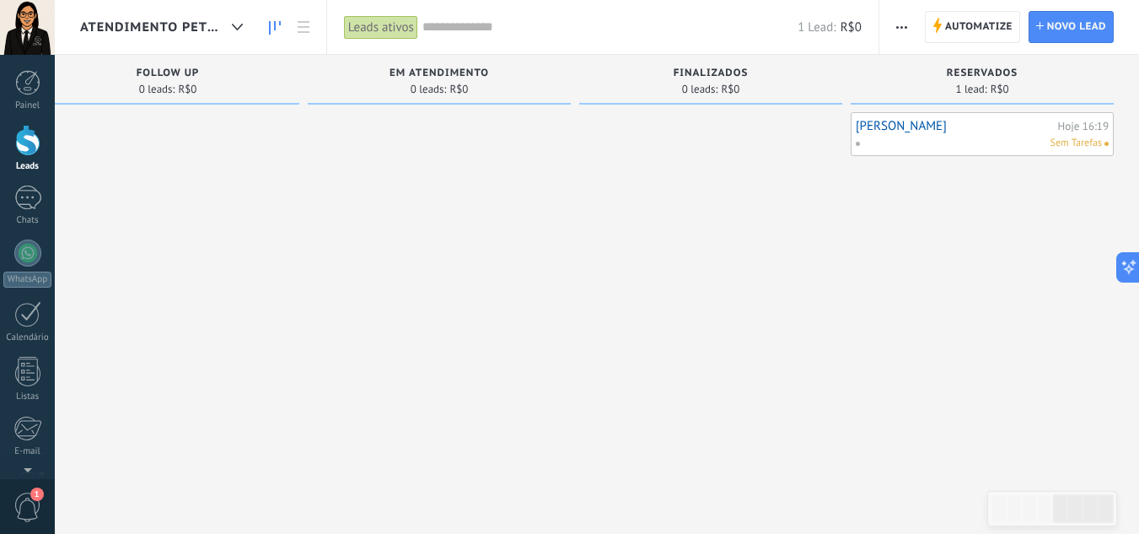
click at [939, 153] on div "[PERSON_NAME] 16:19 Sem Tarefas" at bounding box center [982, 134] width 263 height 44
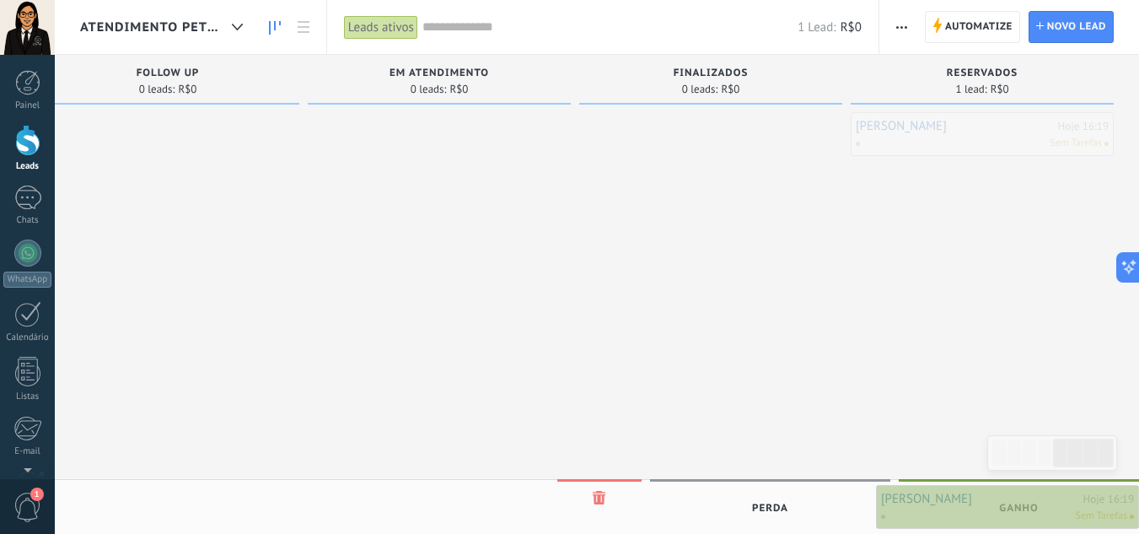
drag, startPoint x: 939, startPoint y: 136, endPoint x: 1027, endPoint y: 508, distance: 382.9
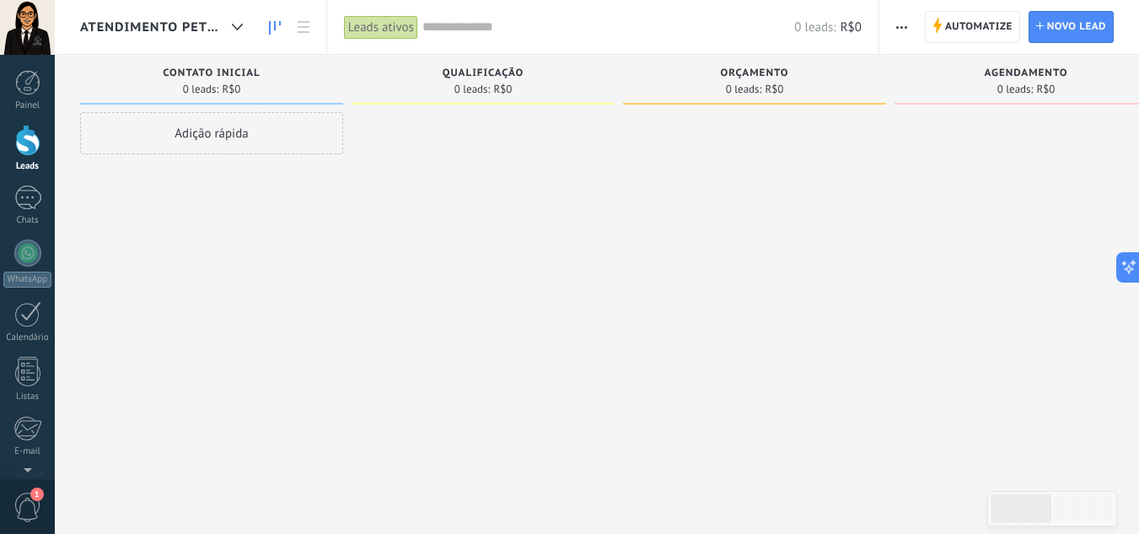
click at [393, 31] on div "Leads ativos" at bounding box center [381, 27] width 74 height 24
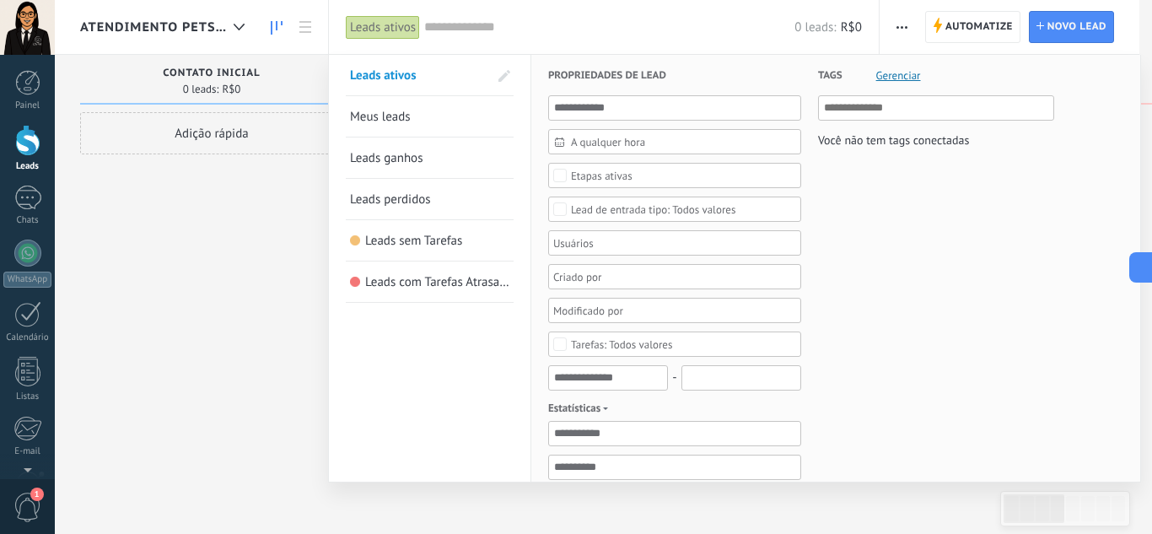
click at [395, 164] on span "Leads ganhos" at bounding box center [386, 158] width 73 height 16
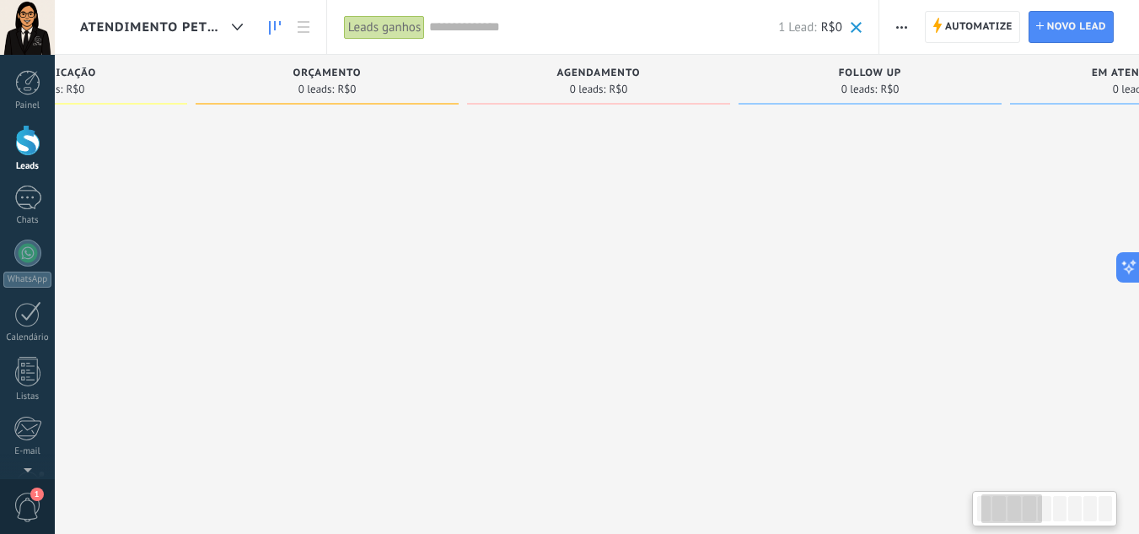
drag, startPoint x: 697, startPoint y: 177, endPoint x: 304, endPoint y: 301, distance: 412.0
click at [268, 313] on div at bounding box center [327, 269] width 263 height 314
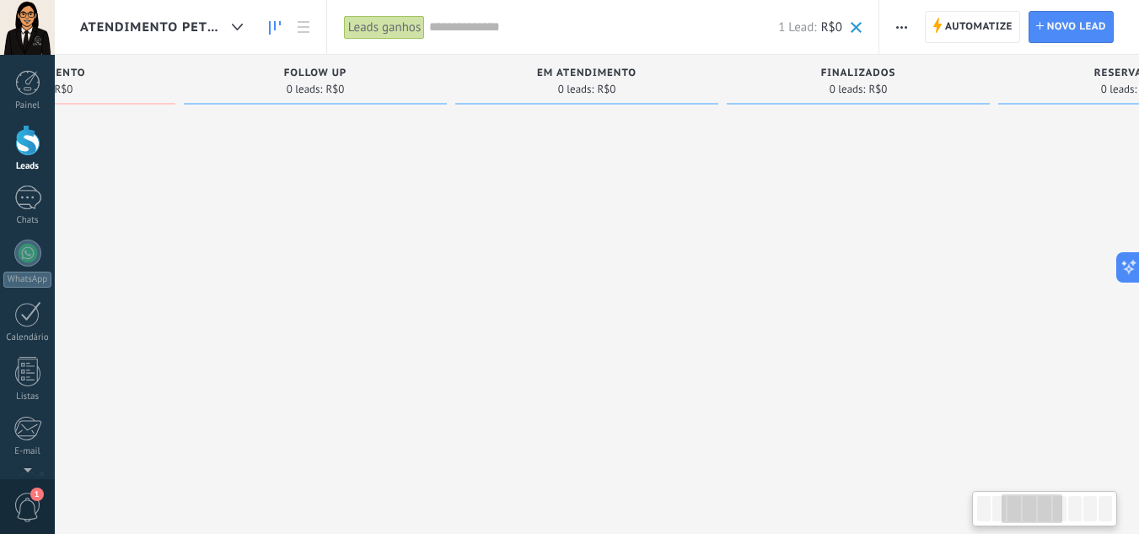
drag, startPoint x: 653, startPoint y: 219, endPoint x: 159, endPoint y: 298, distance: 500.3
click at [142, 298] on div at bounding box center [43, 269] width 263 height 314
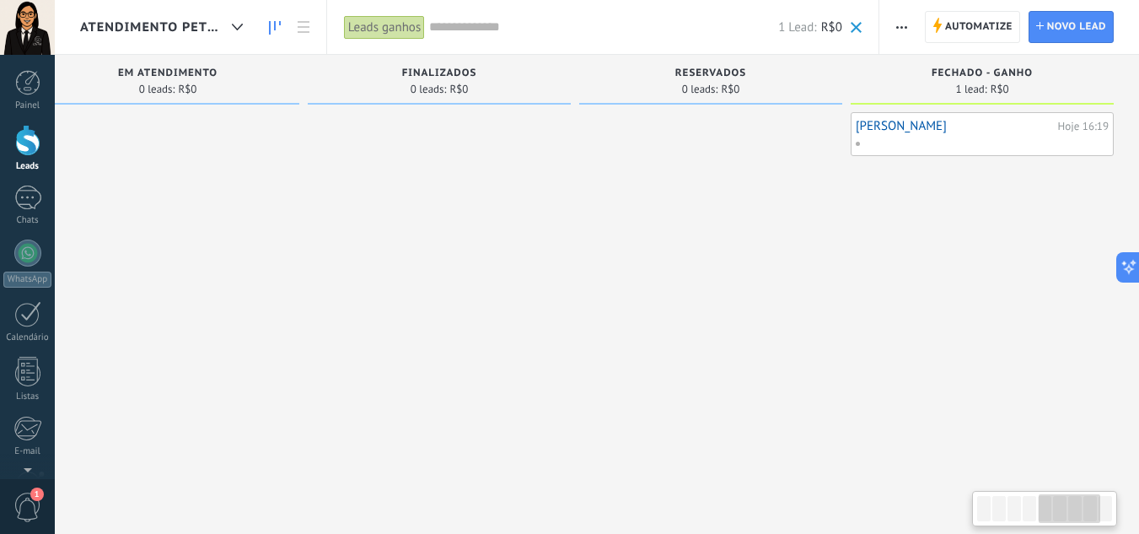
drag, startPoint x: 601, startPoint y: 281, endPoint x: 361, endPoint y: 331, distance: 245.4
drag, startPoint x: 825, startPoint y: 245, endPoint x: 827, endPoint y: 204, distance: 40.5
click at [804, 252] on div at bounding box center [710, 269] width 263 height 314
click at [191, 23] on span "Atendimento petshop" at bounding box center [152, 27] width 145 height 16
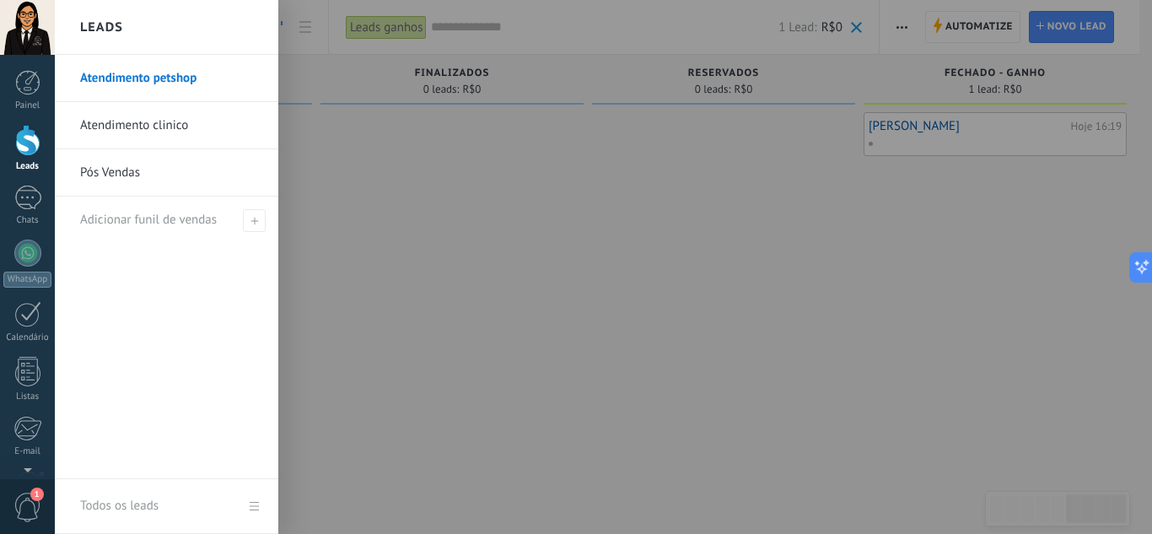
click at [134, 173] on link "Pós Vendas" at bounding box center [170, 172] width 181 height 47
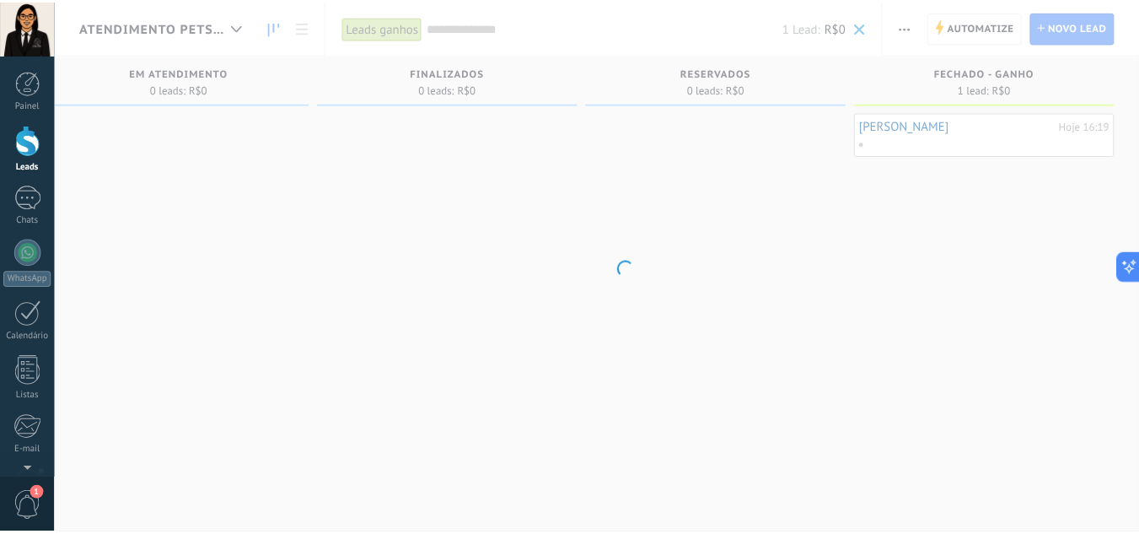
scroll to position [0, 1389]
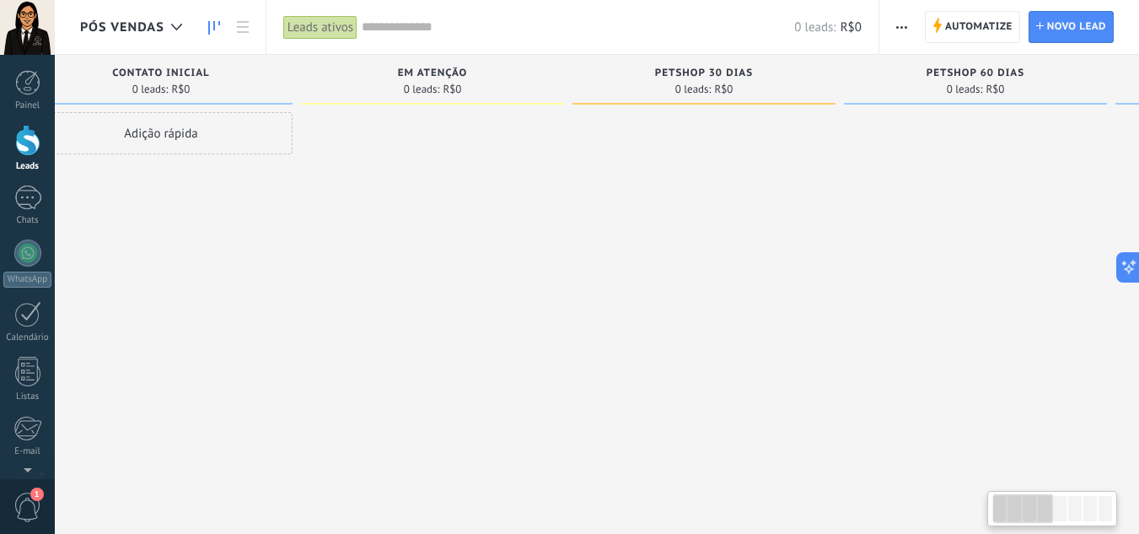
drag, startPoint x: 659, startPoint y: 163, endPoint x: 653, endPoint y: 151, distance: 12.8
click at [652, 164] on div at bounding box center [704, 269] width 263 height 314
drag, startPoint x: 661, startPoint y: 69, endPoint x: 740, endPoint y: 62, distance: 79.6
click at [740, 62] on div "PETSHOP 30 DIAS 0 leads: R$0" at bounding box center [697, 80] width 263 height 50
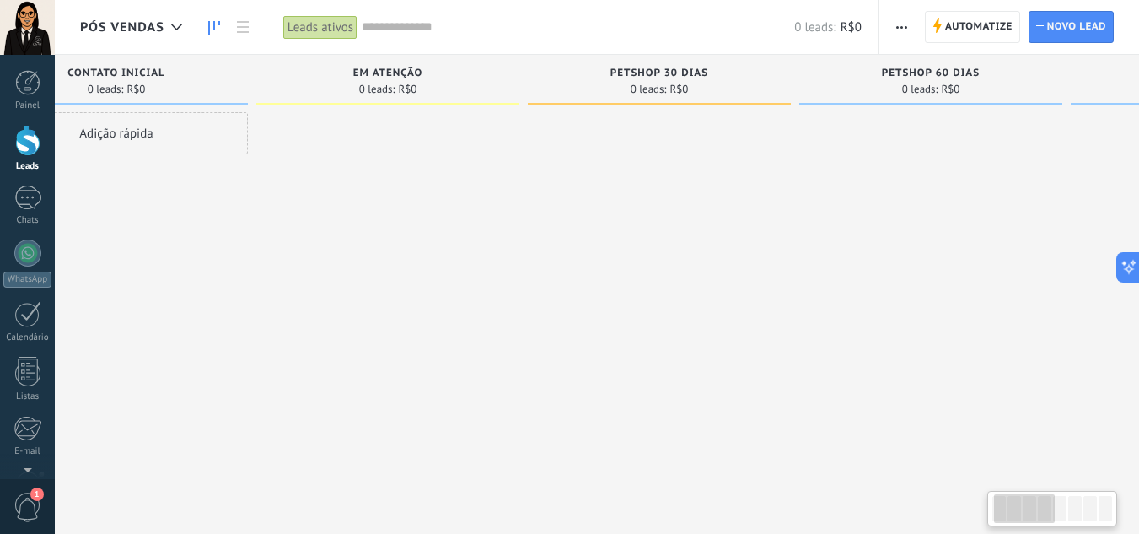
scroll to position [0, 199]
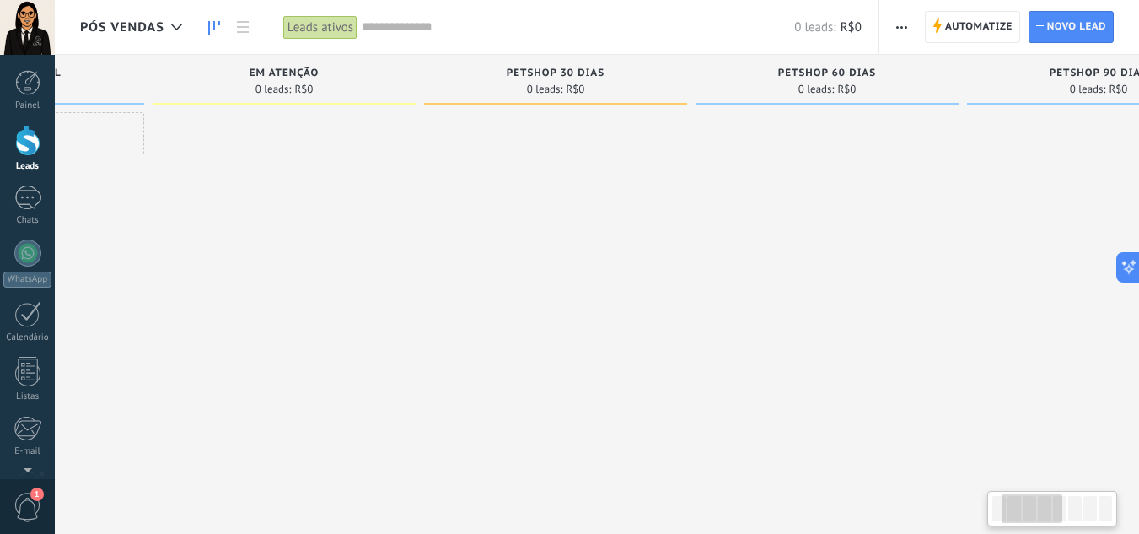
drag, startPoint x: 827, startPoint y: 130, endPoint x: 694, endPoint y: 169, distance: 138.8
click at [694, 169] on div "PETSHOP 30 DIAS 0 leads: R$0" at bounding box center [559, 240] width 271 height 371
drag, startPoint x: 785, startPoint y: 67, endPoint x: 878, endPoint y: 69, distance: 92.8
click at [878, 69] on div "PETSHOP 60 DIAS" at bounding box center [827, 74] width 246 height 14
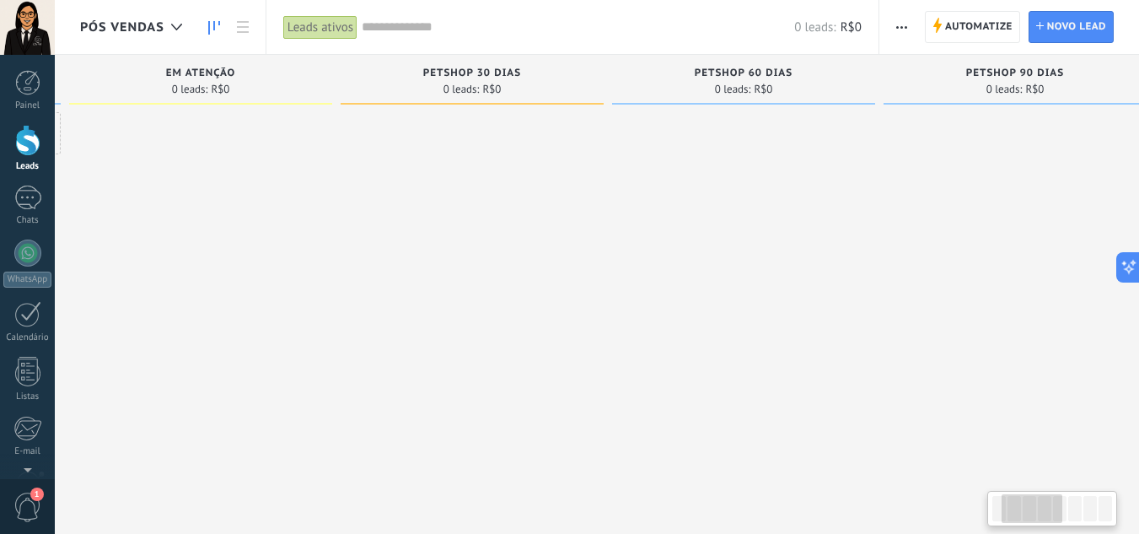
drag, startPoint x: 906, startPoint y: 145, endPoint x: 780, endPoint y: 175, distance: 129.9
click at [773, 184] on div at bounding box center [743, 269] width 263 height 314
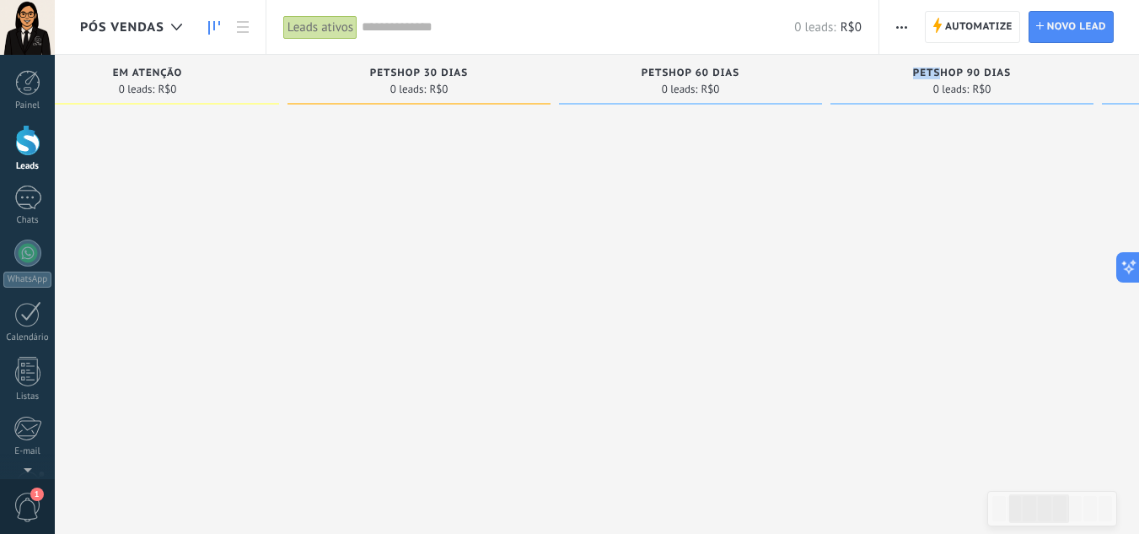
drag, startPoint x: 939, startPoint y: 72, endPoint x: 1003, endPoint y: 67, distance: 64.3
click at [1004, 67] on div "PETSHOP 90 DIAS 0 leads: R$0" at bounding box center [962, 80] width 263 height 50
click at [970, 13] on span "Automatize" at bounding box center [978, 27] width 67 height 30
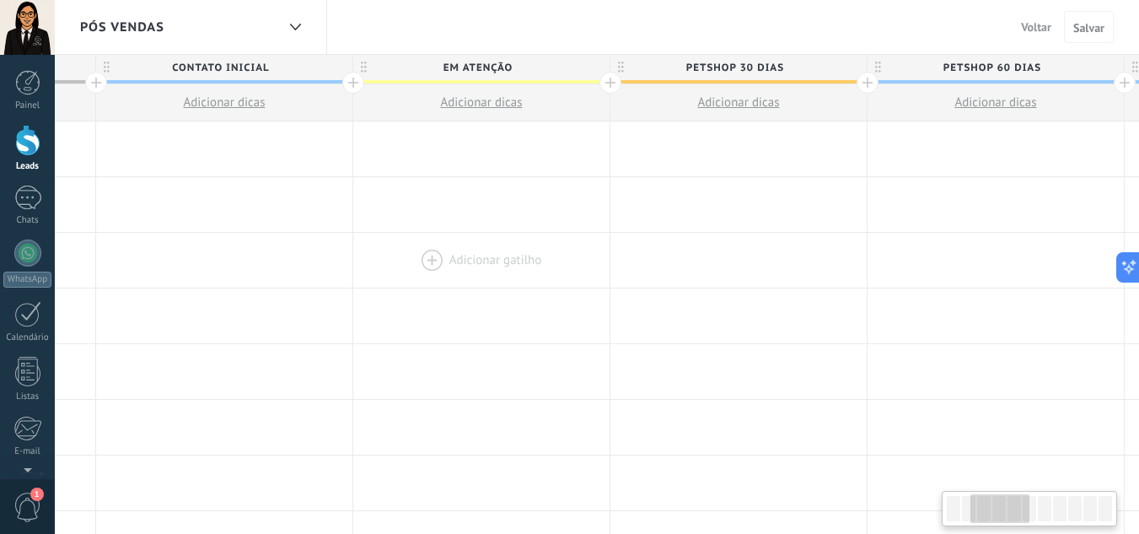
drag, startPoint x: 879, startPoint y: 212, endPoint x: 578, endPoint y: 248, distance: 302.3
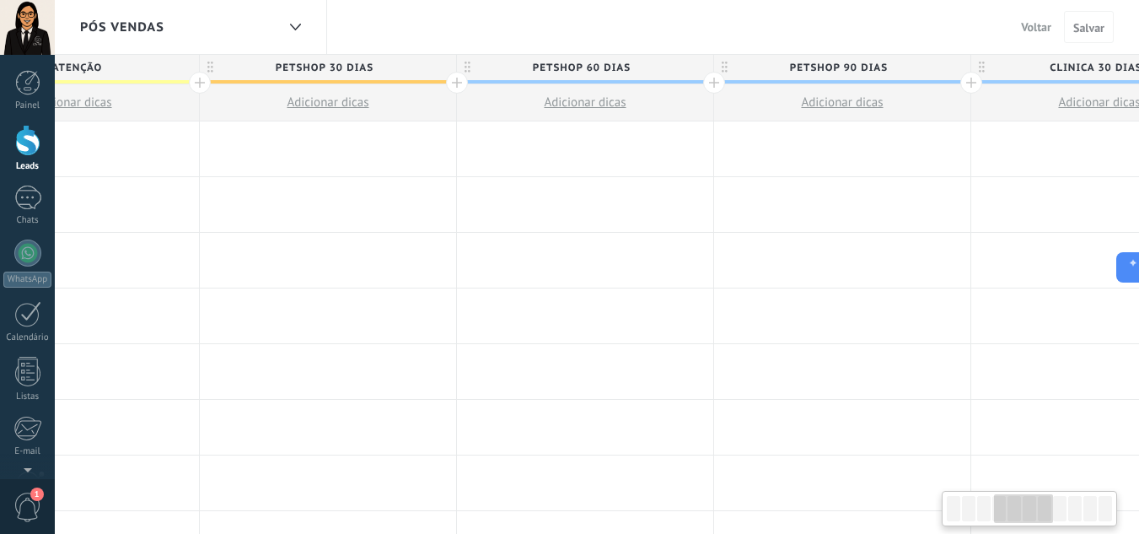
drag, startPoint x: 948, startPoint y: 206, endPoint x: 563, endPoint y: 232, distance: 385.4
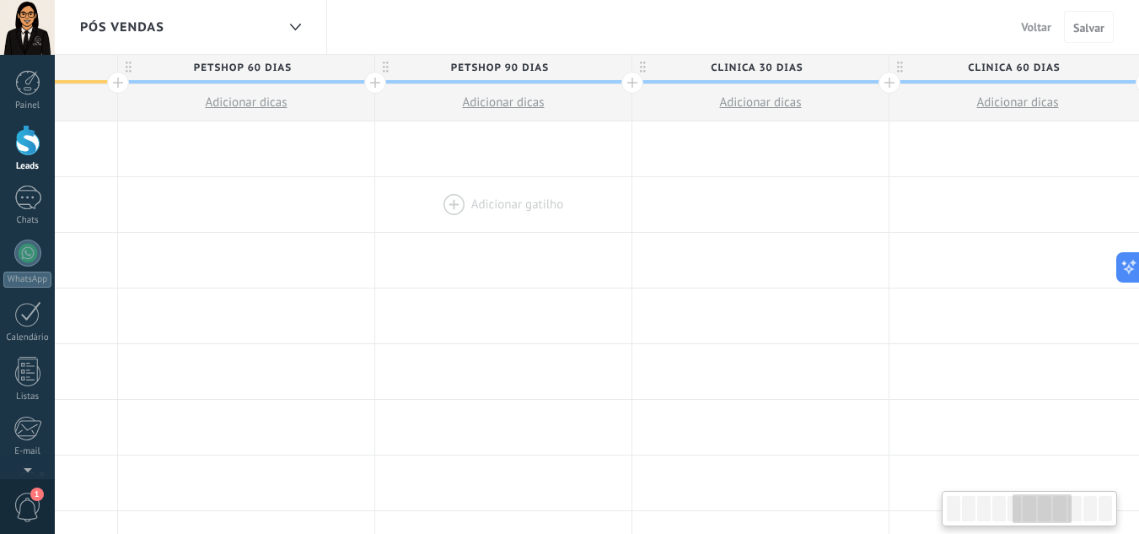
drag, startPoint x: 998, startPoint y: 169, endPoint x: 551, endPoint y: 229, distance: 451.8
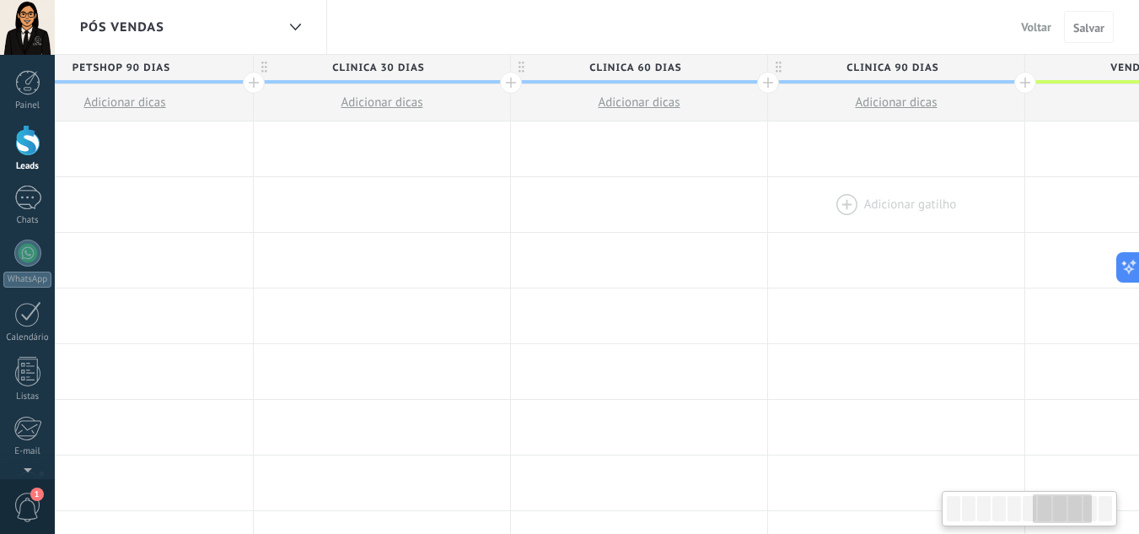
drag, startPoint x: 887, startPoint y: 168, endPoint x: 820, endPoint y: 183, distance: 68.3
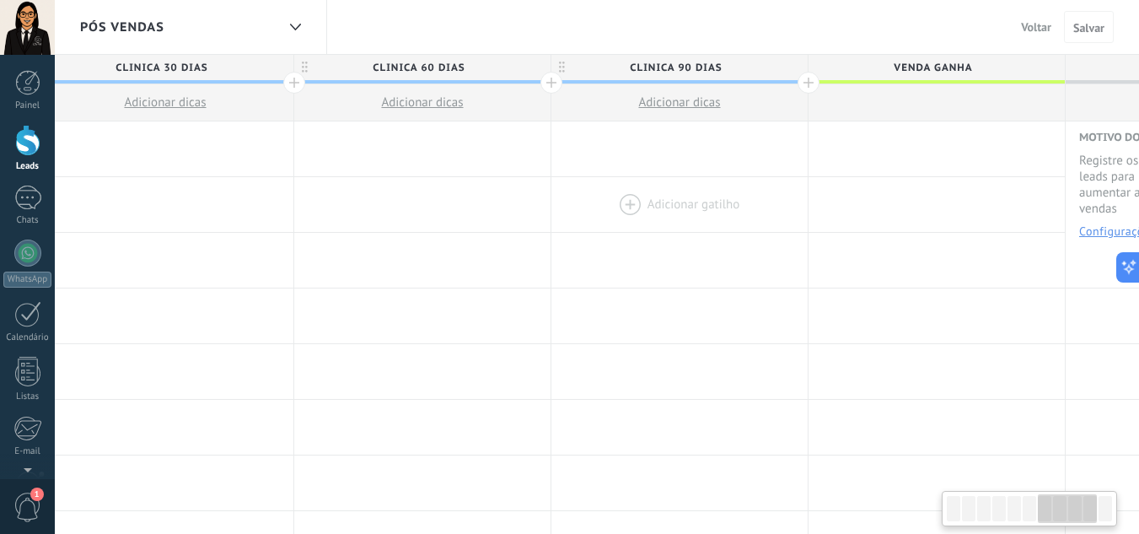
drag, startPoint x: 840, startPoint y: 189, endPoint x: 730, endPoint y: 196, distance: 109.8
click at [688, 211] on div at bounding box center [679, 204] width 256 height 55
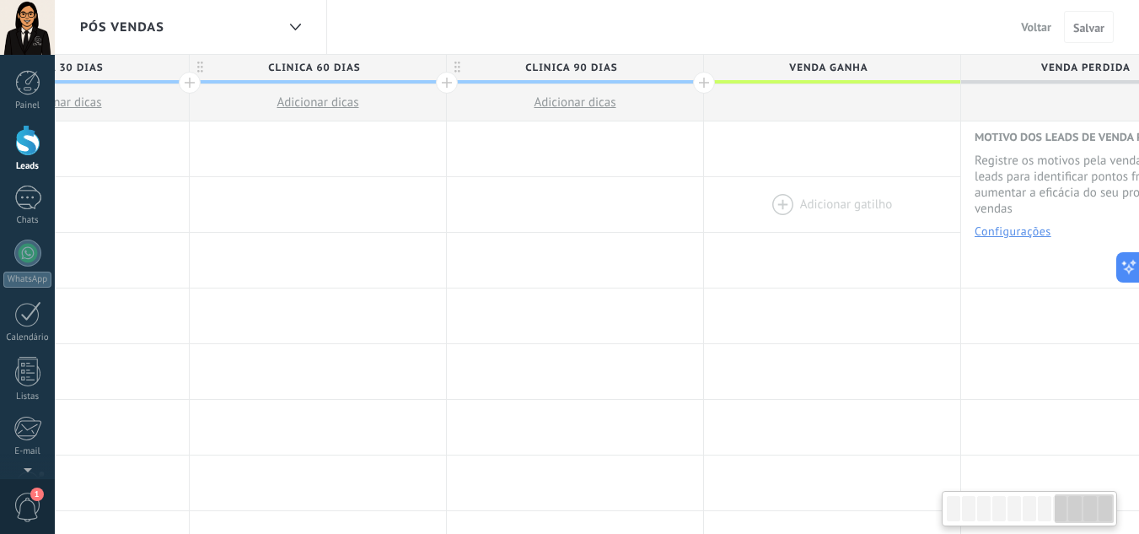
scroll to position [0, 2006]
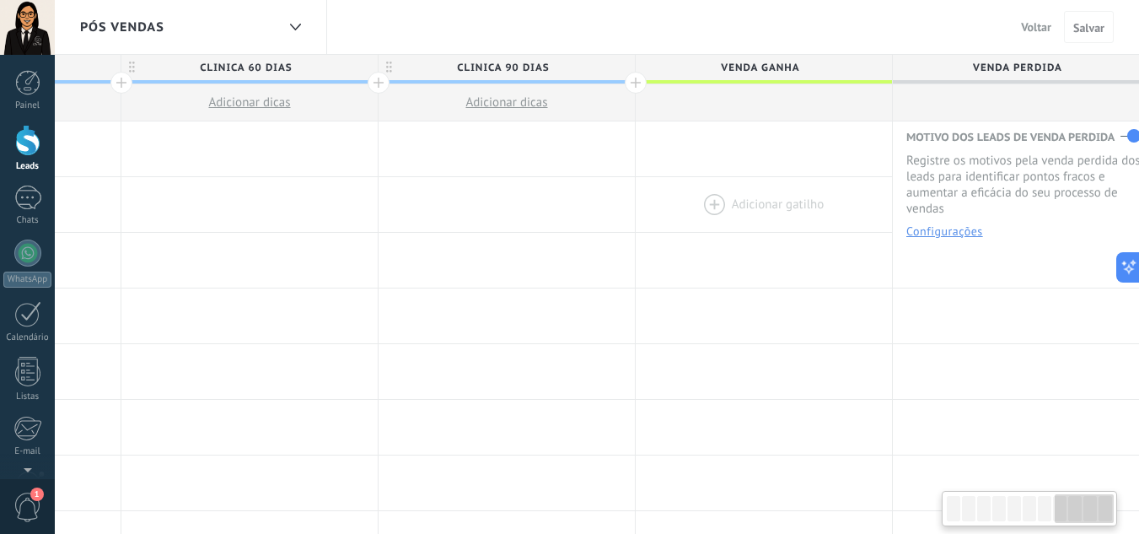
drag, startPoint x: 891, startPoint y: 166, endPoint x: 804, endPoint y: 180, distance: 88.7
click at [634, 83] on div at bounding box center [636, 83] width 22 height 22
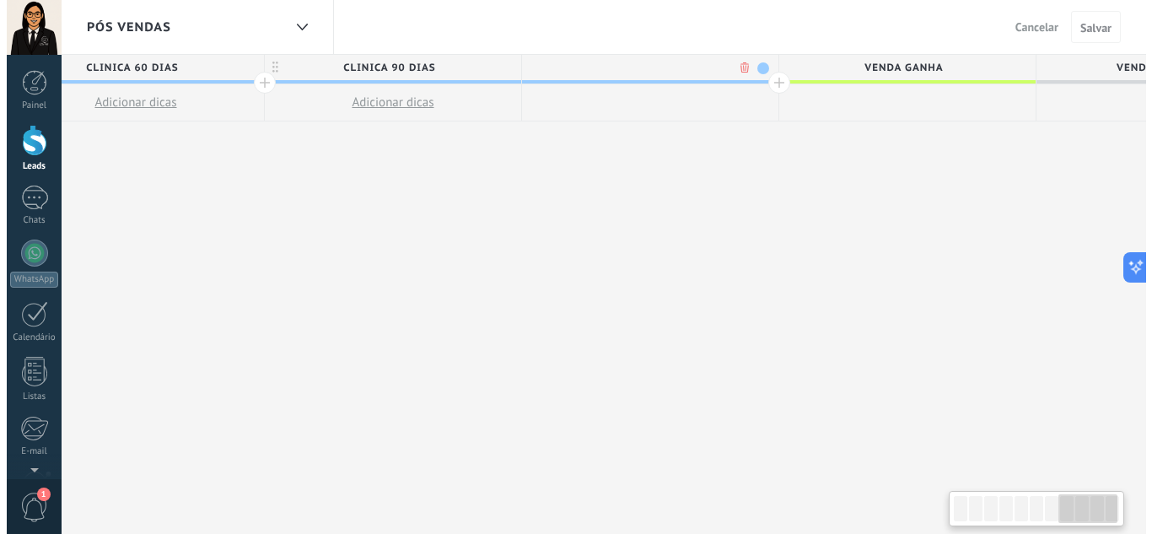
scroll to position [0, 2131]
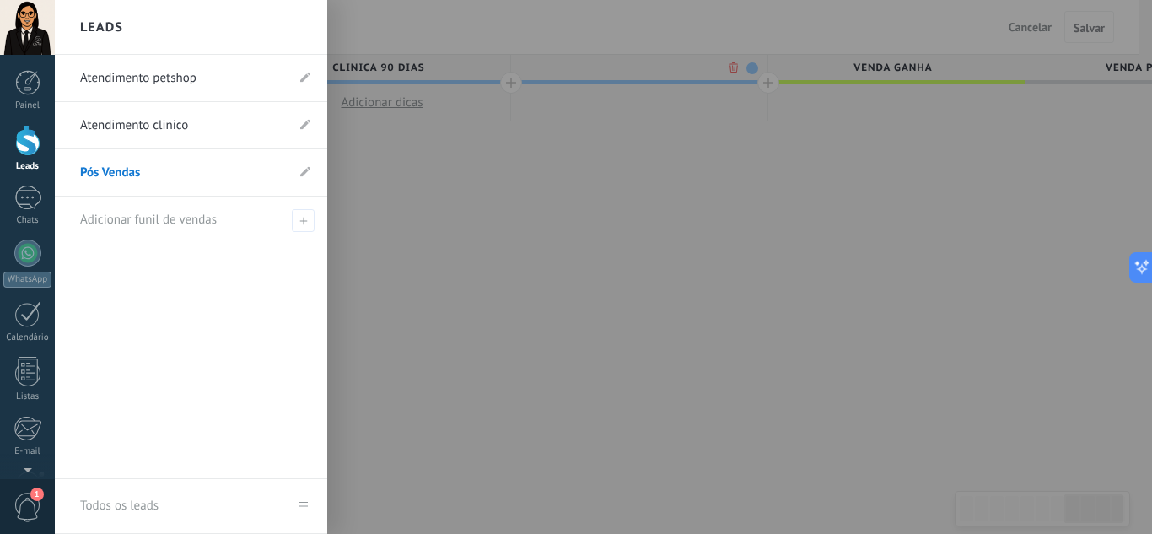
click at [184, 70] on link "Atendimento petshop" at bounding box center [182, 78] width 205 height 47
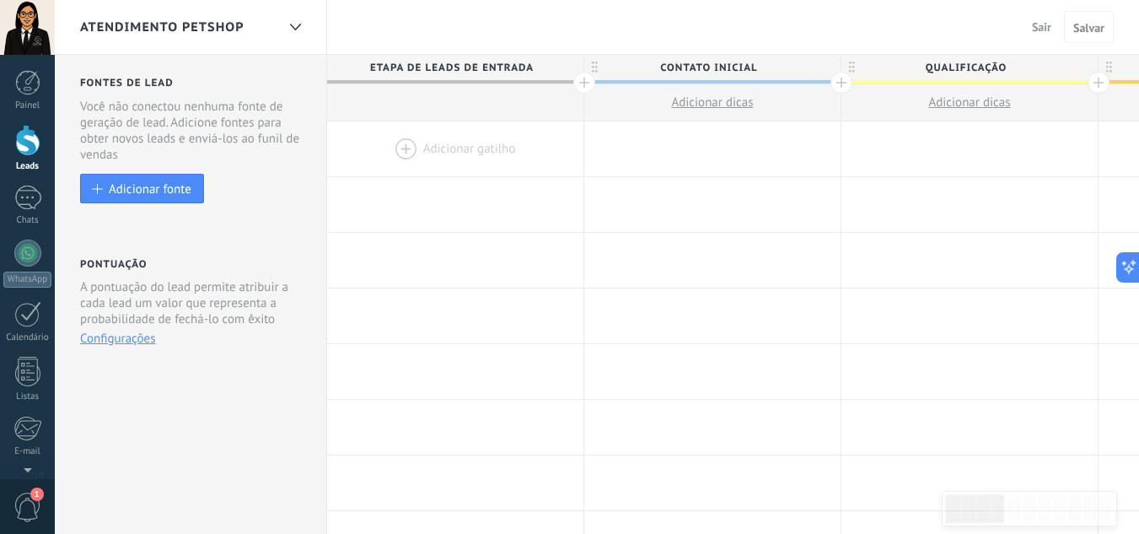
click at [1054, 29] on button "Sair" at bounding box center [1041, 26] width 33 height 25
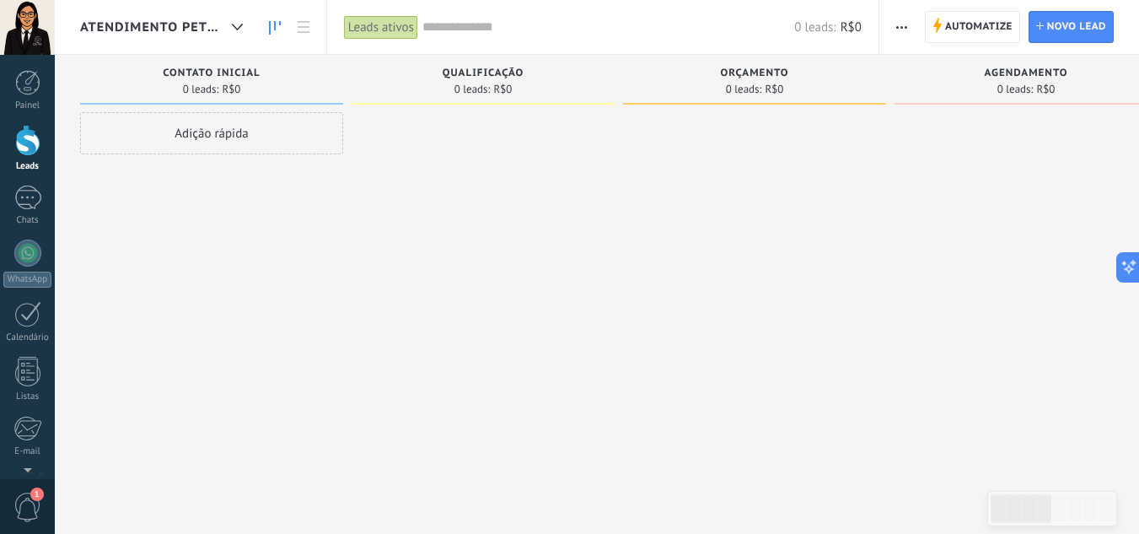
click at [943, 22] on span "Automatize Automatize" at bounding box center [972, 27] width 95 height 32
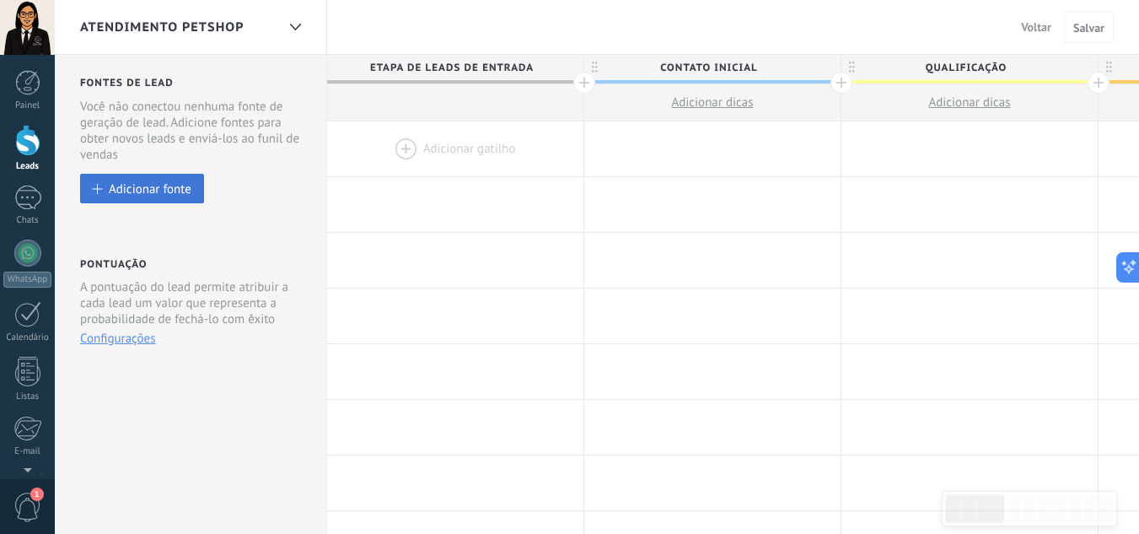
click at [151, 194] on div "Adicionar fonte" at bounding box center [150, 188] width 83 height 14
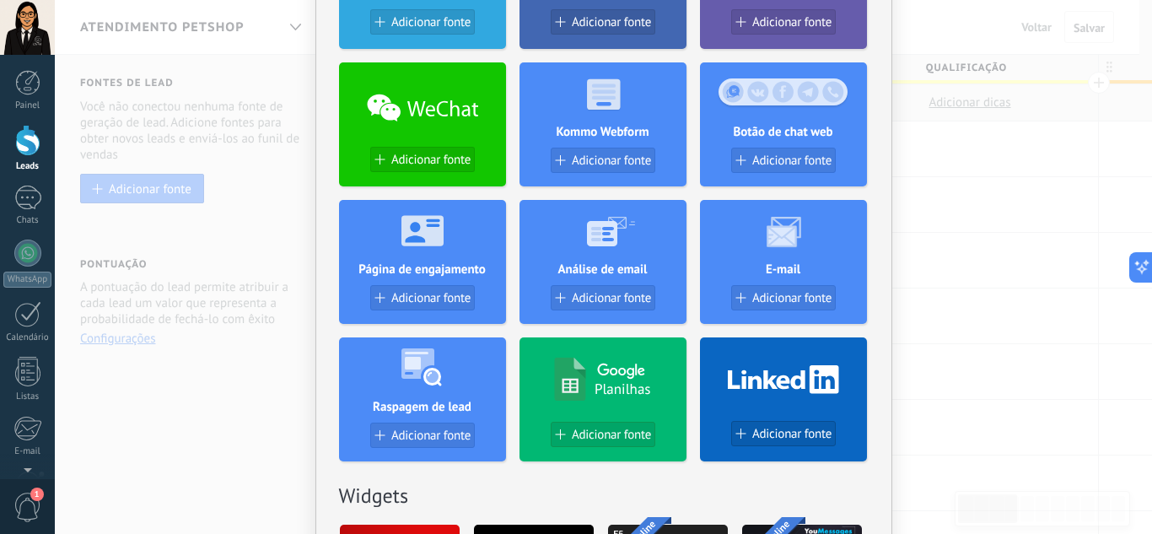
scroll to position [337, 0]
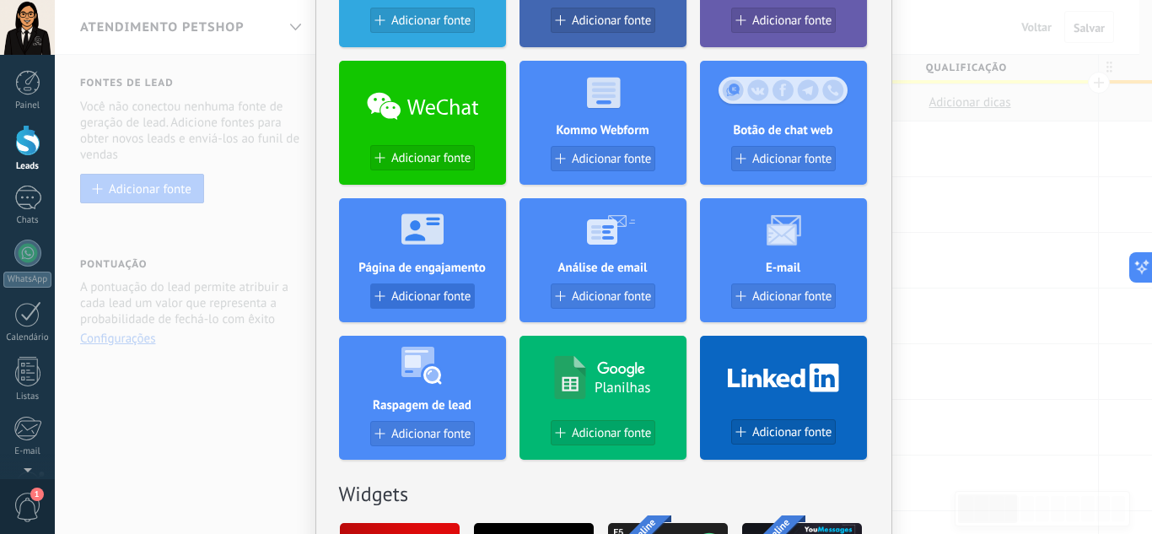
click at [395, 290] on span "Adicionar fonte" at bounding box center [430, 296] width 79 height 14
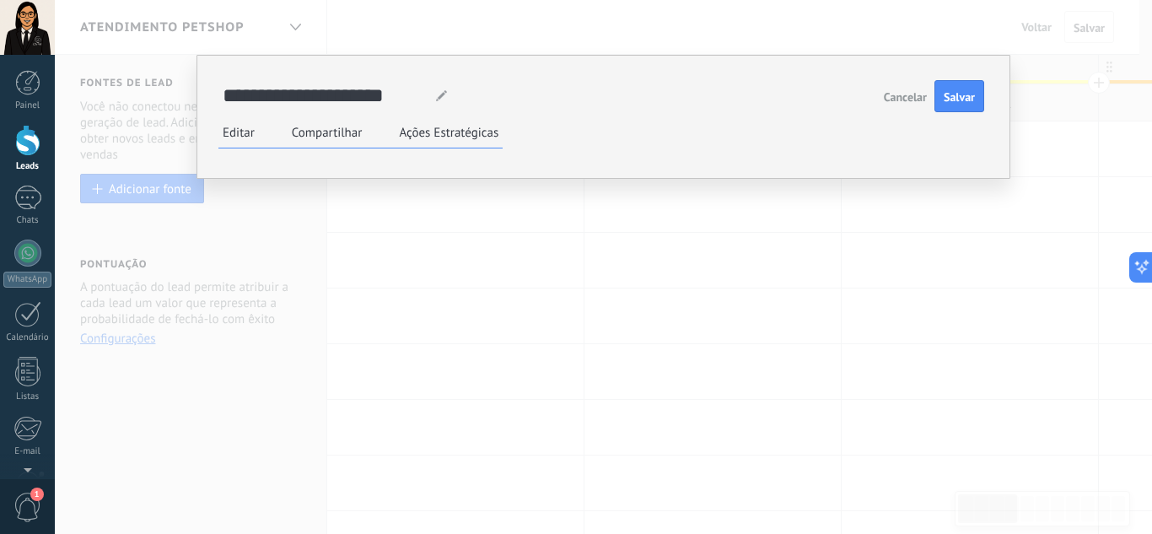
scroll to position [21, 0]
drag, startPoint x: 868, startPoint y: 209, endPoint x: 391, endPoint y: 335, distance: 493.5
click at [0, 0] on div "**********" at bounding box center [0, 0] width 0 height 0
click at [559, 128] on label "Compartilhar" at bounding box center [552, 133] width 71 height 16
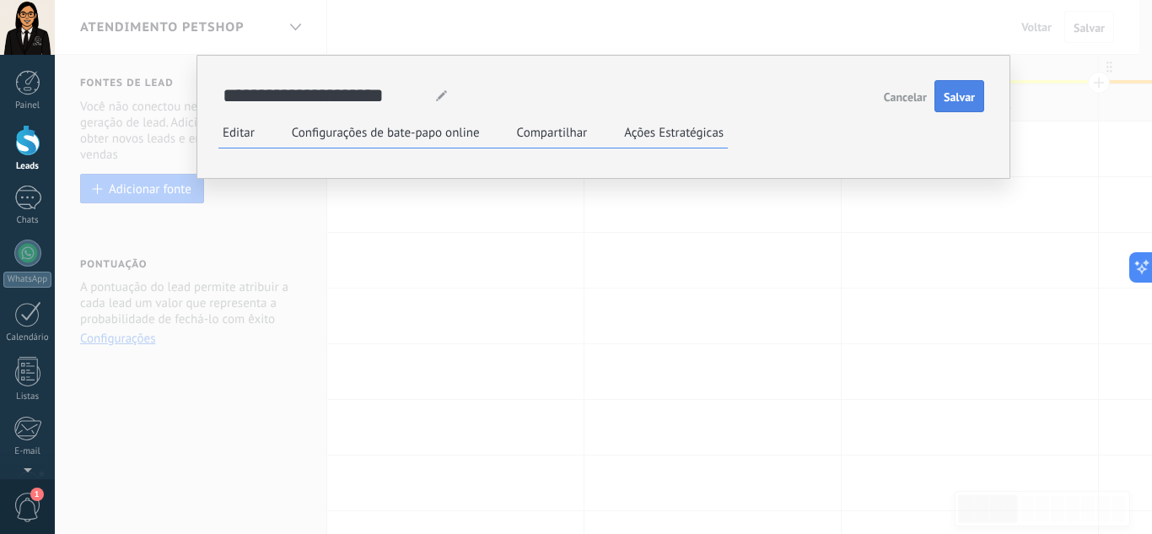
click at [957, 95] on span "Salvar" at bounding box center [958, 97] width 31 height 12
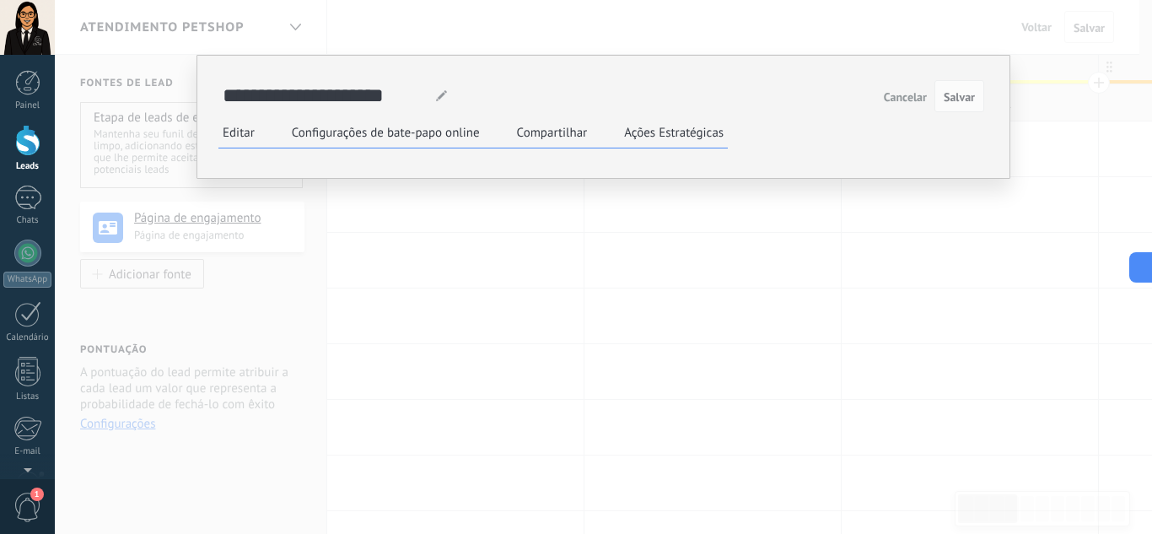
click at [0, 0] on link "[URL][DOMAIN_NAME]" at bounding box center [0, 0] width 0 height 0
drag, startPoint x: 924, startPoint y: 95, endPoint x: 916, endPoint y: 99, distance: 9.1
click at [916, 99] on button "Cancelar" at bounding box center [905, 96] width 56 height 27
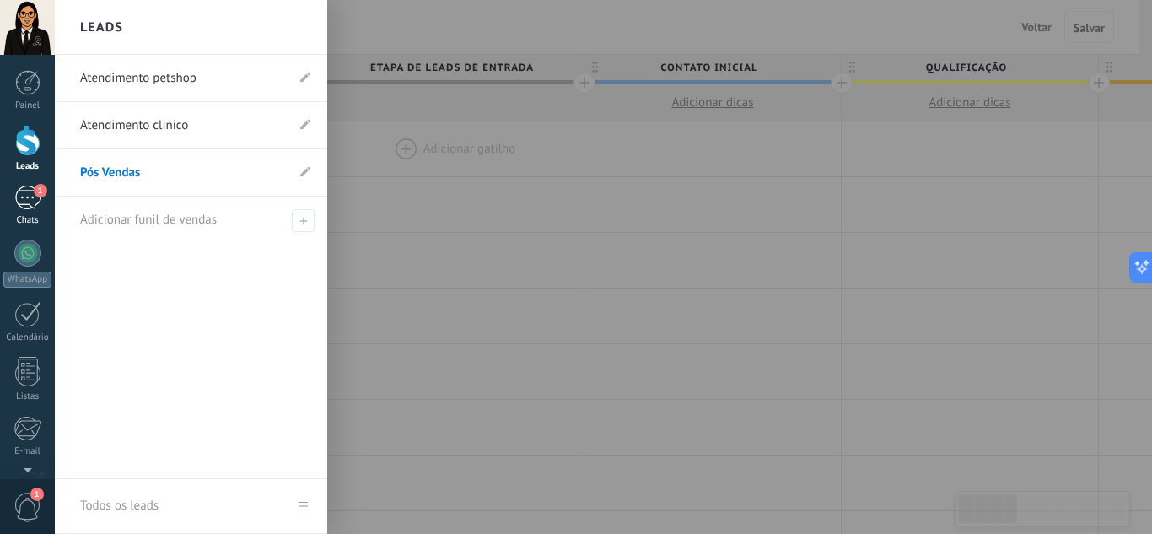
click at [27, 191] on div "1" at bounding box center [27, 197] width 27 height 24
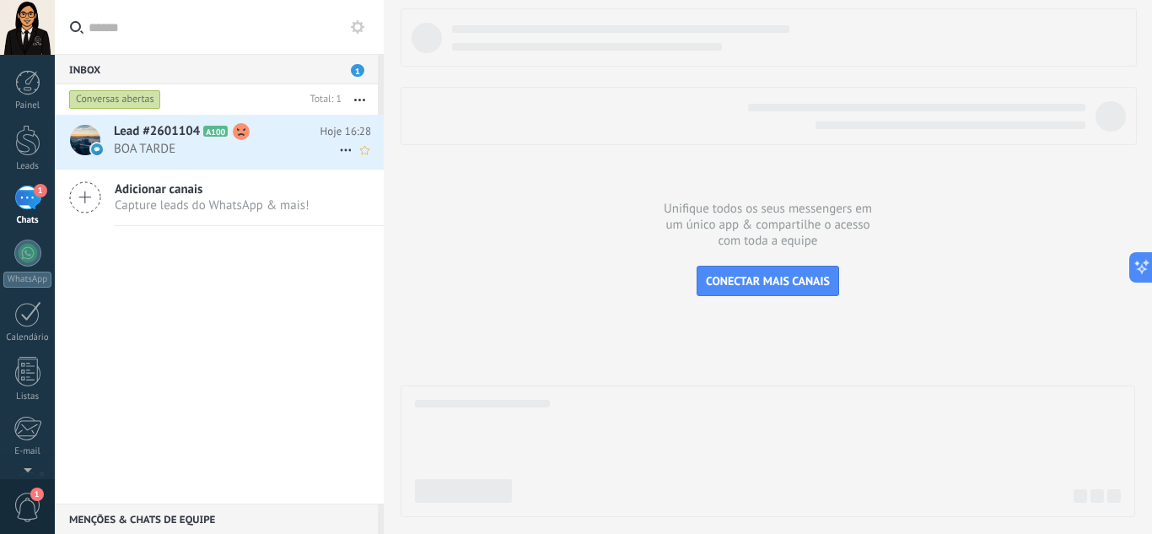
click at [161, 147] on span "BOA TARDE" at bounding box center [226, 149] width 225 height 16
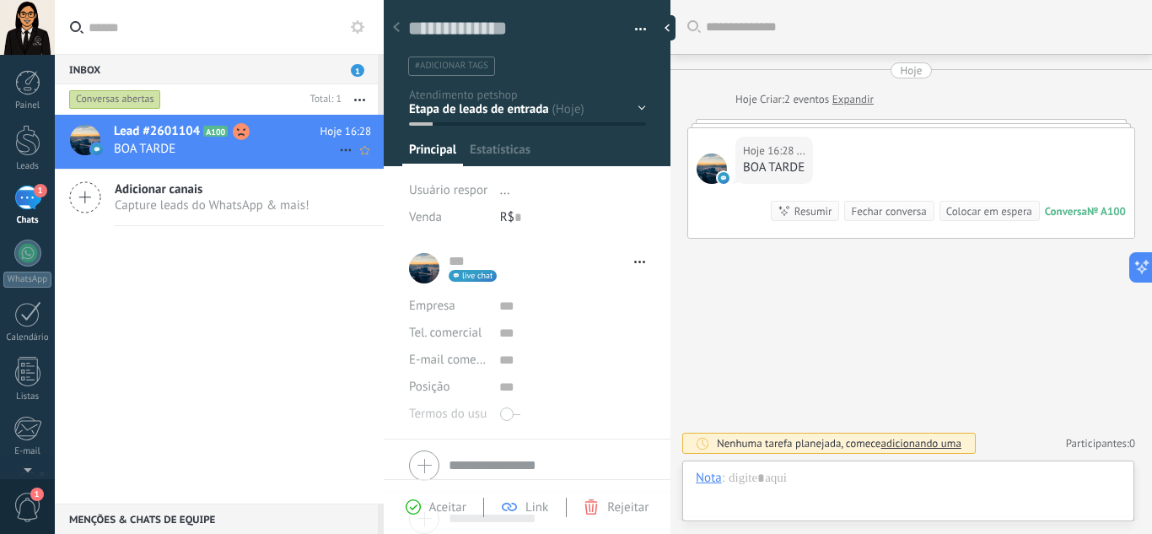
scroll to position [25, 0]
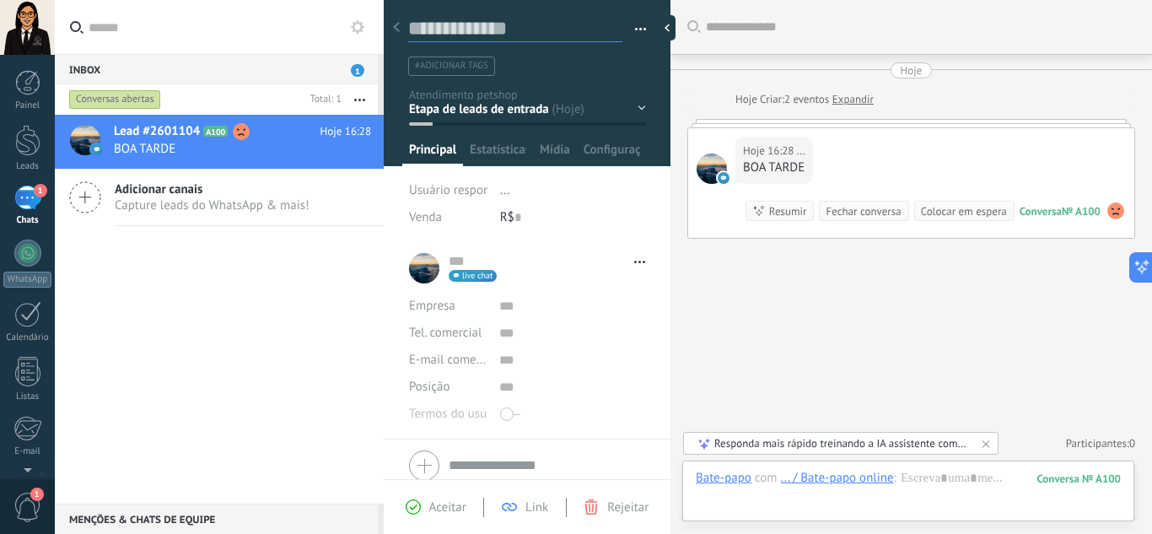
click at [470, 26] on textarea at bounding box center [515, 29] width 214 height 26
type textarea "*"
type textarea "**"
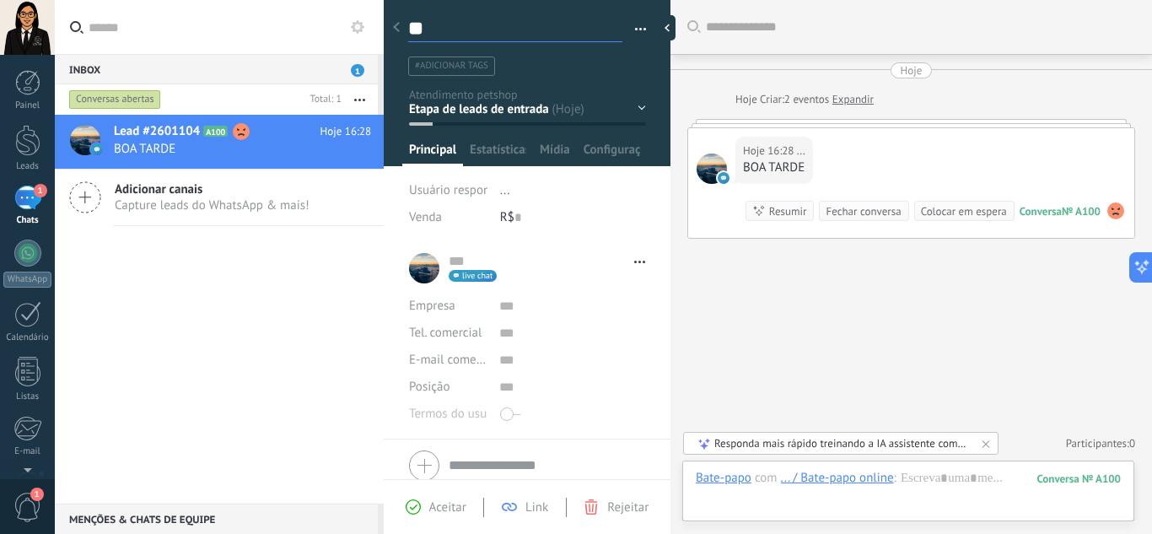
type textarea "***"
type textarea "****"
type textarea "*****"
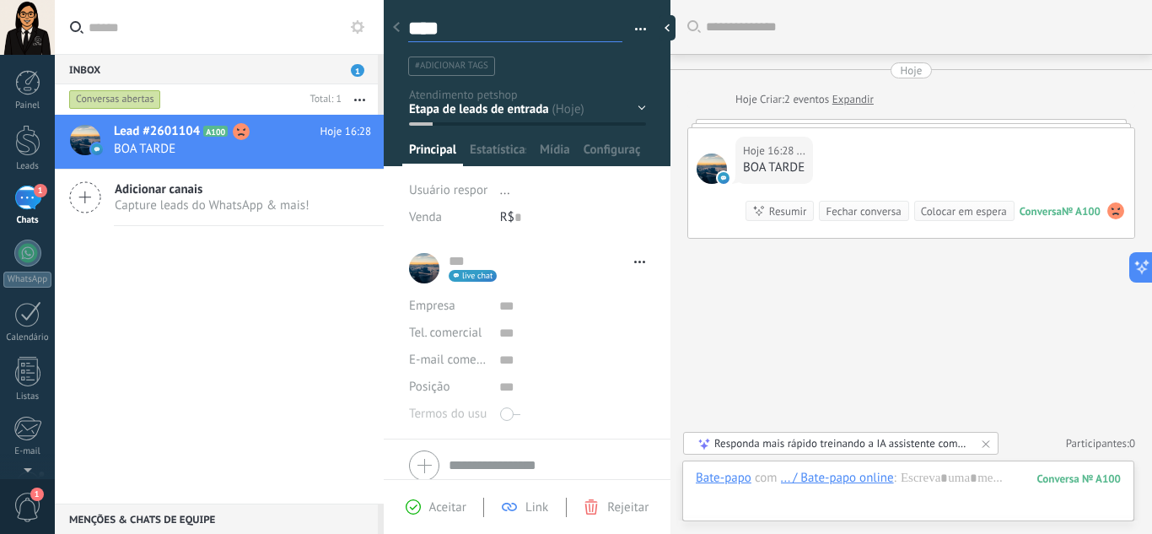
type textarea "*****"
type textarea "******"
type textarea "*******"
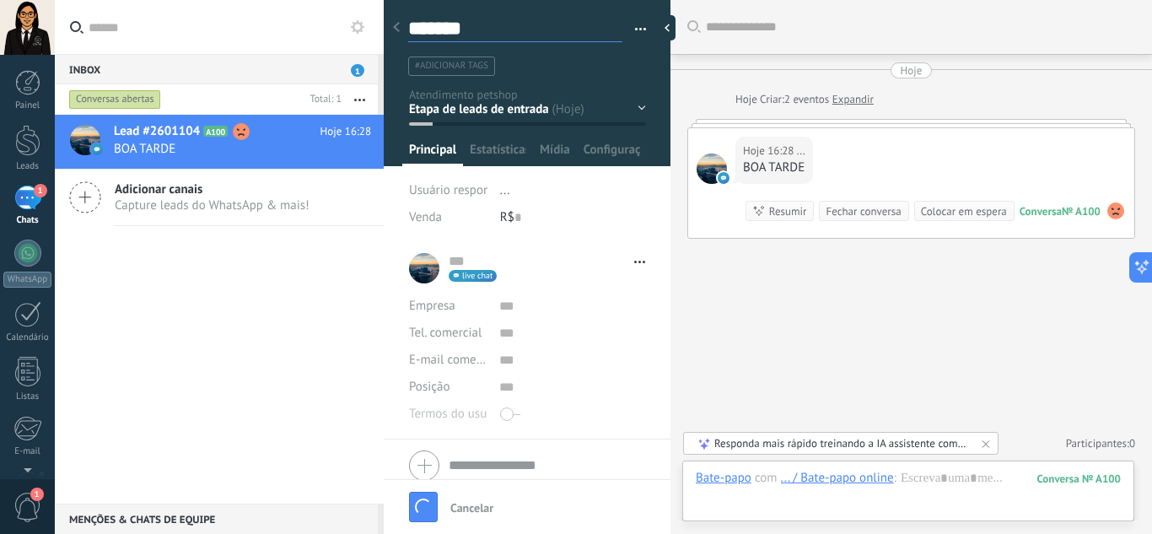
type textarea "*******"
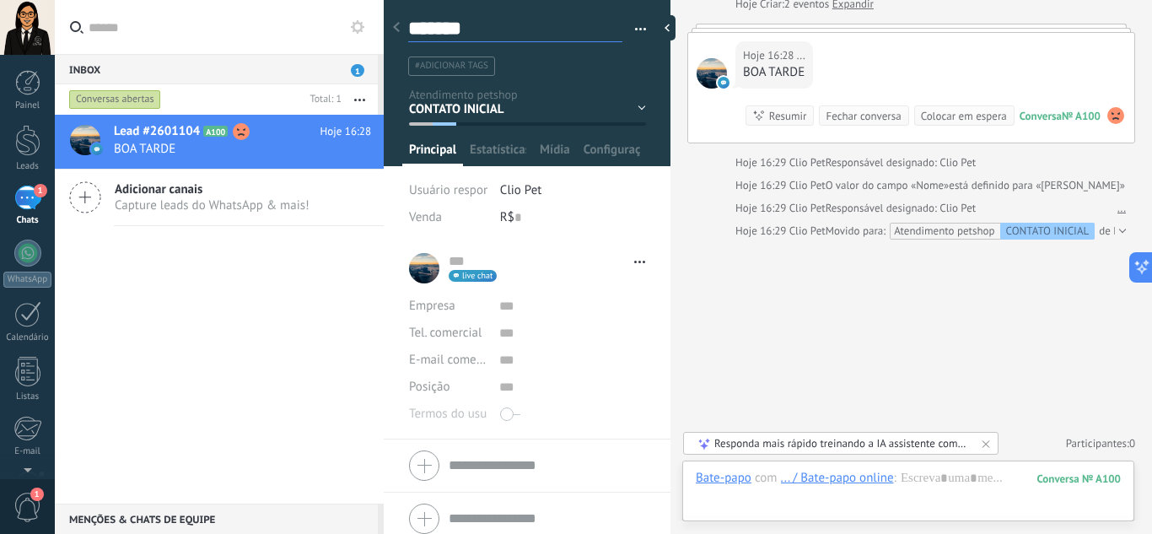
type textarea "*******"
click at [530, 65] on ul "#adicionar tags" at bounding box center [523, 66] width 235 height 23
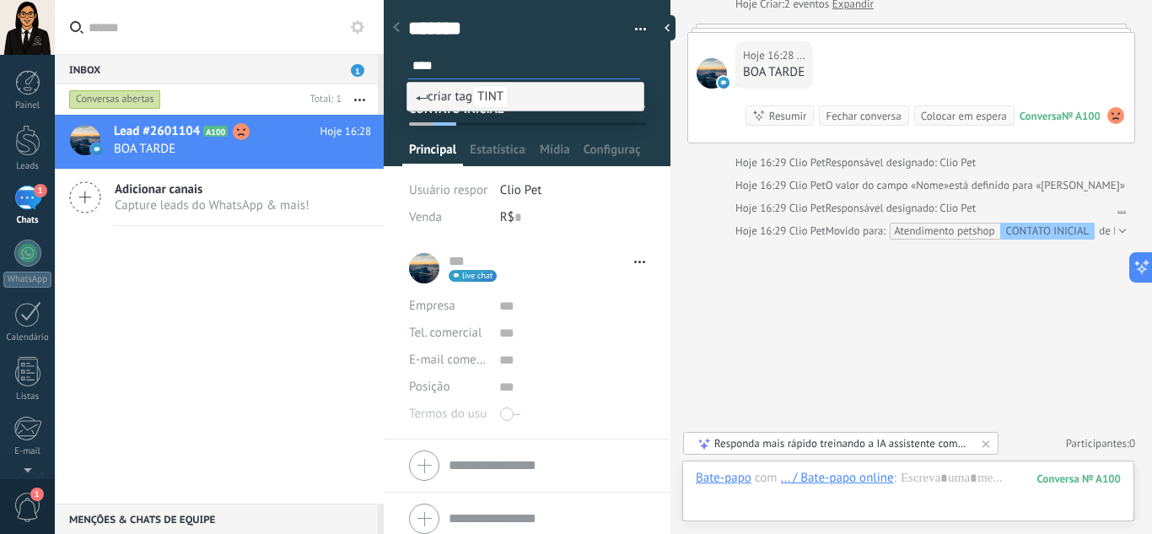
type input "*****"
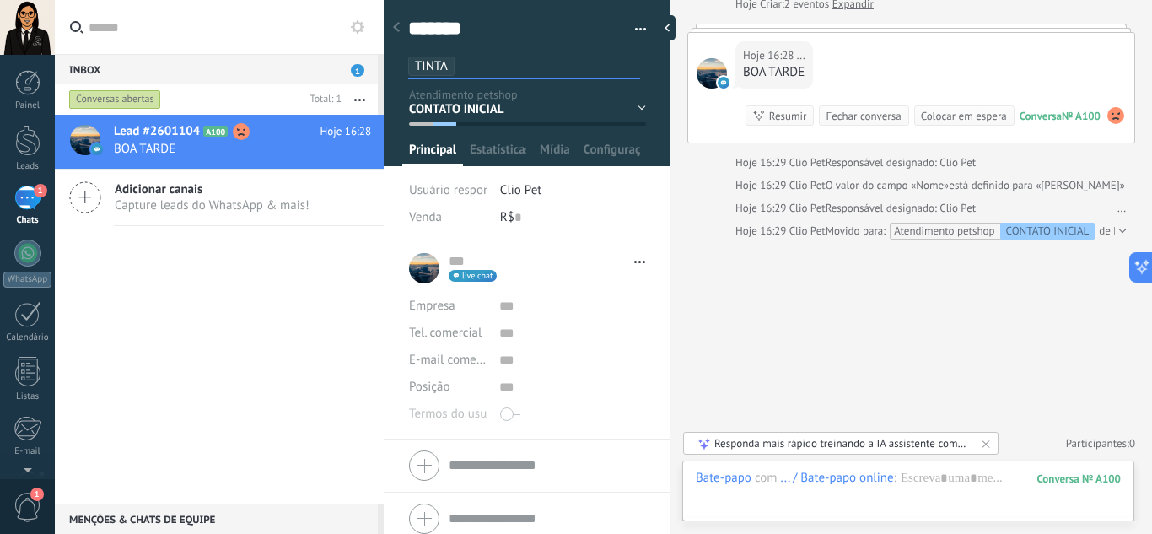
click at [449, 66] on li "TINTA" at bounding box center [431, 65] width 46 height 19
click at [461, 66] on input "text" at bounding box center [525, 66] width 227 height 18
type input "*"
click at [461, 66] on input "text" at bounding box center [525, 66] width 227 height 18
click at [465, 66] on input "text" at bounding box center [525, 66] width 227 height 18
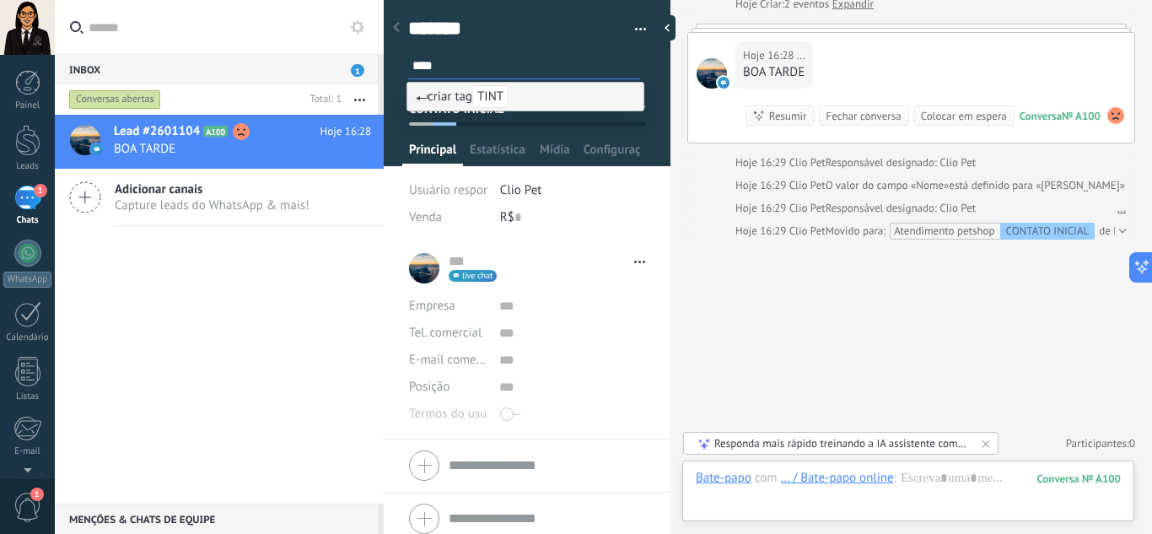
type input "*****"
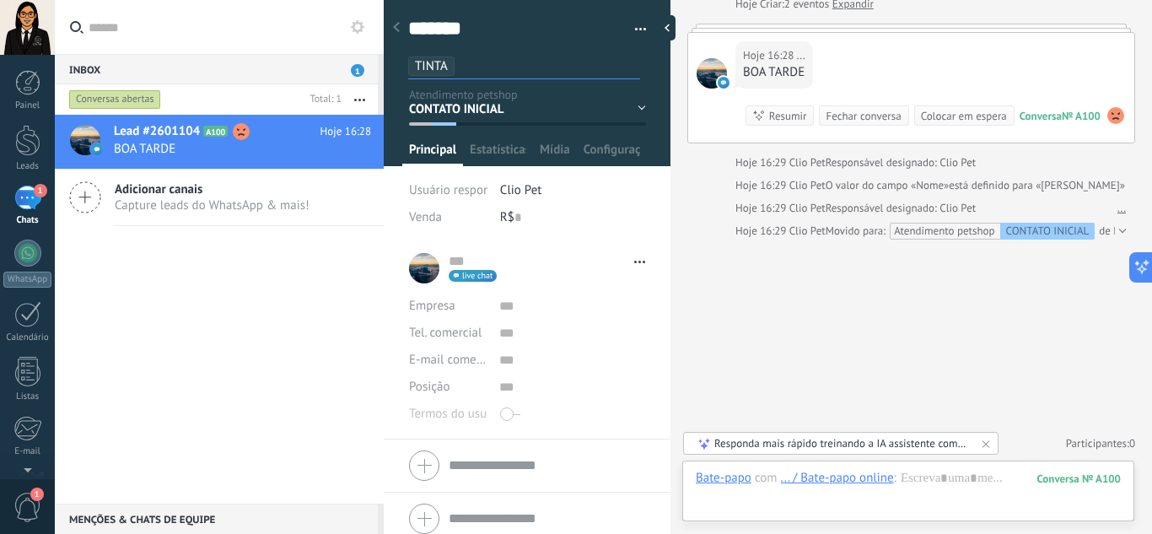
scroll to position [12, 0]
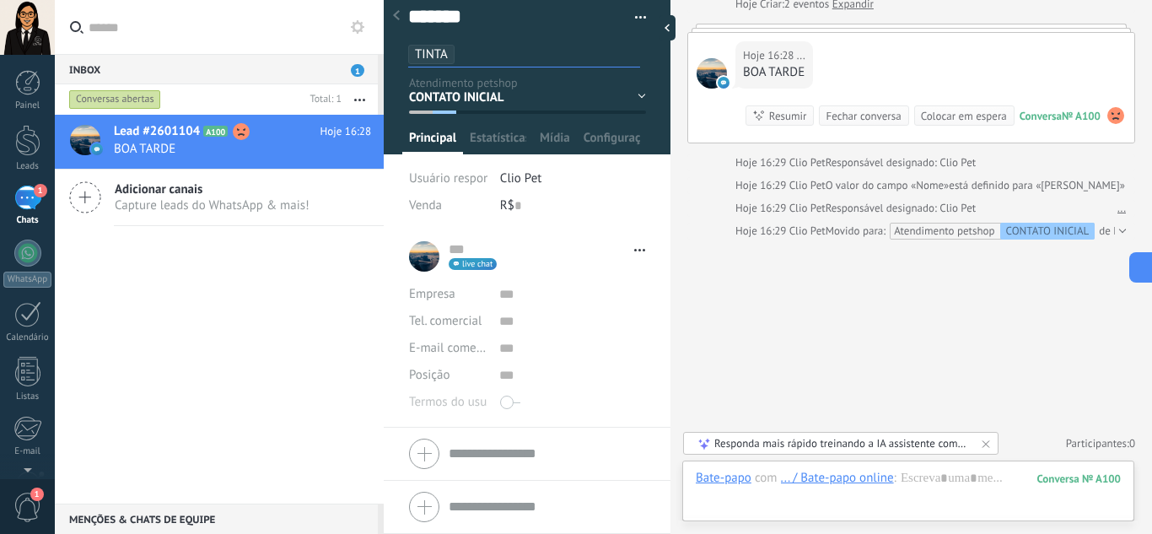
click at [0, 0] on div "CONTATO INICIAL QUALIFICAÇÃO ORÇAMENTO AGENDAMENTO FOLLOW UP EM ATENDIMENTO" at bounding box center [0, 0] width 0 height 0
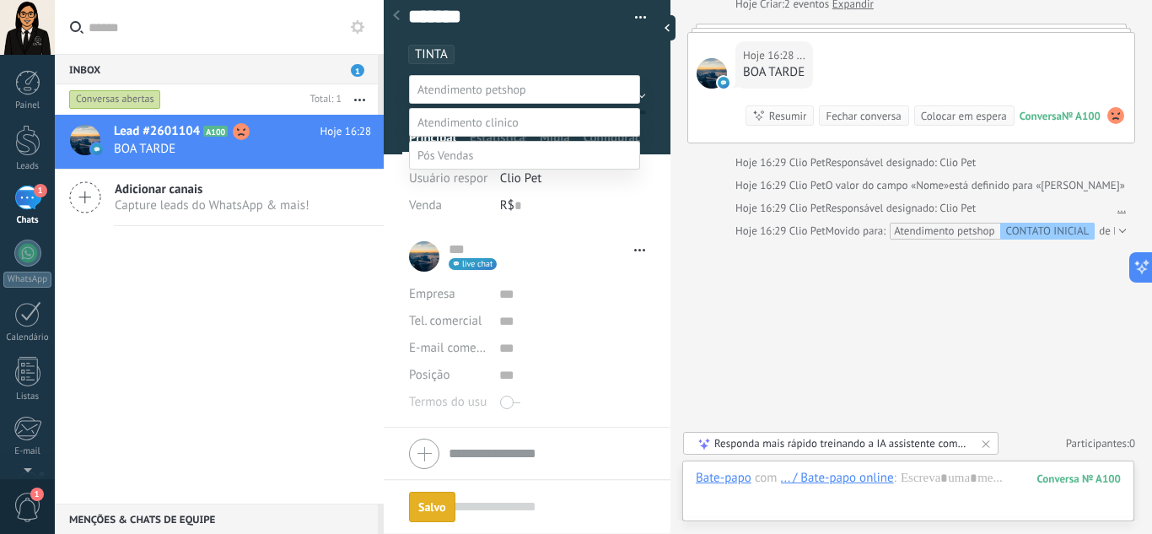
click at [0, 0] on label "QUALIFICAÇÃO" at bounding box center [0, 0] width 0 height 0
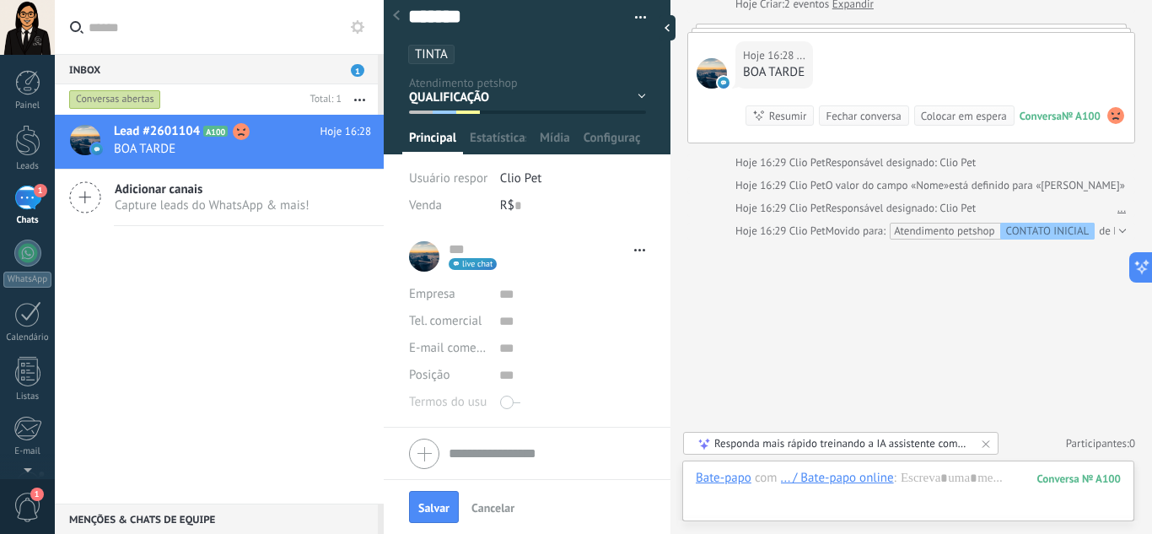
click at [0, 0] on div "CONTATO INICIAL QUALIFICAÇÃO ORÇAMENTO AGENDAMENTO FOLLOW UP EM ATENDIMENTO" at bounding box center [0, 0] width 0 height 0
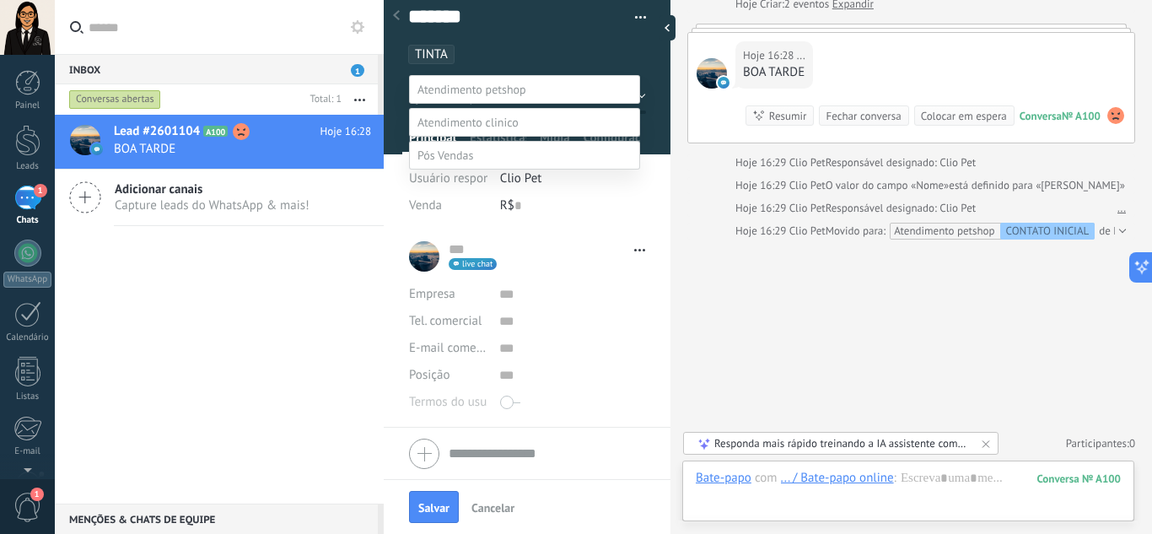
click at [0, 0] on label "AGENDAMENTO" at bounding box center [0, 0] width 0 height 0
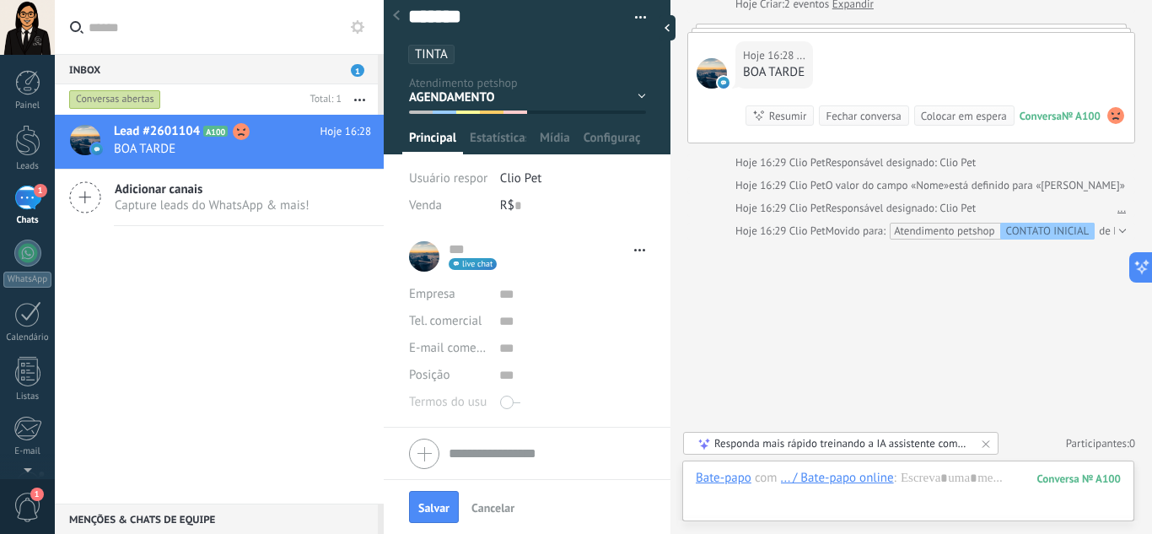
click at [0, 0] on div "CONTATO INICIAL QUALIFICAÇÃO ORÇAMENTO AGENDAMENTO FOLLOW UP EM ATENDIMENTO" at bounding box center [0, 0] width 0 height 0
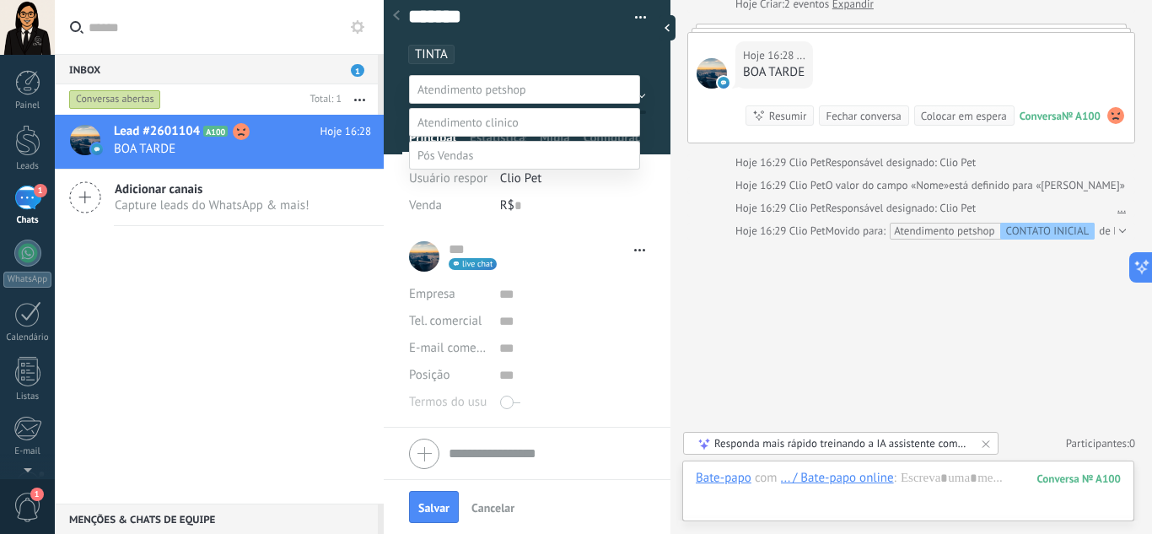
click at [0, 0] on label "FOLLOW UP" at bounding box center [0, 0] width 0 height 0
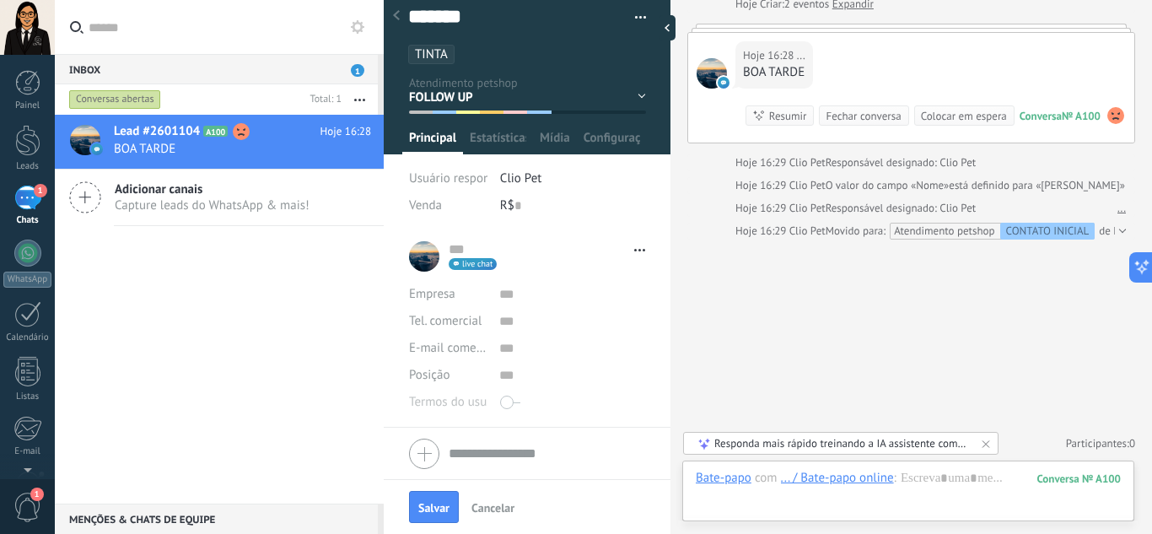
click at [0, 0] on div "CONTATO INICIAL QUALIFICAÇÃO ORÇAMENTO AGENDAMENTO FOLLOW UP EM ATENDIMENTO" at bounding box center [0, 0] width 0 height 0
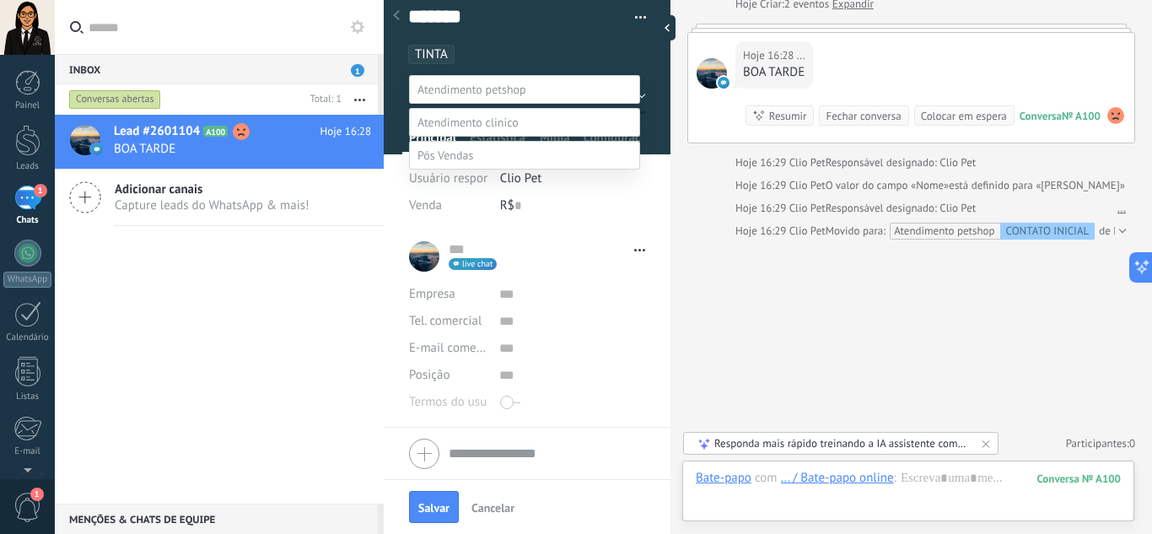
click at [480, 130] on span at bounding box center [467, 122] width 101 height 15
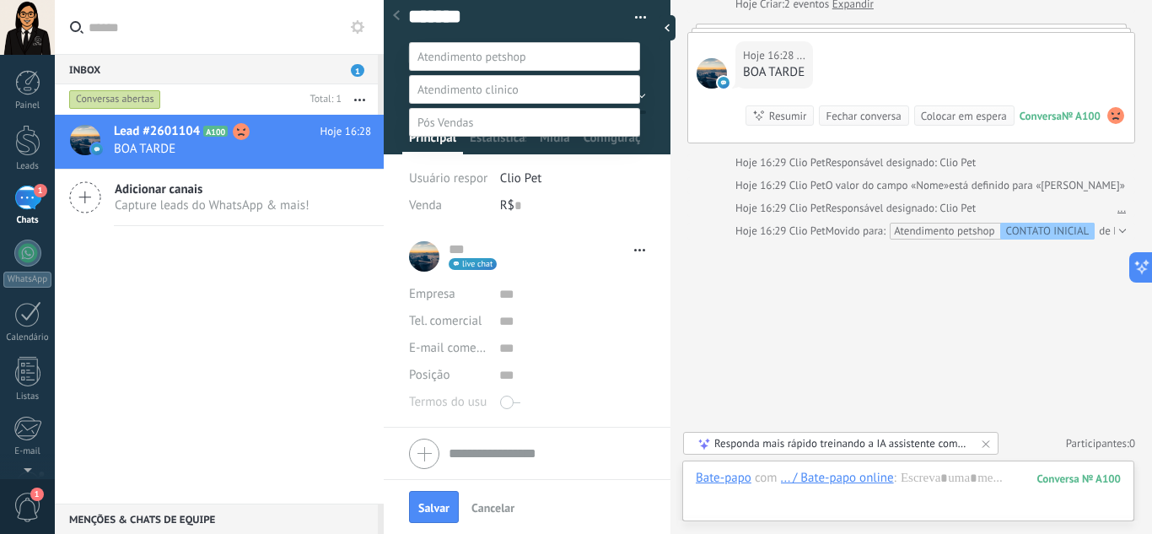
click at [493, 58] on span at bounding box center [471, 56] width 109 height 15
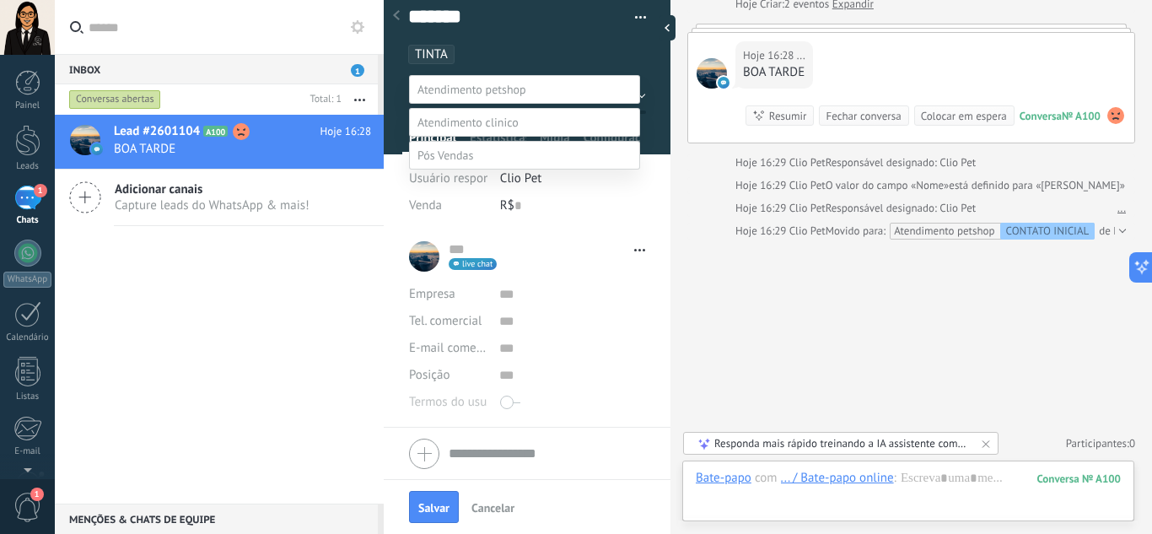
click at [508, 137] on label at bounding box center [524, 122] width 231 height 29
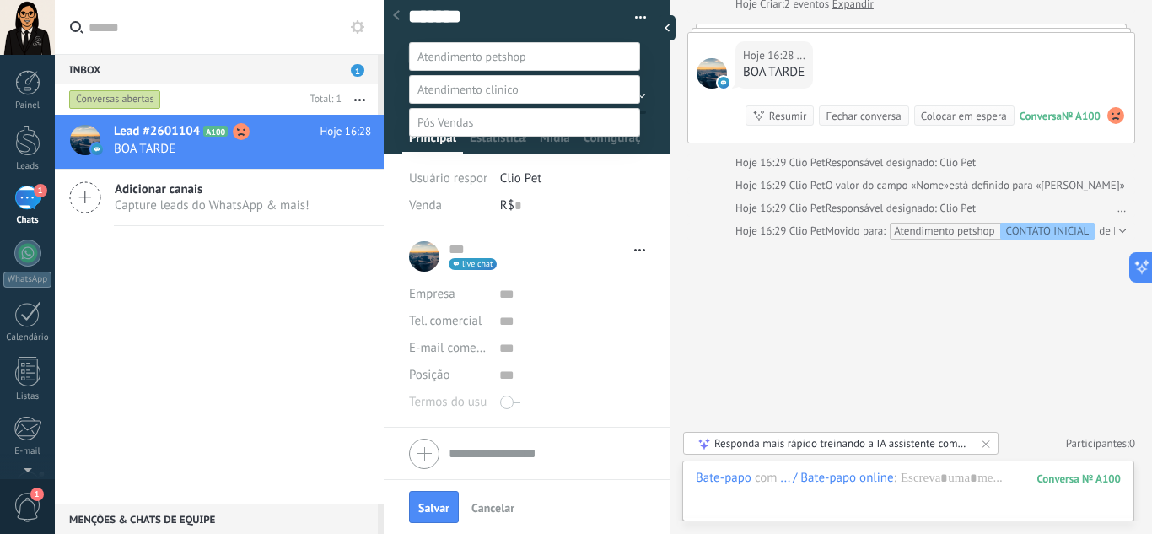
click at [484, 137] on label at bounding box center [524, 122] width 231 height 29
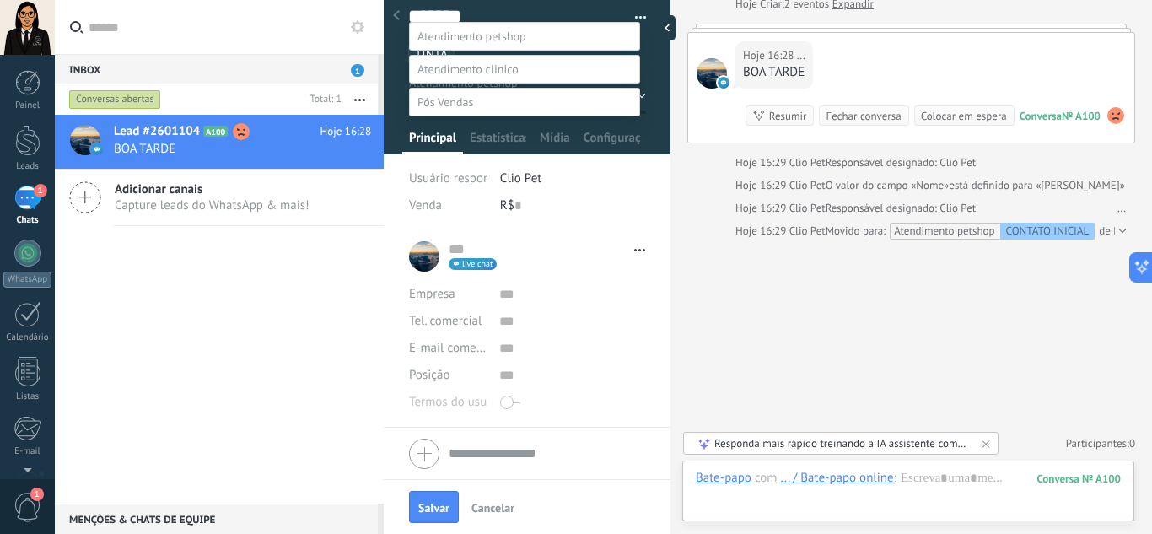
click at [470, 29] on span at bounding box center [471, 36] width 109 height 15
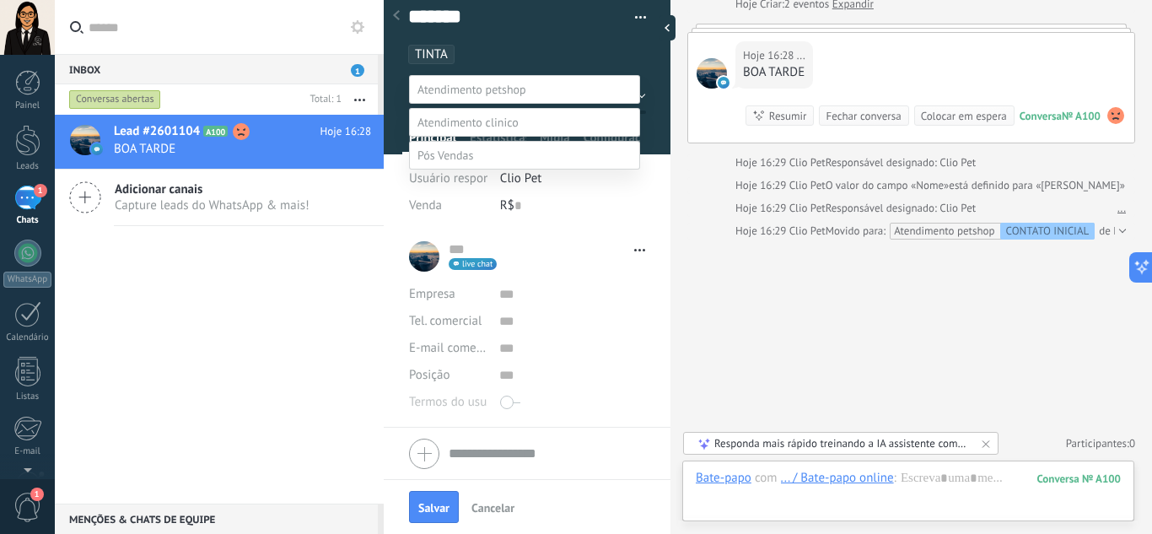
click at [0, 0] on label "FINALIZADOS" at bounding box center [0, 0] width 0 height 0
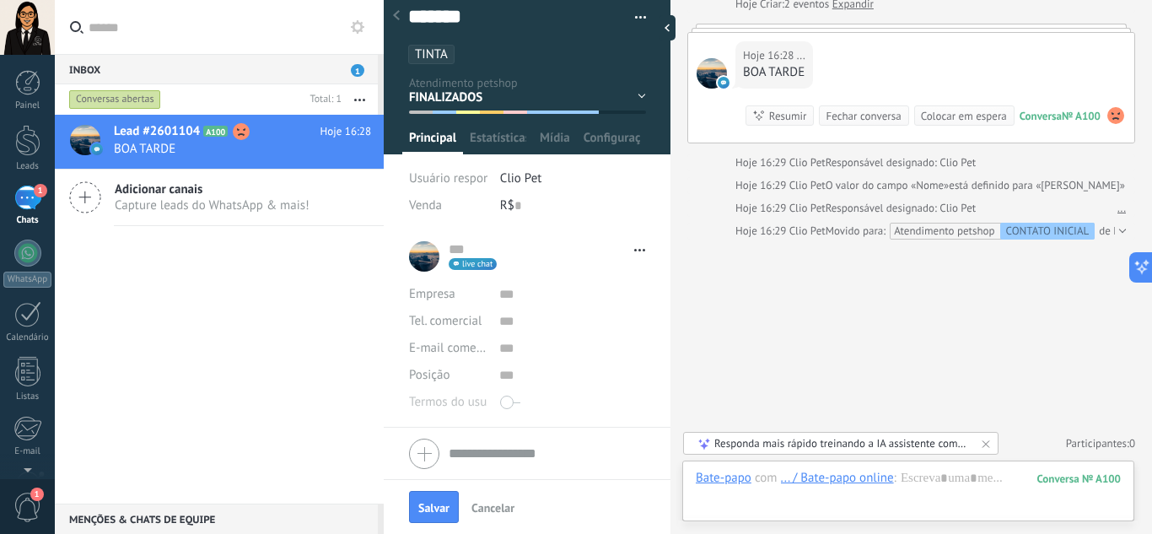
click at [0, 0] on div "CONTATO INICIAL QUALIFICAÇÃO ORÇAMENTO AGENDAMENTO FOLLOW UP EM ATENDIMENTO" at bounding box center [0, 0] width 0 height 0
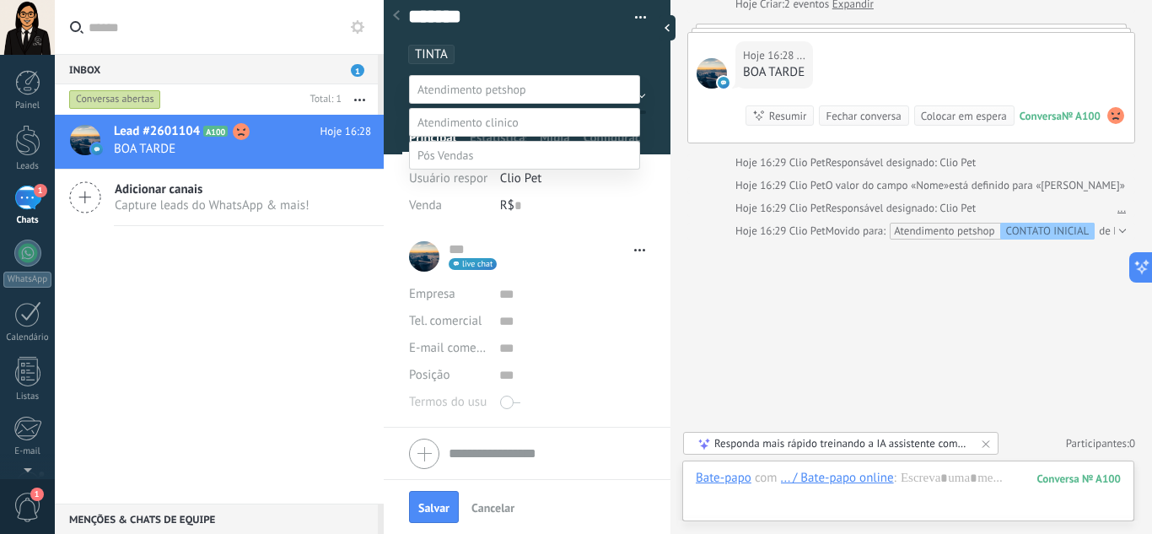
click at [0, 0] on label "AGENDAMENTO" at bounding box center [0, 0] width 0 height 0
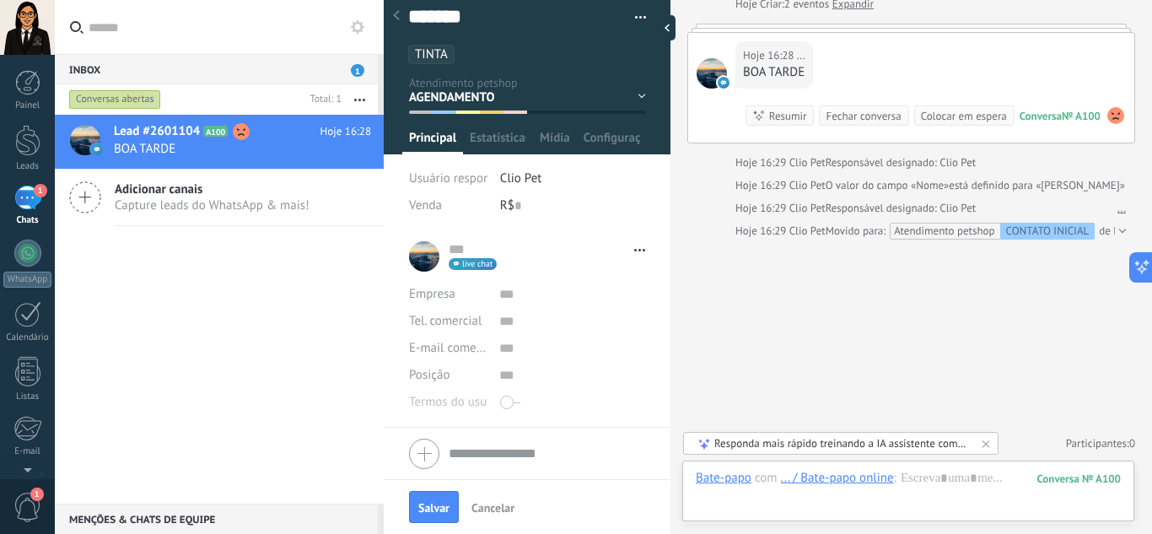
click at [0, 0] on div "CONTATO INICIAL QUALIFICAÇÃO ORÇAMENTO AGENDAMENTO FOLLOW UP EM ATENDIMENTO" at bounding box center [0, 0] width 0 height 0
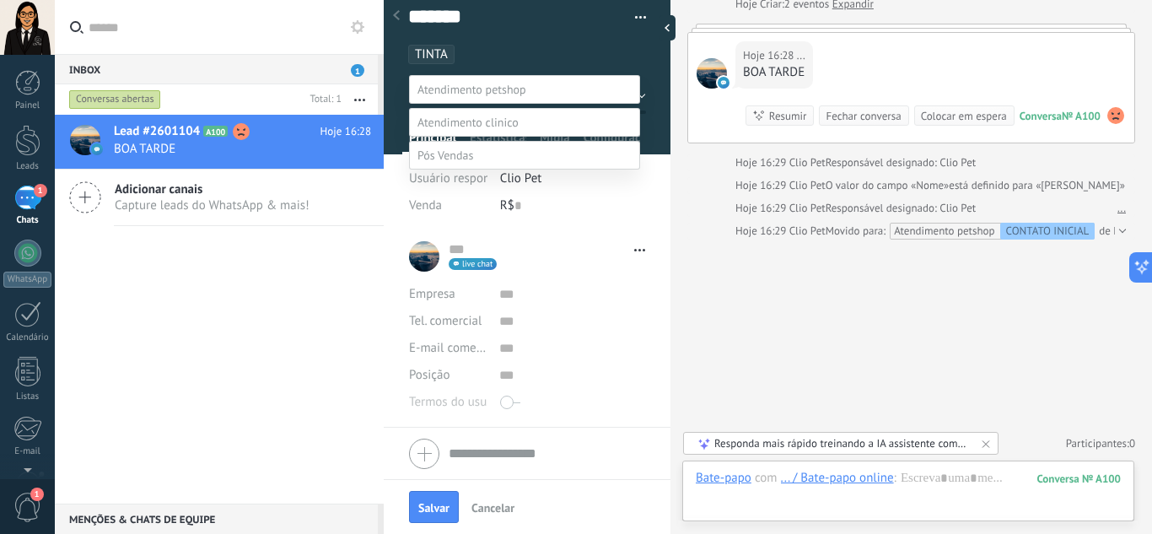
click at [600, 62] on div at bounding box center [603, 267] width 1097 height 534
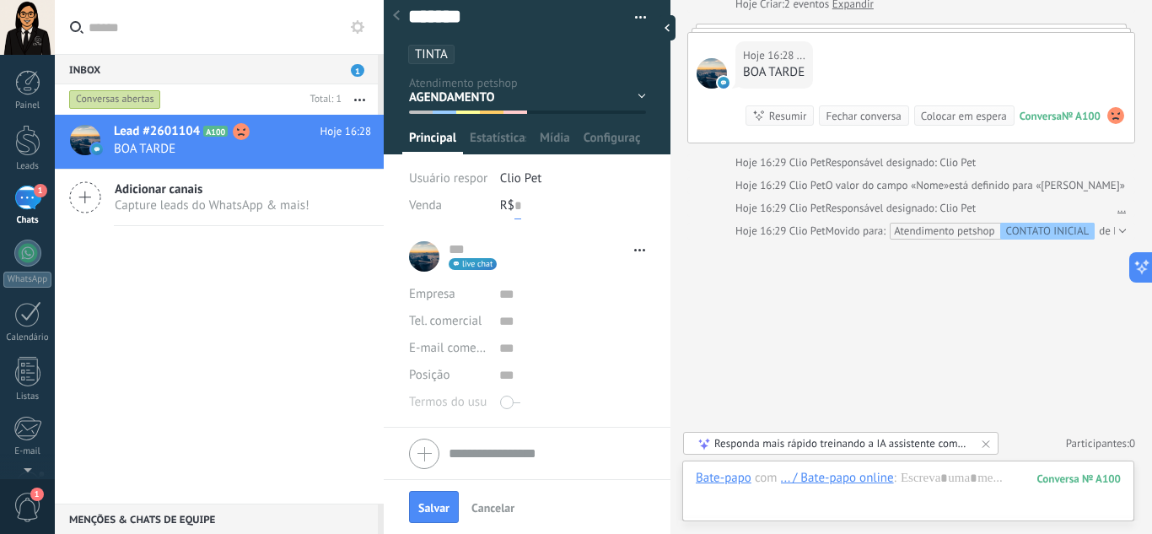
click at [519, 206] on input "text" at bounding box center [517, 205] width 7 height 27
type input "*****"
click at [723, 254] on div "Buscar Carregar mais Hoje Hoje Criar: 2 eventos Expandir Hoje 16:28 ... BOA TAR…" at bounding box center [910, 219] width 481 height 629
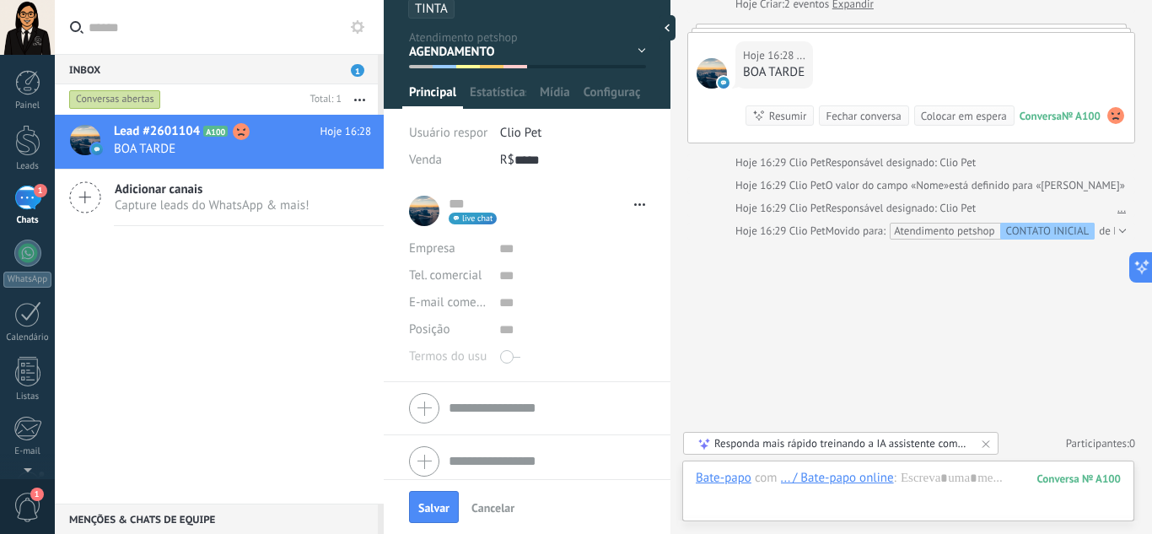
scroll to position [67, 0]
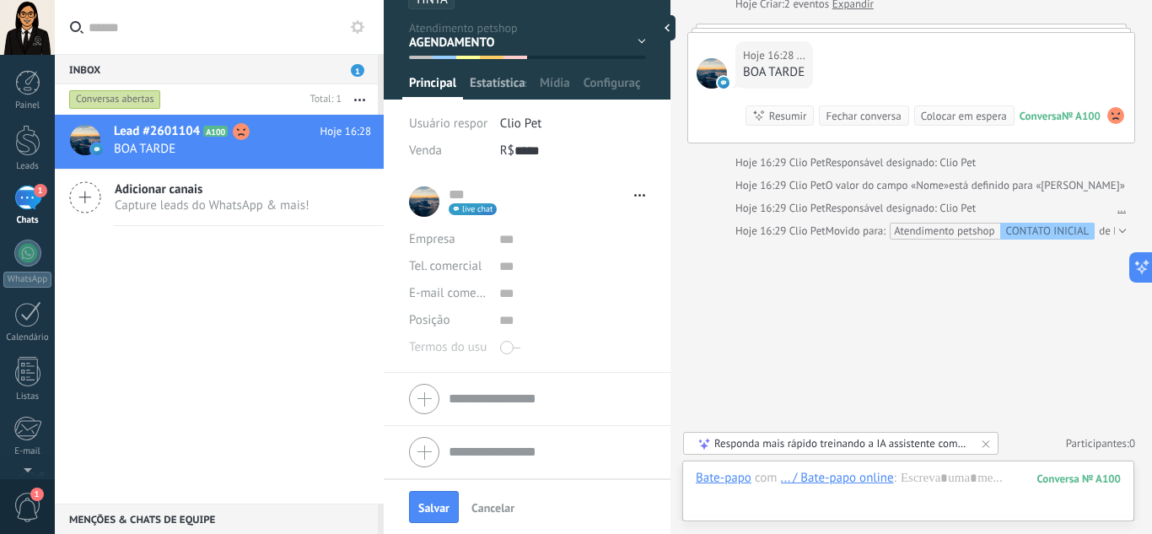
click at [514, 80] on span "Estatísticas" at bounding box center [498, 87] width 56 height 24
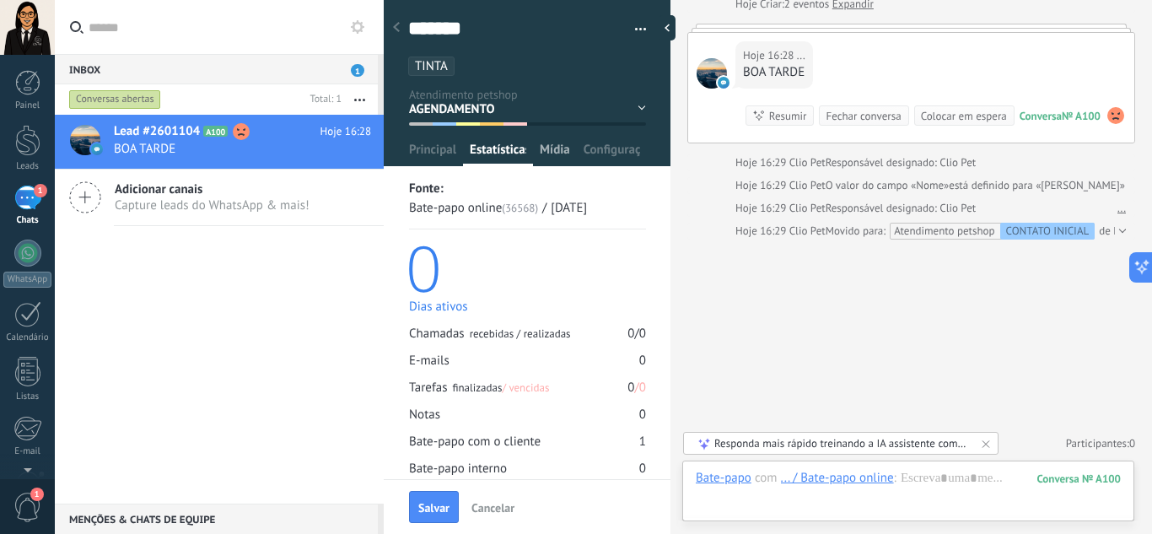
click at [554, 142] on span "Mídia" at bounding box center [555, 154] width 30 height 24
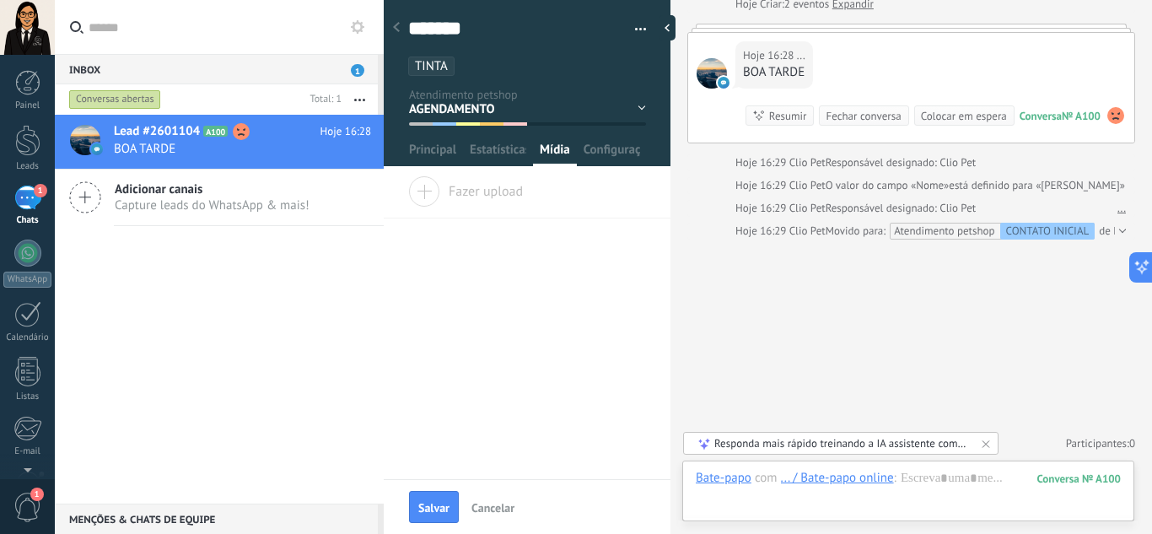
click at [614, 137] on div at bounding box center [528, 77] width 288 height 177
click at [623, 155] on span "Configurações" at bounding box center [611, 154] width 56 height 24
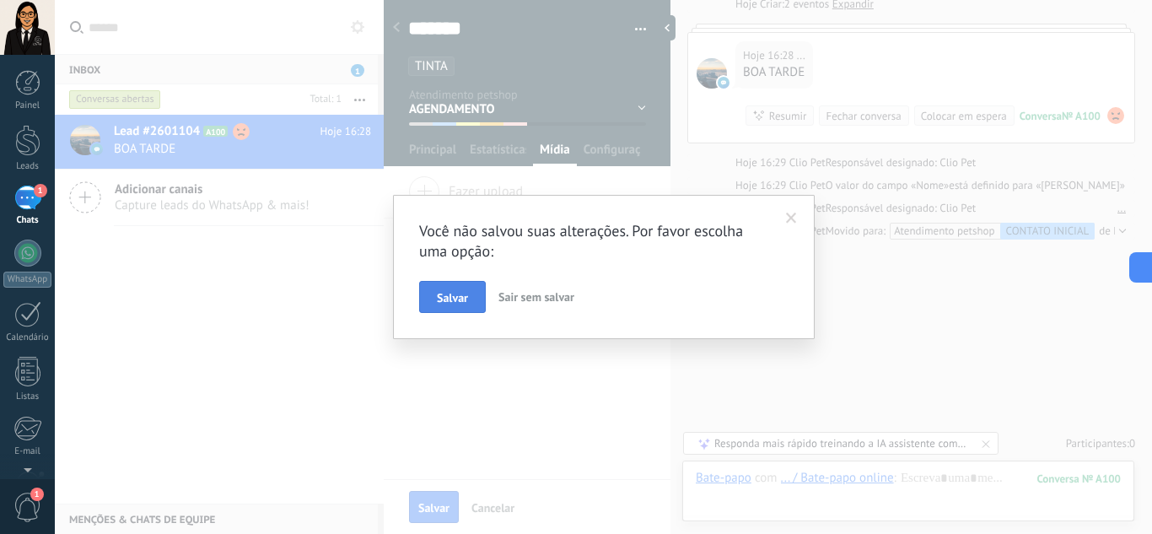
click at [423, 303] on button "Salvar" at bounding box center [452, 297] width 67 height 32
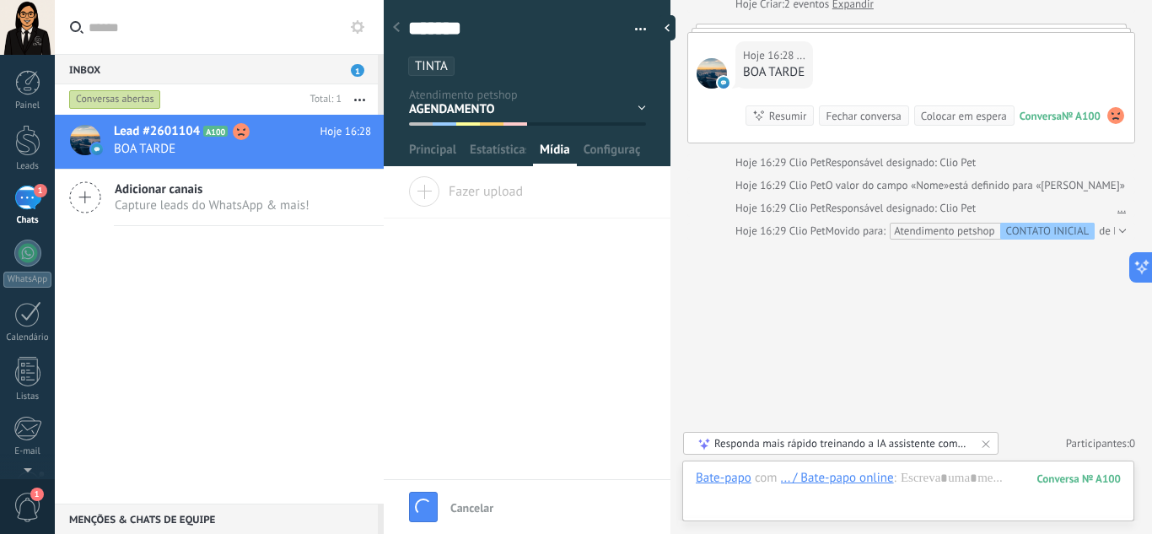
scroll to position [141, 0]
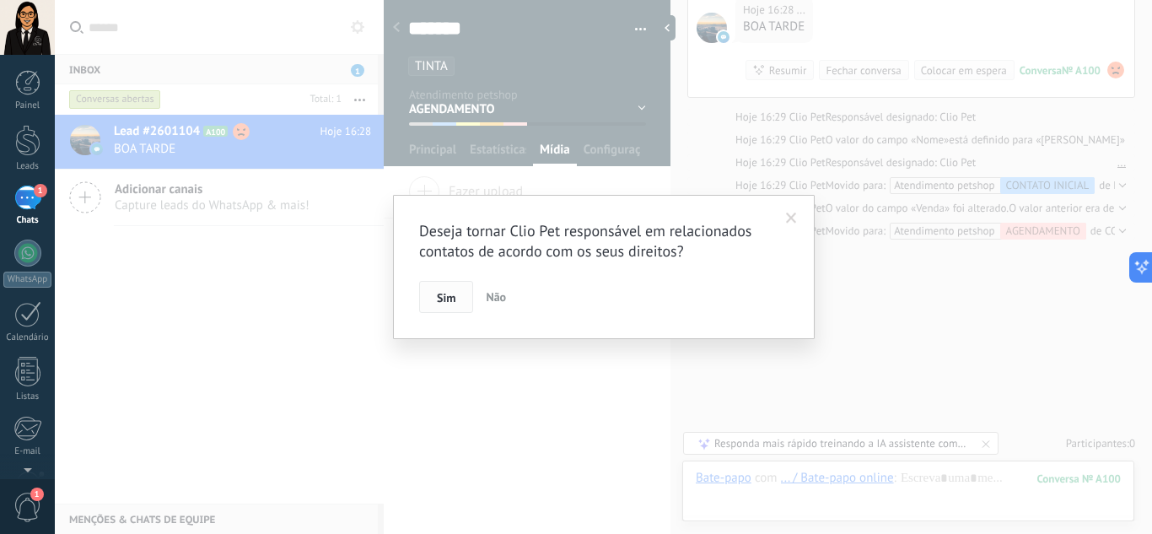
click at [453, 296] on span "Sim" at bounding box center [446, 298] width 19 height 12
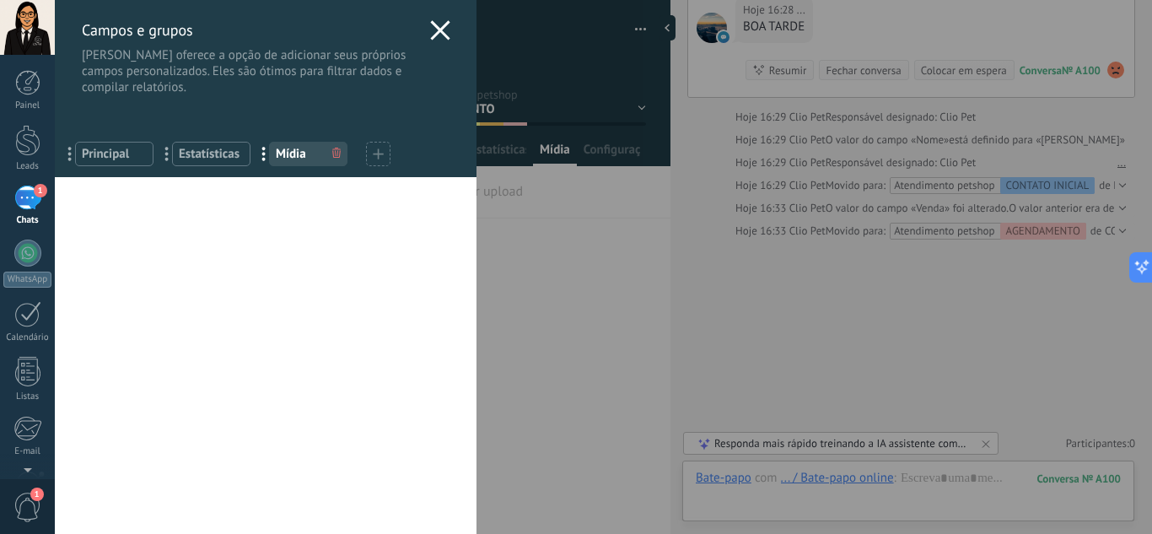
click at [434, 30] on use at bounding box center [439, 29] width 19 height 19
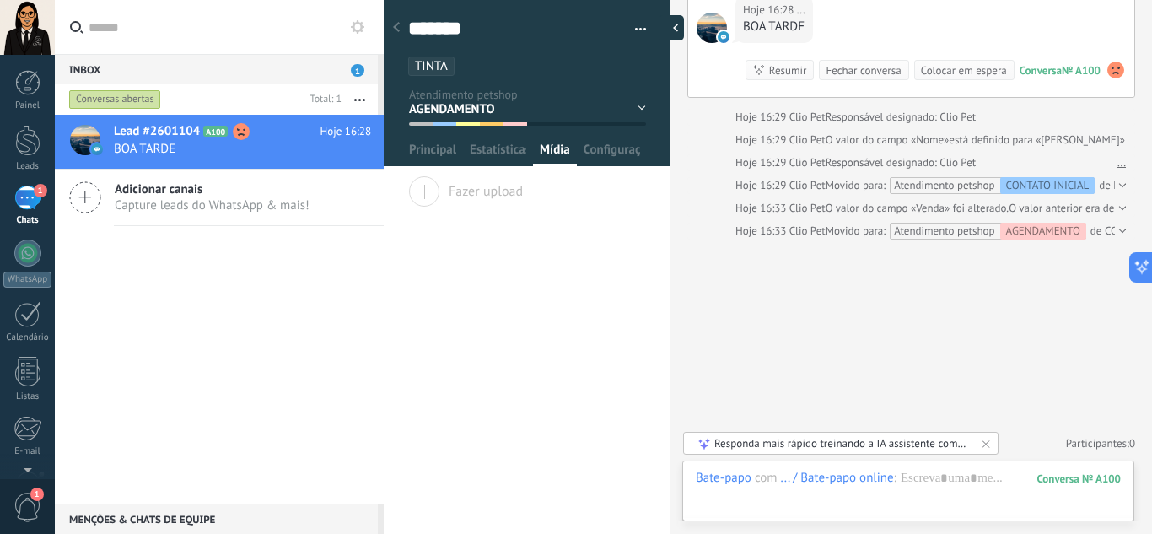
click at [673, 28] on div at bounding box center [671, 27] width 25 height 25
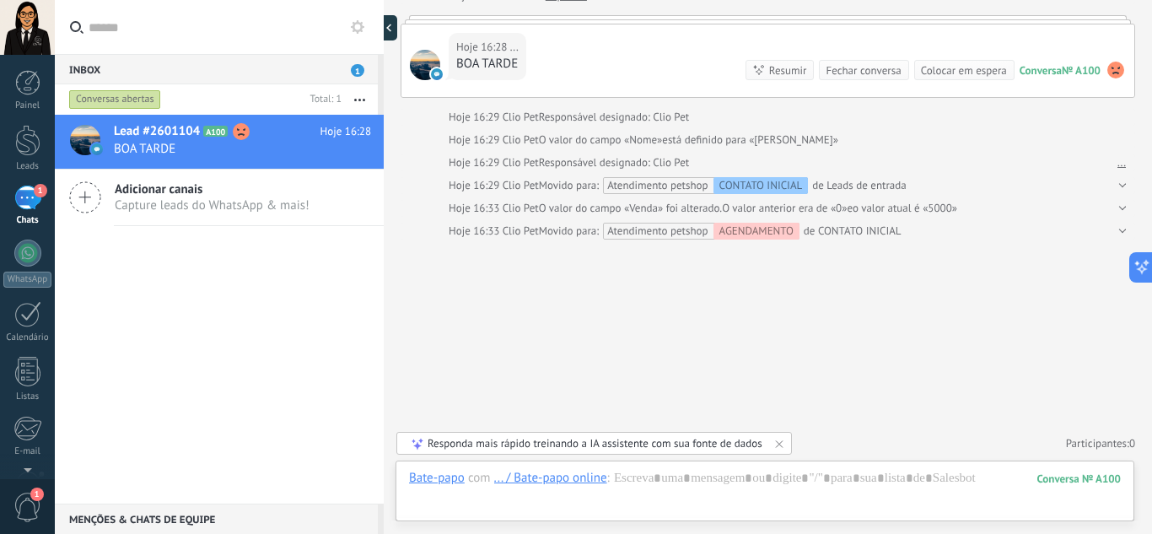
scroll to position [104, 0]
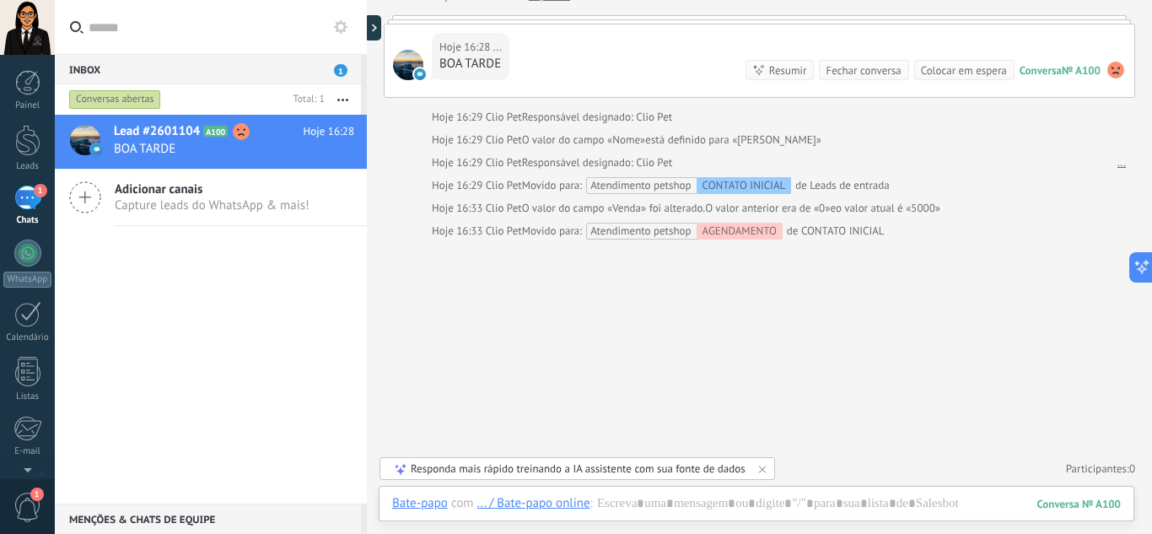
click at [255, 230] on div "Inbox 1 Conversas abertas Total: 1 Silenciar Ações múltiplas Ordenar Mais recen…" at bounding box center [603, 267] width 1097 height 534
type textarea "*******"
click at [453, 325] on div "Buscar Carregar mais Hoje Hoje Criar: 2 eventos Expandir Hoje 16:28 ... BOA TAR…" at bounding box center [759, 214] width 785 height 637
click at [642, 497] on div at bounding box center [756, 520] width 728 height 51
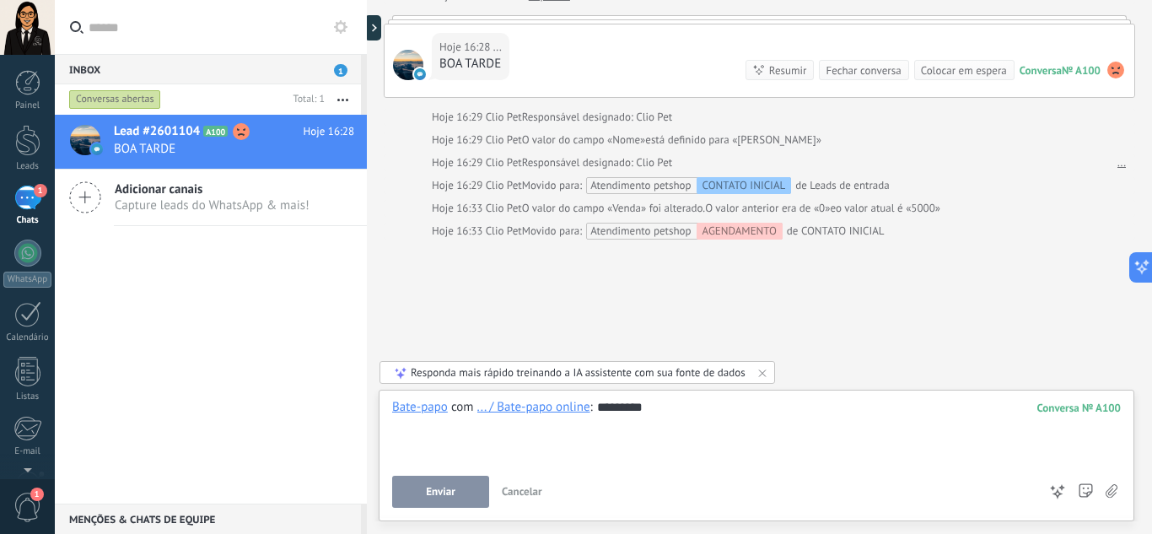
click at [445, 494] on span "Enviar" at bounding box center [441, 492] width 30 height 12
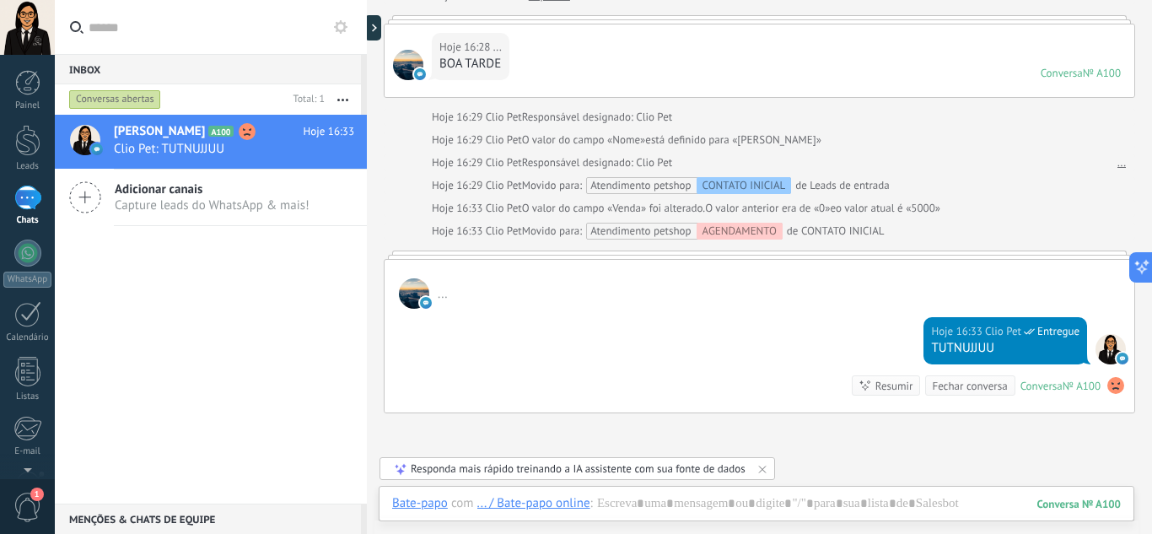
scroll to position [93, 0]
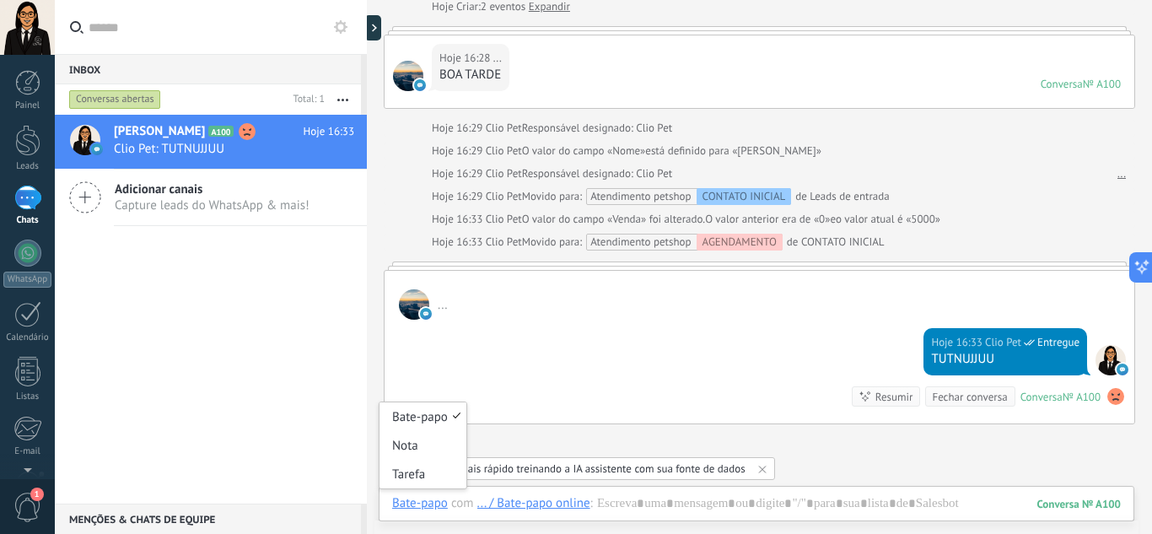
click at [423, 503] on div "Bate-papo" at bounding box center [420, 502] width 56 height 15
click at [421, 449] on div "Nota" at bounding box center [422, 445] width 87 height 29
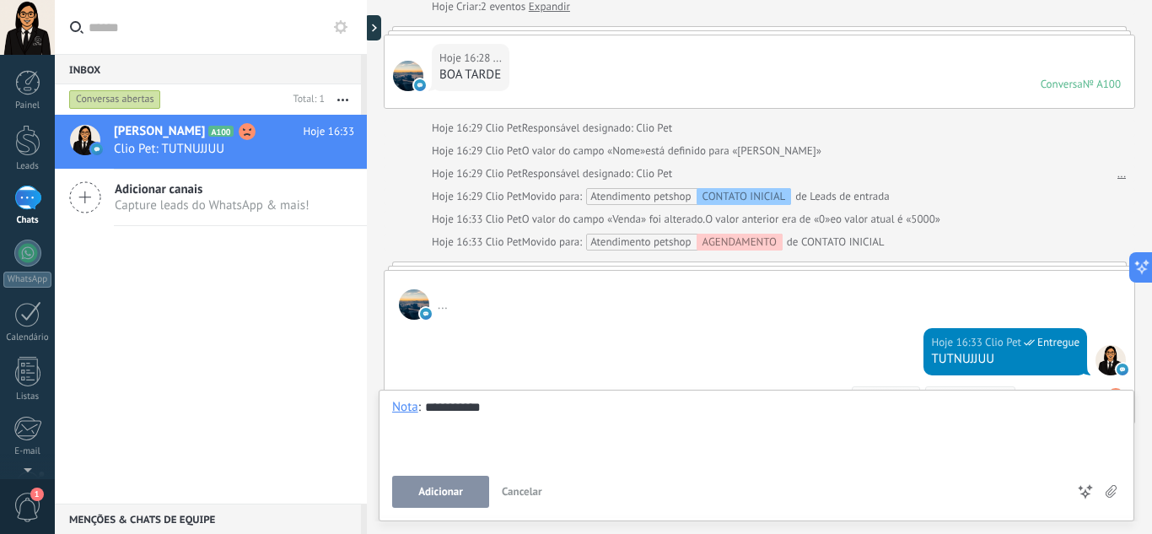
click at [423, 502] on button "Adicionar" at bounding box center [440, 492] width 97 height 32
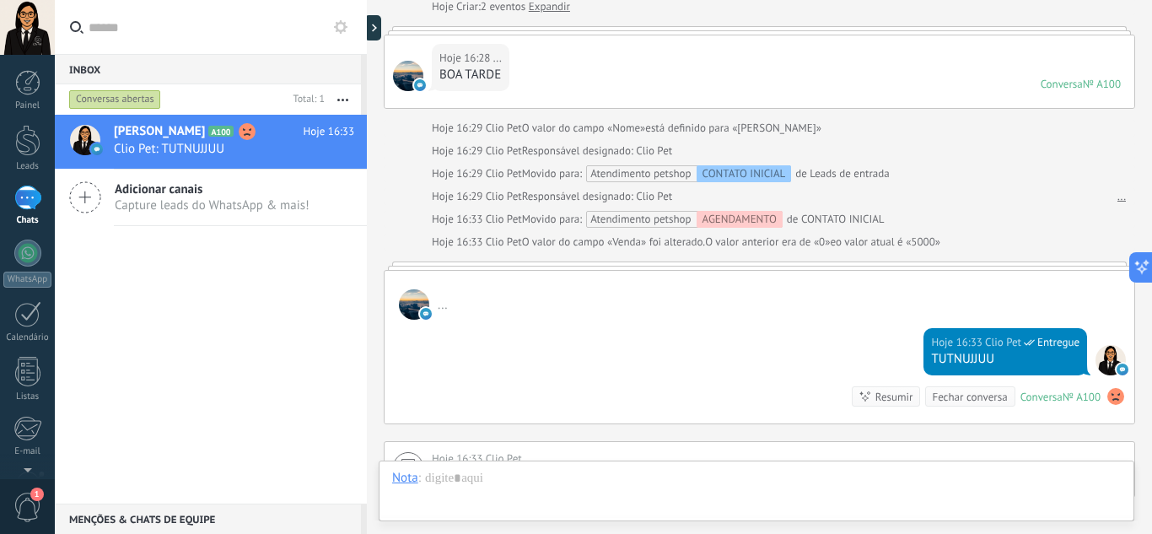
scroll to position [351, 0]
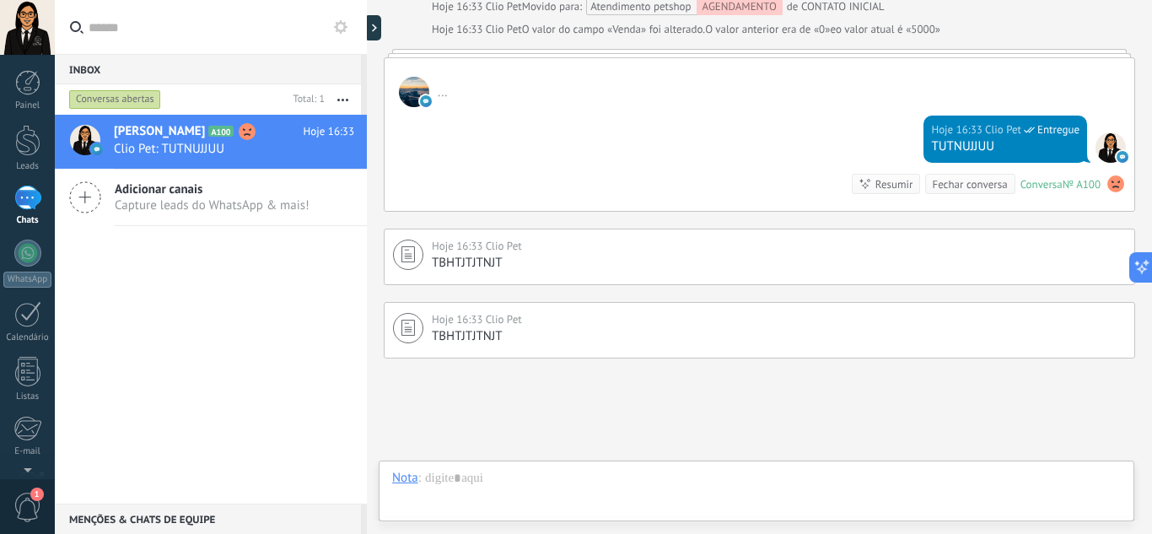
click at [410, 485] on div "Nota" at bounding box center [405, 477] width 26 height 15
click at [428, 395] on div "Bate-papo" at bounding box center [422, 391] width 87 height 29
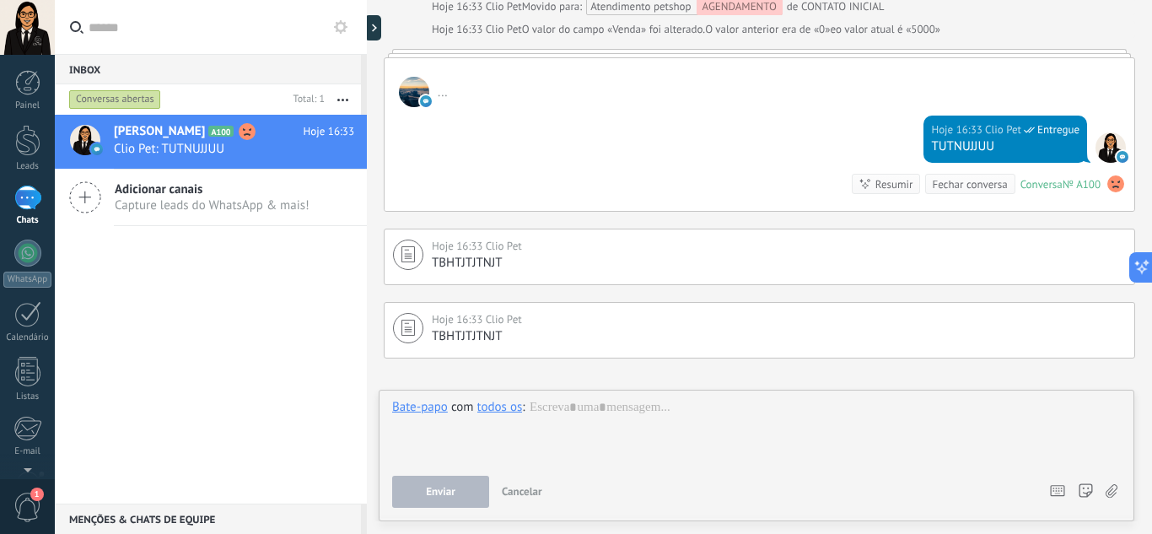
click at [501, 411] on div "todos os" at bounding box center [500, 406] width 46 height 15
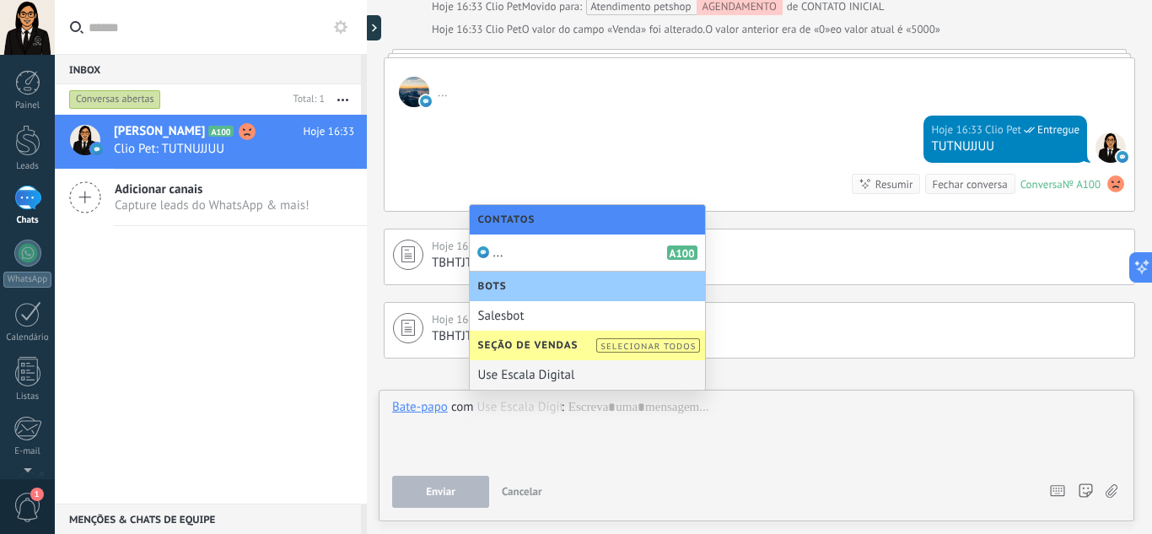
click at [659, 474] on div "Bate-papo com todos os Use Escala Digital : Enviar Cancelar Rastrear cliques em…" at bounding box center [756, 453] width 728 height 109
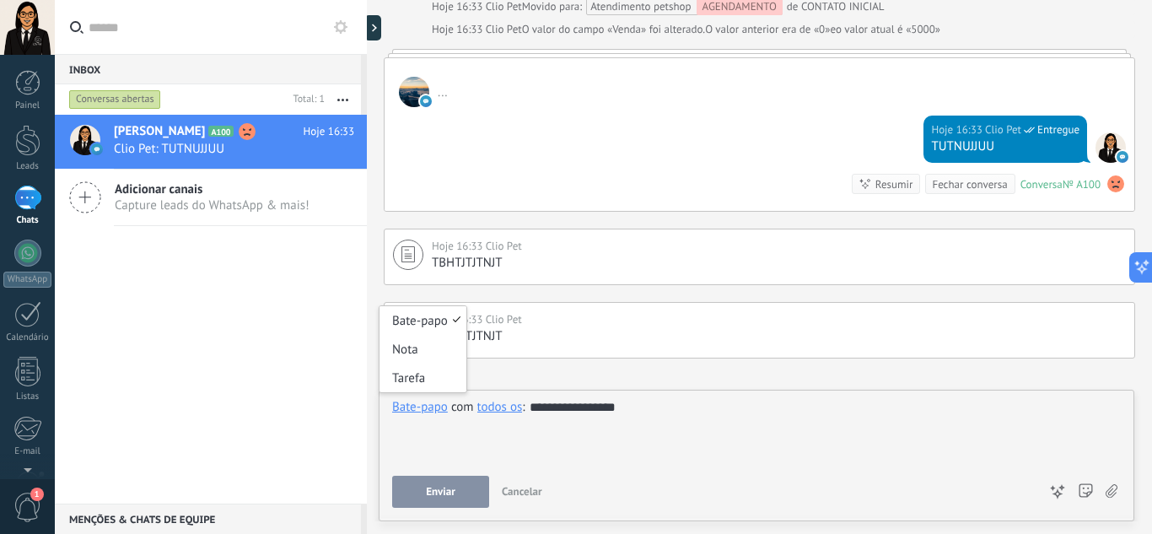
click at [407, 413] on div "Bate-papo" at bounding box center [420, 406] width 56 height 15
click at [423, 379] on div "Tarefa" at bounding box center [422, 377] width 87 height 29
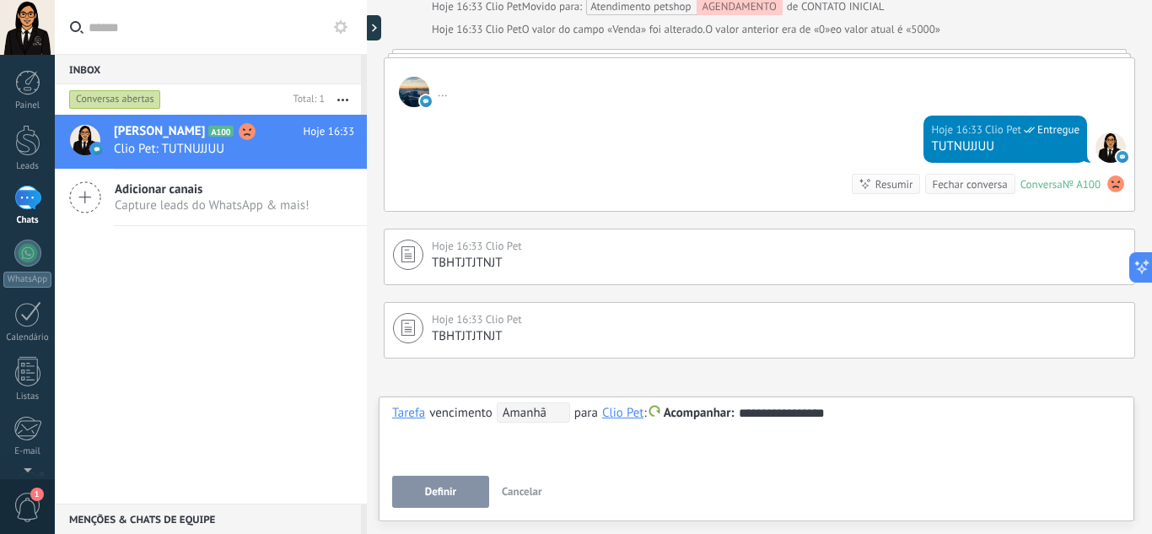
click at [530, 418] on span "Amanhã" at bounding box center [533, 412] width 73 height 20
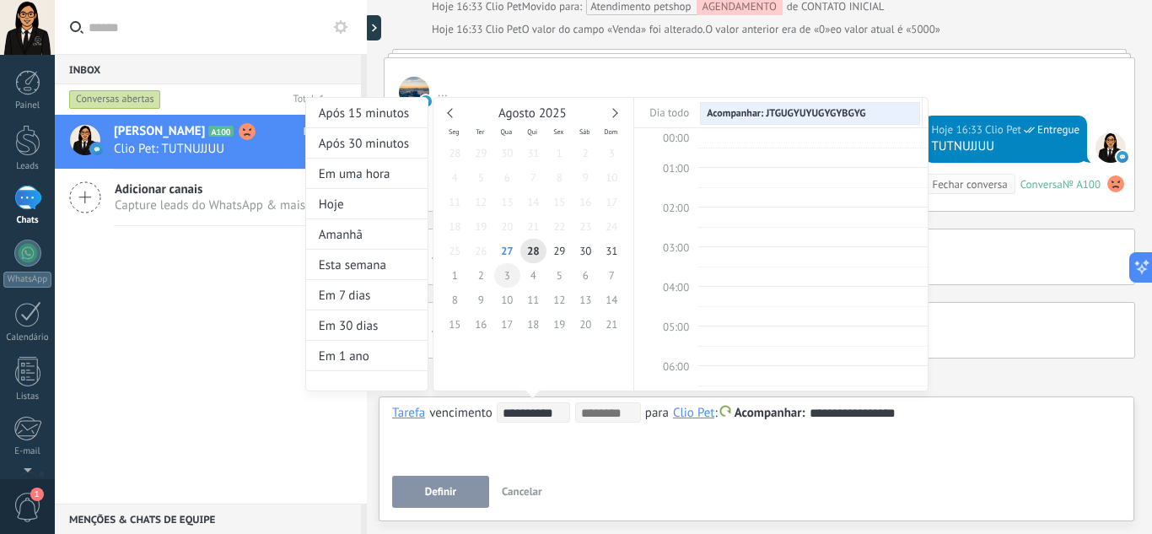
scroll to position [318, 0]
click at [559, 283] on span "5" at bounding box center [559, 275] width 26 height 24
type input "**********"
click at [505, 250] on span "27" at bounding box center [507, 251] width 26 height 24
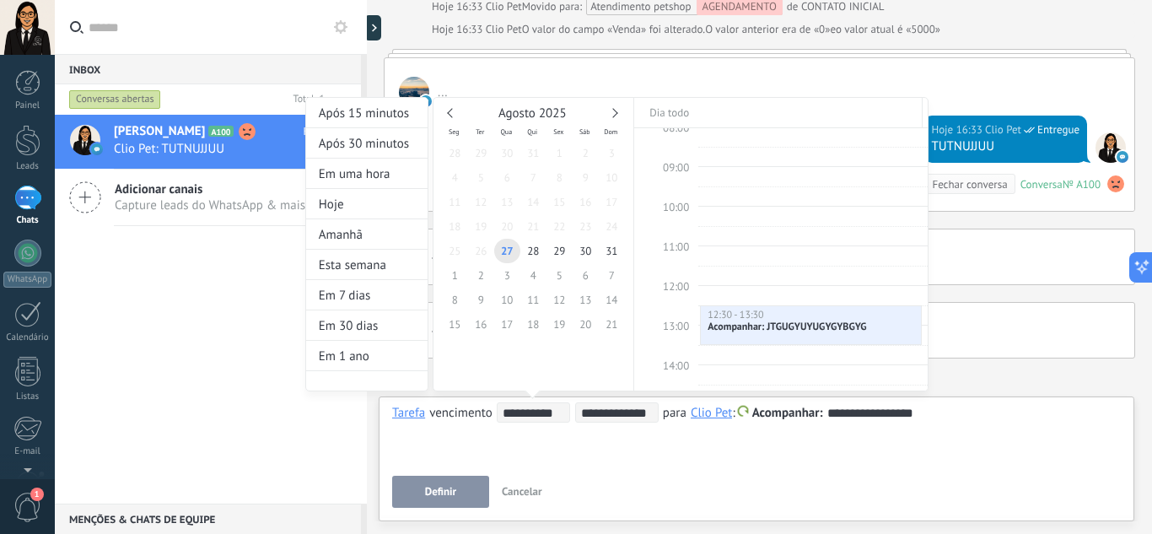
drag, startPoint x: 714, startPoint y: 318, endPoint x: 761, endPoint y: 307, distance: 47.7
click at [729, 319] on link "12:30 - 13:00 Acompanhar: JTGUGYUYUGYGYBGYG" at bounding box center [811, 315] width 222 height 20
drag, startPoint x: 761, startPoint y: 314, endPoint x: 753, endPoint y: 331, distance: 17.7
type input "**********"
click at [716, 422] on div at bounding box center [576, 267] width 1152 height 534
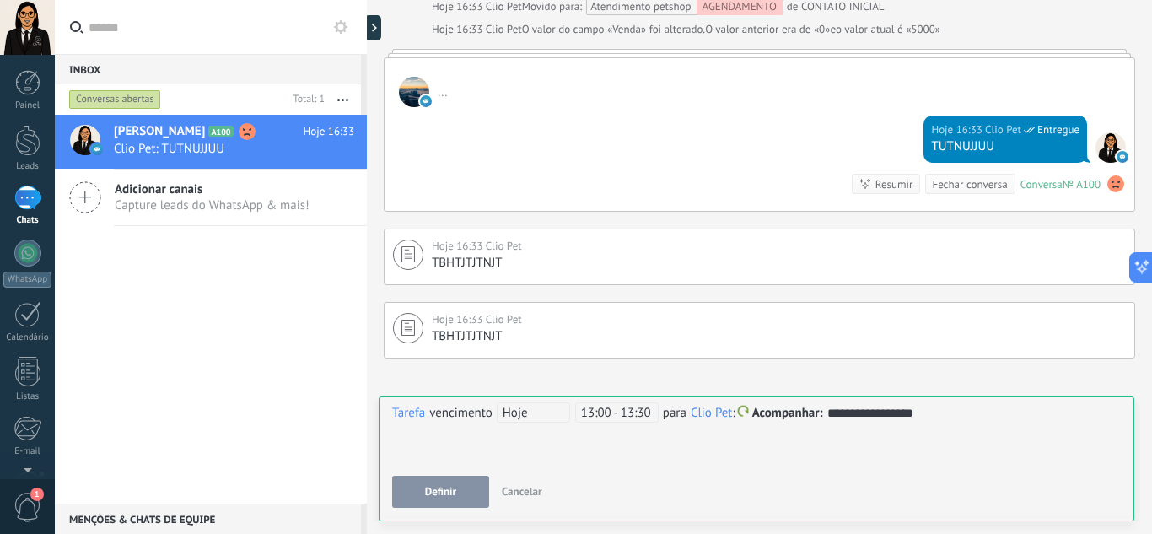
drag, startPoint x: 908, startPoint y: 425, endPoint x: 1001, endPoint y: 410, distance: 94.0
click at [954, 414] on div "**********" at bounding box center [756, 432] width 728 height 61
drag, startPoint x: 1008, startPoint y: 409, endPoint x: 903, endPoint y: 418, distance: 105.0
click at [902, 418] on div "**********" at bounding box center [756, 413] width 728 height 20
click at [911, 438] on div "**********" at bounding box center [756, 432] width 728 height 61
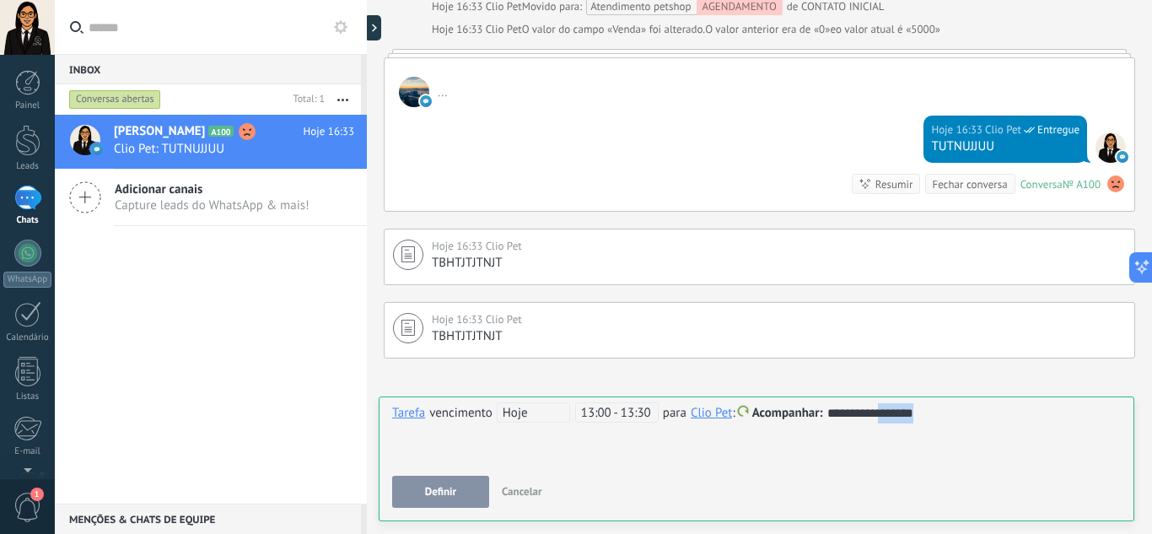
click at [915, 444] on div "**********" at bounding box center [756, 432] width 728 height 61
click at [450, 499] on button "Definir" at bounding box center [440, 492] width 97 height 32
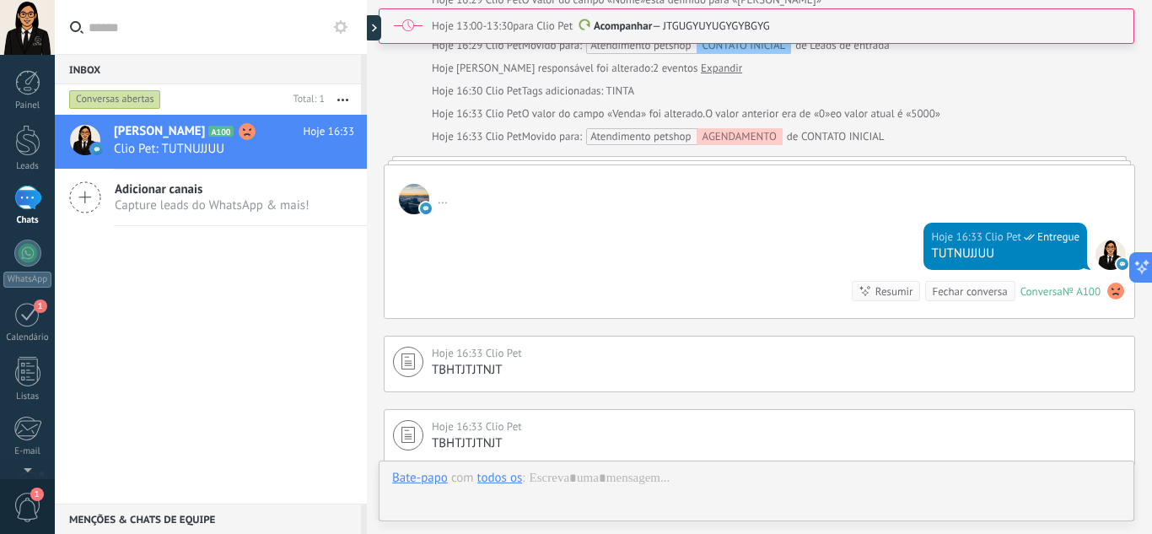
scroll to position [577, 0]
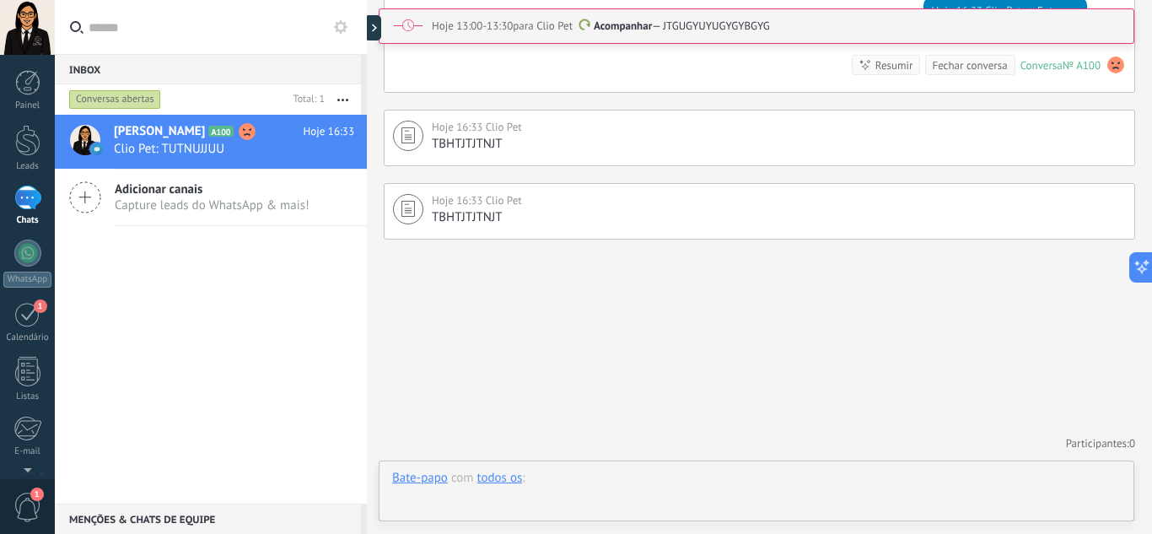
click at [436, 488] on div at bounding box center [756, 495] width 728 height 51
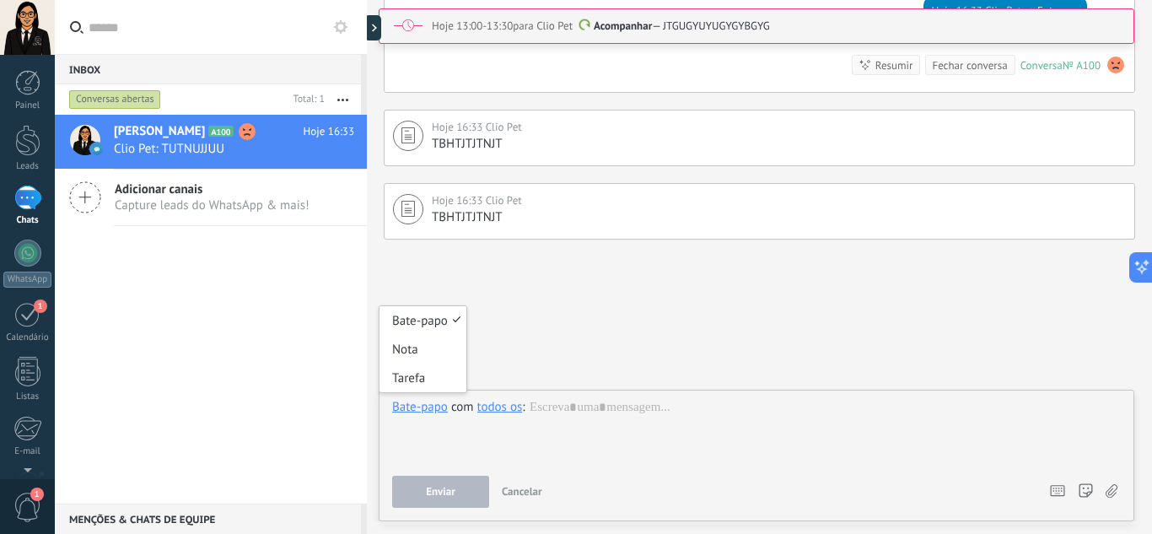
click at [420, 409] on div "Bate-papo" at bounding box center [420, 406] width 56 height 15
click at [413, 380] on div "Tarefa" at bounding box center [422, 377] width 87 height 29
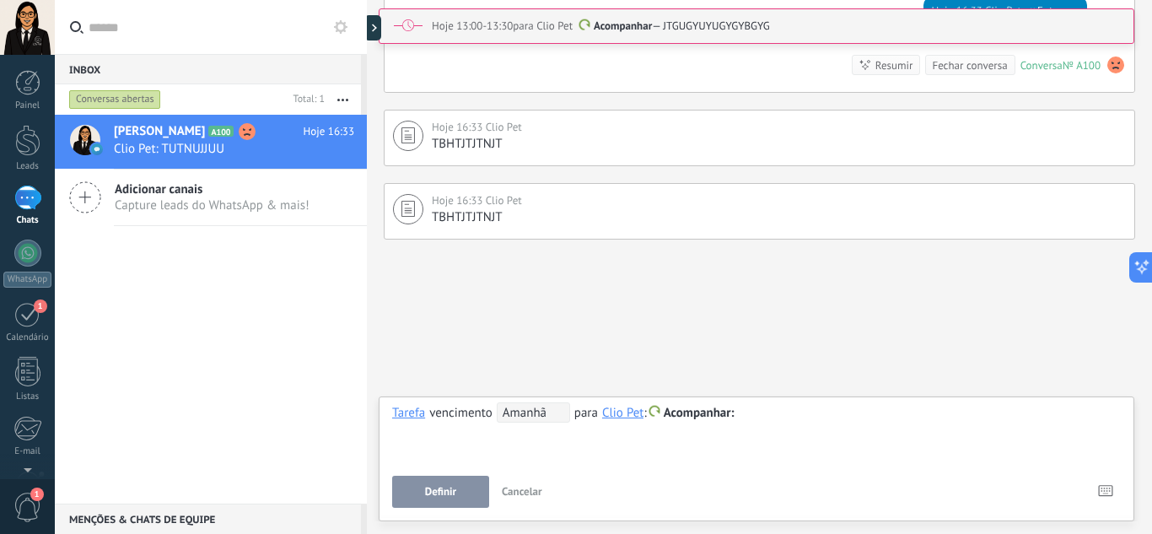
click at [534, 416] on span "Amanhã" at bounding box center [533, 412] width 73 height 20
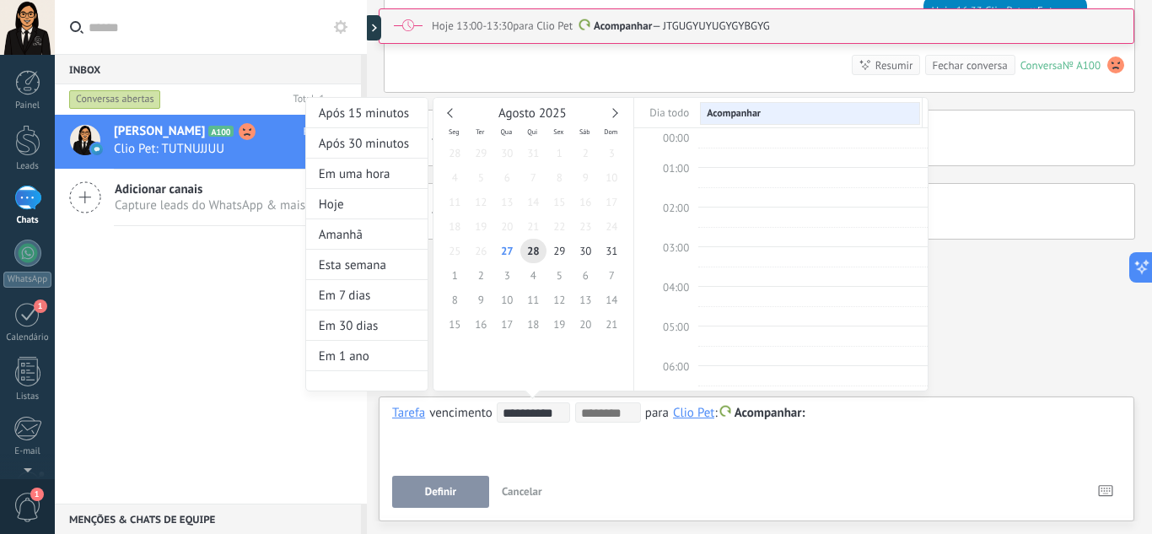
scroll to position [318, 0]
type input "**********"
click at [510, 252] on span "27" at bounding box center [507, 251] width 26 height 24
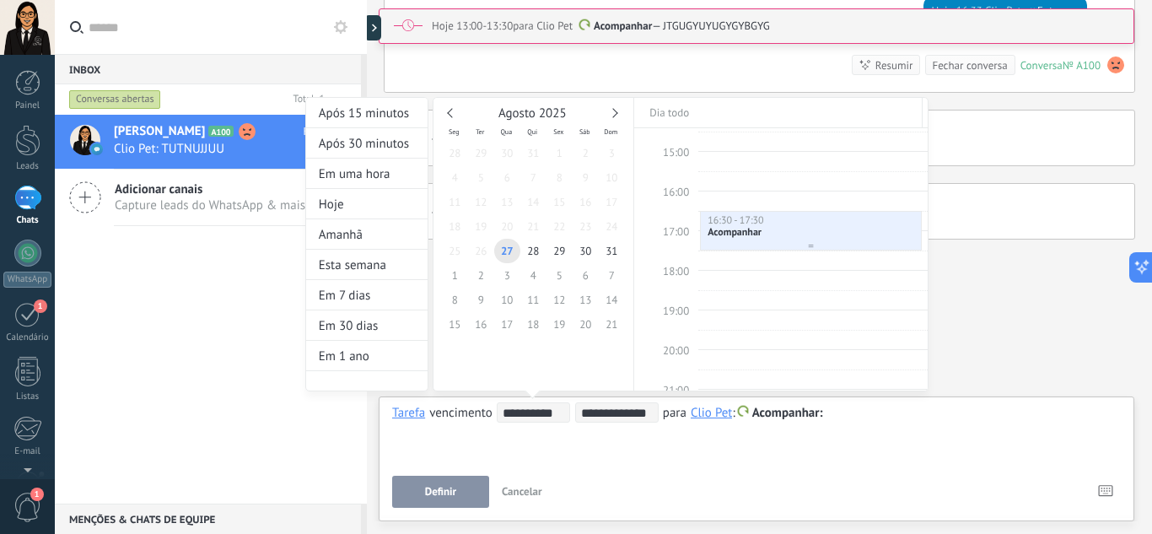
click at [718, 245] on div at bounding box center [811, 246] width 220 height 7
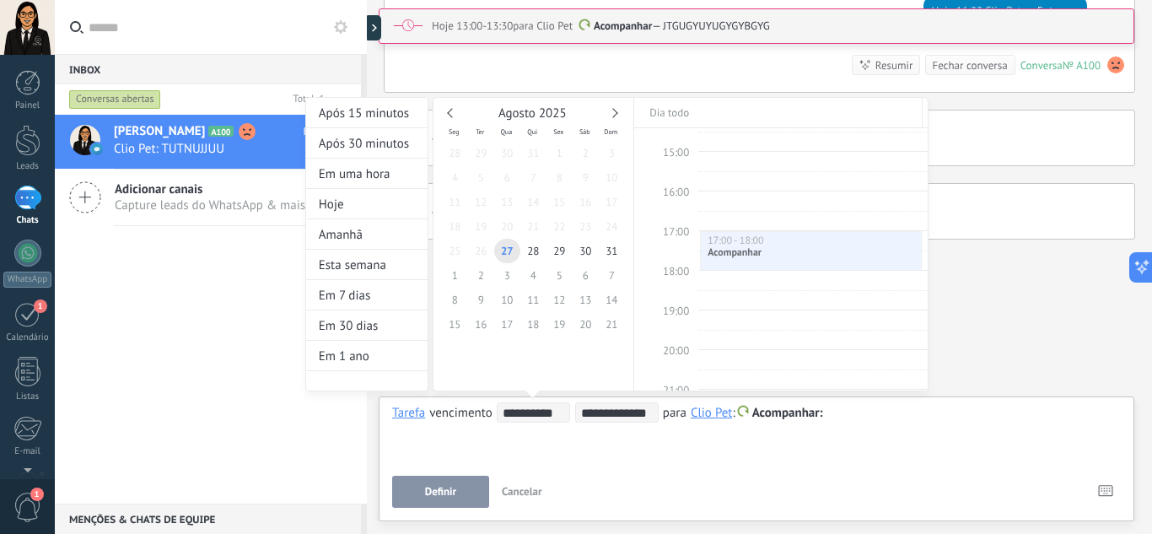
drag, startPoint x: 728, startPoint y: 235, endPoint x: 728, endPoint y: 246, distance: 11.0
type input "**********"
click at [870, 429] on div at bounding box center [576, 267] width 1152 height 534
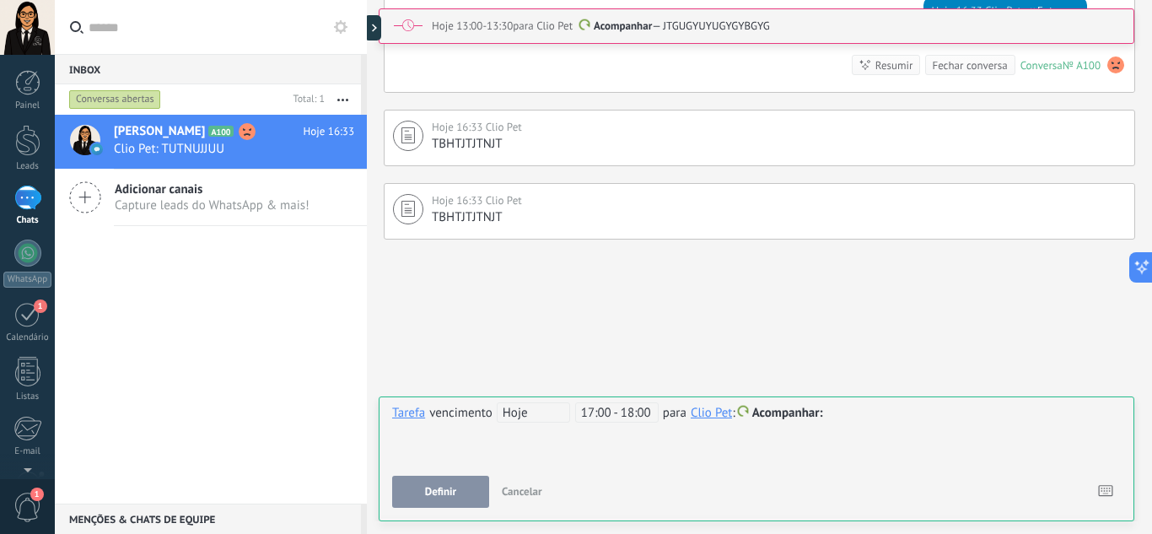
click at [872, 422] on div at bounding box center [756, 413] width 728 height 20
click at [452, 492] on span "Definir" at bounding box center [440, 492] width 31 height 12
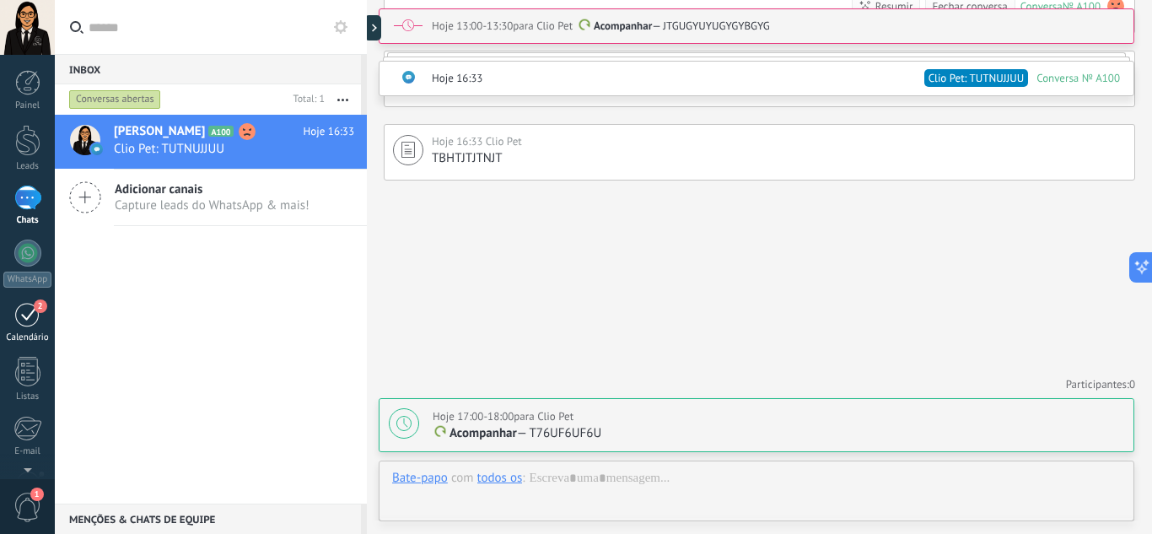
click at [16, 325] on div "2" at bounding box center [27, 314] width 27 height 26
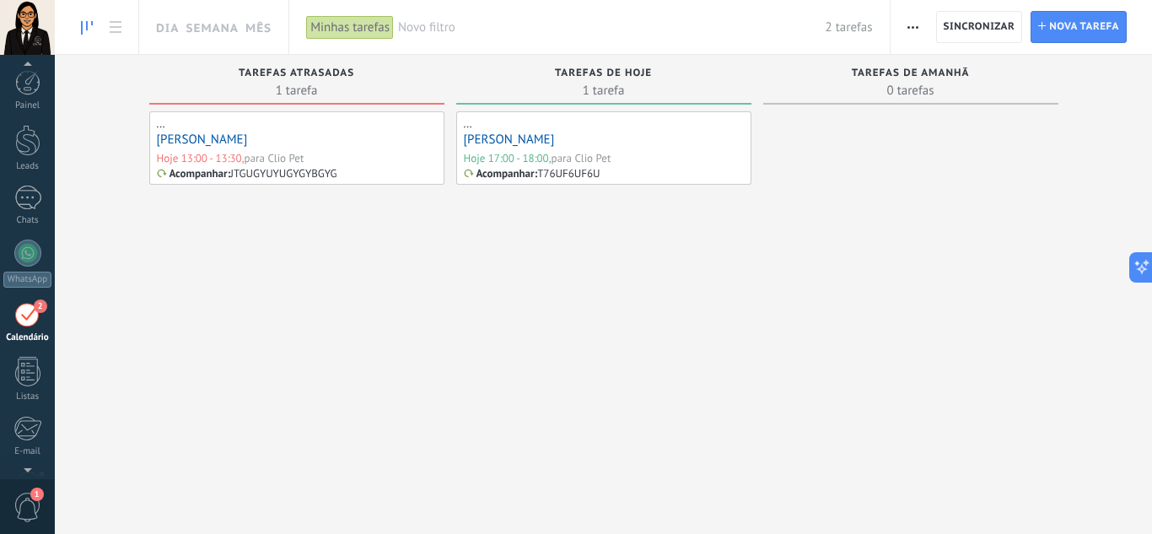
scroll to position [49, 0]
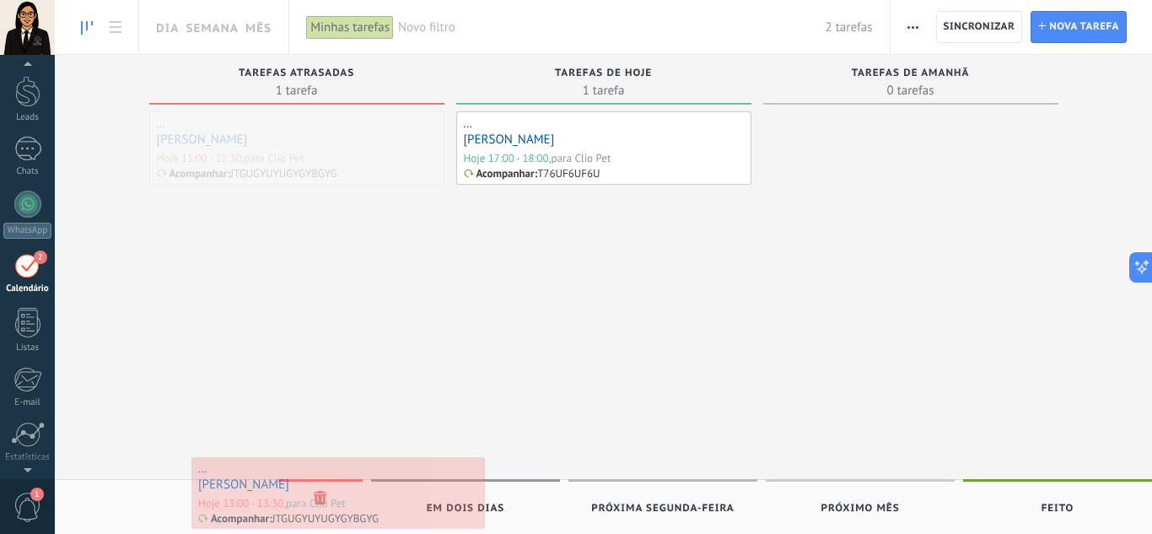
drag, startPoint x: 276, startPoint y: 135, endPoint x: 325, endPoint y: 481, distance: 349.1
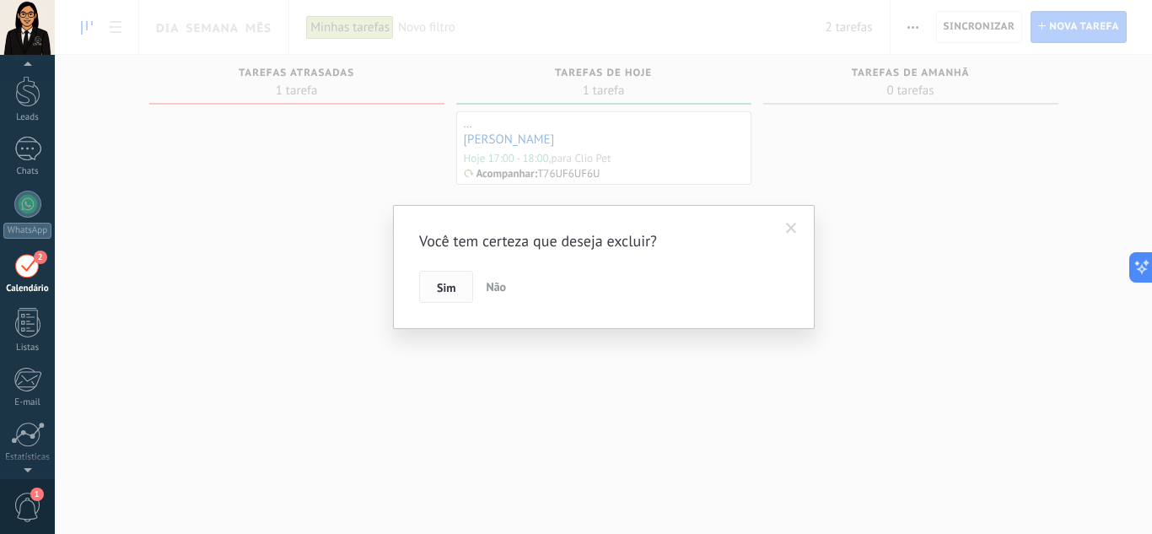
click at [432, 288] on button "Sim" at bounding box center [446, 287] width 54 height 32
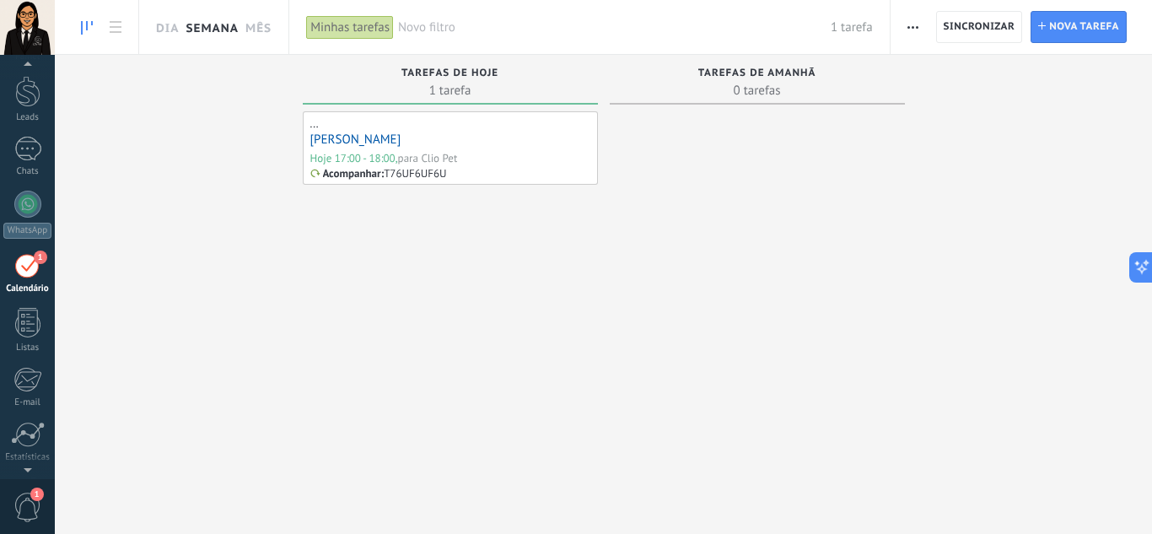
click at [214, 31] on link "Semana" at bounding box center [211, 27] width 53 height 54
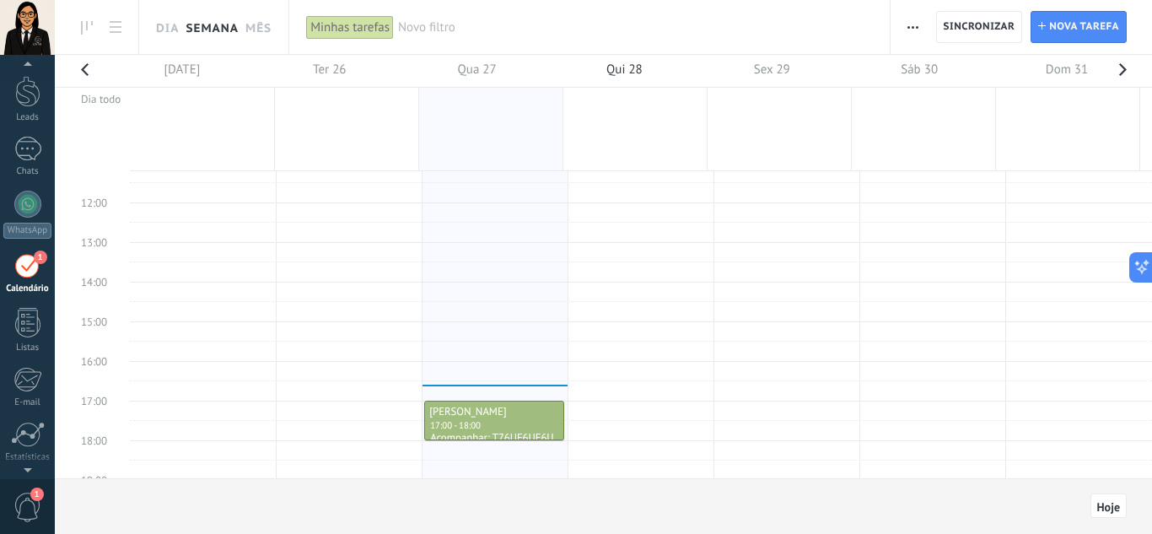
scroll to position [474, 0]
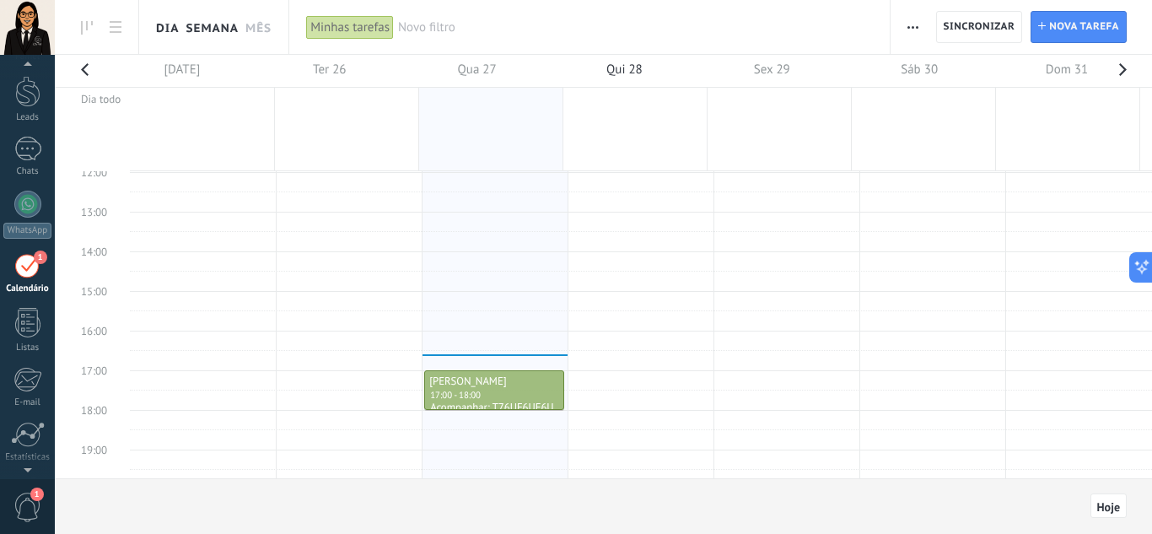
click at [170, 25] on link "Dia" at bounding box center [167, 27] width 23 height 54
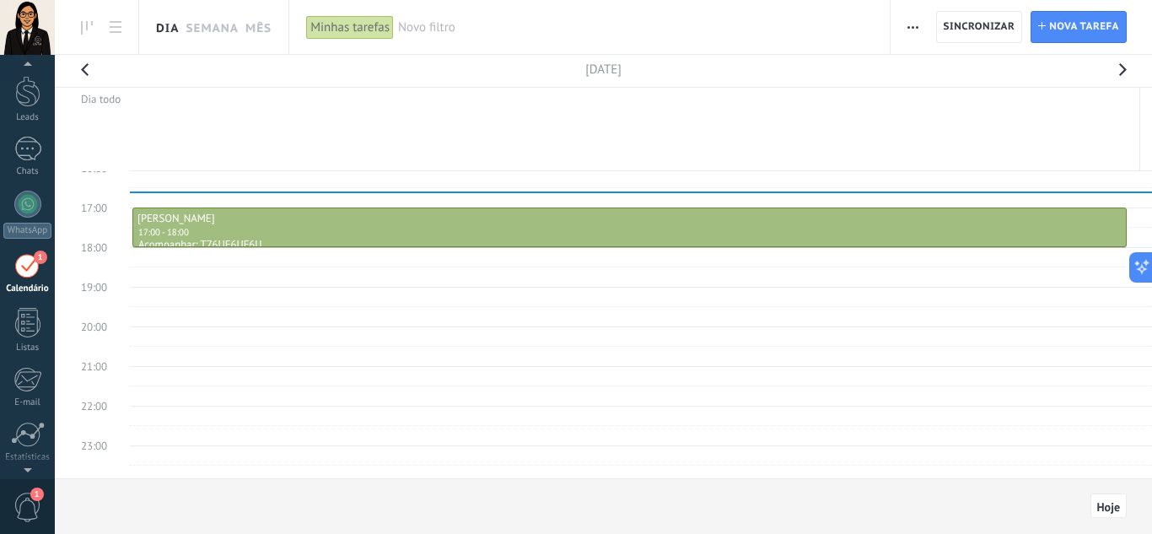
scroll to position [642, 0]
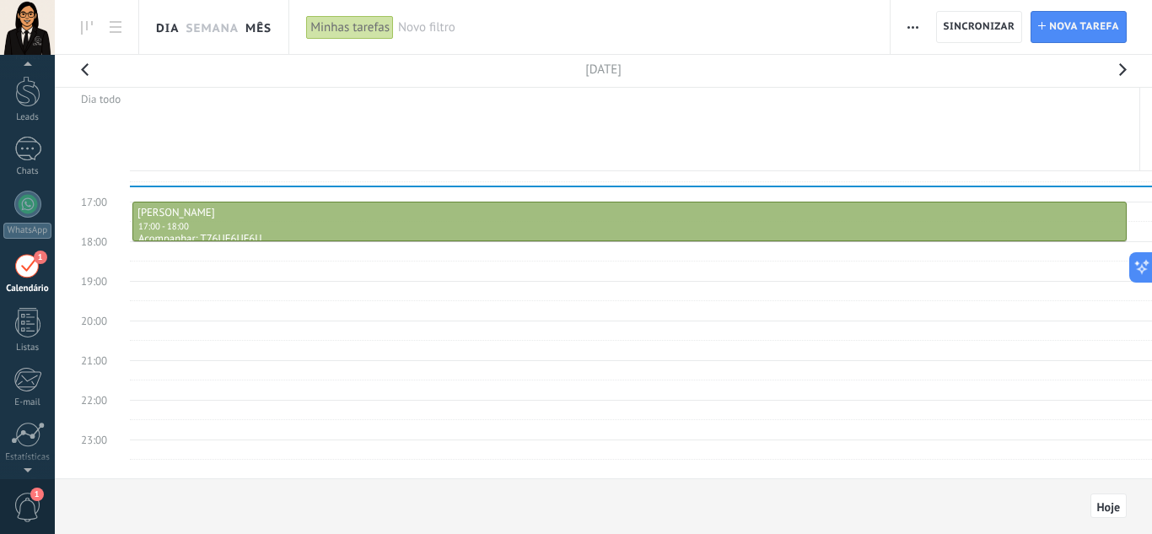
click at [269, 23] on link "Mês" at bounding box center [258, 27] width 26 height 54
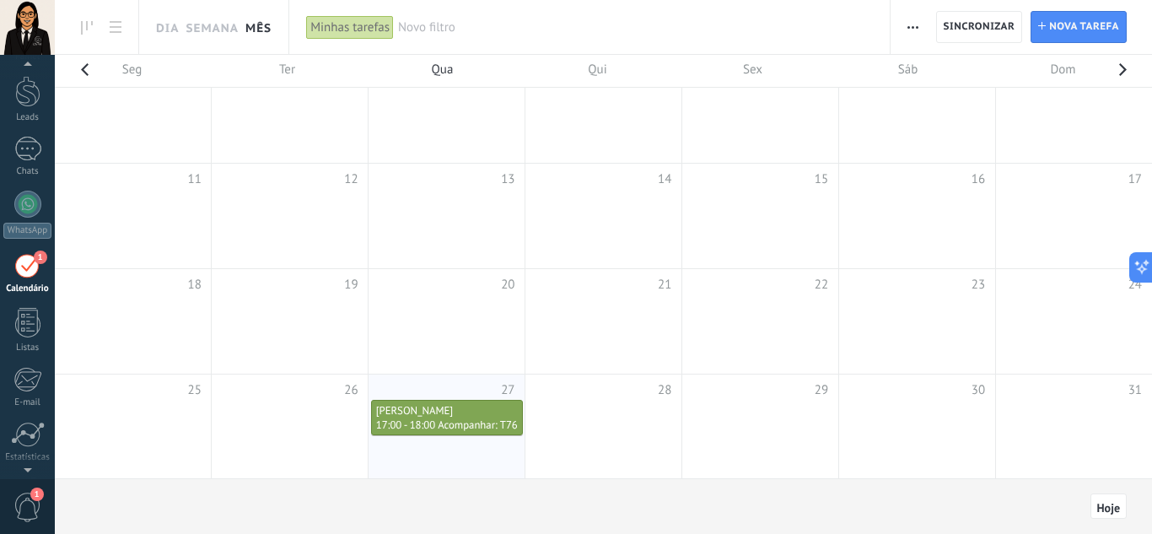
scroll to position [49, 0]
click at [160, 31] on link "Dia" at bounding box center [167, 27] width 23 height 54
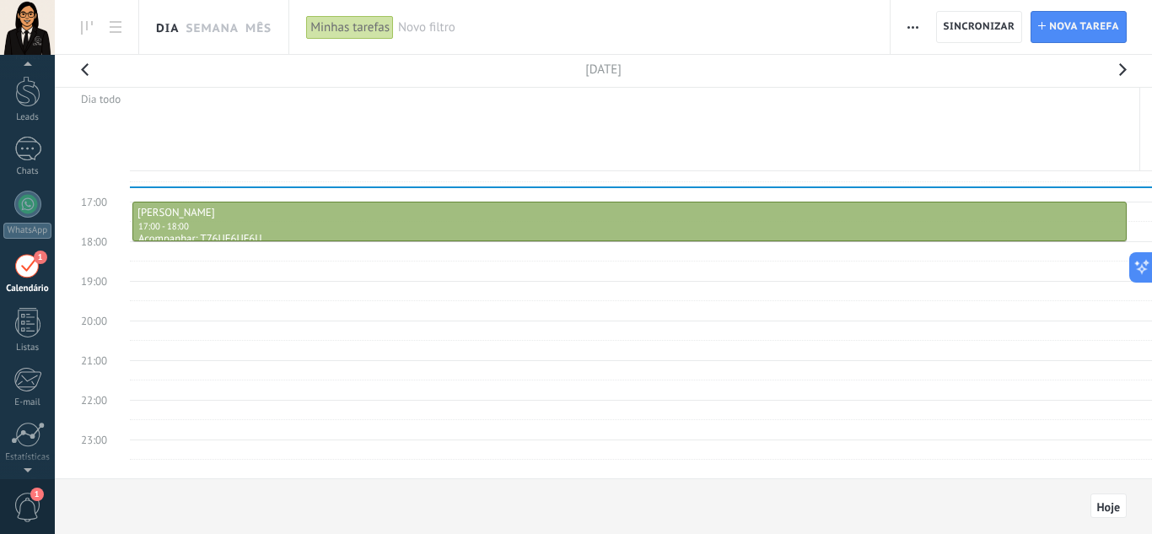
scroll to position [41, 0]
click at [25, 165] on div "1" at bounding box center [27, 156] width 27 height 24
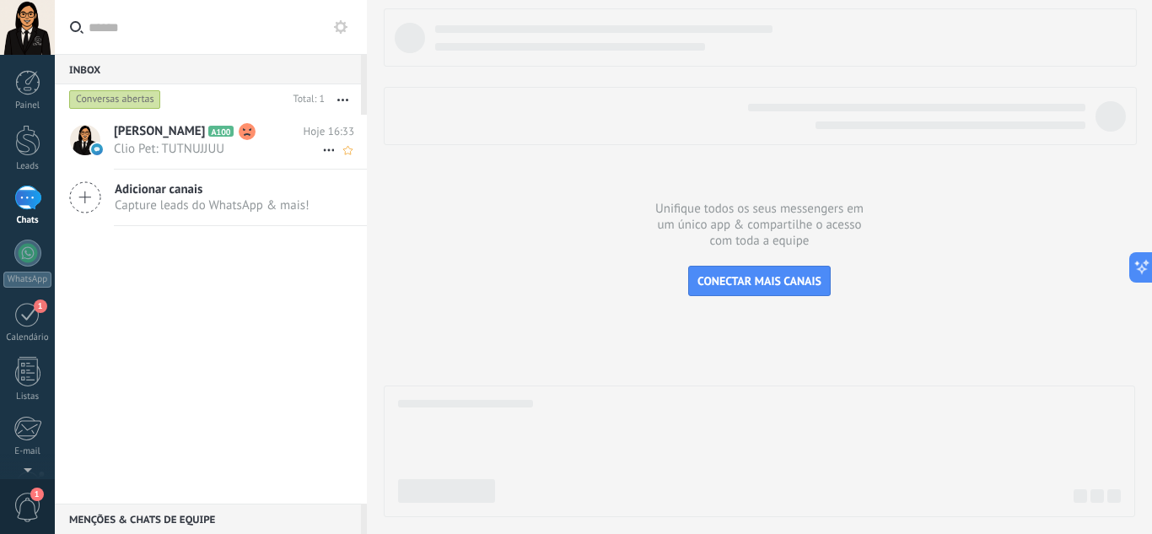
click at [186, 151] on span "Clio Pet: TUTNUJJUU" at bounding box center [218, 149] width 208 height 16
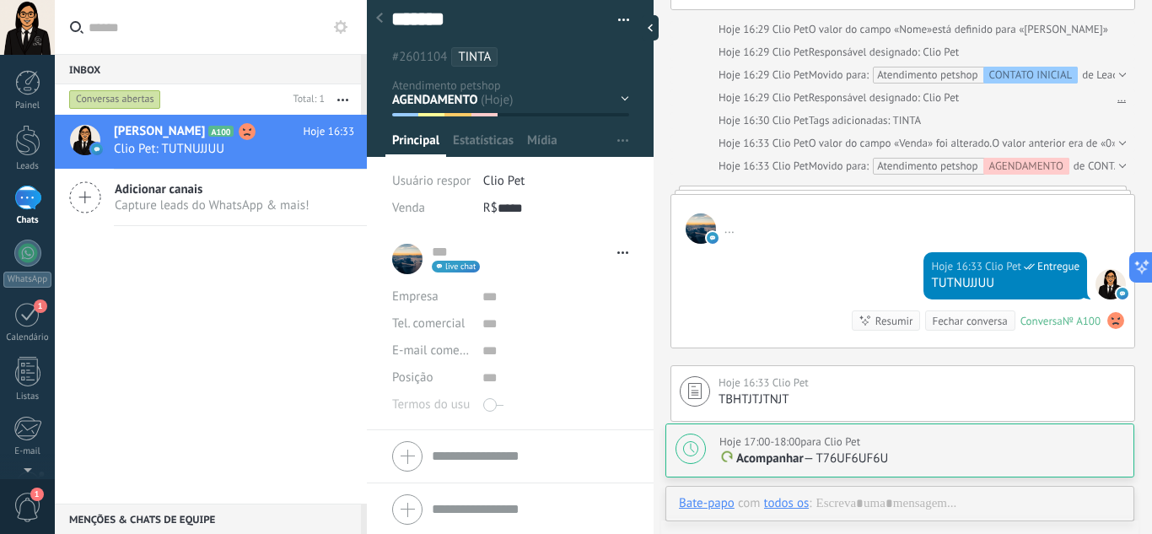
scroll to position [12, 0]
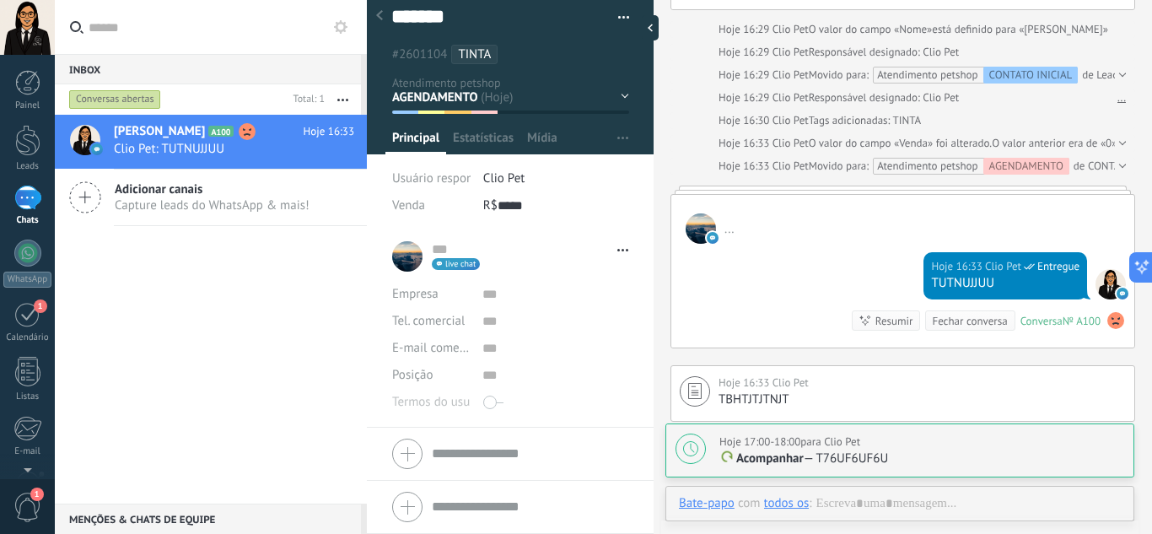
click at [0, 0] on div "CONTATO INICIAL QUALIFICAÇÃO ORÇAMENTO AGENDAMENTO FOLLOW UP EM ATENDIMENTO FIN…" at bounding box center [0, 0] width 0 height 0
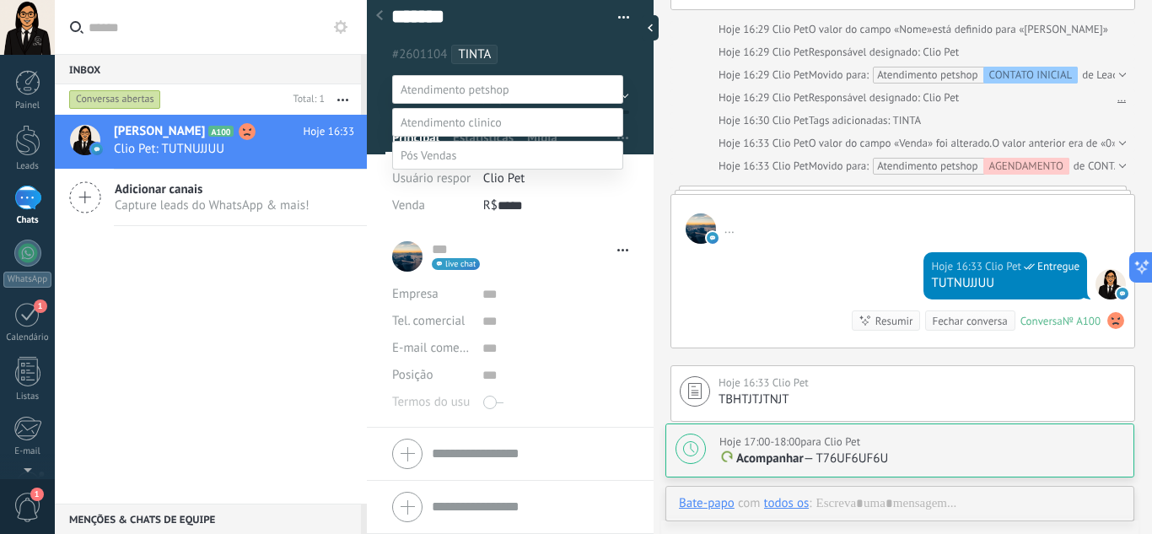
click at [0, 0] on label "FOLLOW UP" at bounding box center [0, 0] width 0 height 0
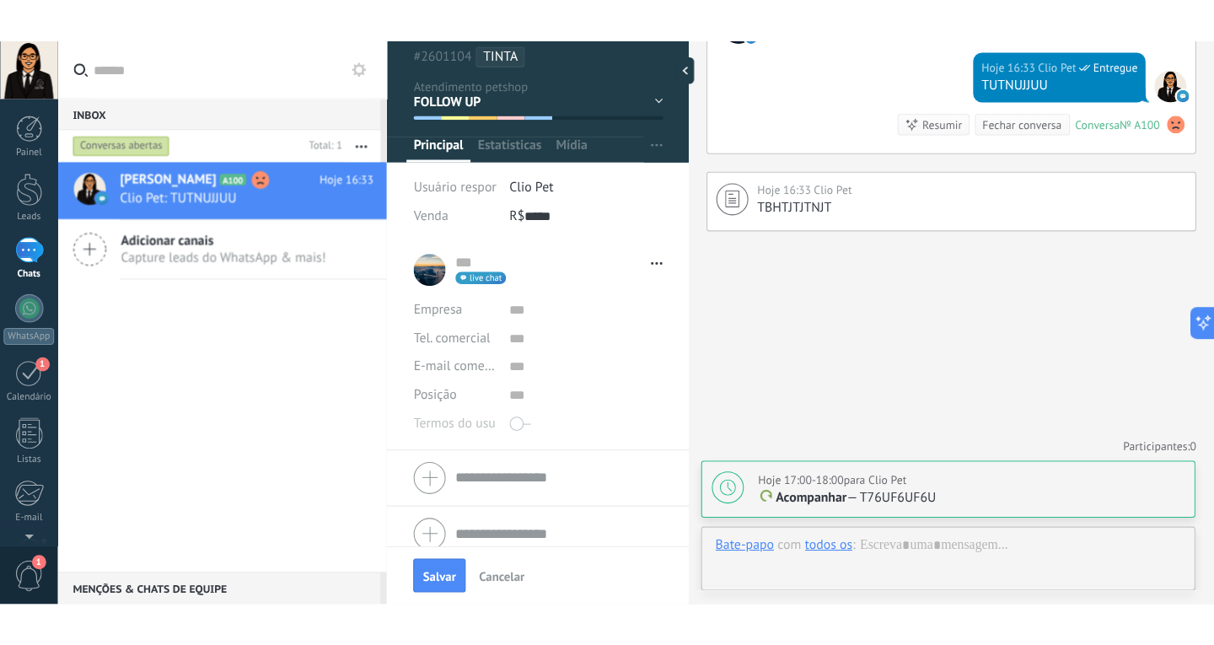
scroll to position [67, 0]
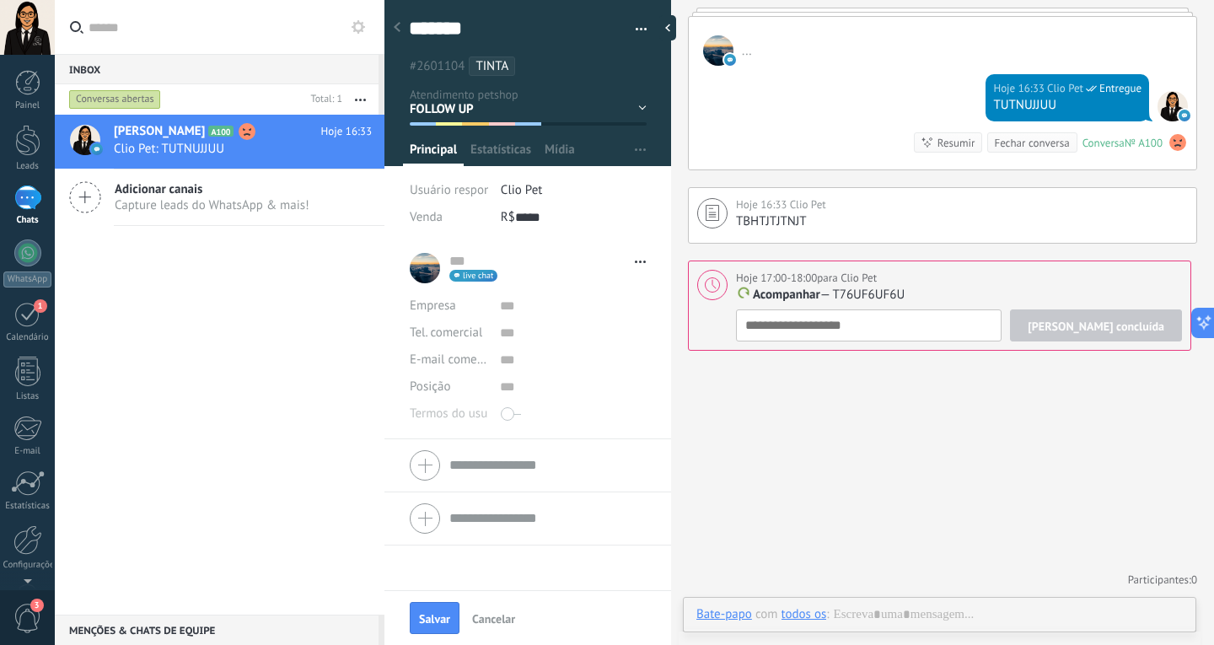
type textarea "*******"
